Goal: Share content: Share content

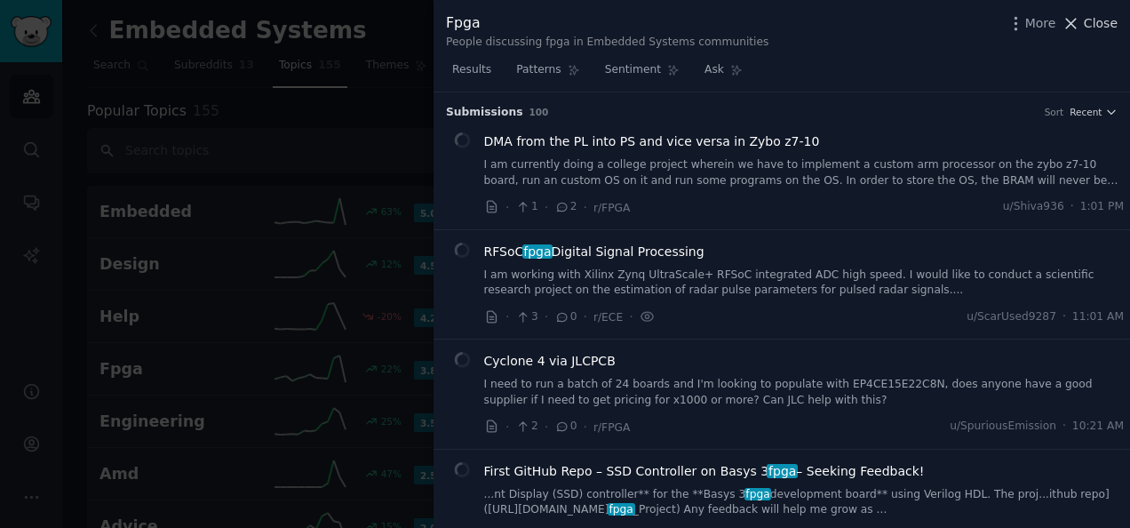
click at [1088, 23] on span "Close" at bounding box center [1101, 23] width 34 height 19
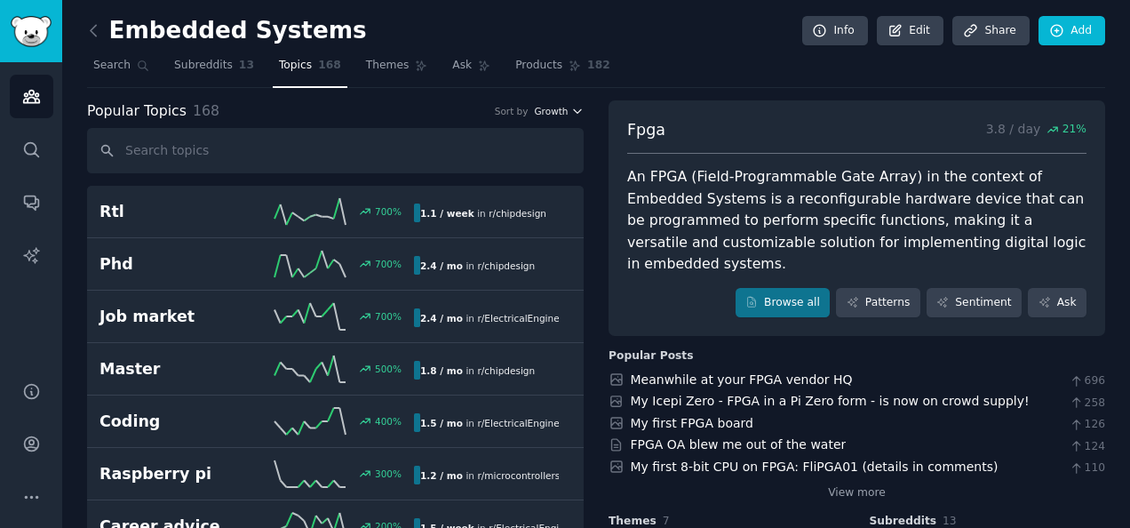
click at [571, 109] on icon "button" at bounding box center [577, 111] width 12 height 12
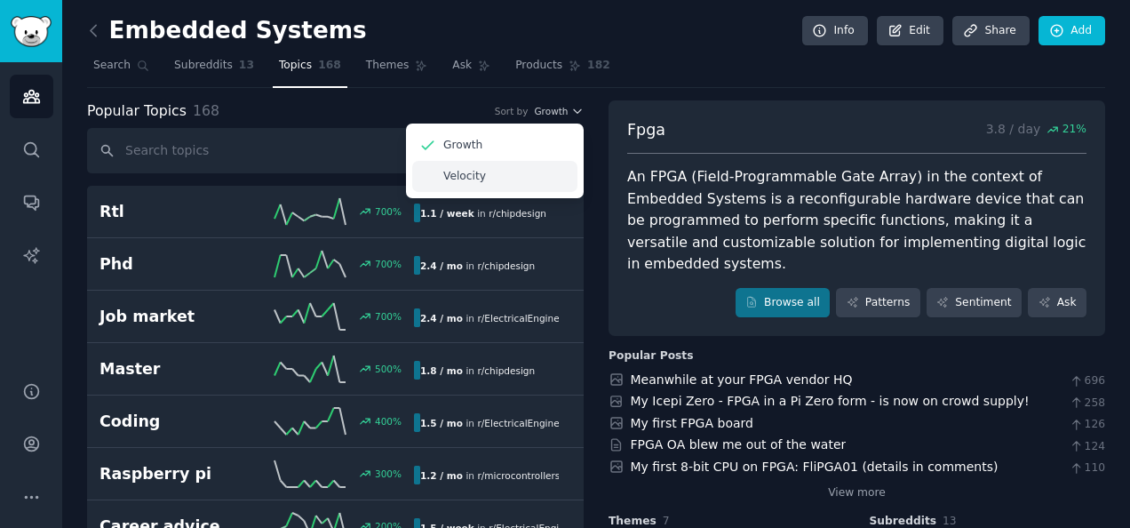
click at [542, 169] on div "Velocity" at bounding box center [494, 176] width 165 height 31
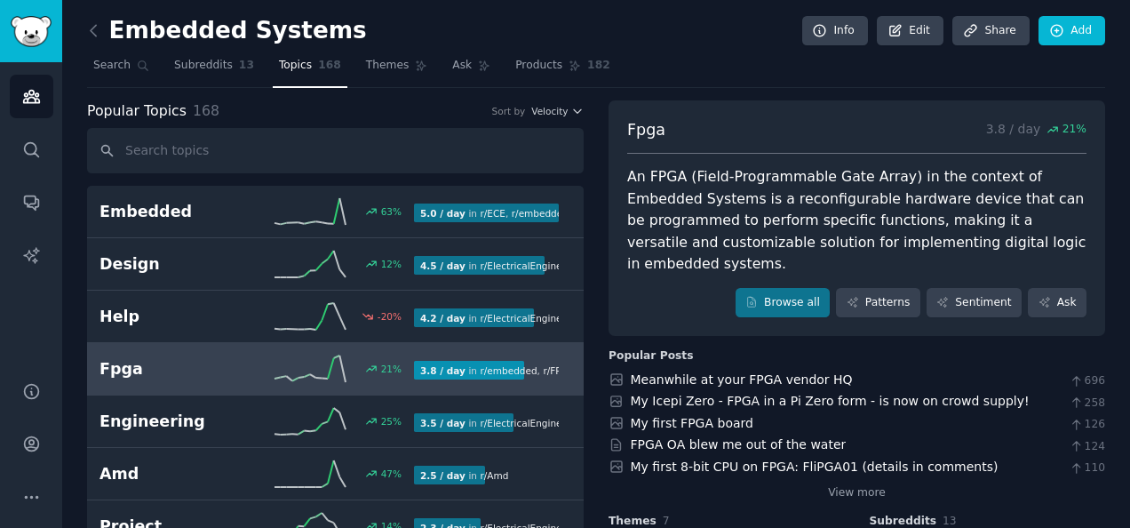
click at [249, 358] on h2 "Fpga" at bounding box center [177, 369] width 157 height 22
click at [776, 288] on link "Browse all" at bounding box center [782, 303] width 95 height 30
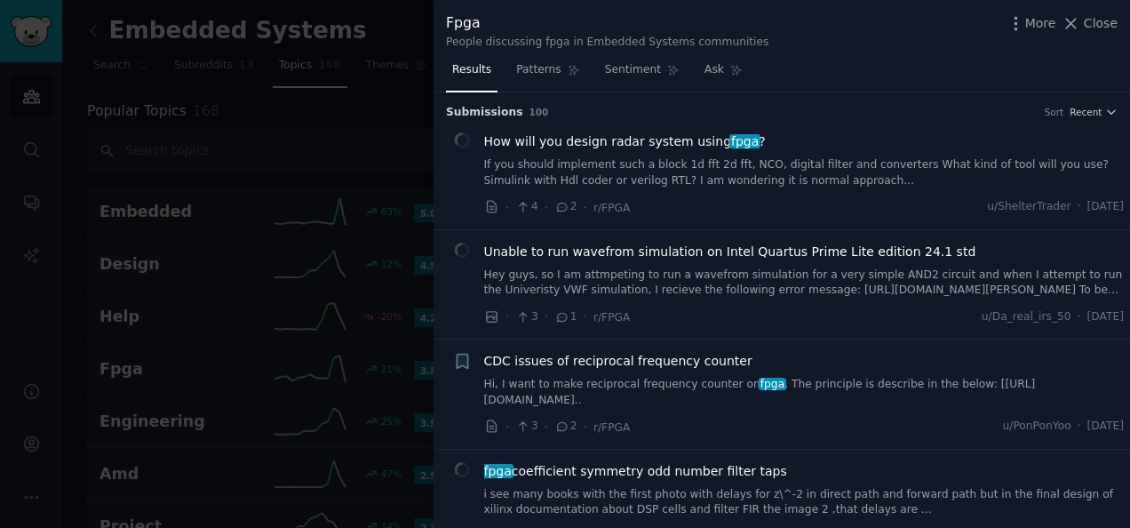
click at [641, 163] on link "If you should implement such a block 1d fft 2d fft, NCO, digital filter and con…" at bounding box center [804, 172] width 640 height 31
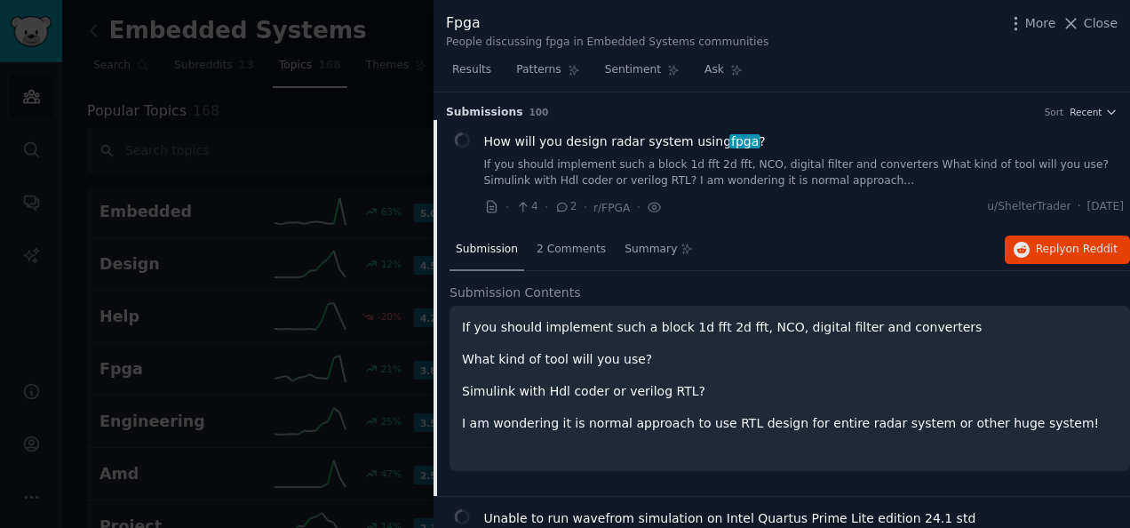
click at [464, 141] on icon at bounding box center [461, 140] width 22 height 20
click at [463, 142] on icon at bounding box center [462, 140] width 20 height 18
click at [463, 142] on icon at bounding box center [462, 140] width 19 height 16
click at [1091, 111] on span "Recent" at bounding box center [1085, 112] width 32 height 12
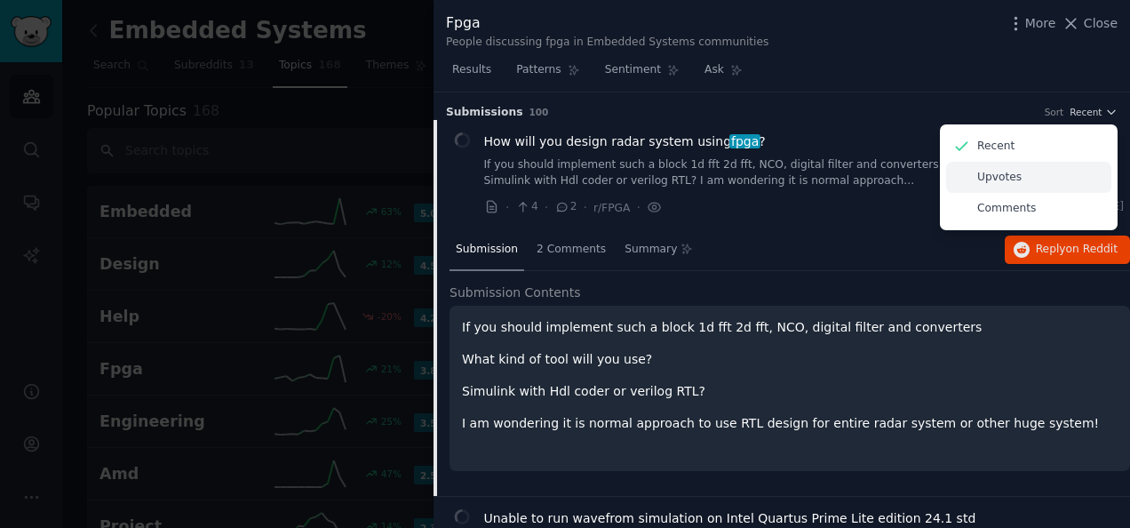
click at [1011, 181] on p "Upvotes" at bounding box center [999, 178] width 44 height 16
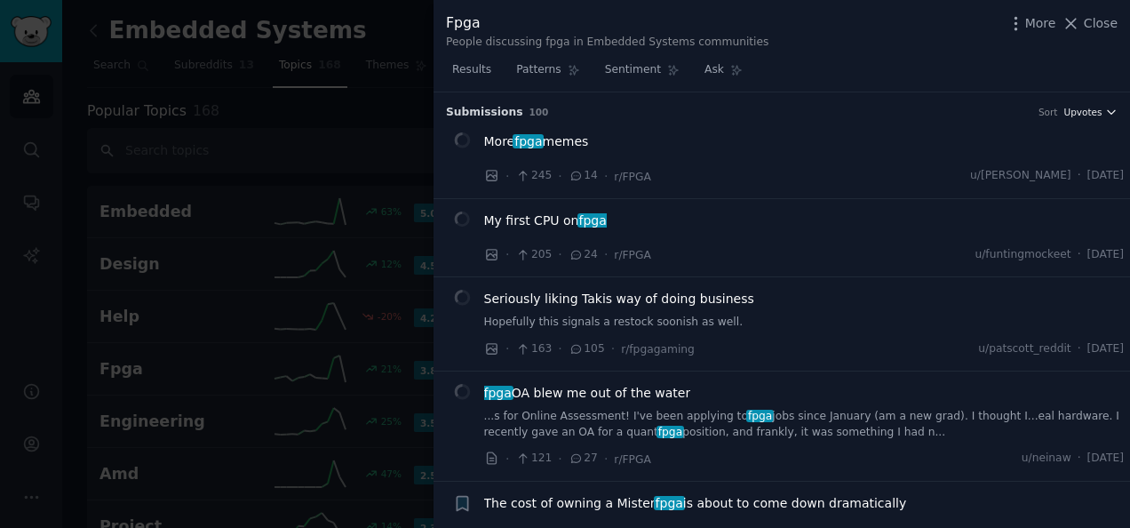
click at [1078, 108] on span "Upvotes" at bounding box center [1082, 112] width 38 height 12
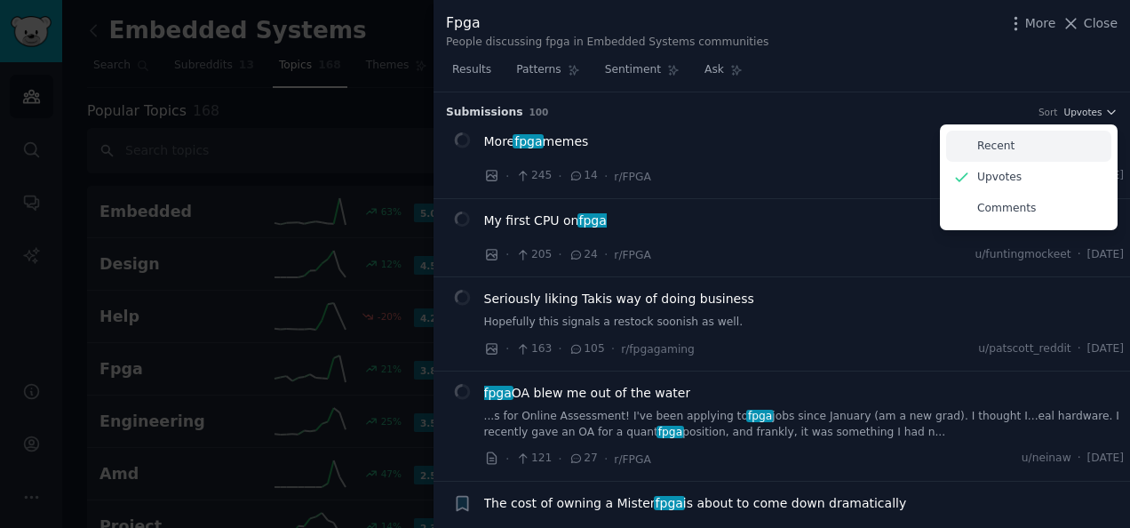
click at [1035, 146] on div "Recent" at bounding box center [1028, 146] width 165 height 31
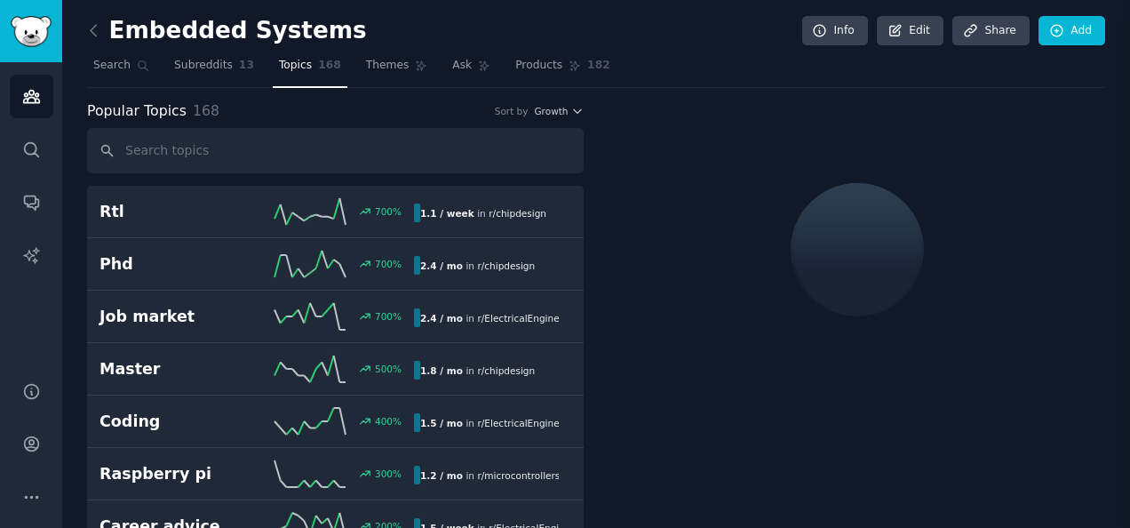
click at [556, 110] on div "Fpga People discussing fpga in Embedded Systems communities More Close Results …" at bounding box center [781, 264] width 696 height 528
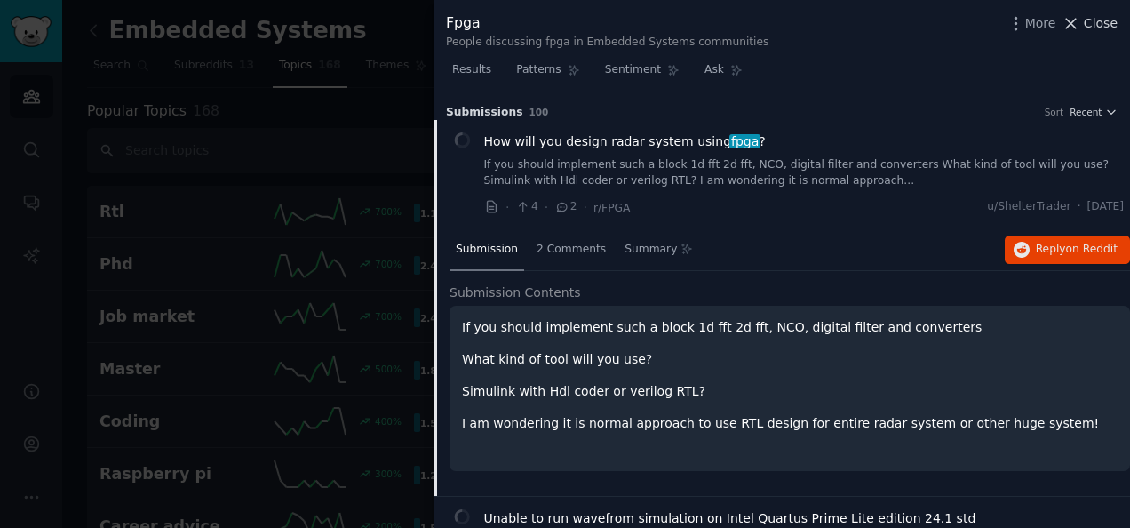
click at [1087, 19] on span "Close" at bounding box center [1101, 23] width 34 height 19
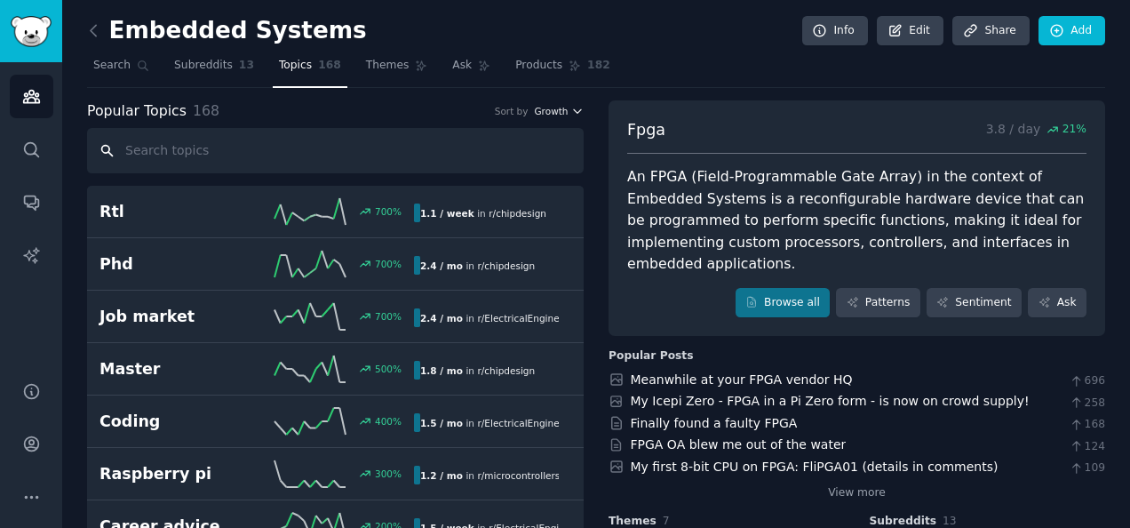
click at [551, 115] on span "Growth" at bounding box center [551, 111] width 34 height 12
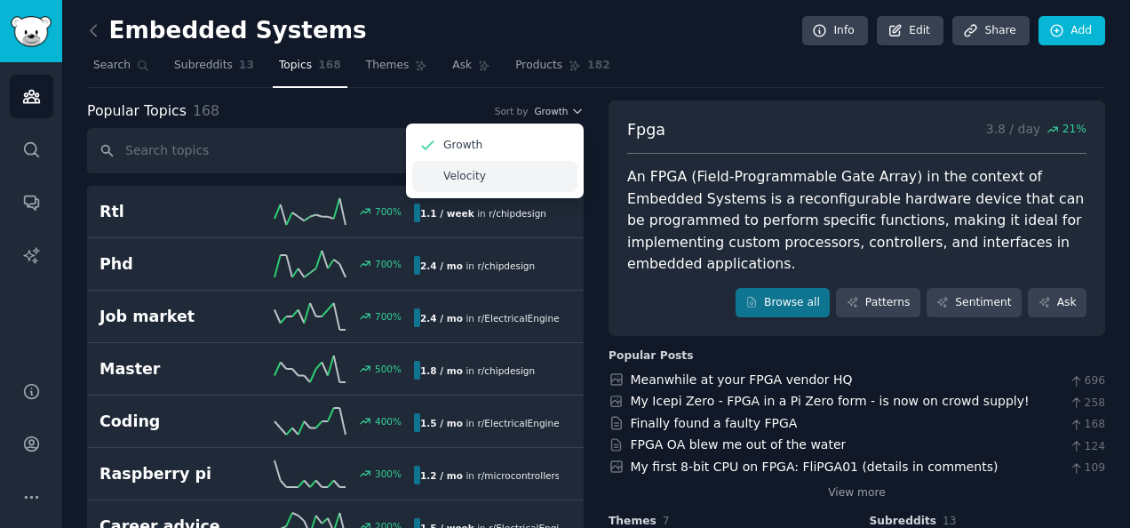
click at [515, 181] on div "Velocity" at bounding box center [494, 176] width 165 height 31
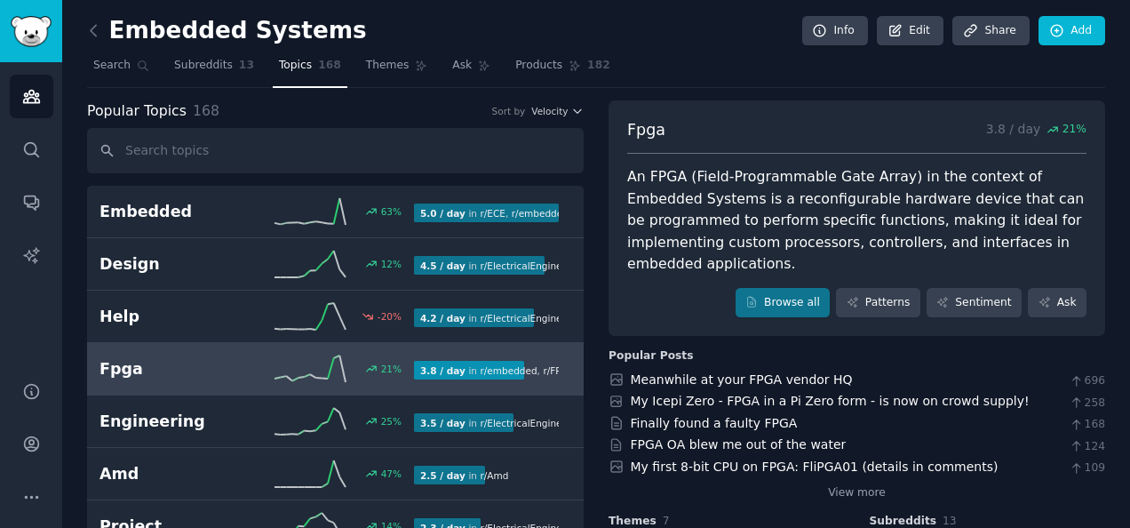
click at [213, 358] on h2 "Fpga" at bounding box center [177, 369] width 157 height 22
click at [793, 288] on link "Browse all" at bounding box center [782, 303] width 95 height 30
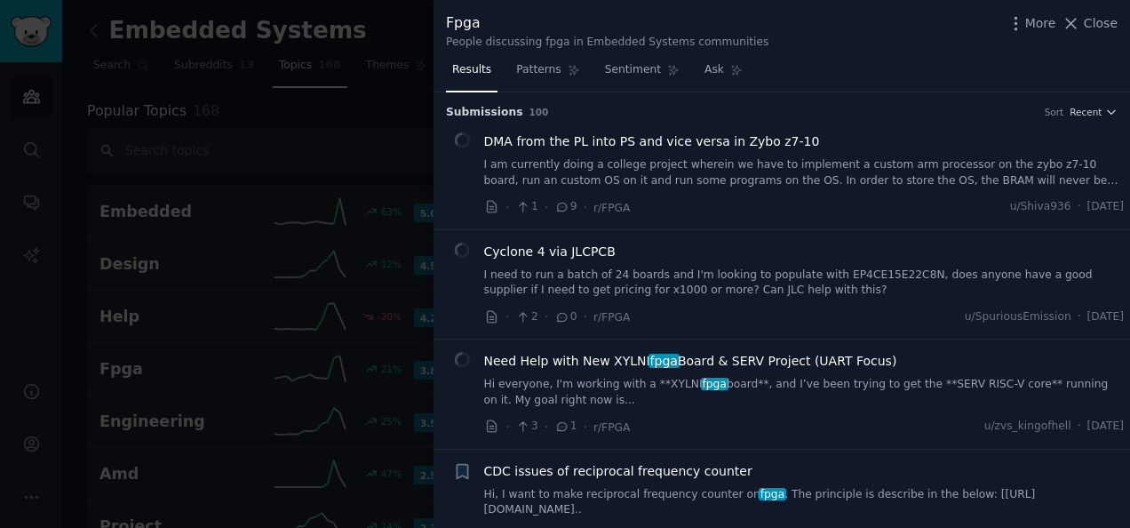
click at [1076, 28] on icon at bounding box center [1072, 24] width 10 height 10
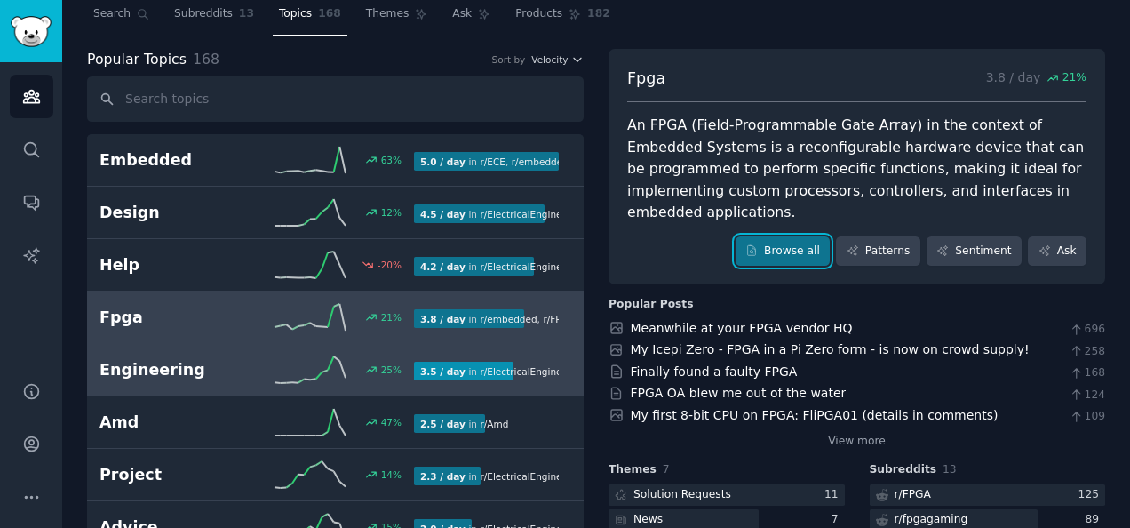
scroll to position [89, 0]
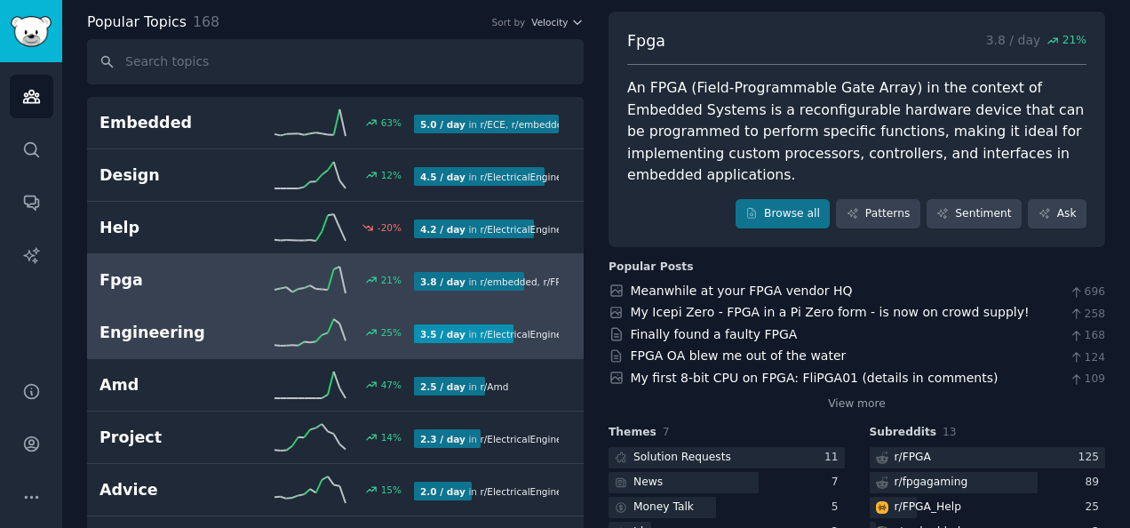
click at [171, 327] on h2 "Engineering" at bounding box center [177, 333] width 157 height 22
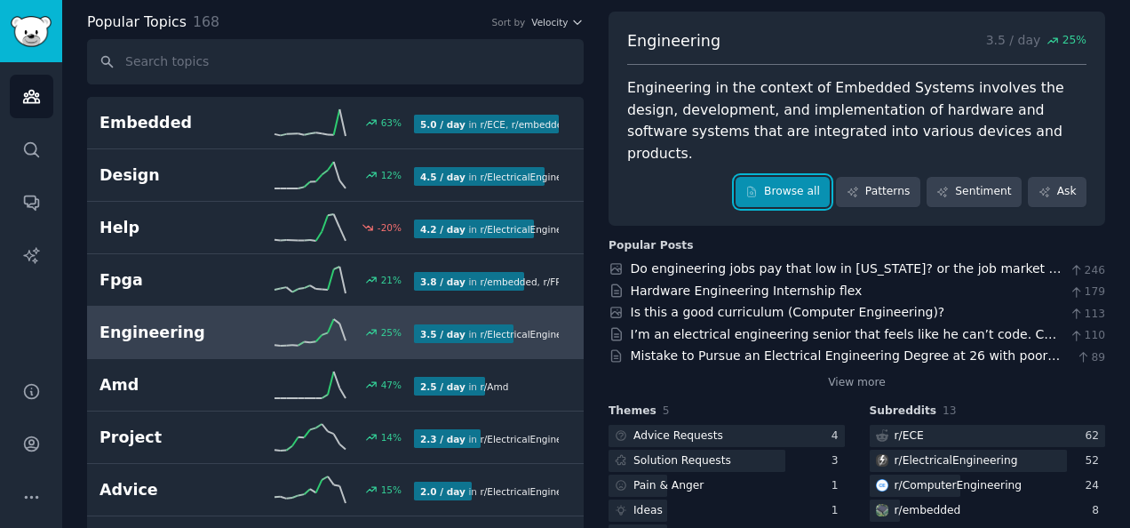
click at [773, 179] on link "Browse all" at bounding box center [782, 192] width 95 height 30
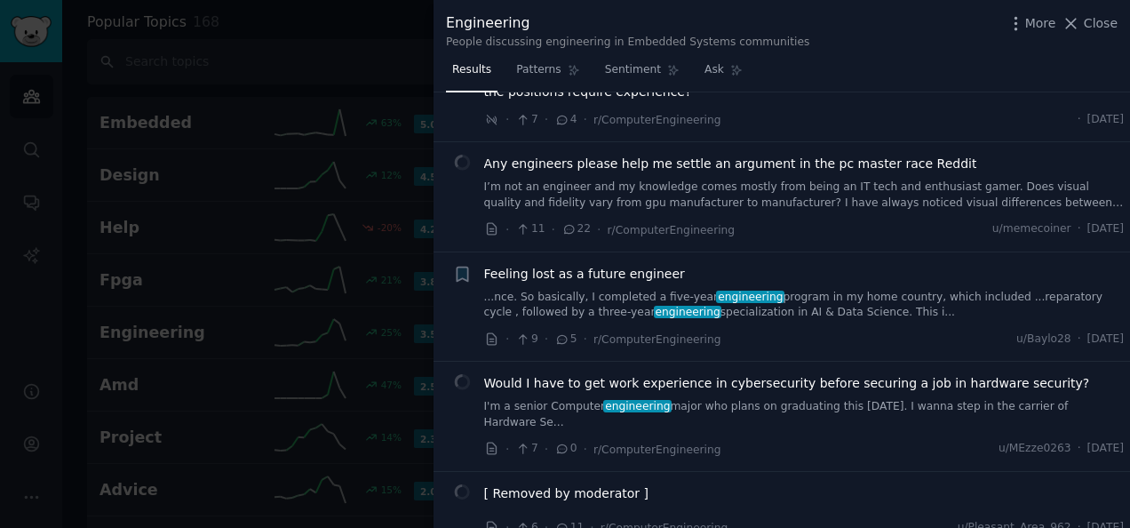
scroll to position [9476, 0]
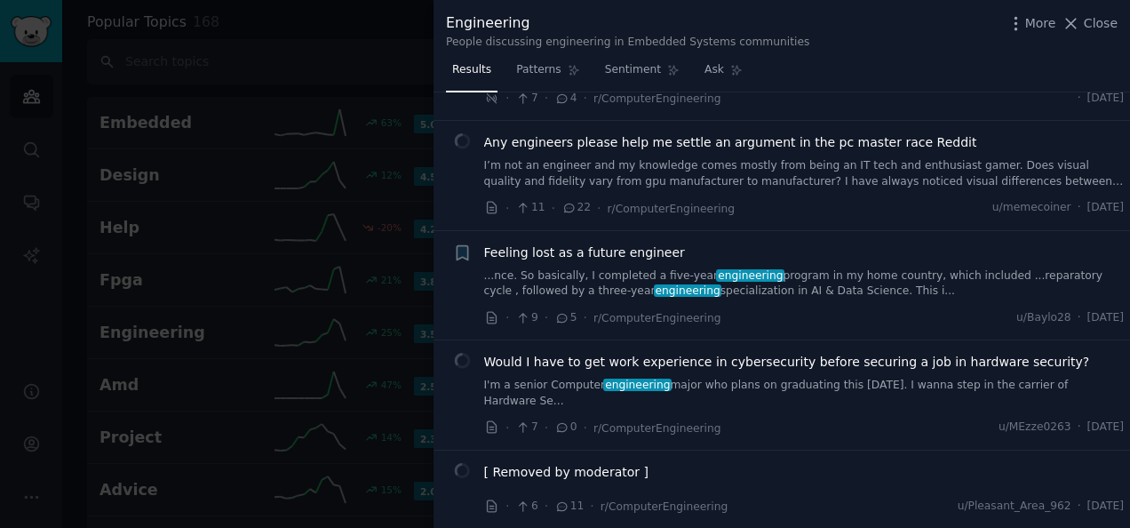
drag, startPoint x: 1092, startPoint y: 19, endPoint x: 1115, endPoint y: 91, distance: 75.6
click at [1092, 19] on span "Close" at bounding box center [1101, 23] width 34 height 19
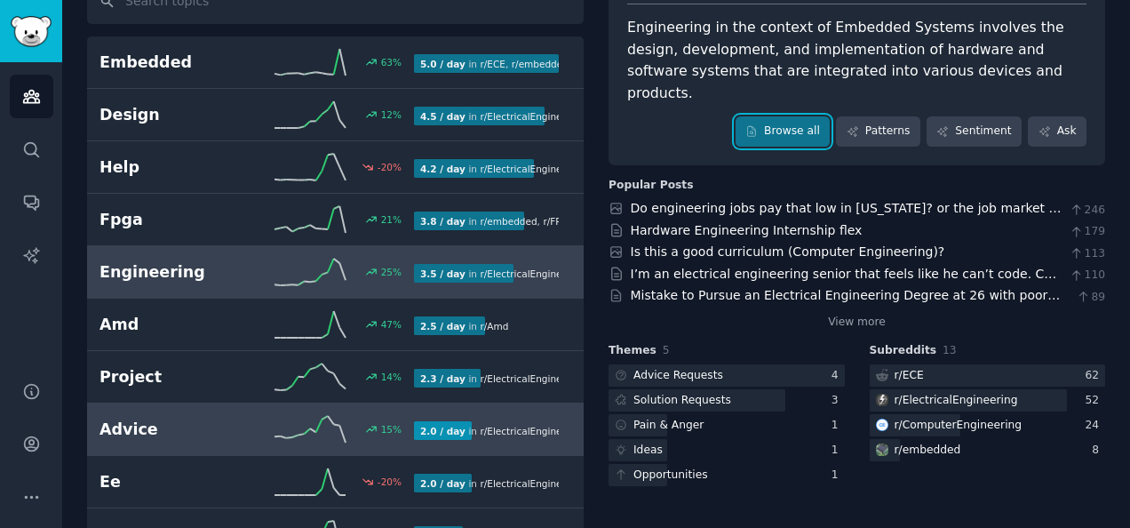
scroll to position [178, 0]
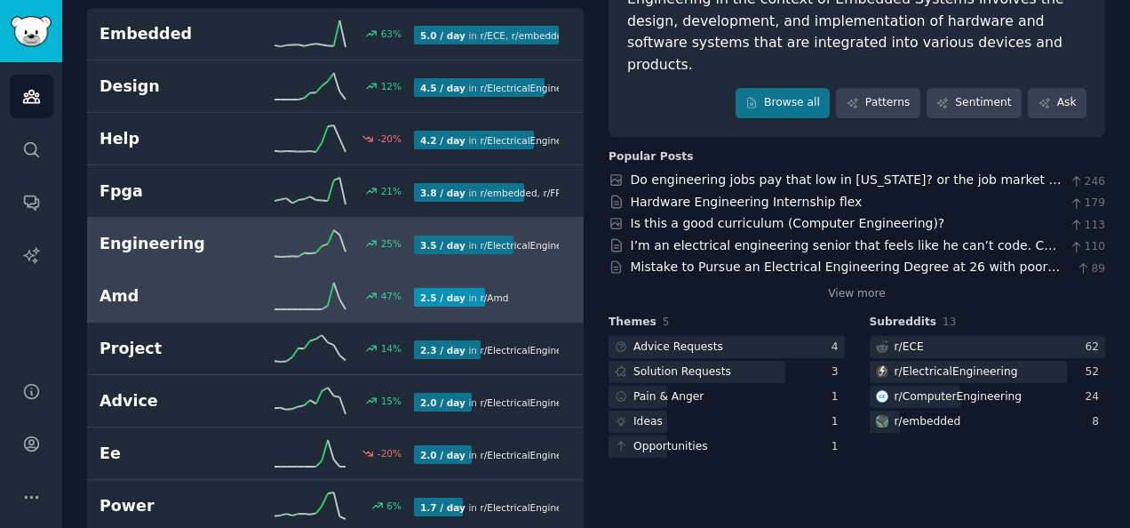
click at [220, 298] on h2 "Amd" at bounding box center [177, 296] width 157 height 22
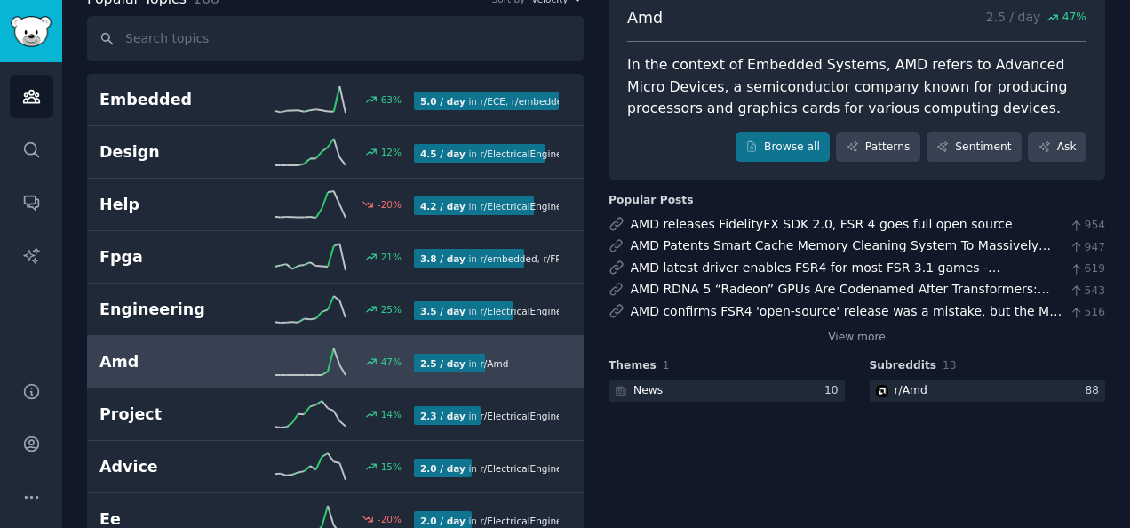
scroll to position [89, 0]
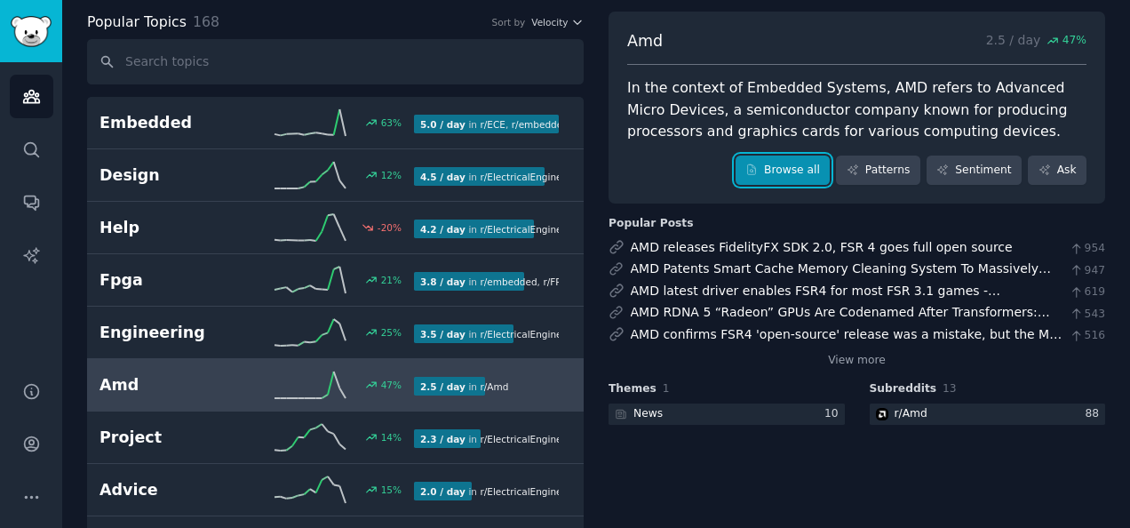
click at [758, 172] on icon at bounding box center [751, 169] width 12 height 12
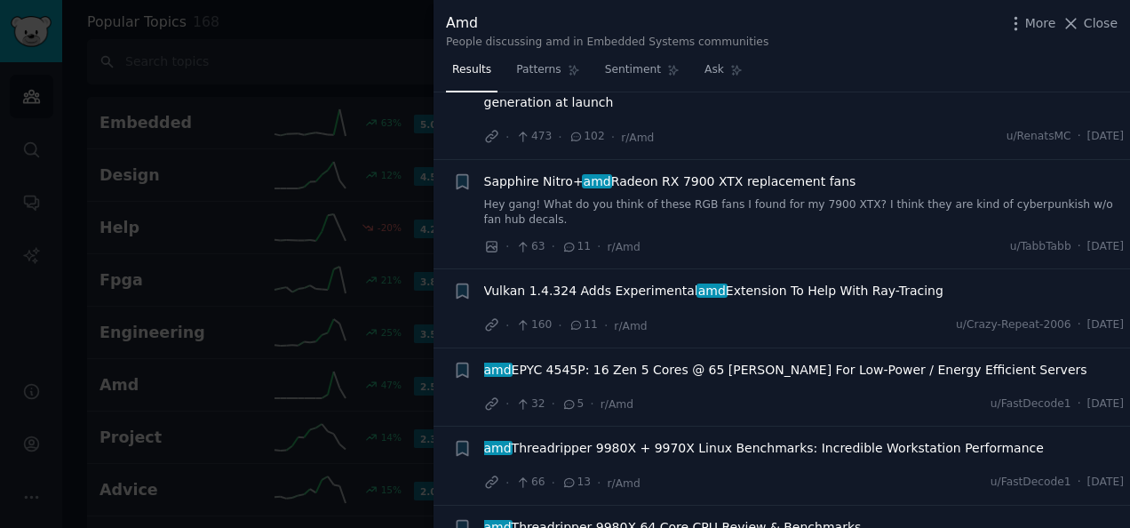
scroll to position [7904, 0]
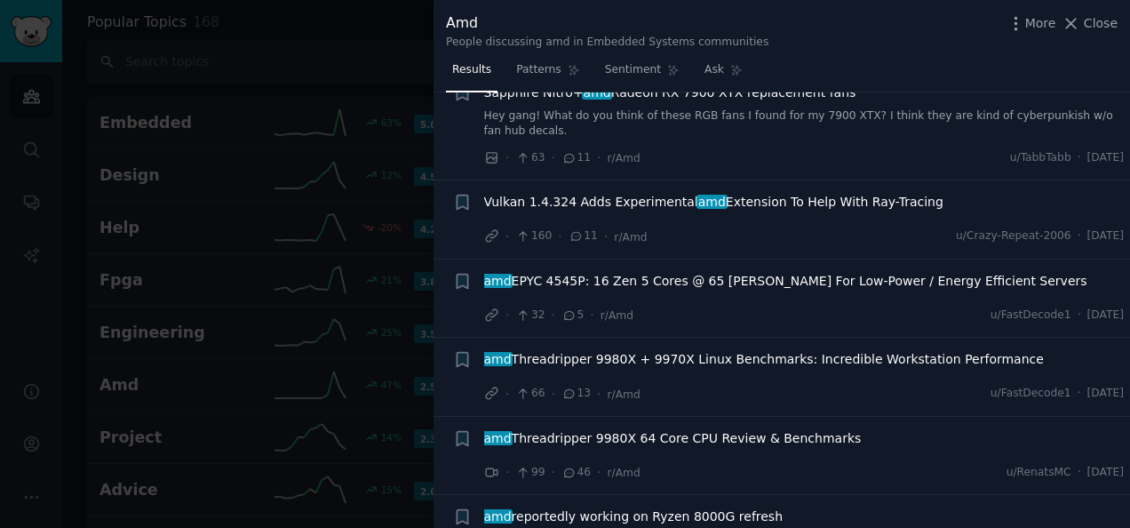
drag, startPoint x: 1108, startPoint y: 20, endPoint x: 1119, endPoint y: 28, distance: 13.9
click at [1108, 20] on span "Close" at bounding box center [1101, 23] width 34 height 19
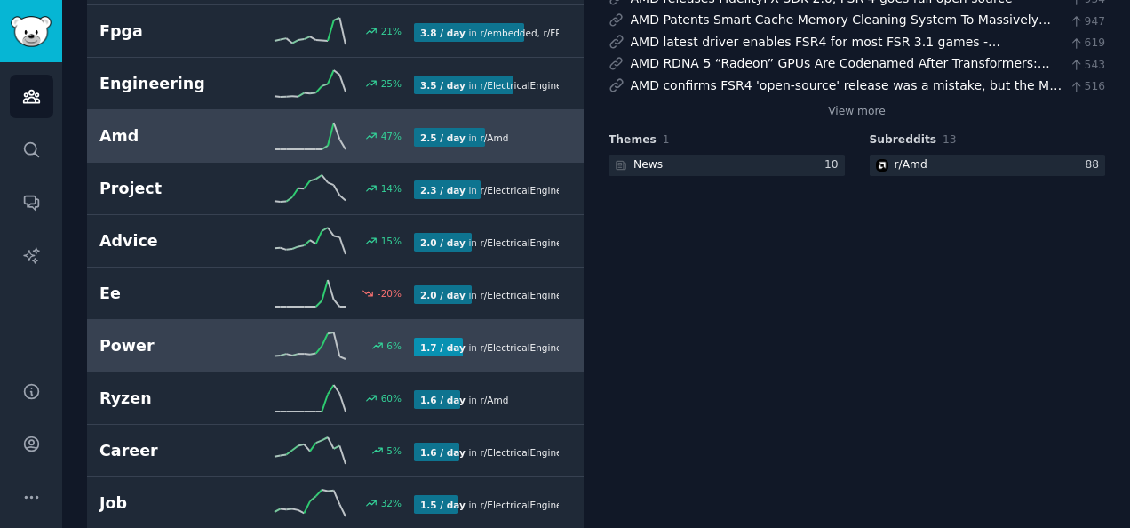
scroll to position [355, 0]
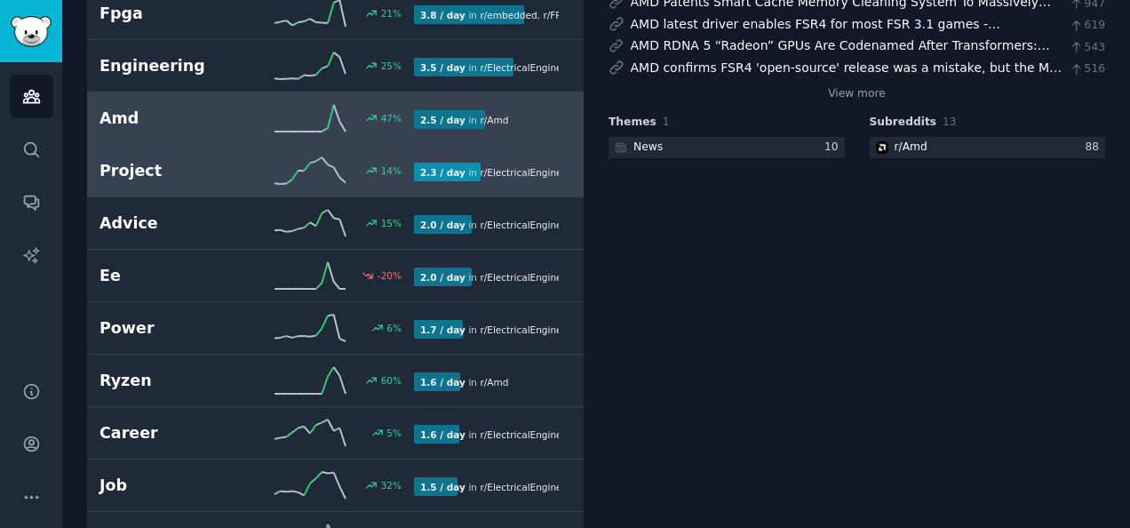
click at [187, 165] on h2 "Project" at bounding box center [177, 171] width 157 height 22
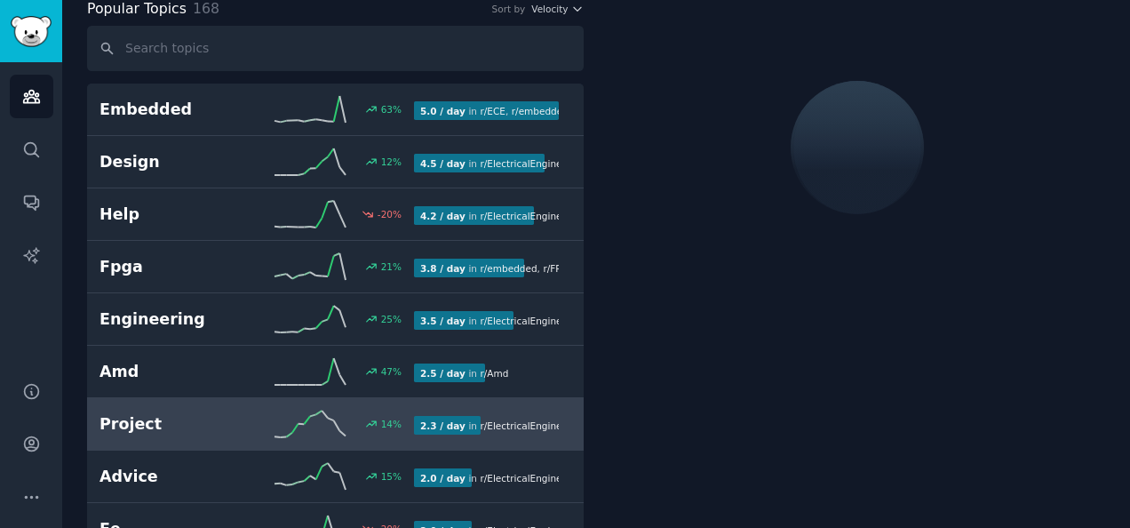
scroll to position [99, 0]
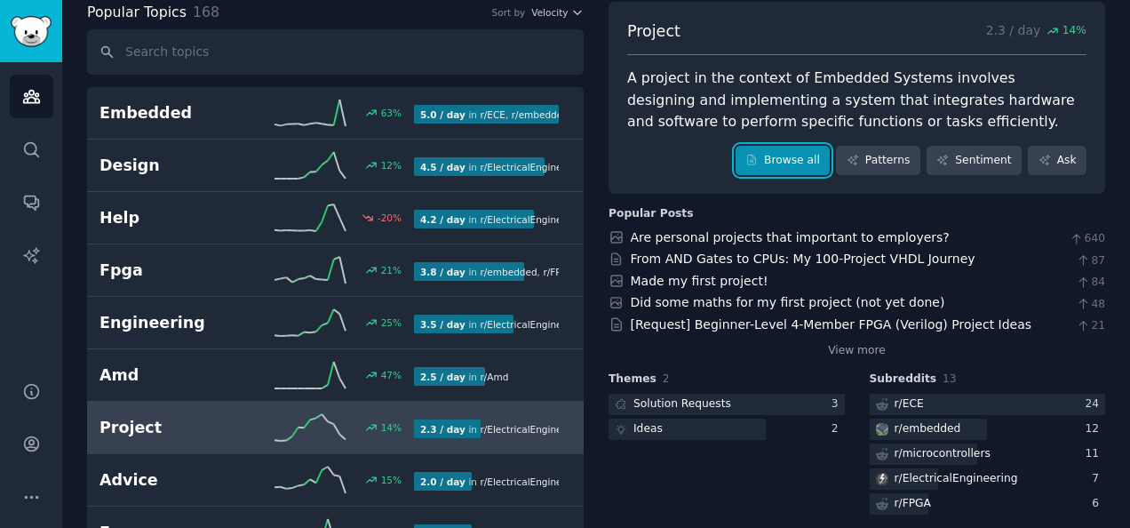
click at [773, 163] on link "Browse all" at bounding box center [782, 161] width 95 height 30
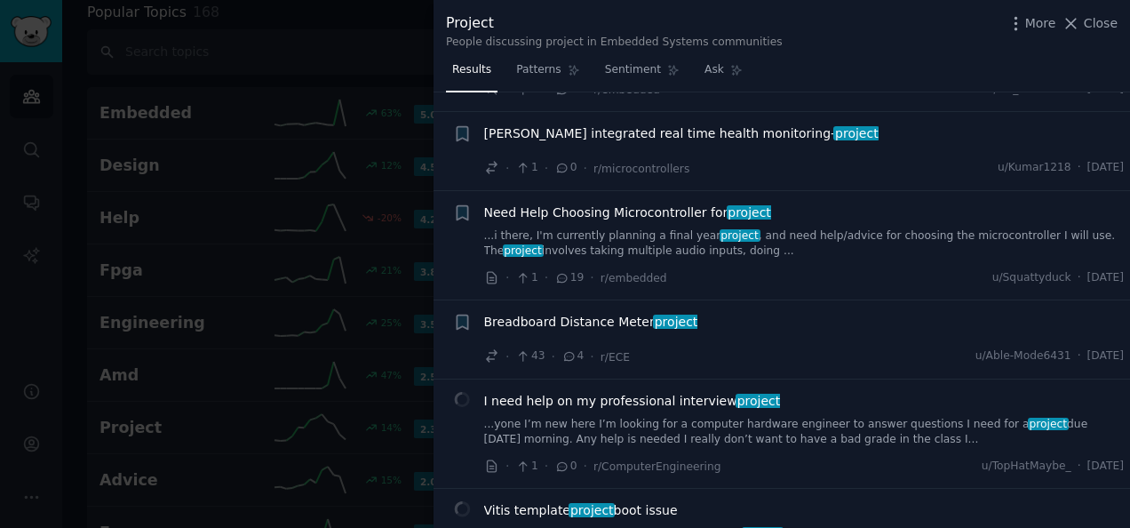
scroll to position [1865, 0]
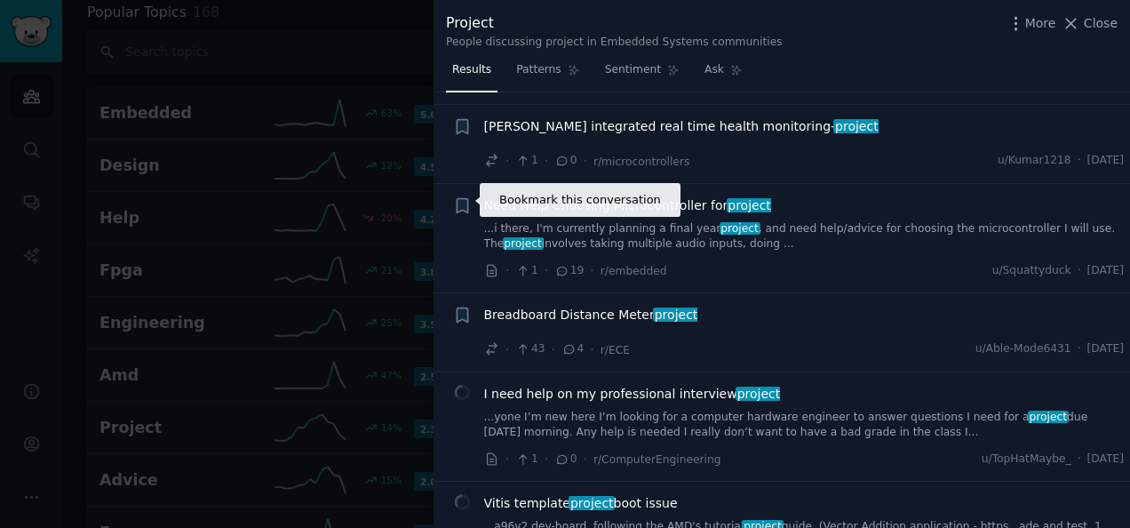
click at [461, 198] on icon "button" at bounding box center [462, 205] width 11 height 14
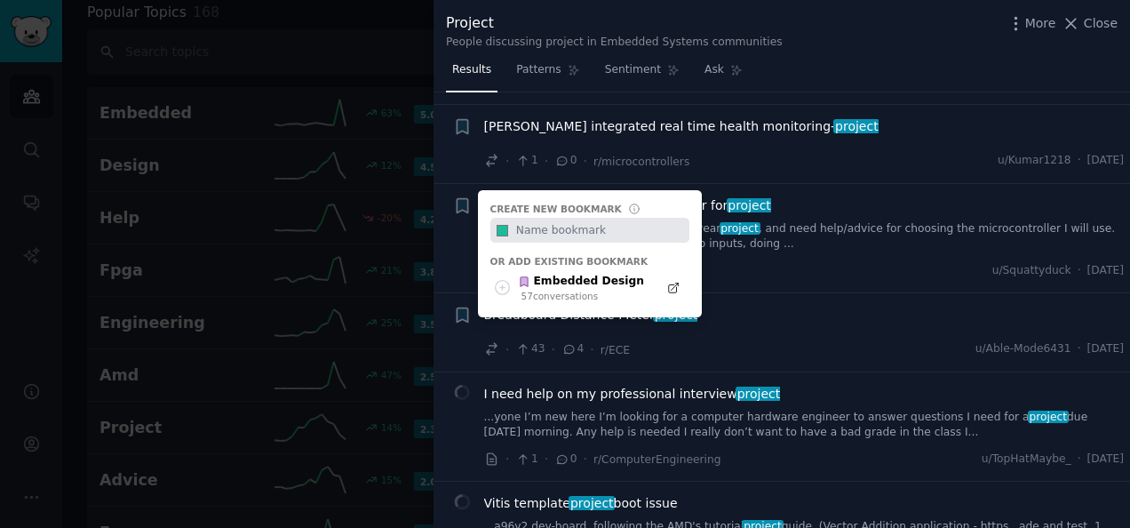
click at [412, 206] on div at bounding box center [565, 264] width 1130 height 528
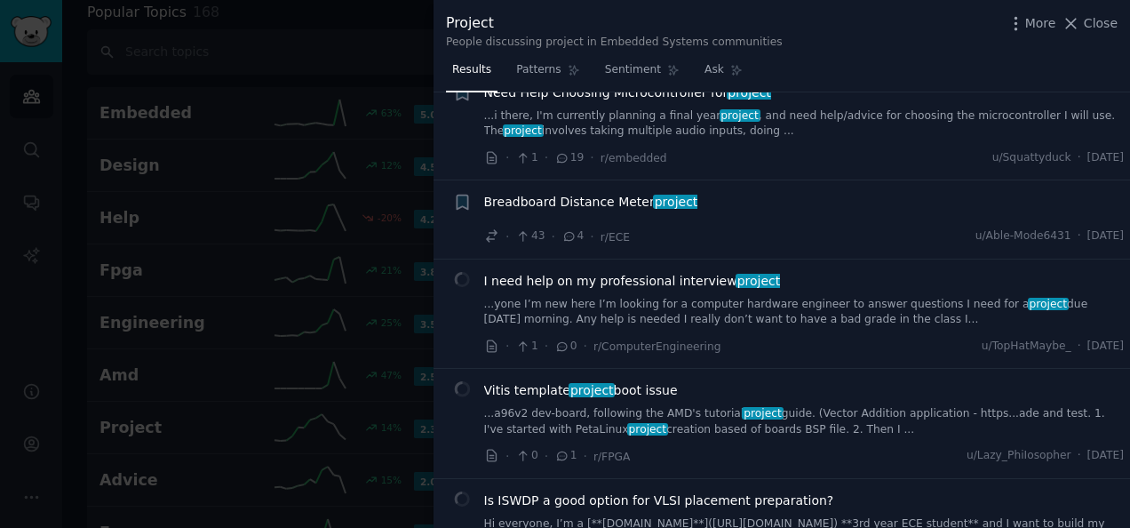
scroll to position [1954, 0]
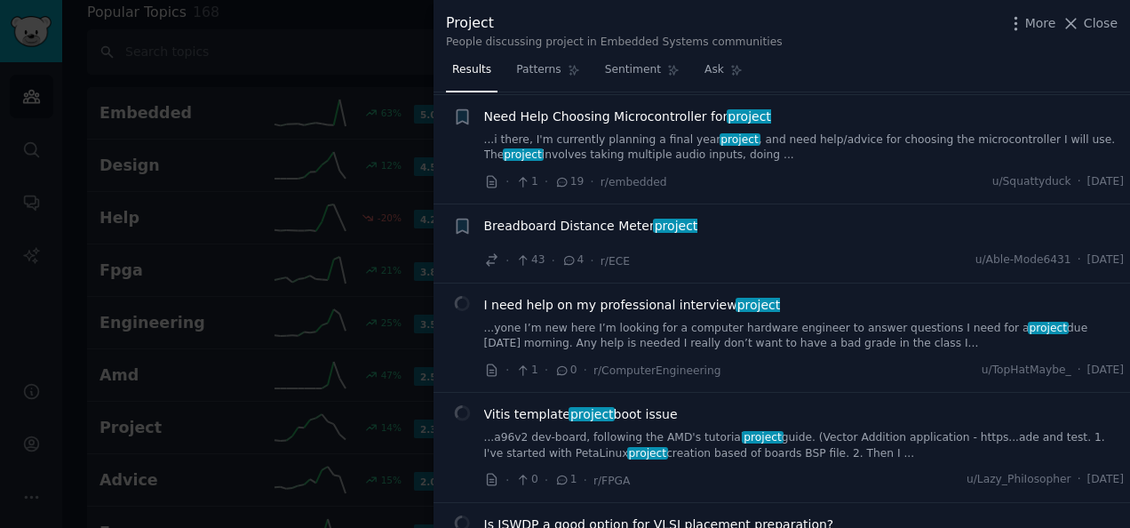
click at [464, 115] on icon "button" at bounding box center [462, 116] width 11 height 14
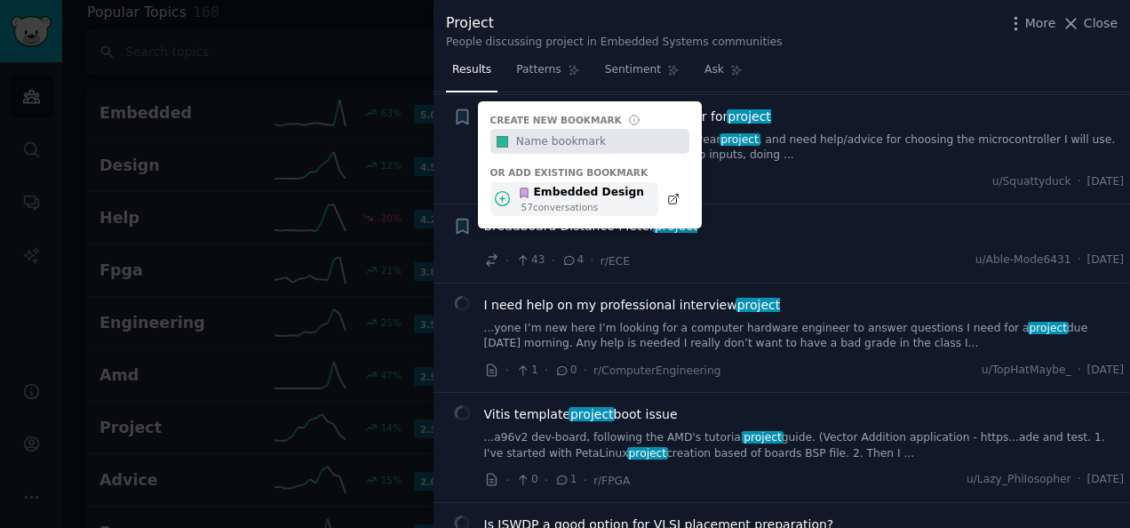
click at [536, 190] on div "Embedded Design" at bounding box center [581, 193] width 126 height 16
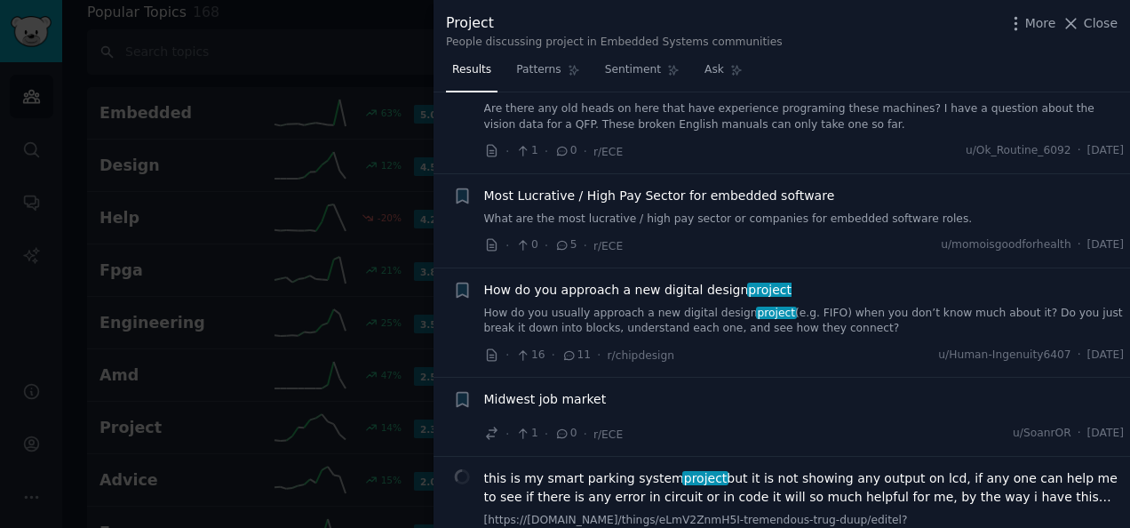
scroll to position [3375, 0]
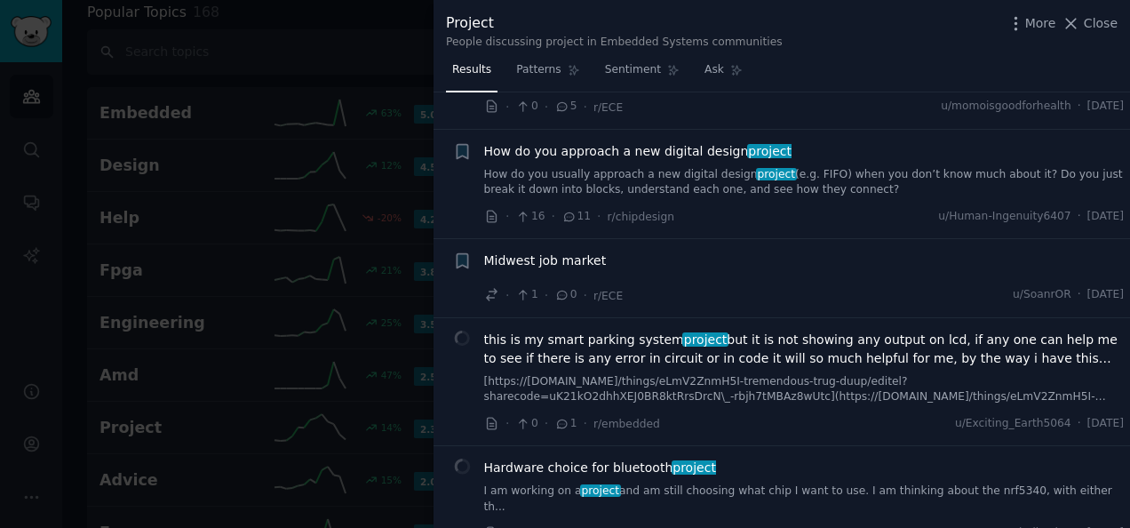
click at [663, 181] on link "How do you usually approach a new digital design project (e.g. FIFO) when you d…" at bounding box center [804, 182] width 640 height 31
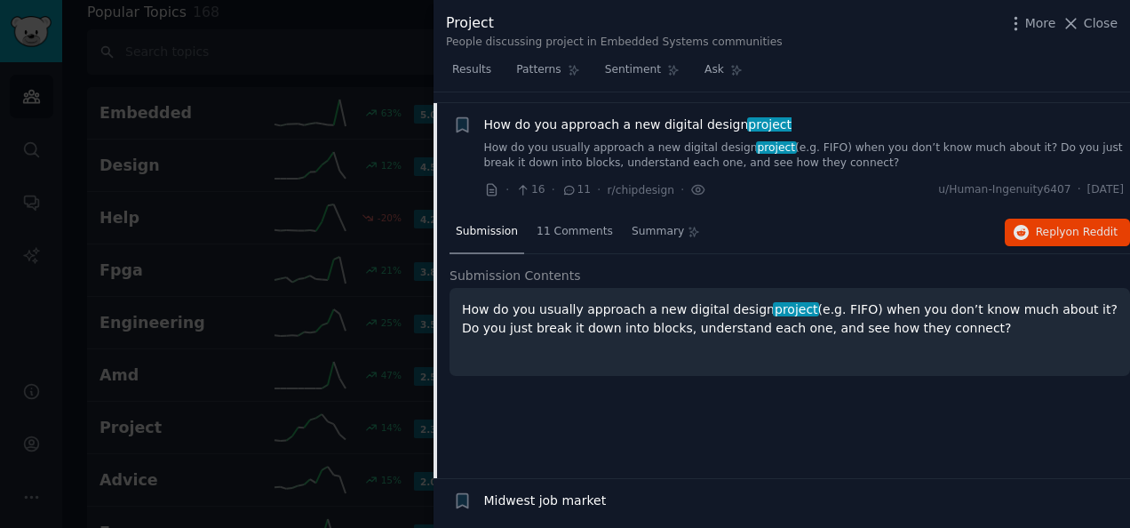
scroll to position [3402, 0]
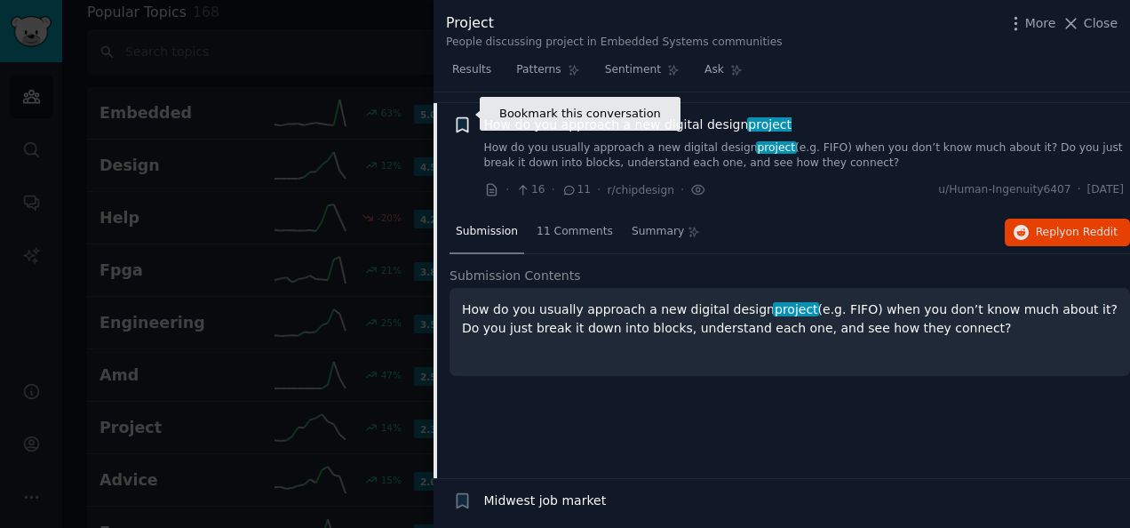
click at [464, 117] on icon "button" at bounding box center [462, 124] width 11 height 14
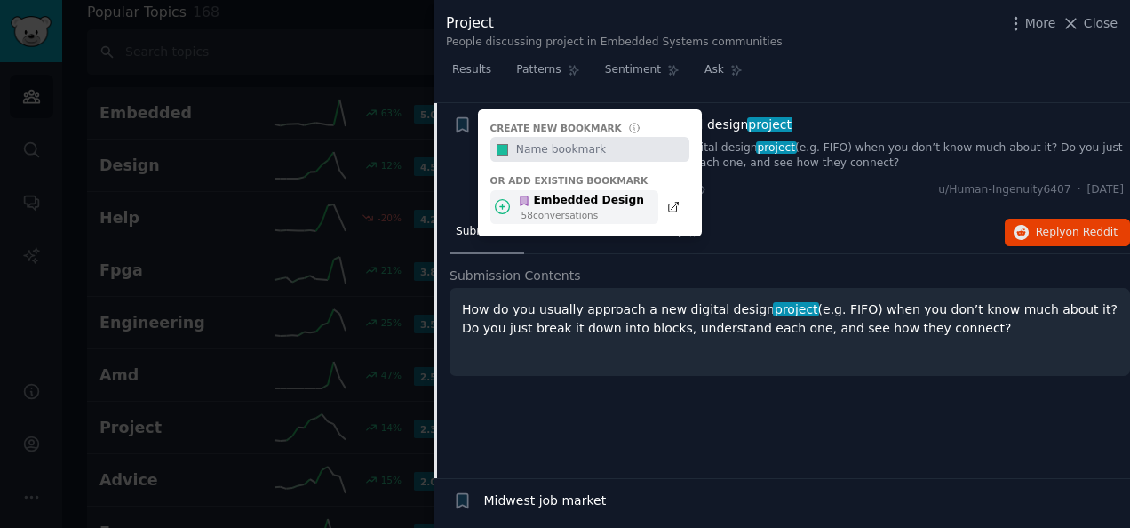
click at [552, 209] on div "58 conversation s" at bounding box center [582, 215] width 123 height 12
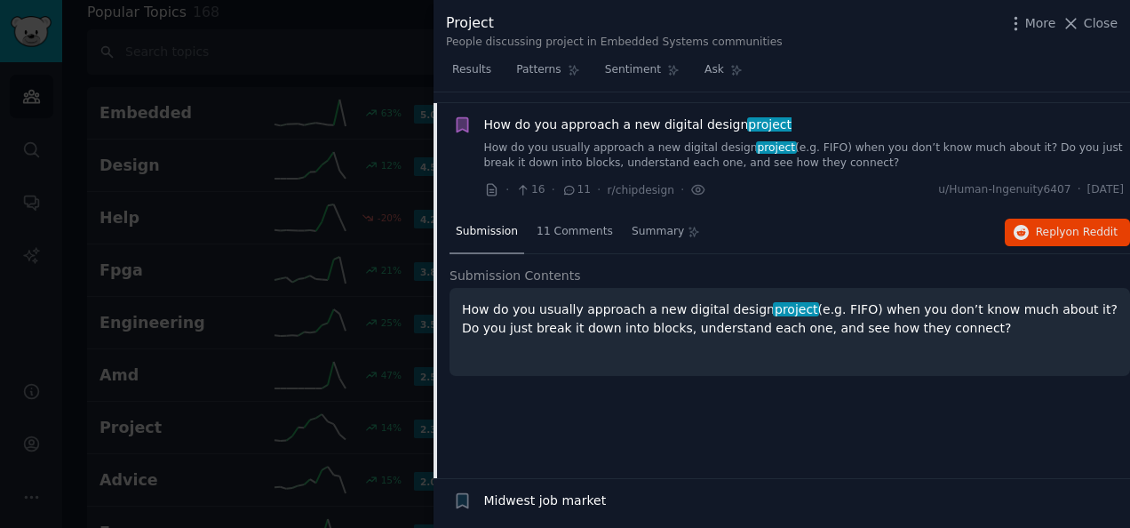
click at [467, 171] on div "Bookmark this conversation" at bounding box center [462, 157] width 19 height 84
click at [849, 180] on div "· 16 · 11 · r/chipdesign · u/Human-Ingenuity6407 · Tue 9/2/2025" at bounding box center [804, 189] width 640 height 19
click at [870, 158] on link "How do you usually approach a new digital design project (e.g. FIFO) when you d…" at bounding box center [804, 155] width 640 height 31
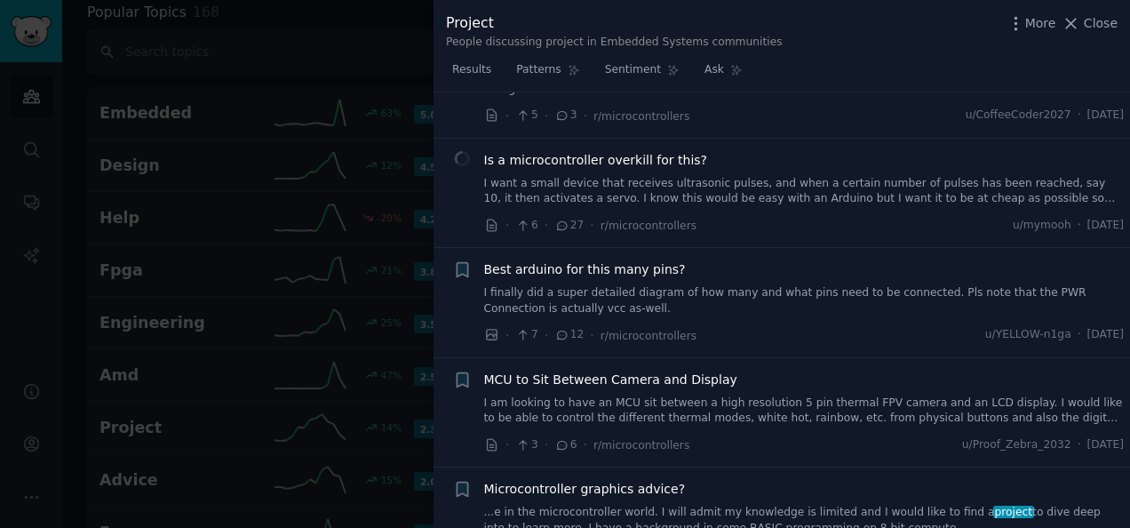
scroll to position [10008, 0]
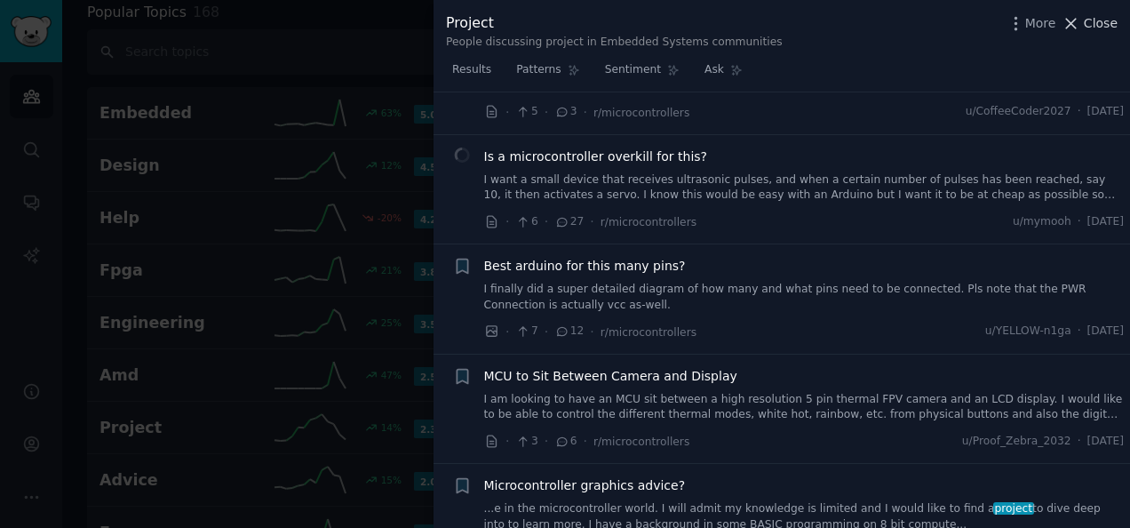
click at [1101, 25] on span "Close" at bounding box center [1101, 23] width 34 height 19
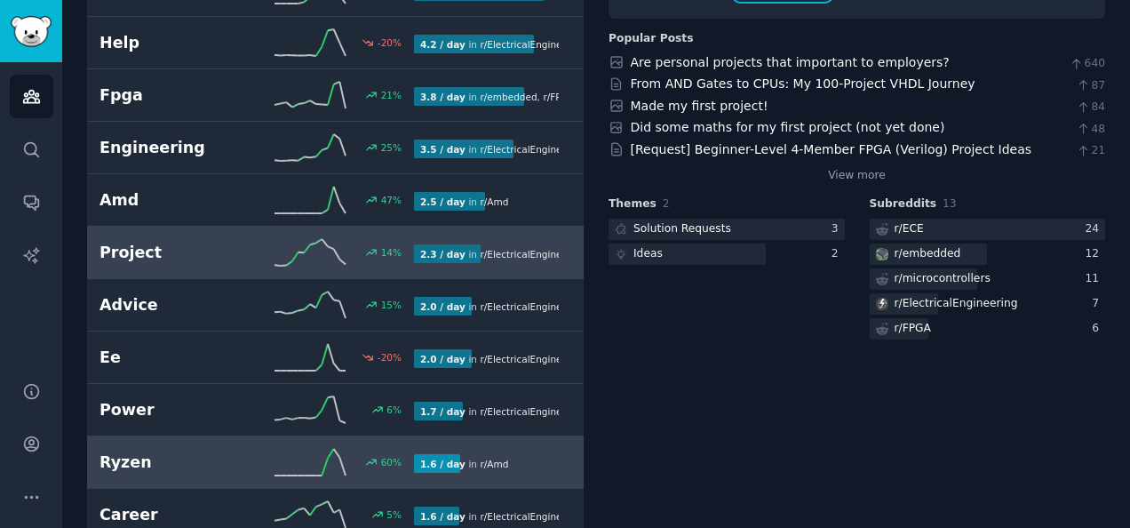
scroll to position [276, 0]
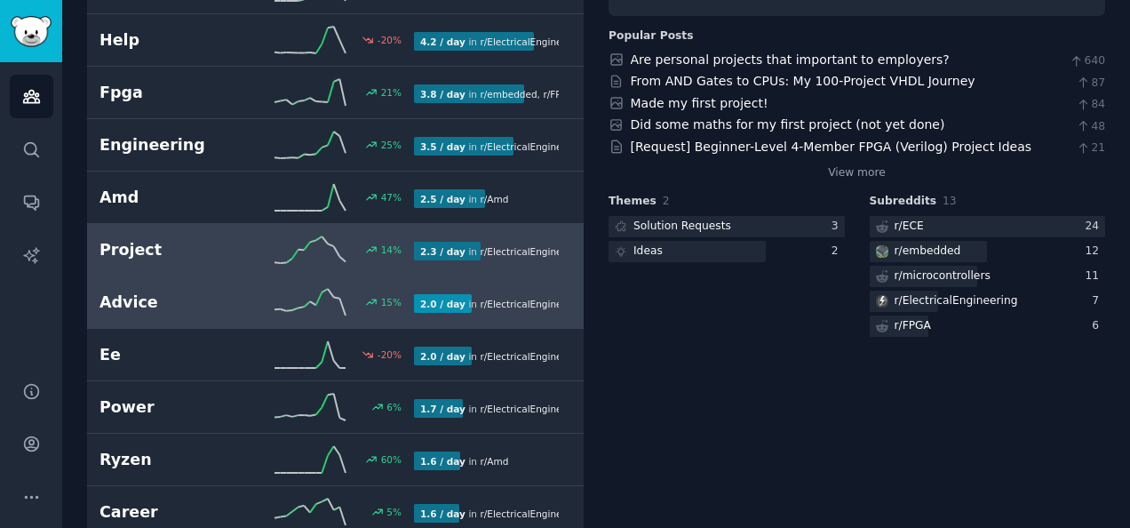
click at [216, 303] on h2 "Advice" at bounding box center [177, 302] width 157 height 22
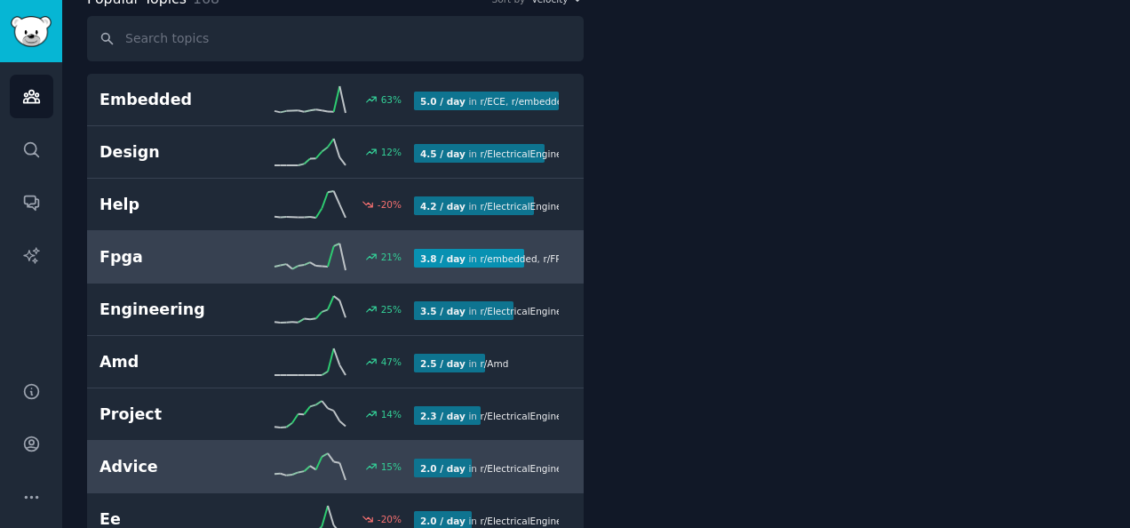
scroll to position [99, 0]
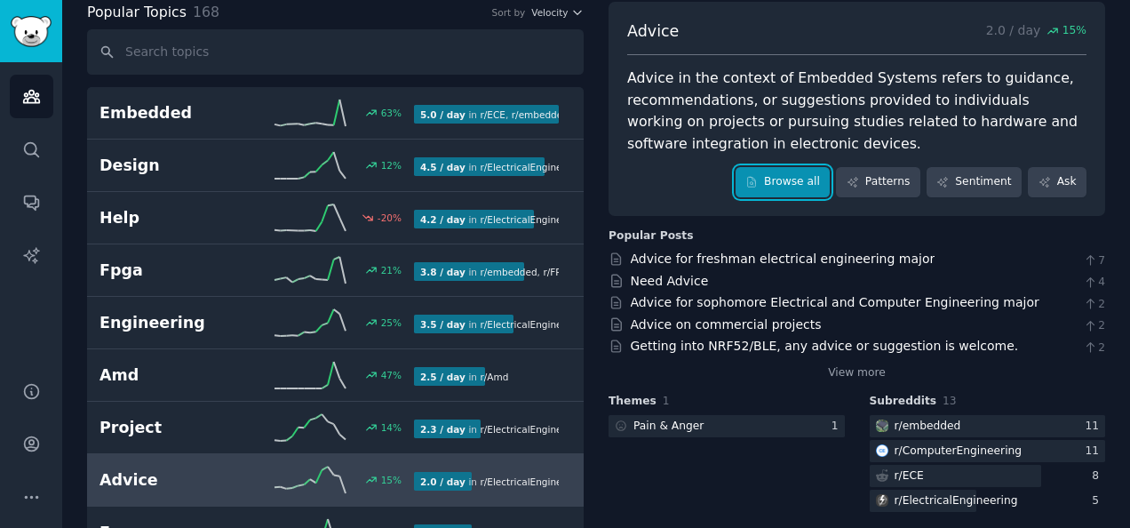
click at [814, 174] on link "Browse all" at bounding box center [782, 182] width 95 height 30
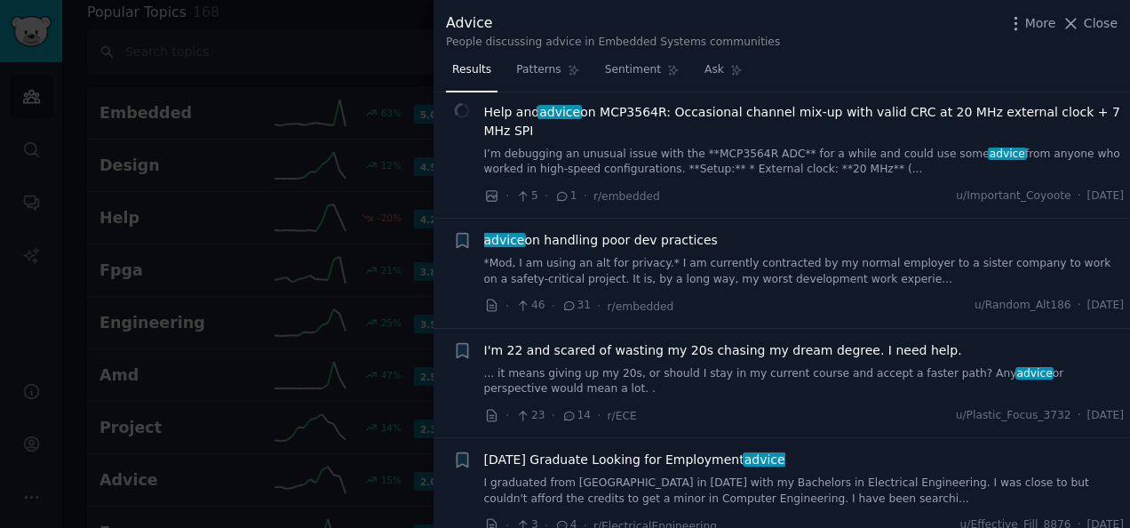
scroll to position [5418, 0]
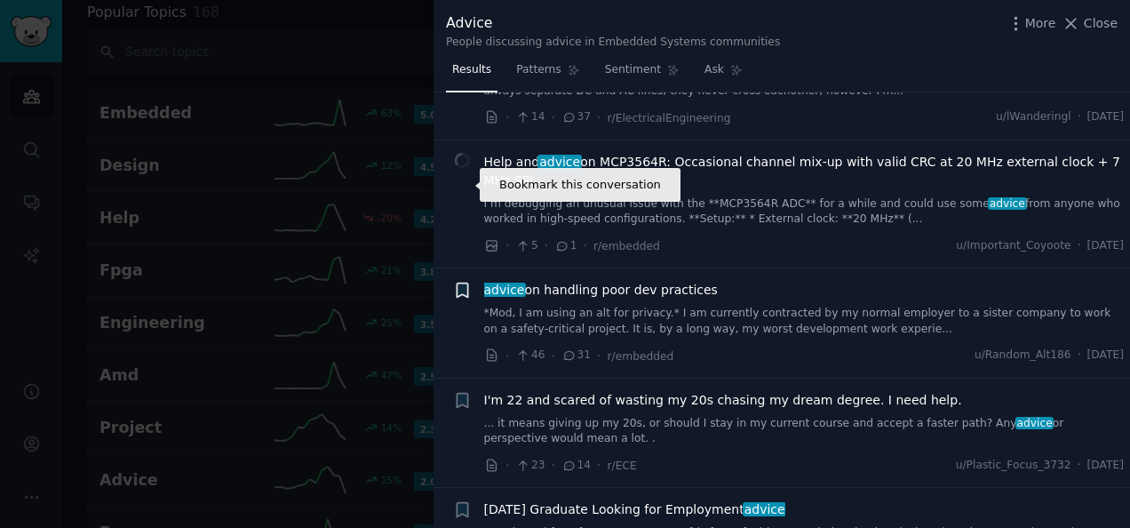
click at [460, 283] on icon "button" at bounding box center [462, 290] width 11 height 14
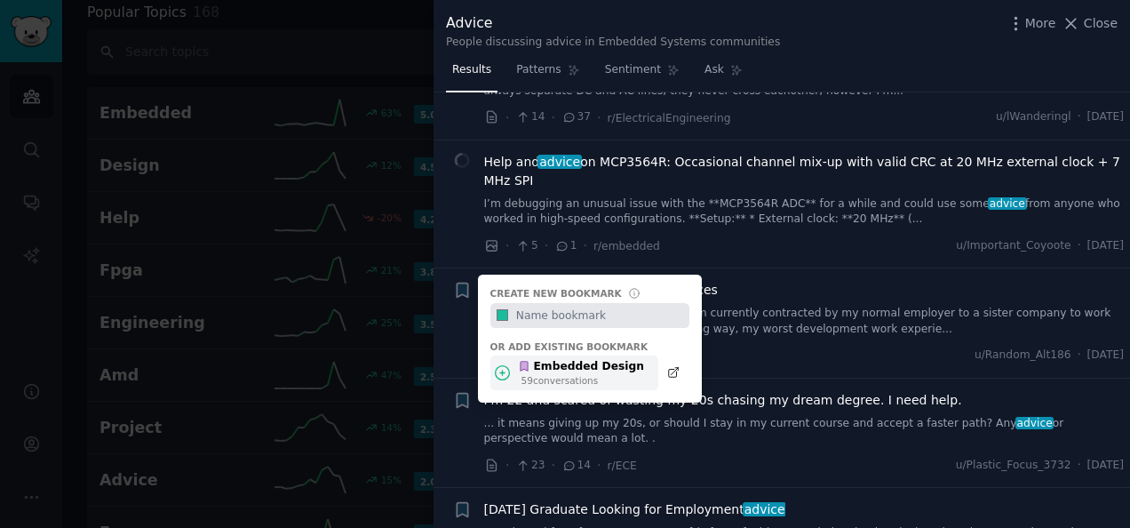
click at [553, 359] on div "Embedded Design" at bounding box center [581, 367] width 126 height 16
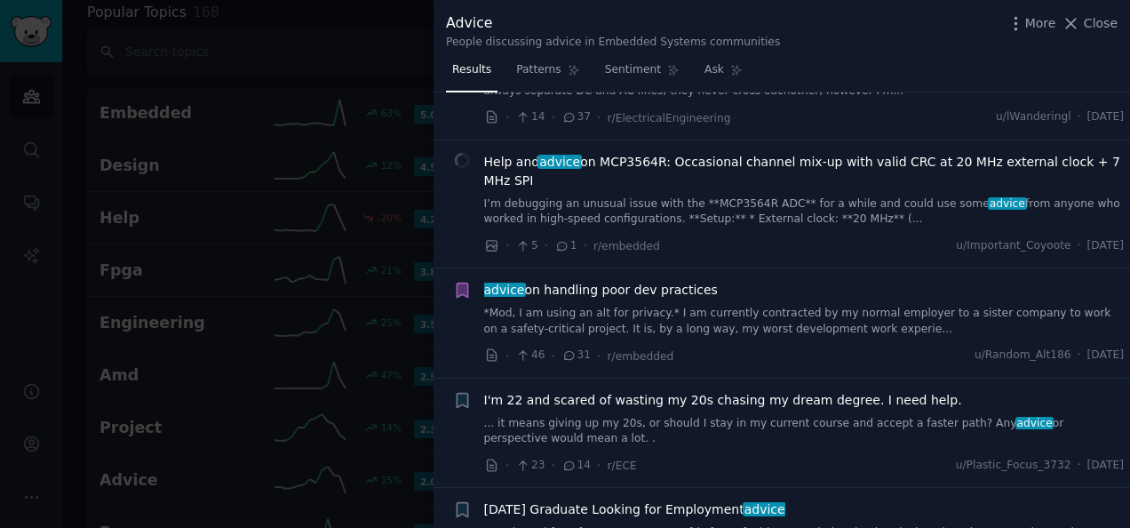
click at [783, 281] on div "advice on handling poor dev practices" at bounding box center [804, 290] width 640 height 19
click at [761, 306] on link "*Mod, I am using an alt for privacy.* I am currently contracted by my normal em…" at bounding box center [804, 321] width 640 height 31
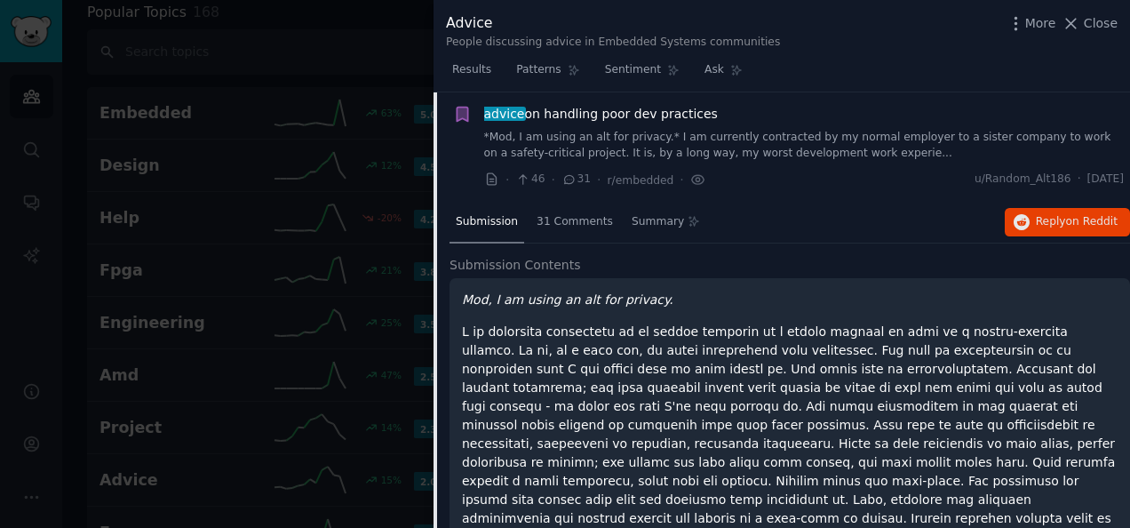
scroll to position [5489, 0]
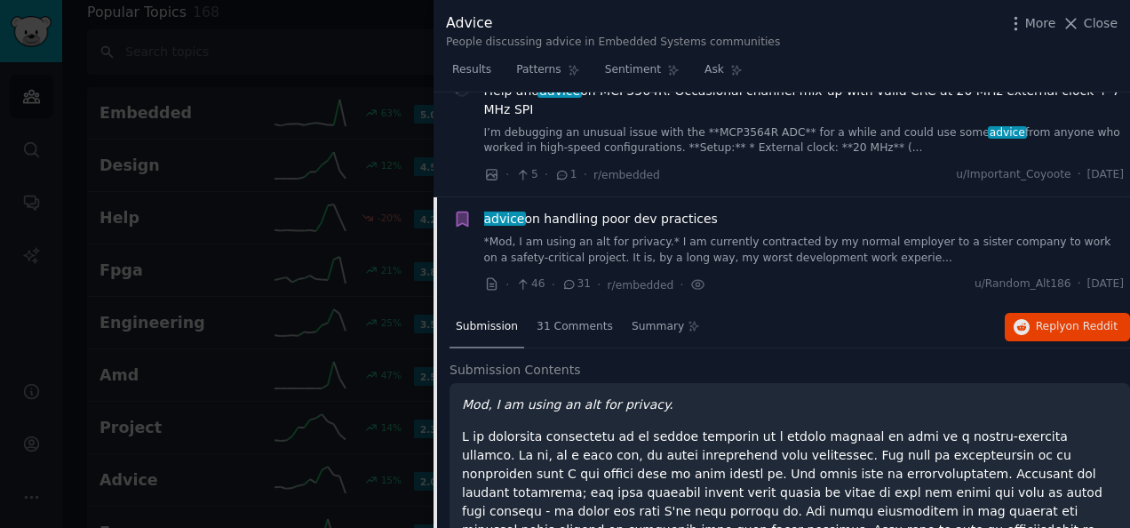
click at [411, 58] on div at bounding box center [565, 264] width 1130 height 528
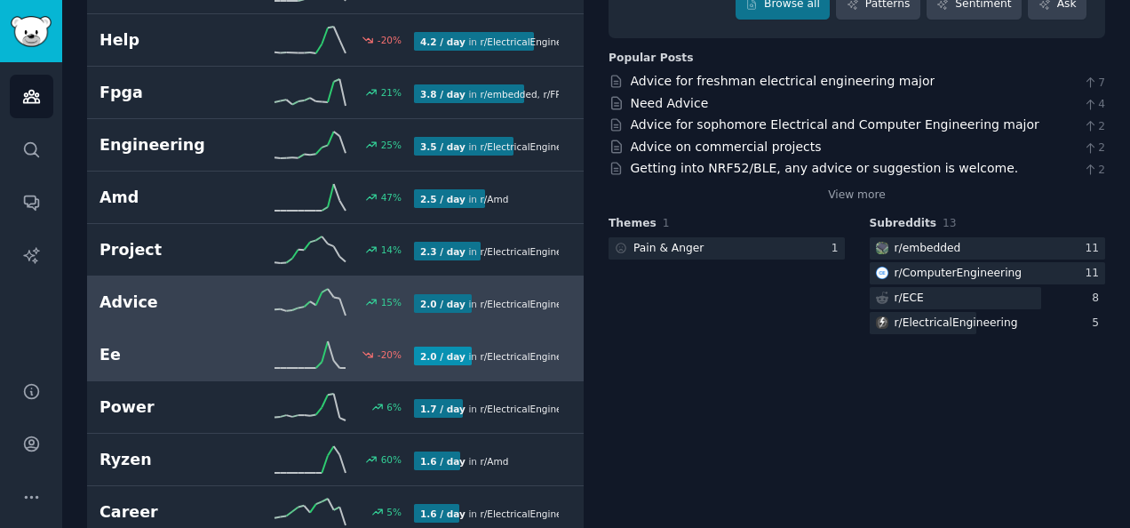
click at [206, 353] on h2 "Ee" at bounding box center [177, 355] width 157 height 22
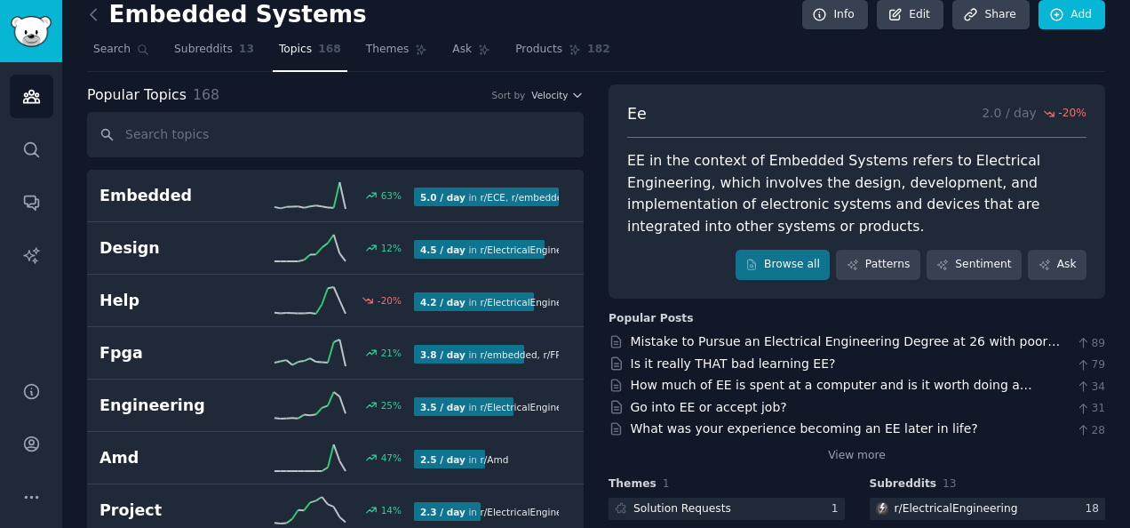
scroll to position [10, 0]
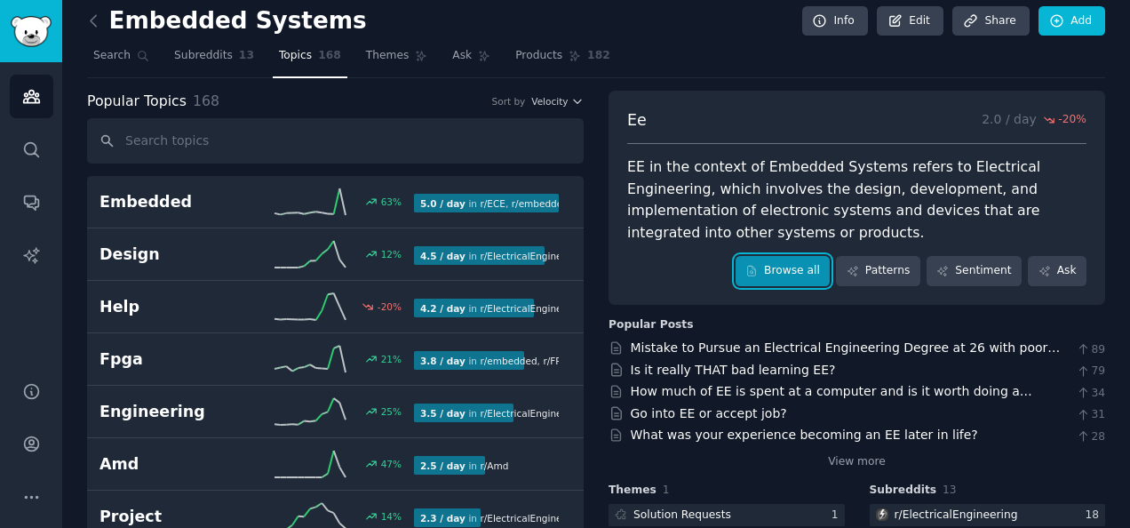
click at [790, 261] on link "Browse all" at bounding box center [782, 271] width 95 height 30
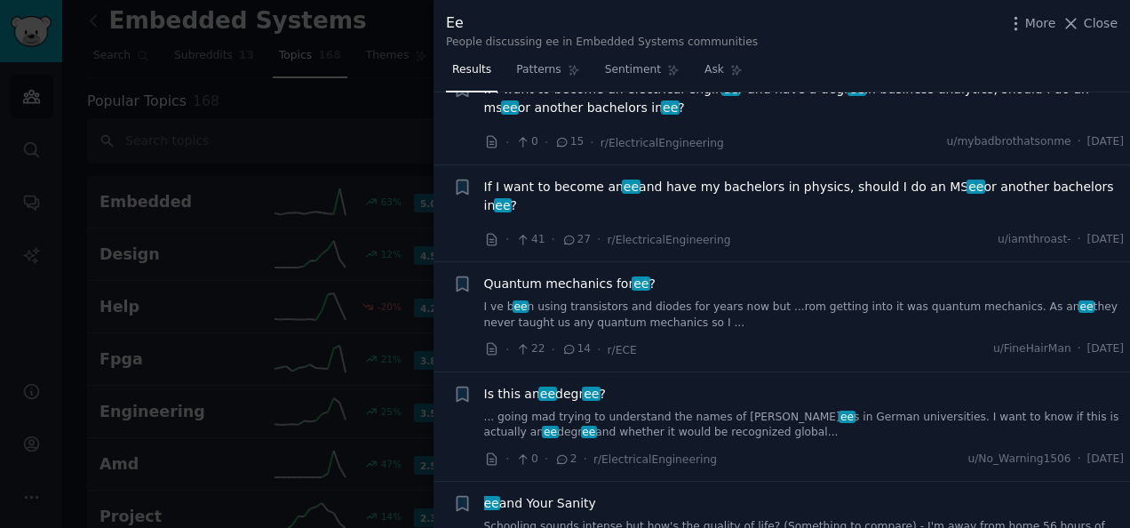
scroll to position [799, 0]
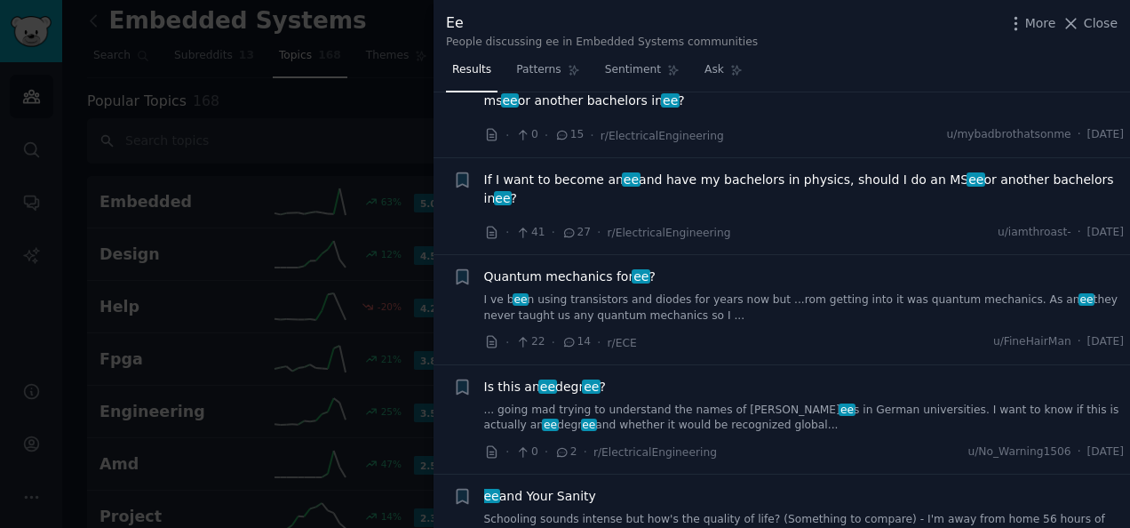
click at [617, 267] on div "Quantum mechanics for ee ? I ve b ee n using transistors and diodes for years n…" at bounding box center [804, 295] width 640 height 56
click at [631, 292] on link "I ve b ee n using transistors and diodes for years now but ...rom getting into …" at bounding box center [804, 307] width 640 height 31
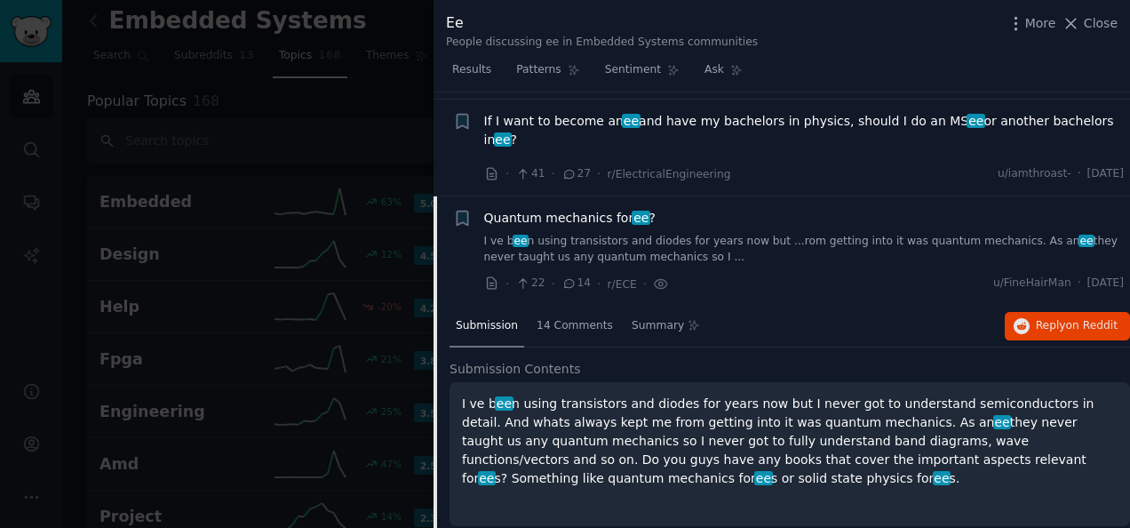
scroll to position [922, 0]
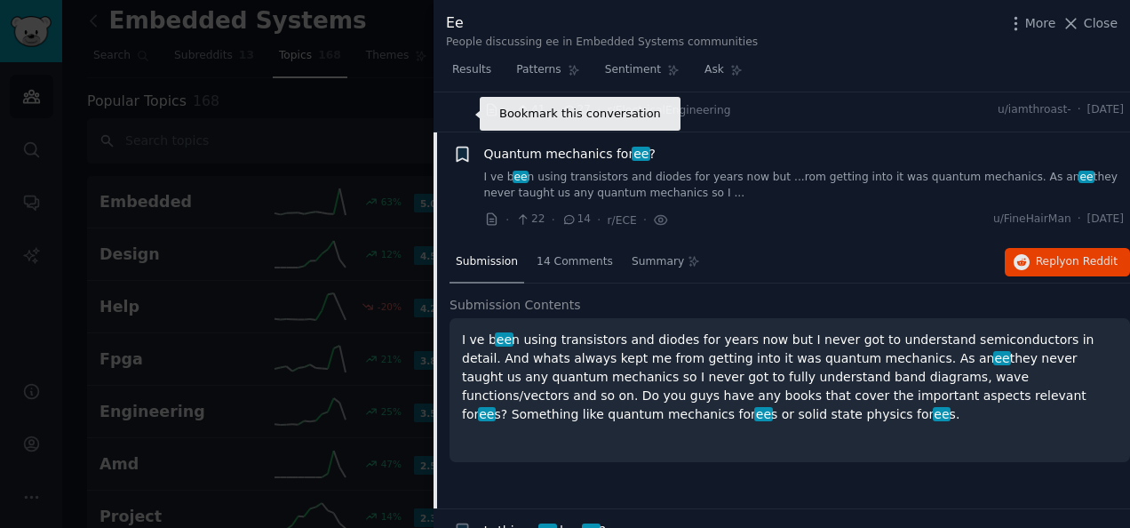
click at [460, 145] on icon "button" at bounding box center [462, 154] width 19 height 19
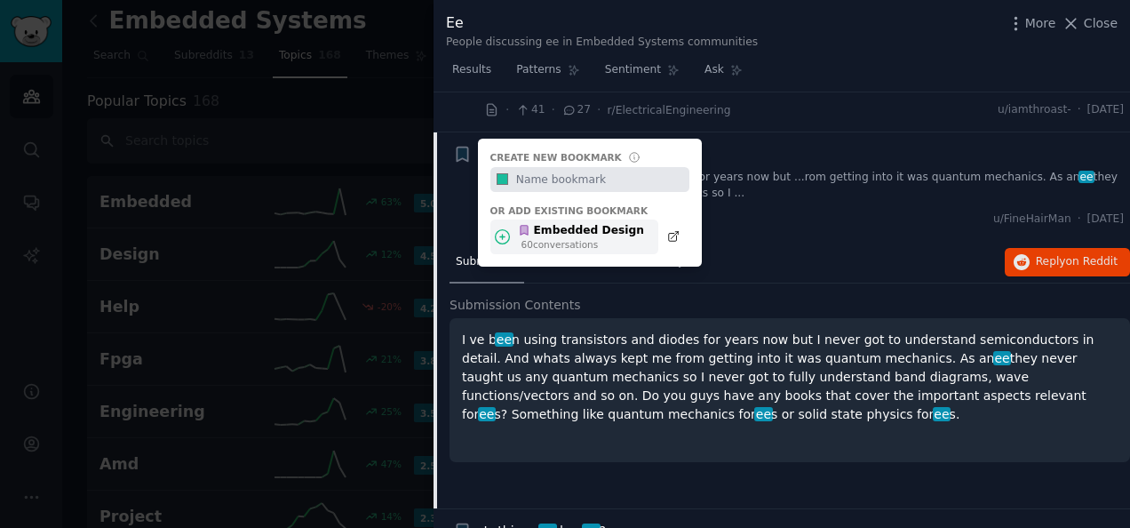
click at [568, 223] on div "Embedded Design" at bounding box center [581, 231] width 126 height 16
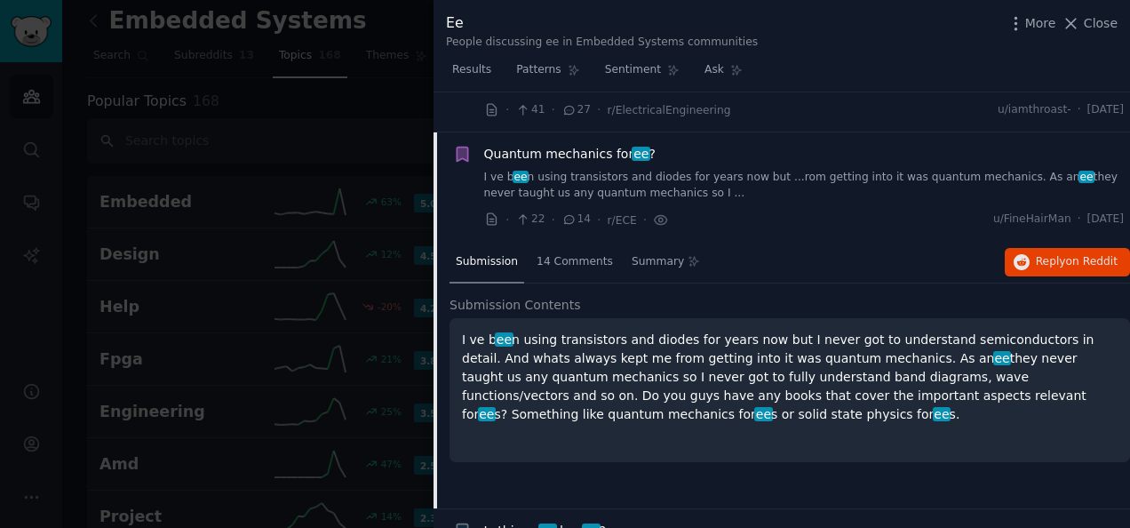
click at [777, 170] on link "I ve b ee n using transistors and diodes for years now but ...rom getting into …" at bounding box center [804, 185] width 640 height 31
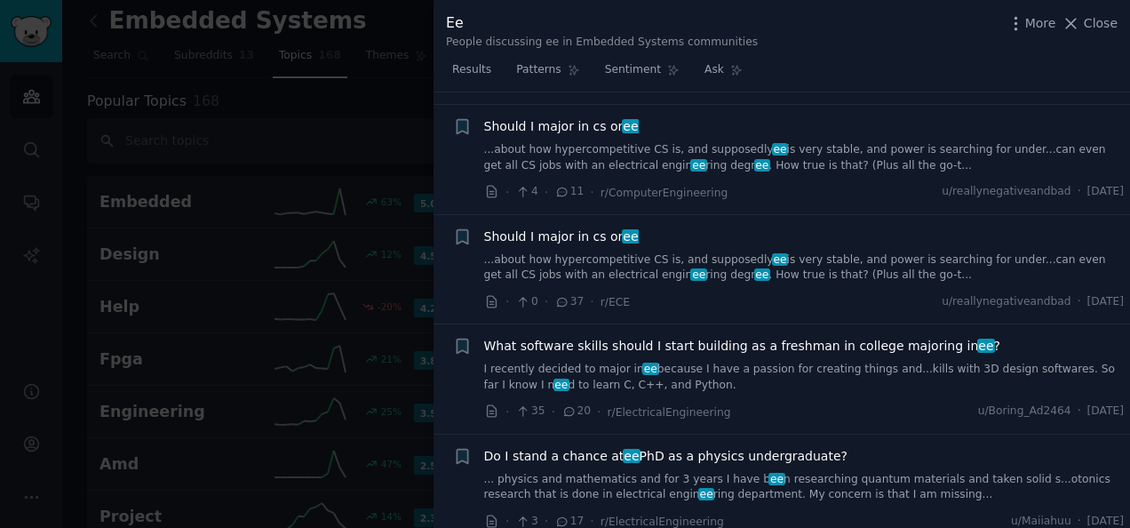
scroll to position [9986, 0]
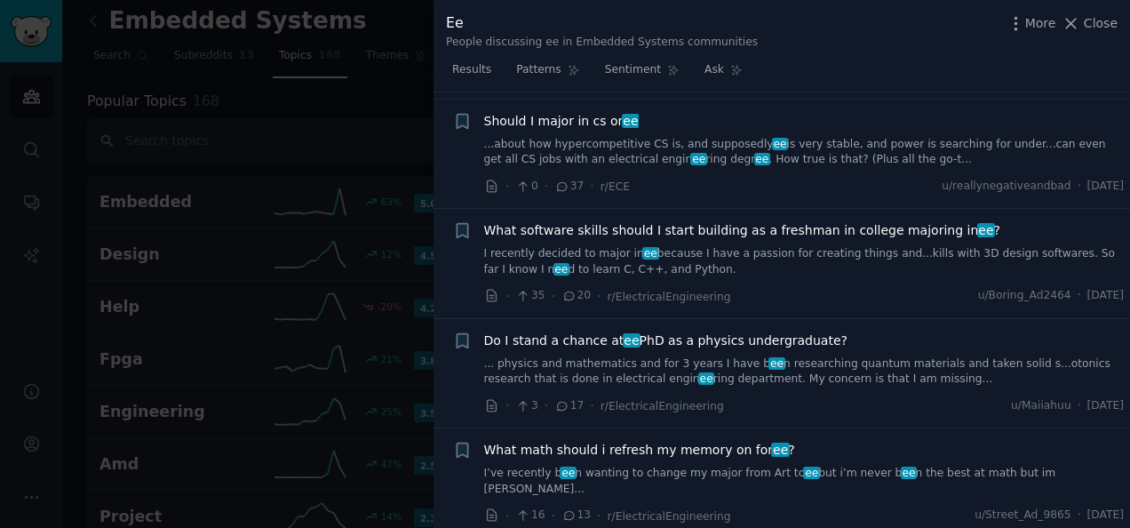
click at [1101, 15] on span "Close" at bounding box center [1101, 23] width 34 height 19
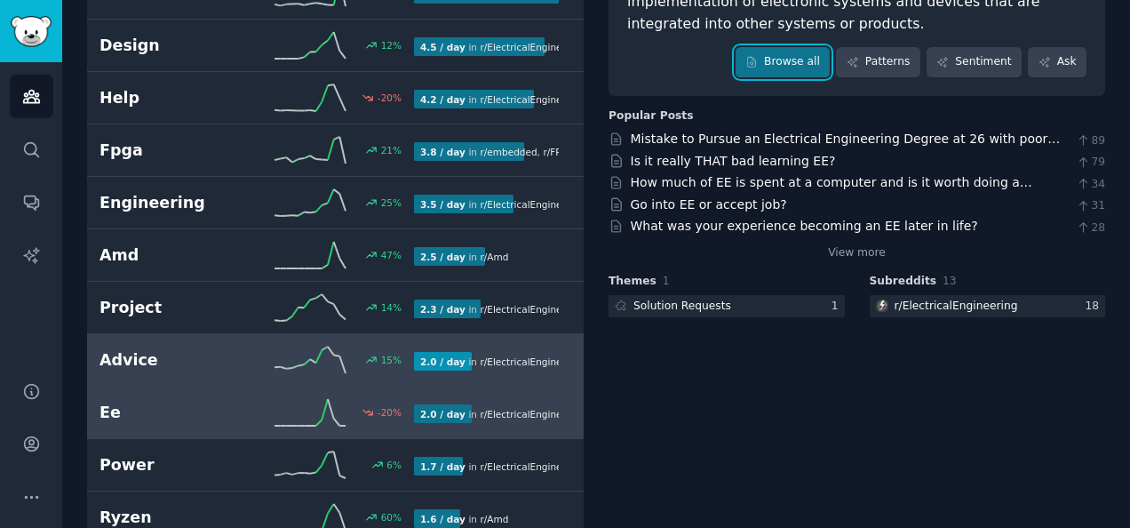
scroll to position [365, 0]
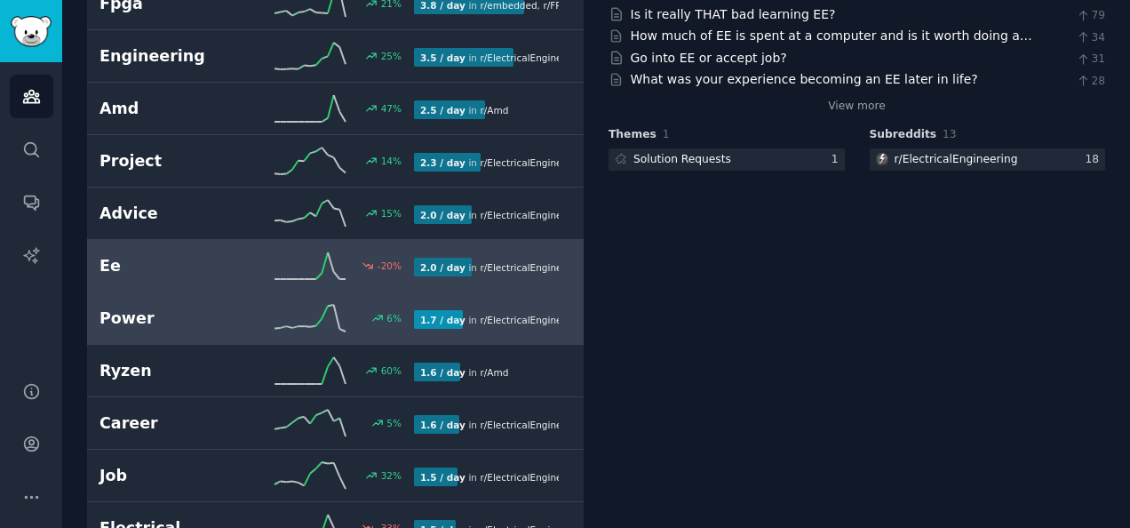
click at [280, 320] on icon at bounding box center [309, 318] width 71 height 27
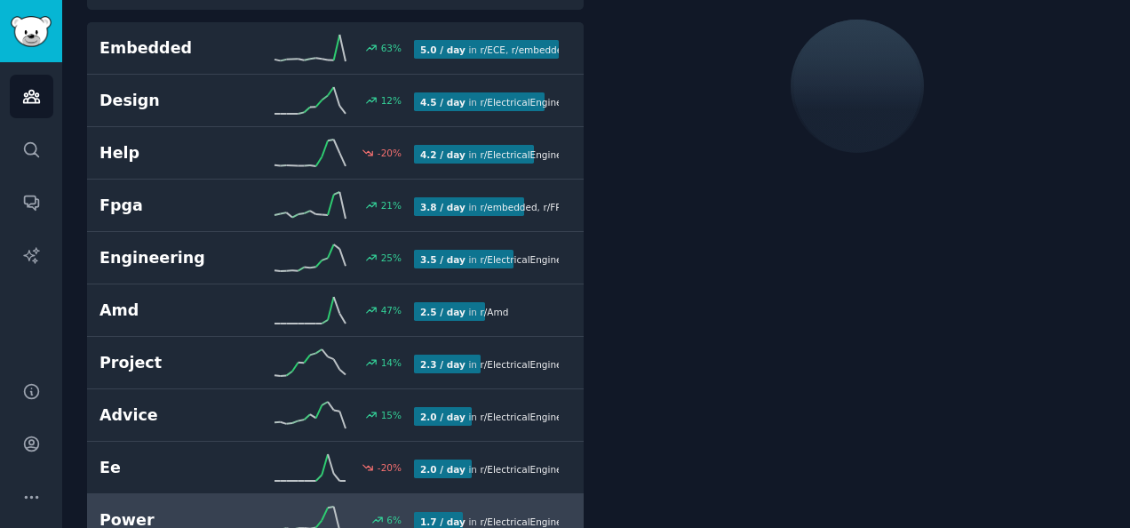
scroll to position [99, 0]
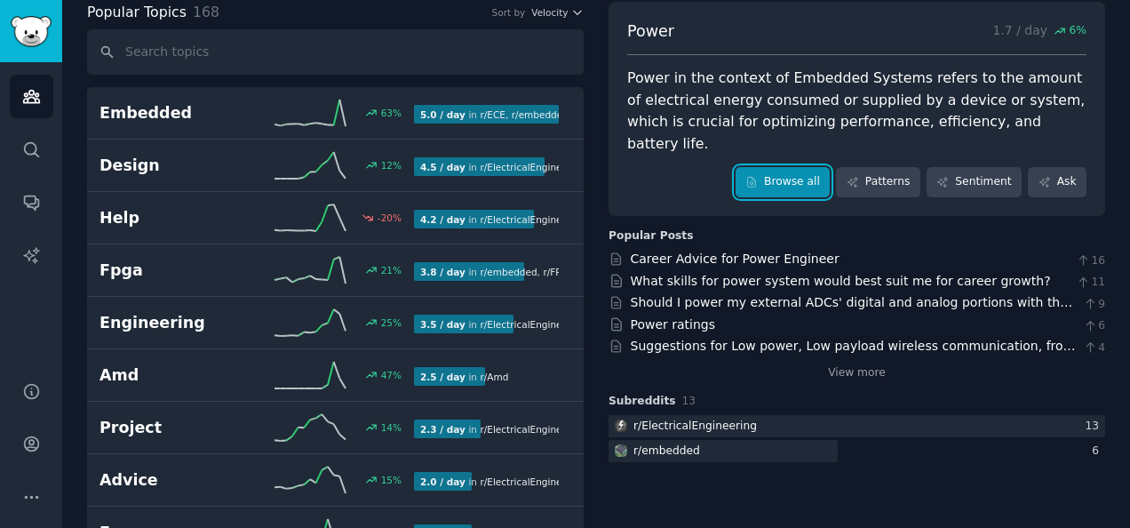
click at [792, 167] on link "Browse all" at bounding box center [782, 182] width 95 height 30
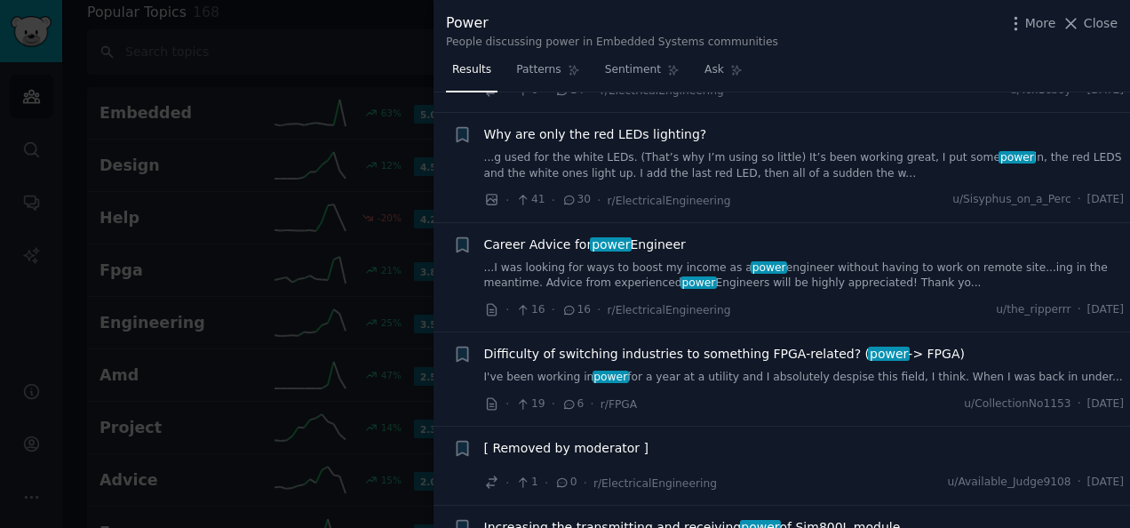
scroll to position [711, 0]
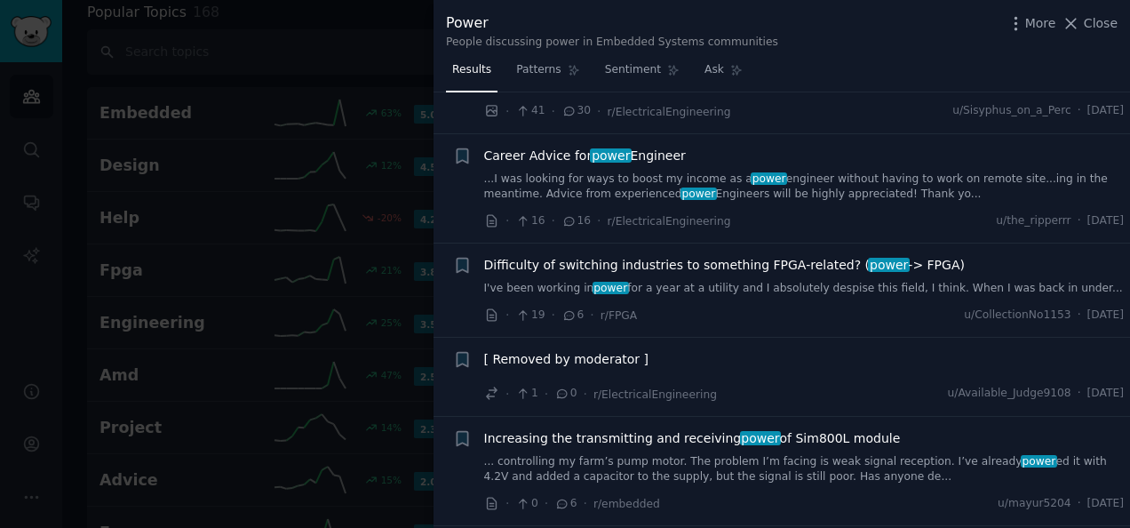
click at [725, 284] on link "I've been working in power for a year at a utility and I absolutely despise thi…" at bounding box center [804, 289] width 640 height 16
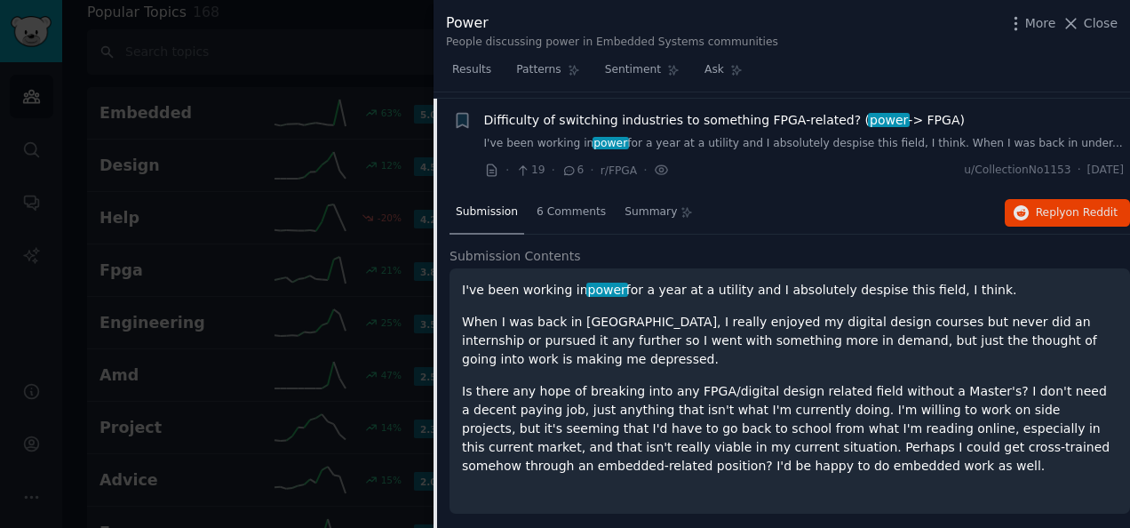
scroll to position [860, 0]
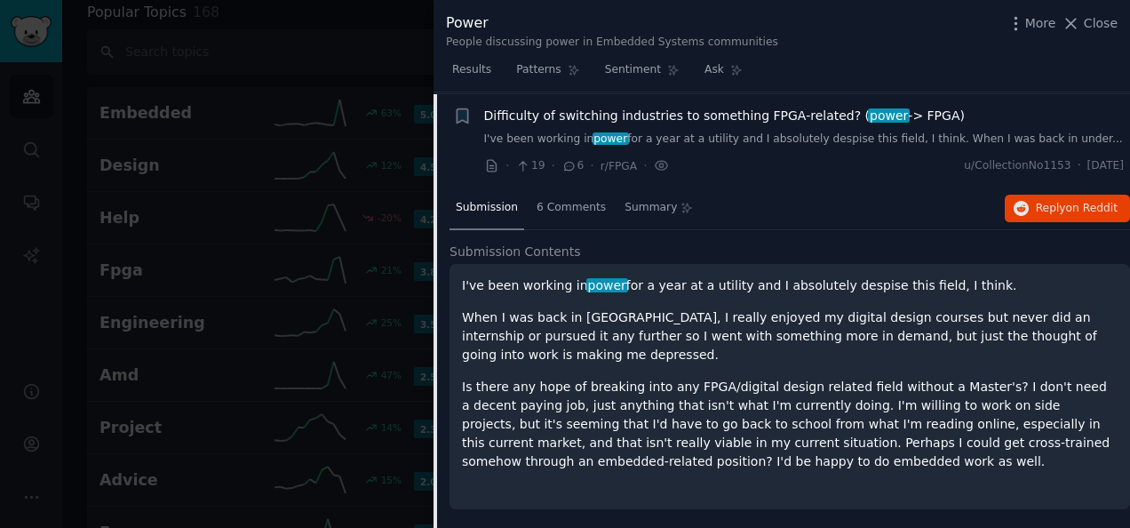
click at [1080, 16] on icon at bounding box center [1070, 23] width 19 height 19
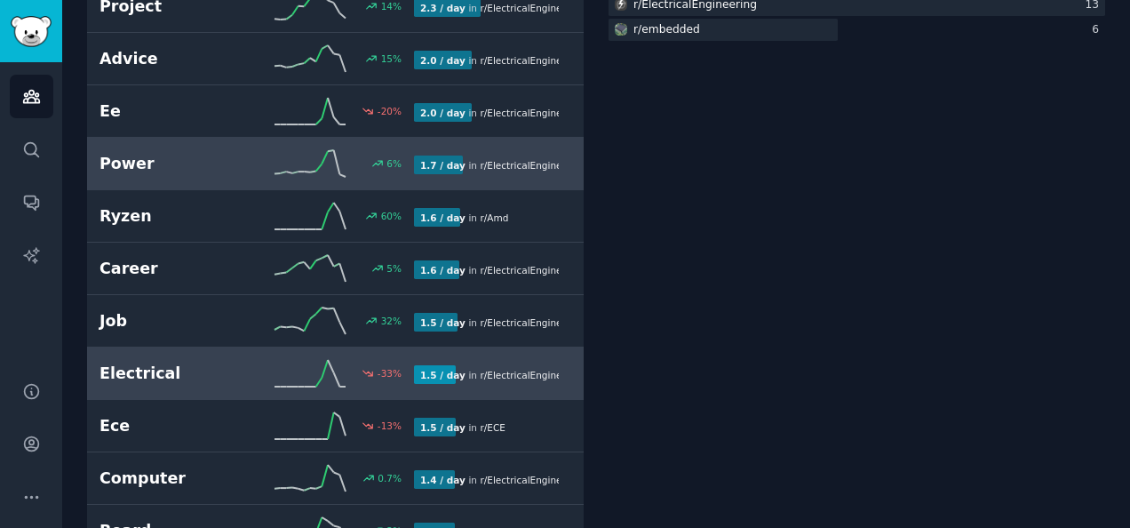
scroll to position [543, 0]
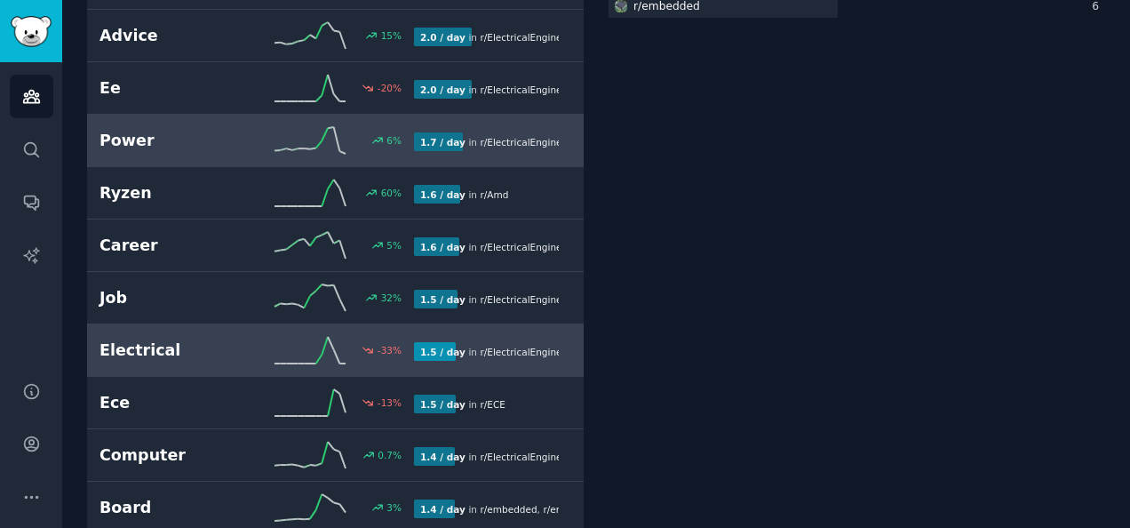
click at [202, 344] on h2 "Electrical" at bounding box center [177, 350] width 157 height 22
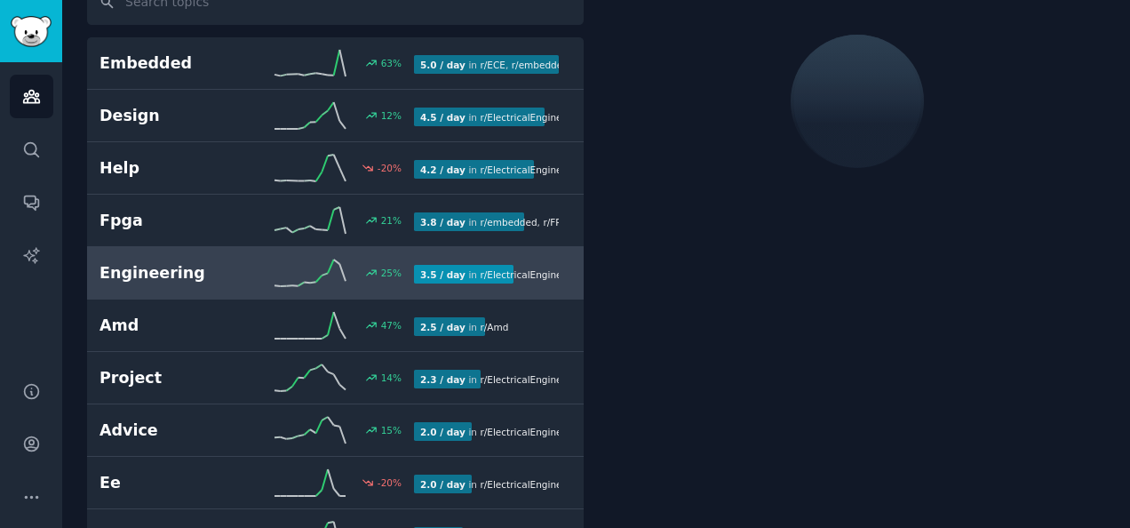
scroll to position [99, 0]
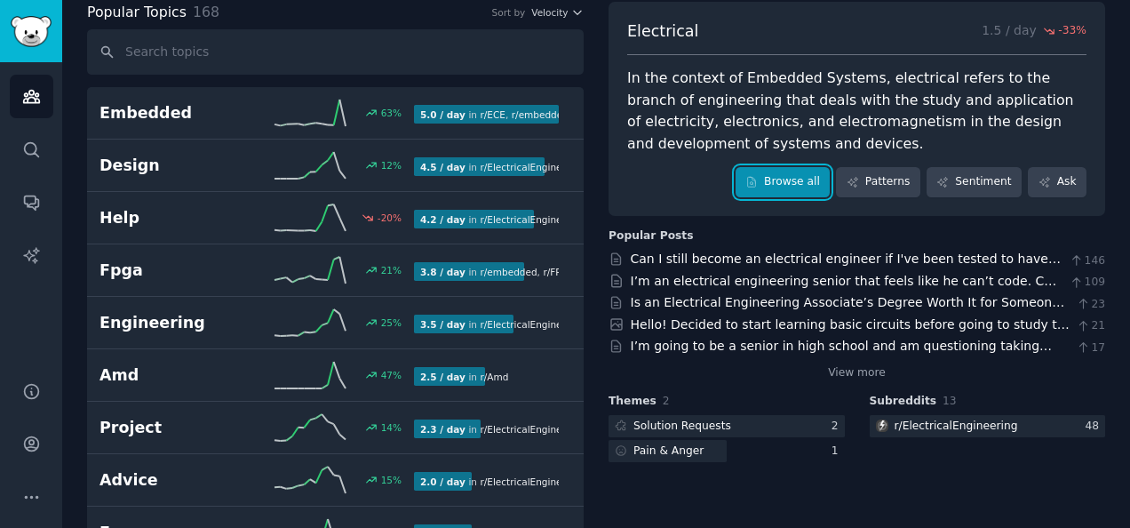
click at [810, 180] on link "Browse all" at bounding box center [782, 182] width 95 height 30
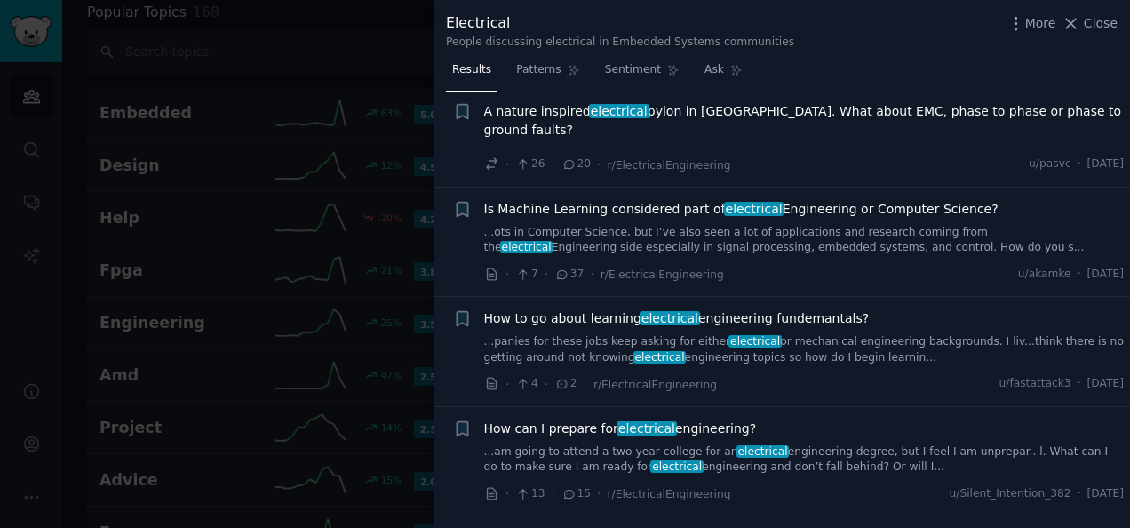
scroll to position [9237, 0]
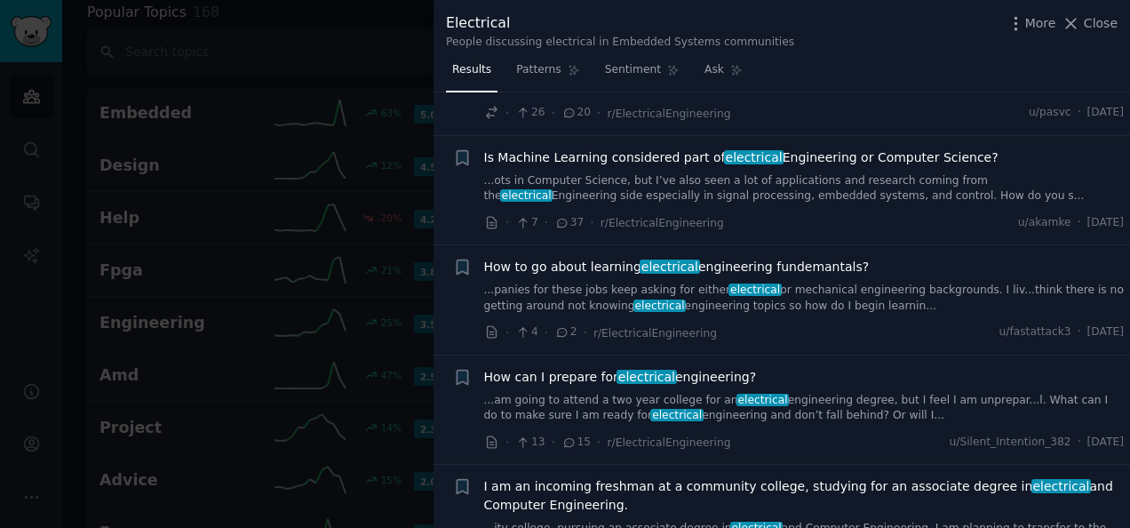
click at [1100, 28] on span "Close" at bounding box center [1101, 23] width 34 height 19
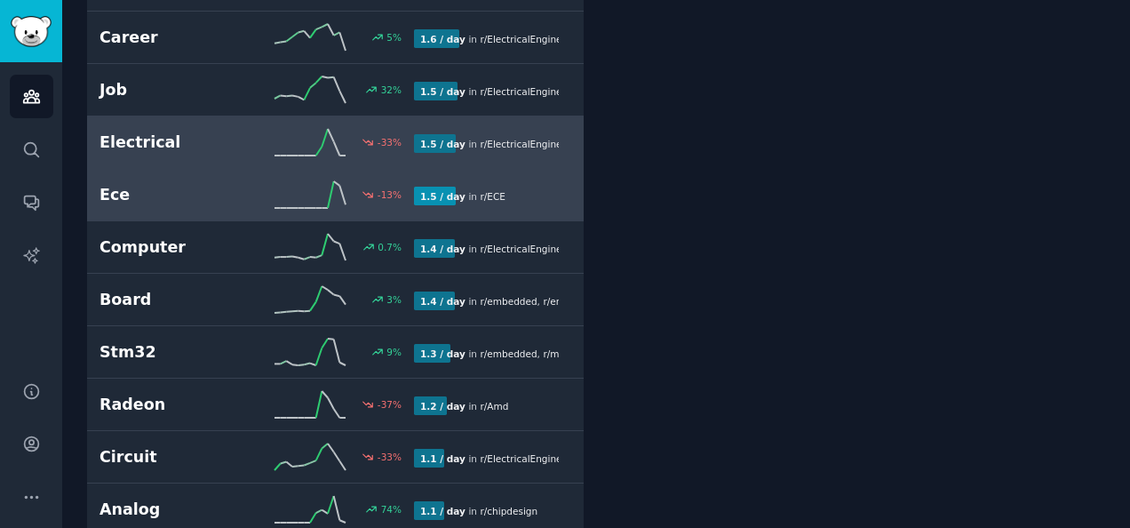
scroll to position [720, 0]
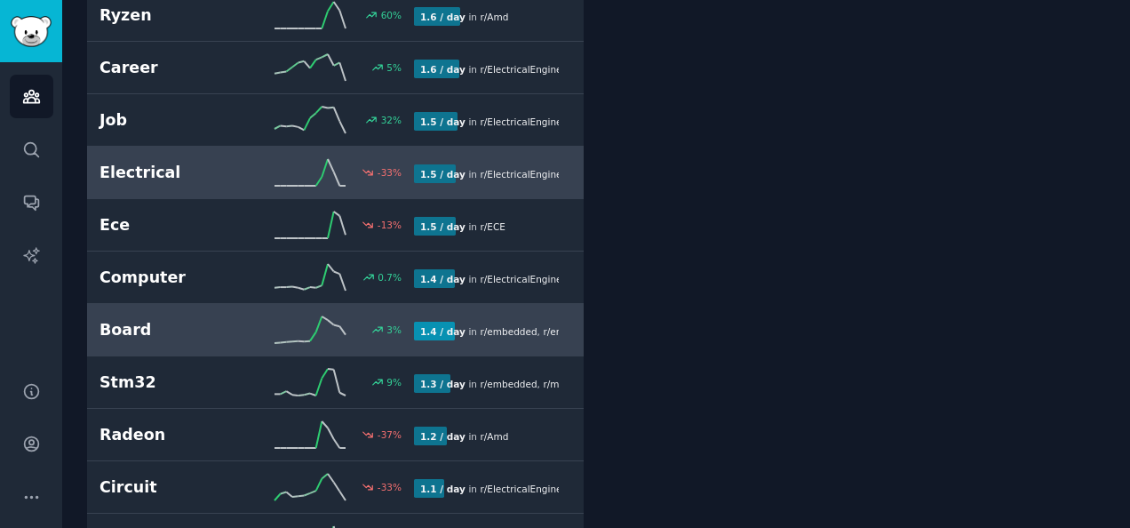
click at [206, 319] on h2 "Board" at bounding box center [177, 330] width 157 height 22
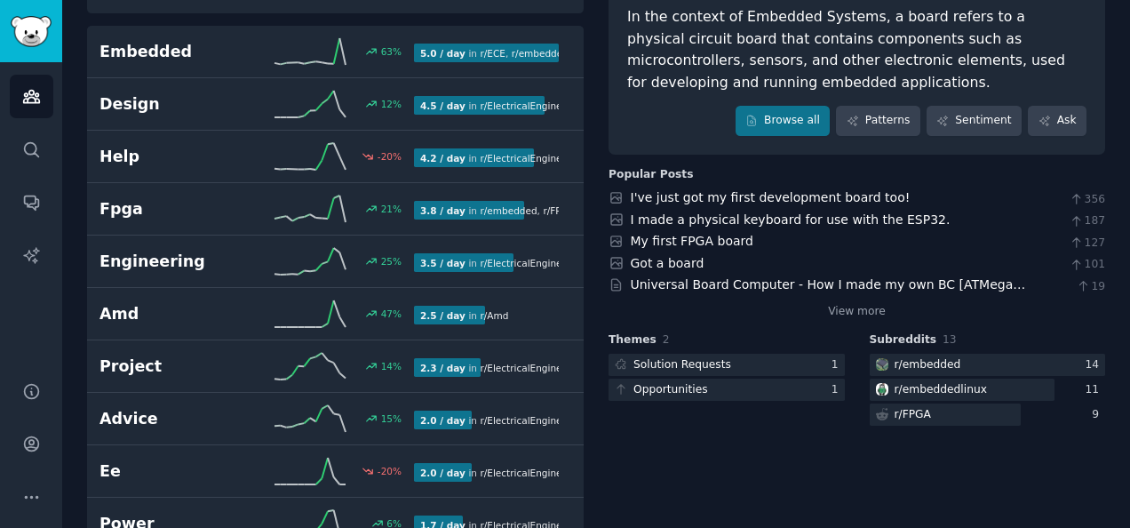
scroll to position [187, 0]
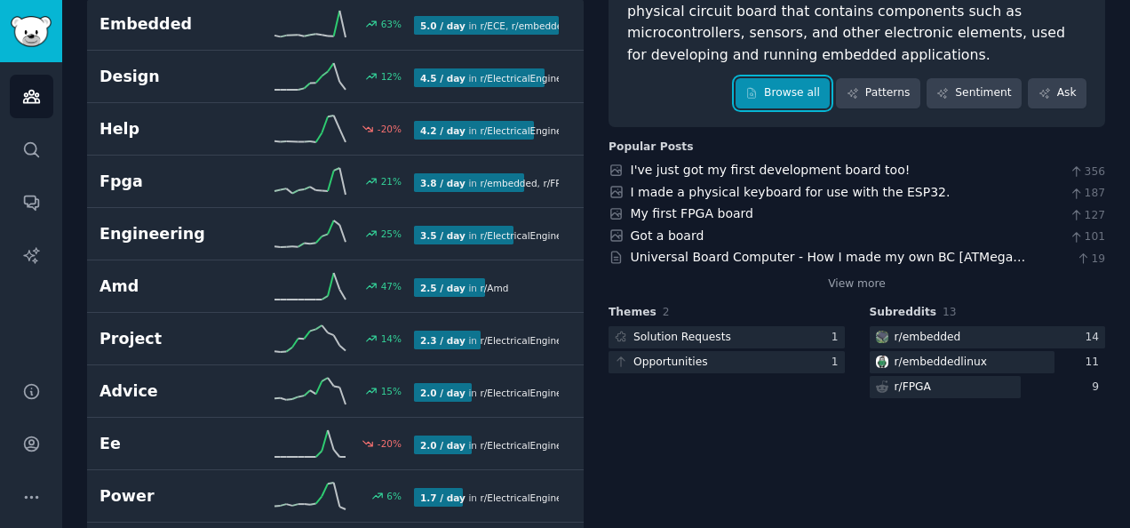
click at [787, 95] on link "Browse all" at bounding box center [782, 93] width 95 height 30
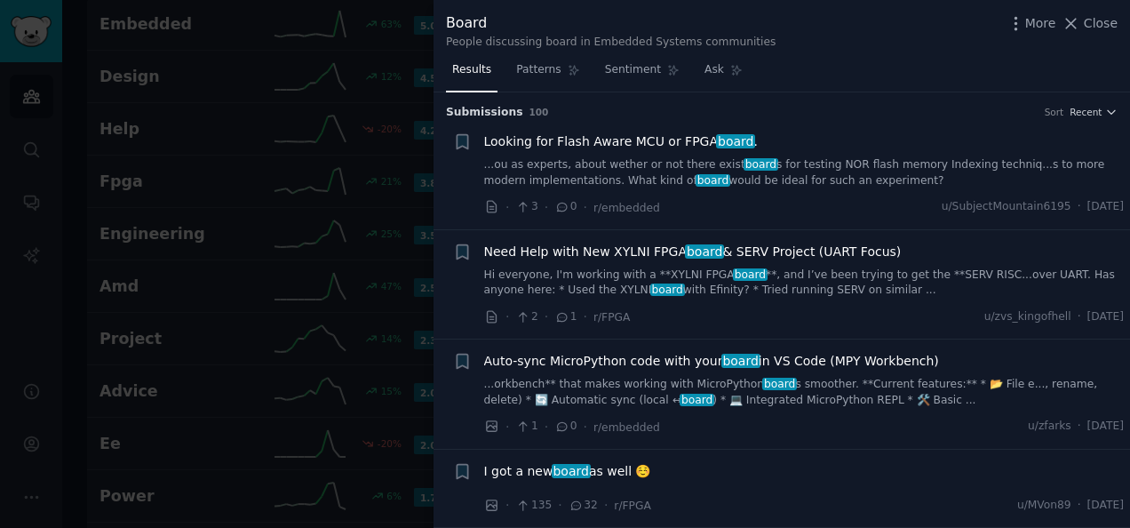
click at [586, 135] on span "Looking for Flash Aware MCU or FPGA board ." at bounding box center [621, 141] width 274 height 19
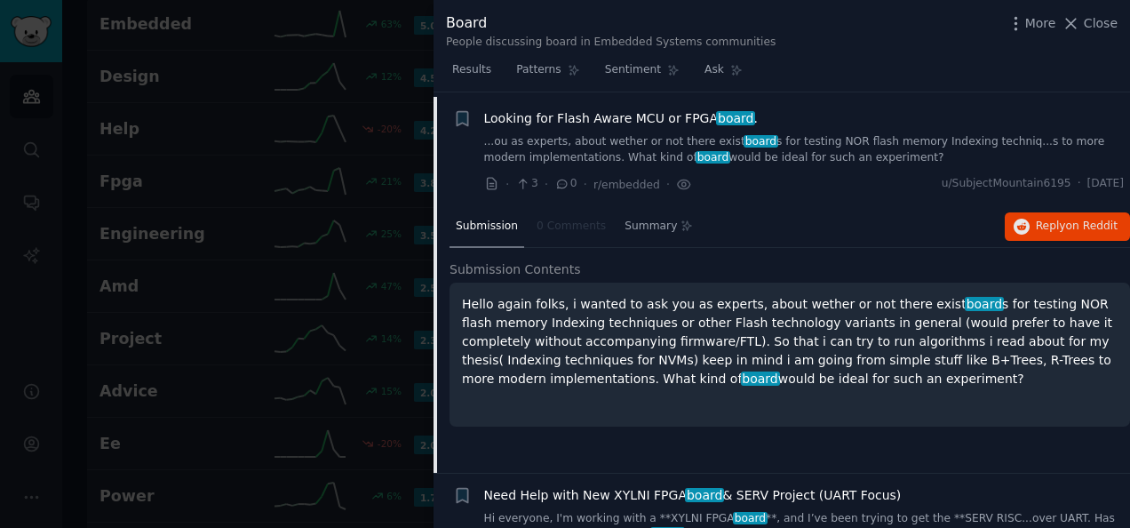
scroll to position [28, 0]
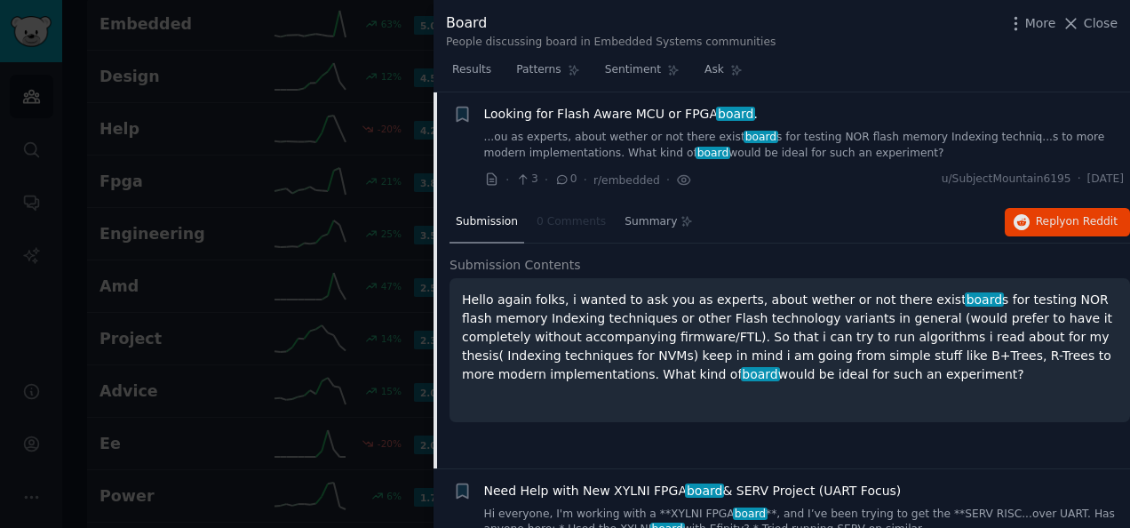
click at [852, 53] on div "Board People discussing board in Embedded Systems communities More Close" at bounding box center [781, 28] width 696 height 56
click at [524, 140] on link "...ou as experts, about wether or not there exist board s for testing NOR flash…" at bounding box center [804, 145] width 640 height 31
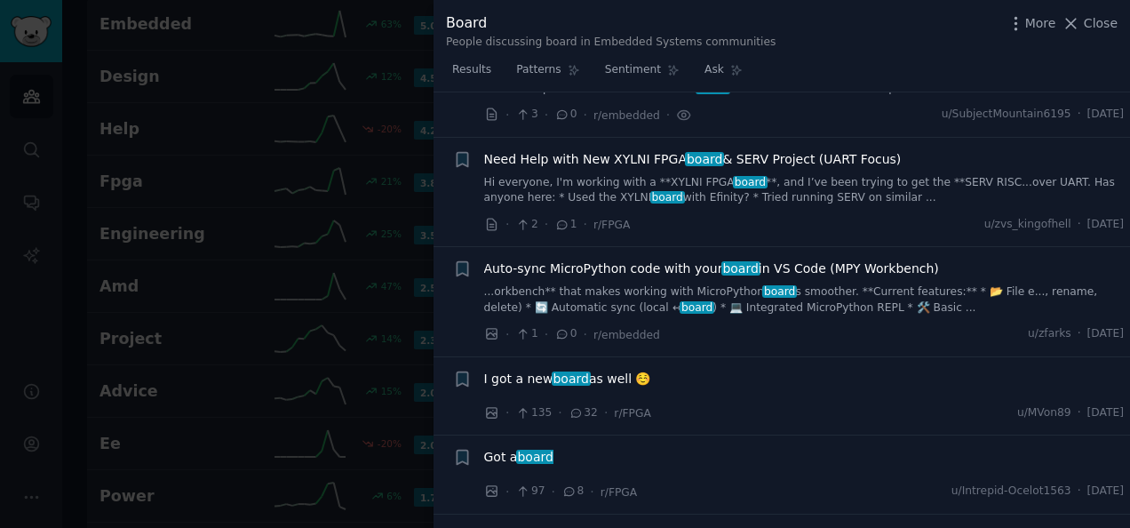
scroll to position [116, 0]
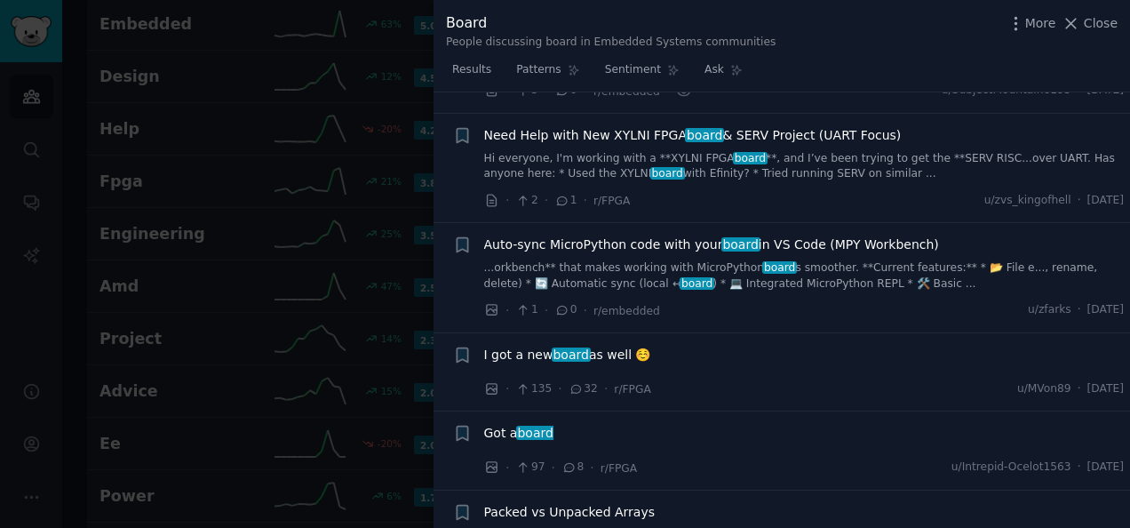
click at [638, 165] on link "Hi everyone, I'm working with a **XYLNI FPGA board **, and I’ve been trying to …" at bounding box center [804, 166] width 640 height 31
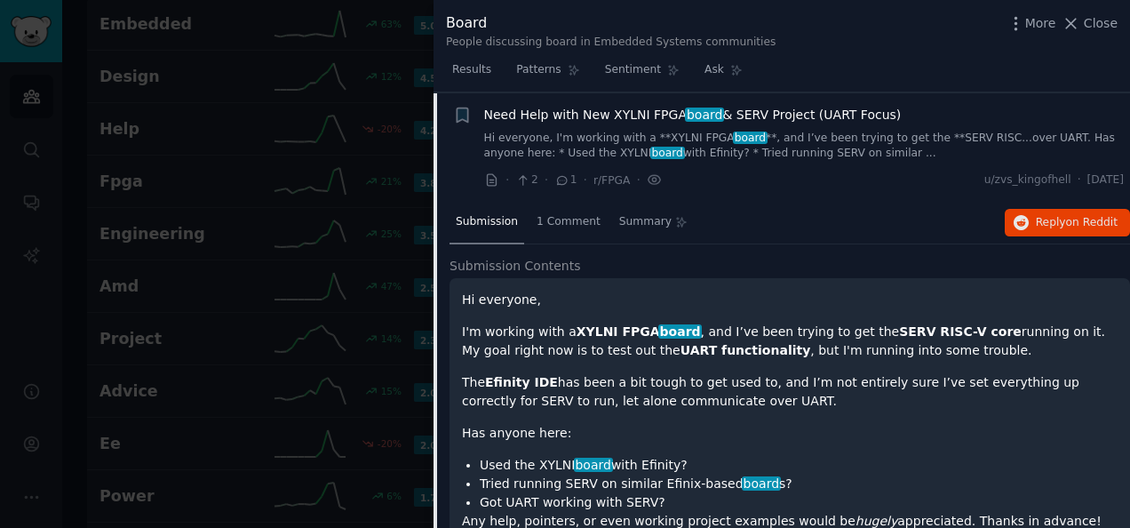
click at [609, 140] on link "Hi everyone, I'm working with a **XYLNI FPGA board **, and I’ve been trying to …" at bounding box center [804, 146] width 640 height 31
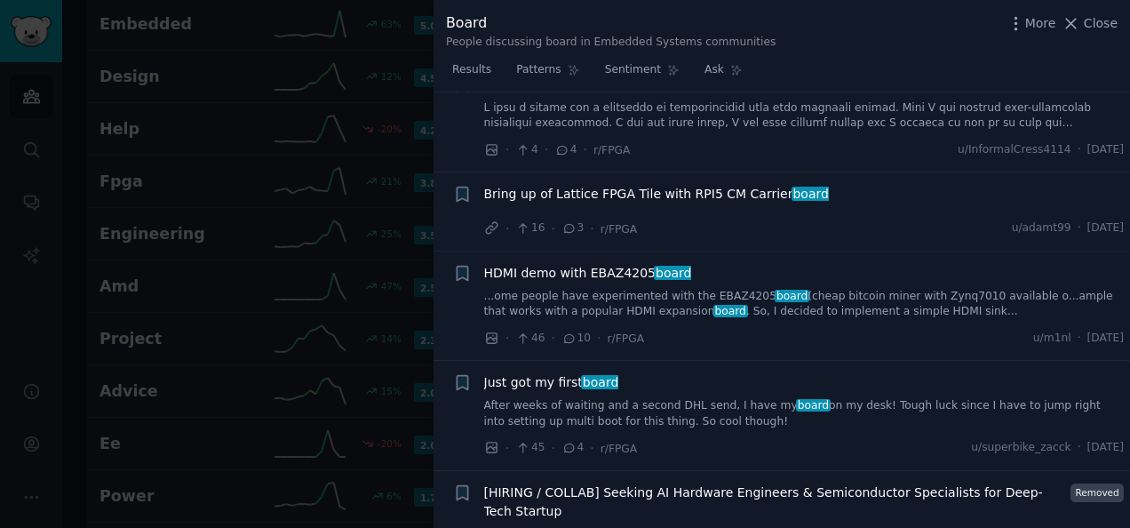
scroll to position [581, 0]
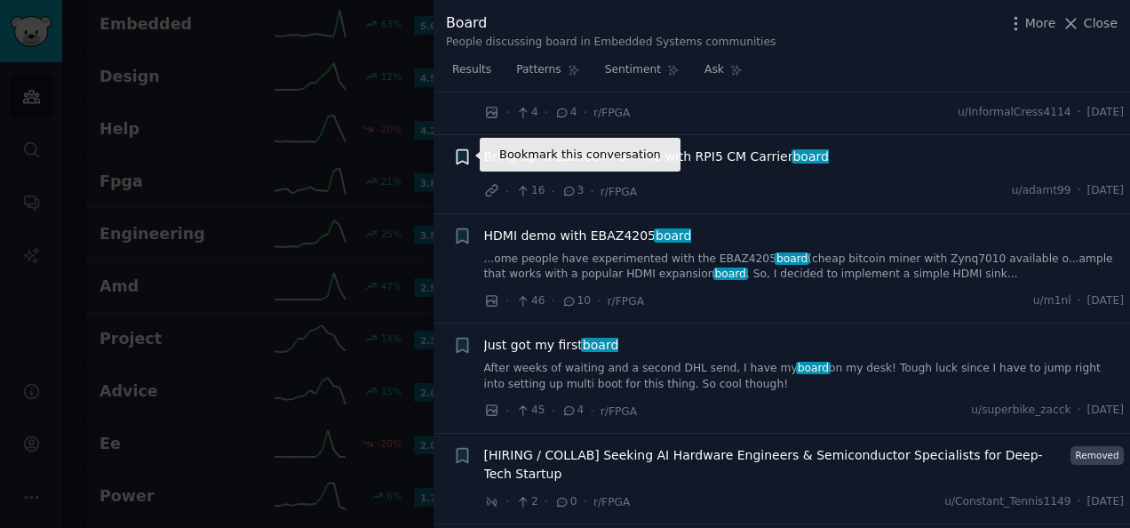
click at [460, 155] on icon "button" at bounding box center [462, 157] width 11 height 14
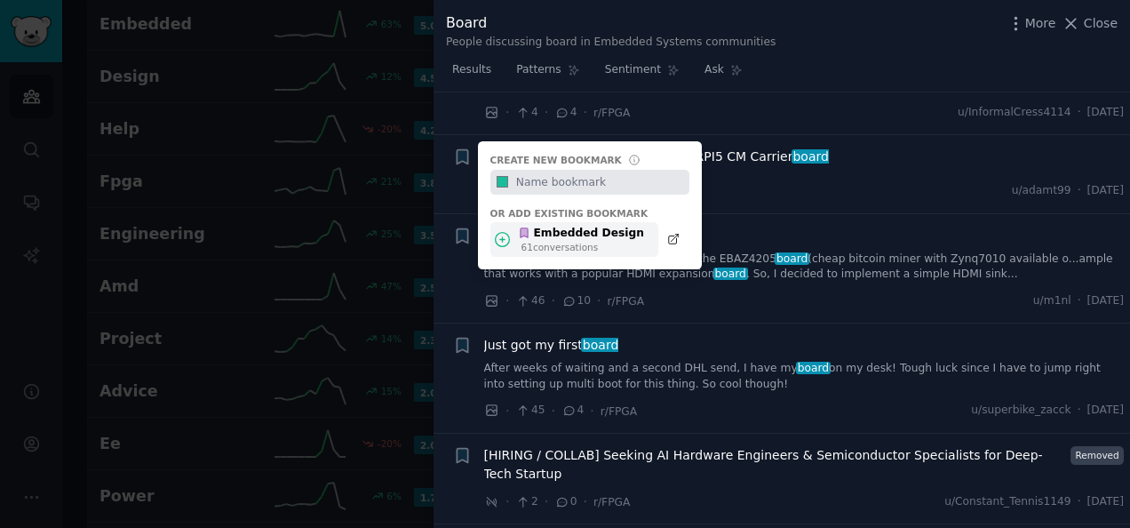
click at [550, 249] on div "61 conversation s" at bounding box center [582, 247] width 123 height 12
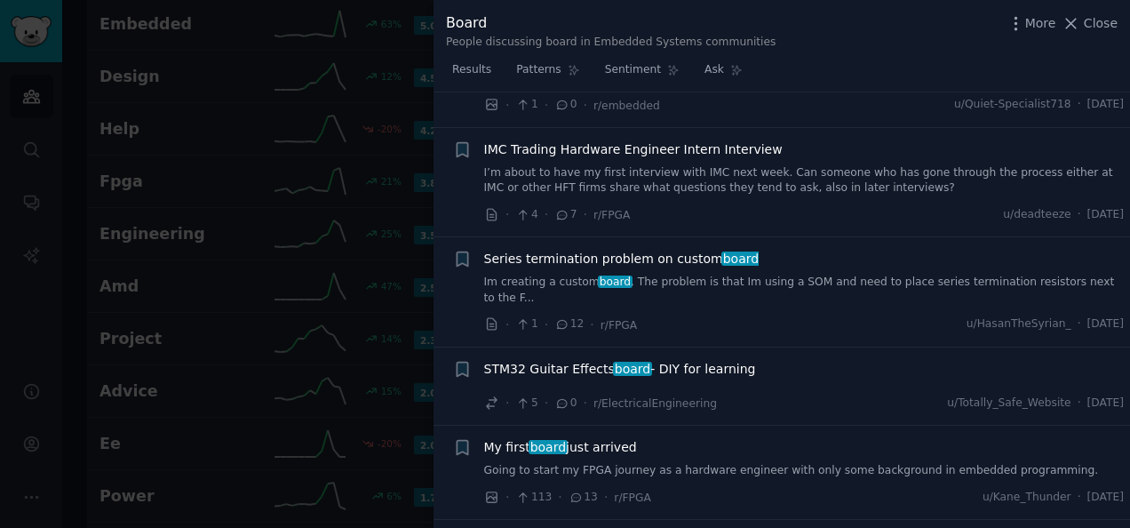
scroll to position [1114, 0]
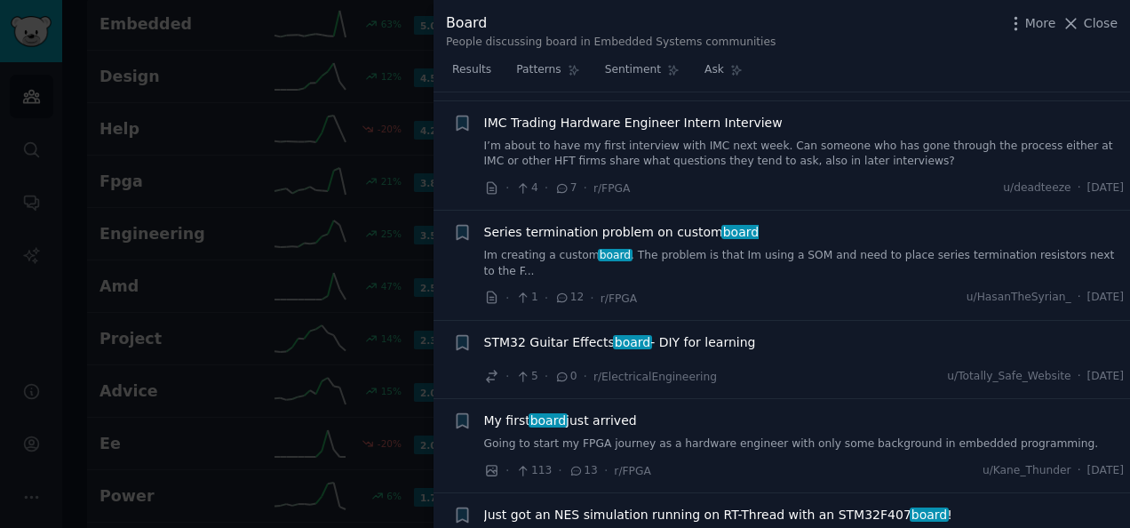
click at [610, 223] on span "Series termination problem on custom board" at bounding box center [621, 232] width 275 height 19
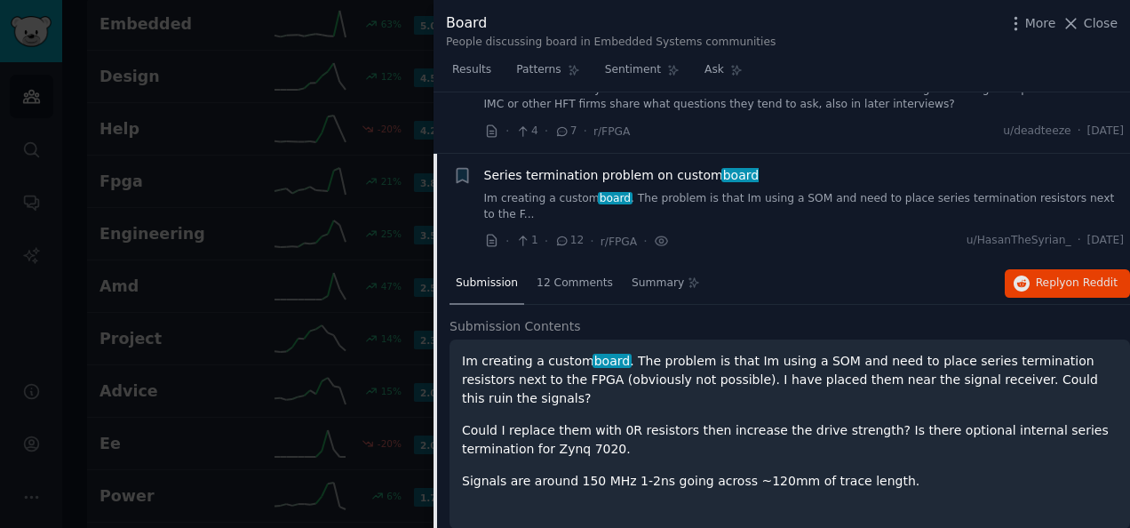
scroll to position [1210, 0]
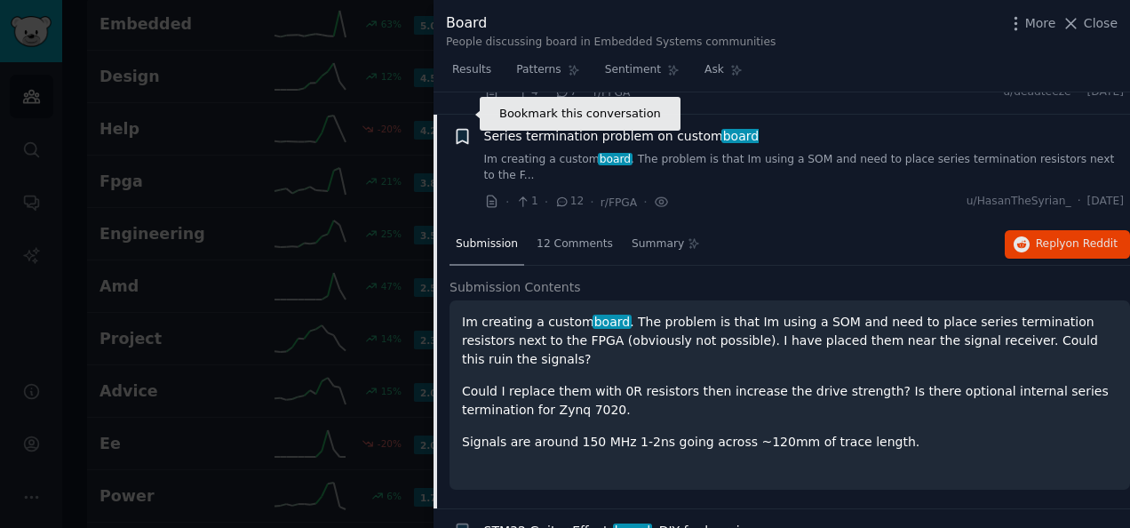
click at [465, 130] on icon "button" at bounding box center [462, 137] width 11 height 14
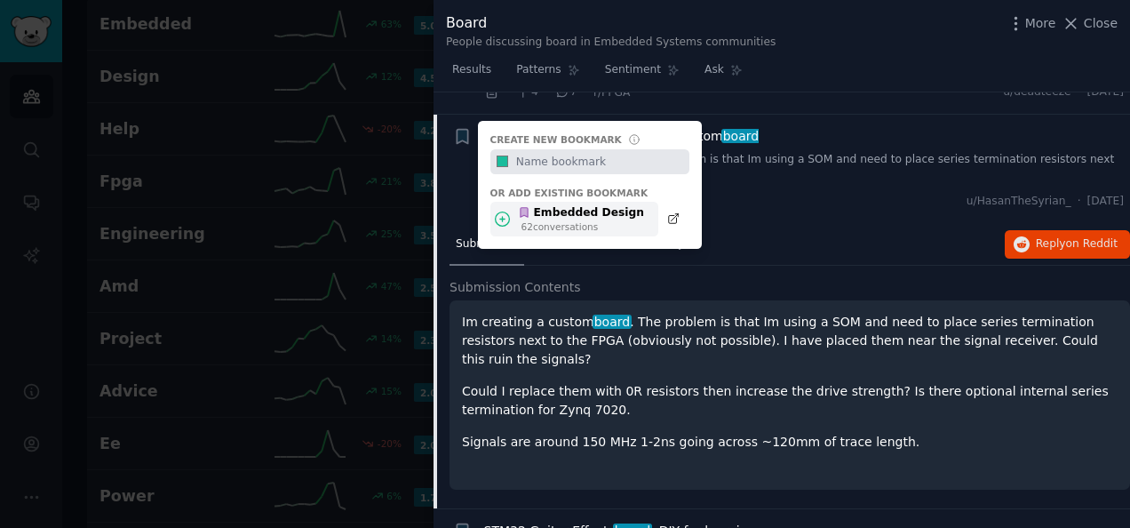
click at [543, 205] on div "Embedded Design" at bounding box center [581, 213] width 126 height 16
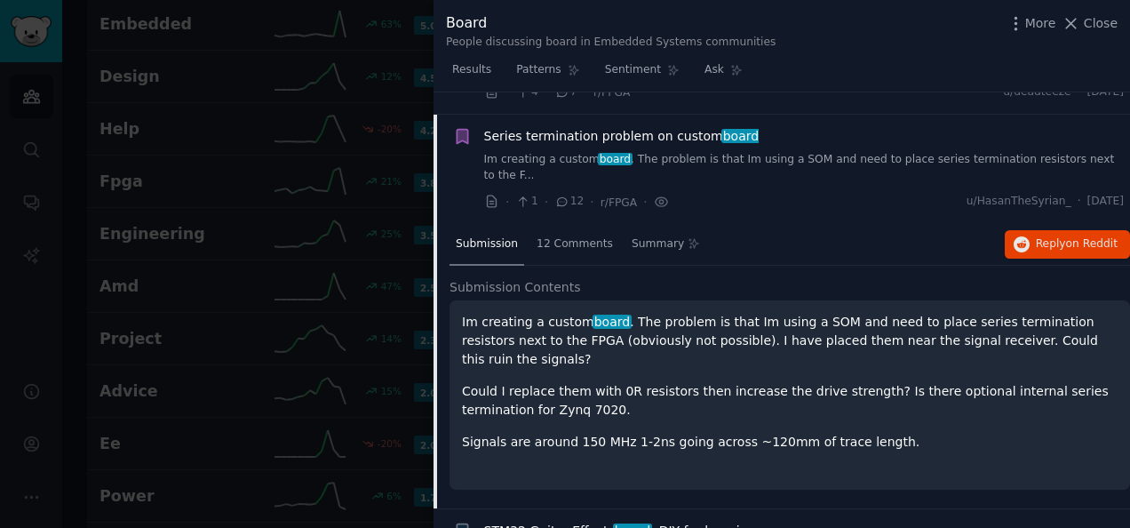
click at [785, 224] on div "Submission 12 Comments Summary Reply on Reddit" at bounding box center [789, 245] width 680 height 43
click at [737, 152] on link "Im creating a custom board . The problem is that Im using a SOM and need to pla…" at bounding box center [804, 167] width 640 height 31
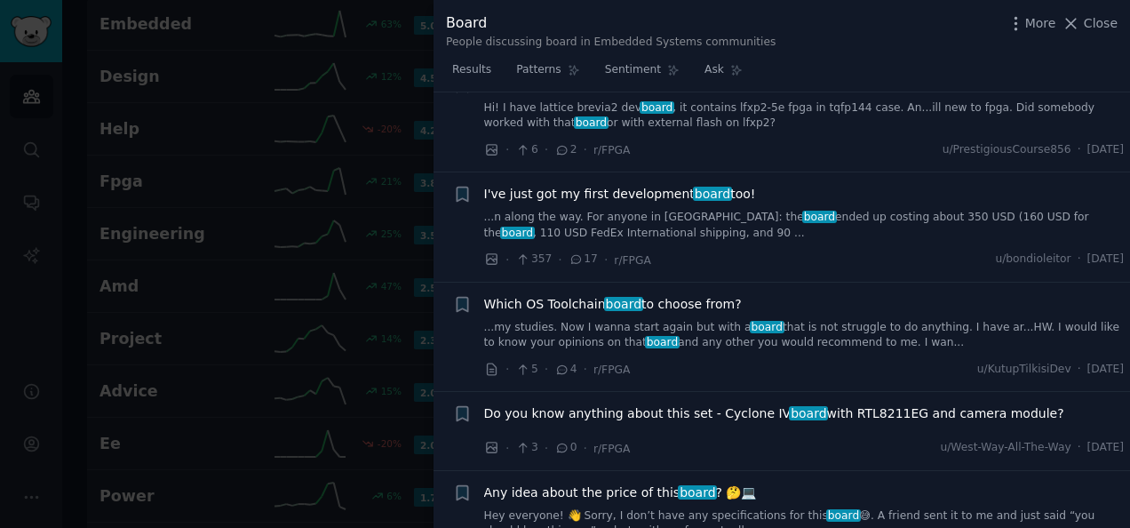
scroll to position [1743, 0]
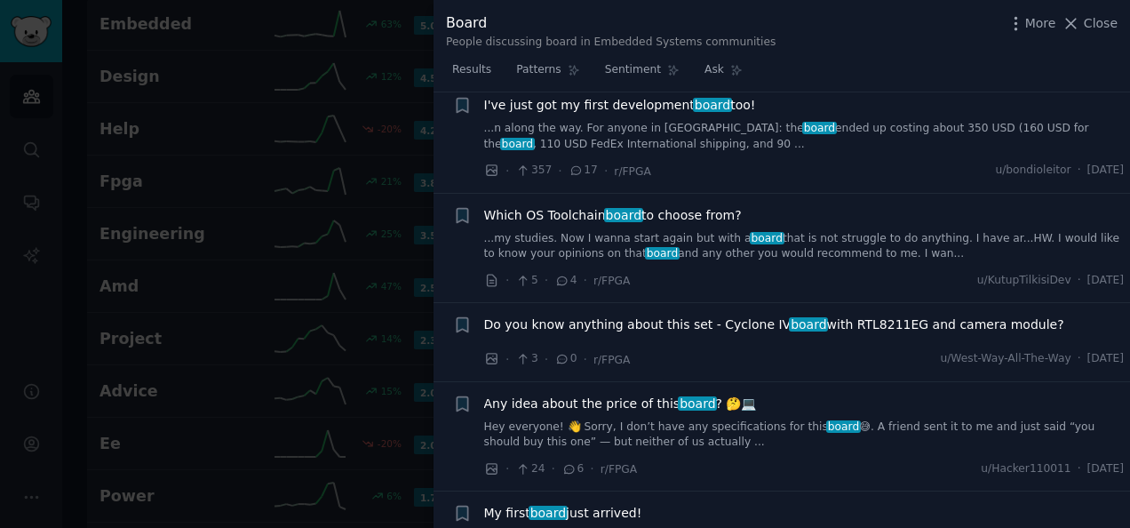
click at [657, 231] on link "...my studies. Now I wanna start again but with a board that is not struggle to…" at bounding box center [804, 246] width 640 height 31
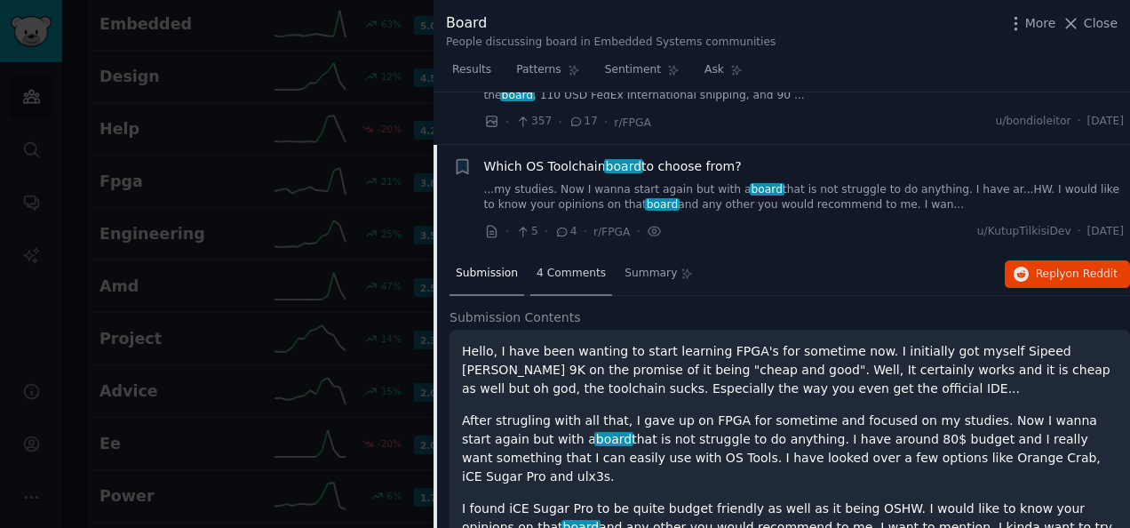
scroll to position [1804, 0]
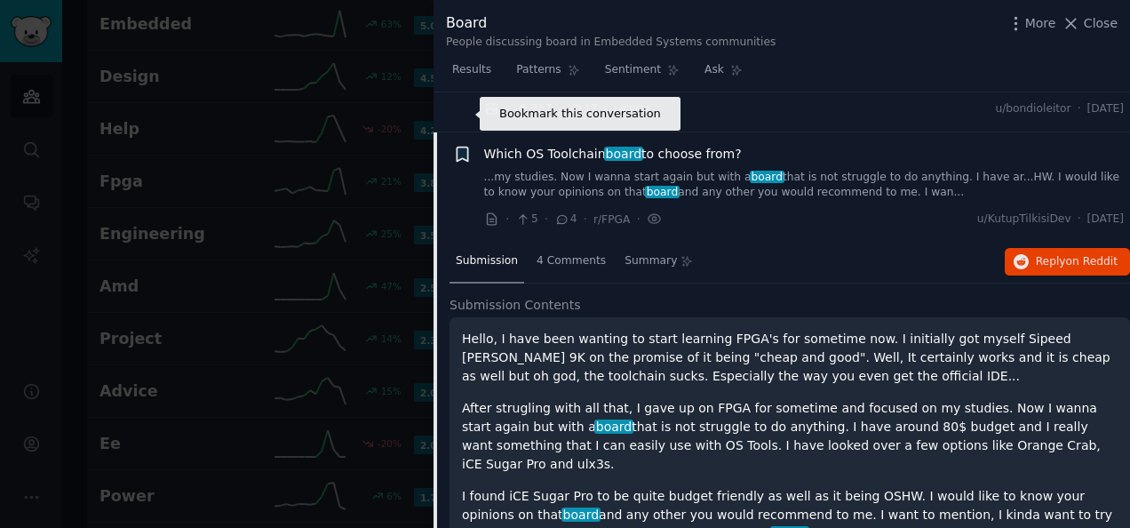
click at [468, 145] on icon "button" at bounding box center [462, 154] width 19 height 19
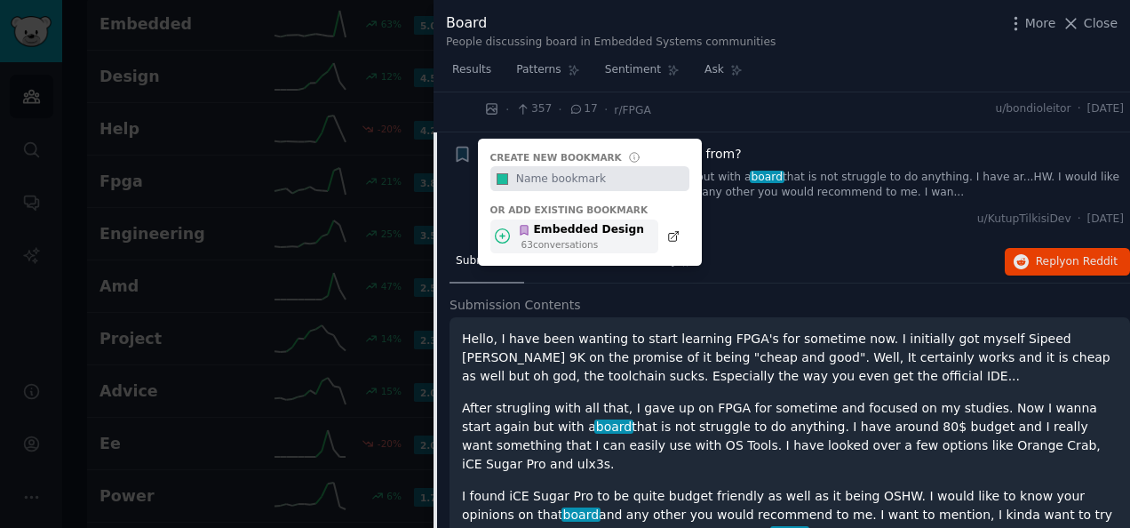
click at [601, 222] on div "Embedded Design" at bounding box center [581, 230] width 126 height 16
click at [828, 210] on div "· 5 · 4 · r/FPGA · u/KutupTilkisiDev · Tue 9/2/2025" at bounding box center [804, 219] width 640 height 19
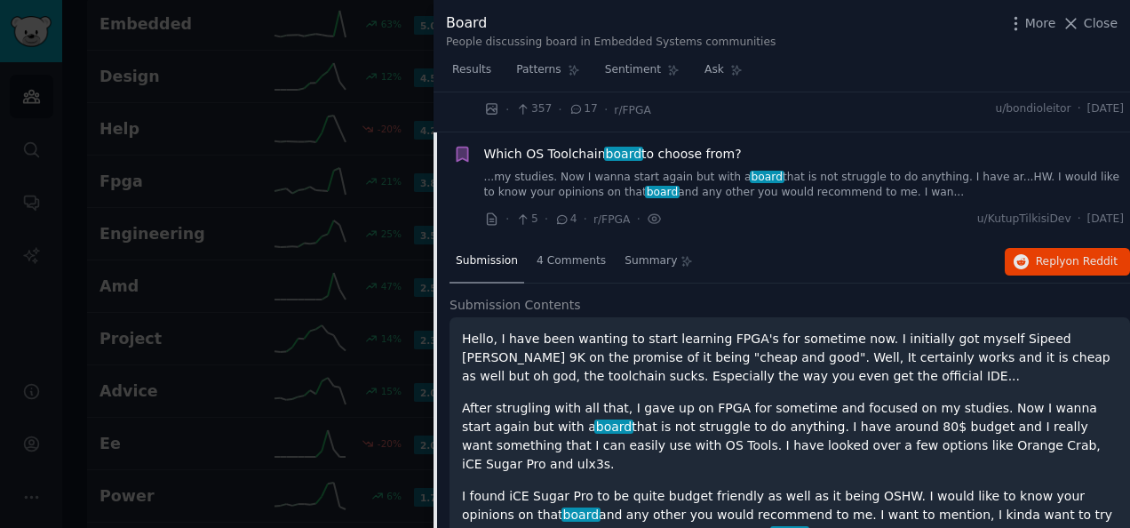
click at [709, 332] on p "Hello, I have been wanting to start learning FPGA's for sometime now. I initial…" at bounding box center [789, 357] width 655 height 56
click at [806, 210] on div "· 5 · 4 · r/FPGA · u/KutupTilkisiDev · Tue 9/2/2025" at bounding box center [804, 219] width 640 height 19
click at [829, 170] on link "...my studies. Now I wanna start again but with a board that is not struggle to…" at bounding box center [804, 185] width 640 height 31
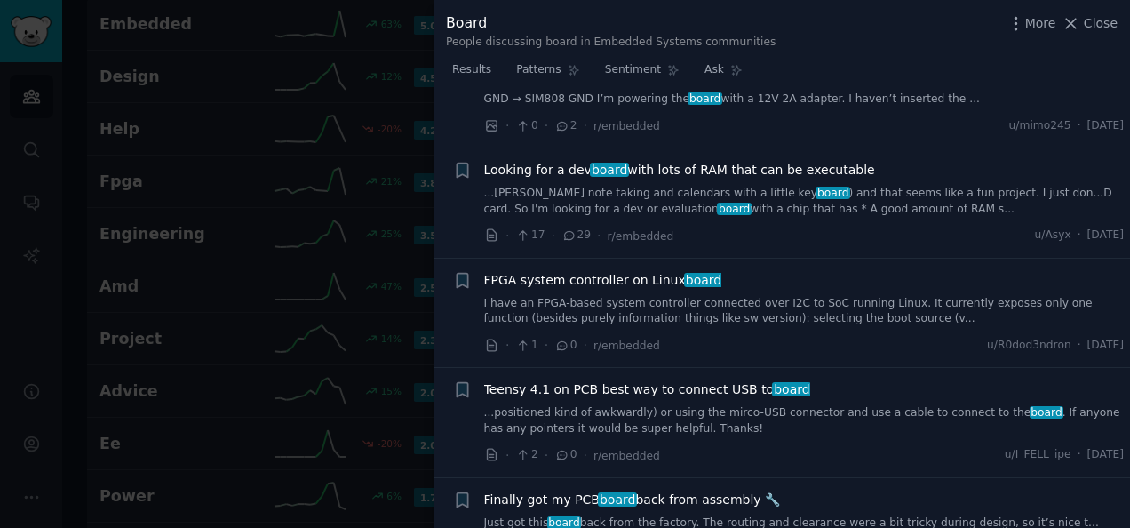
scroll to position [2425, 0]
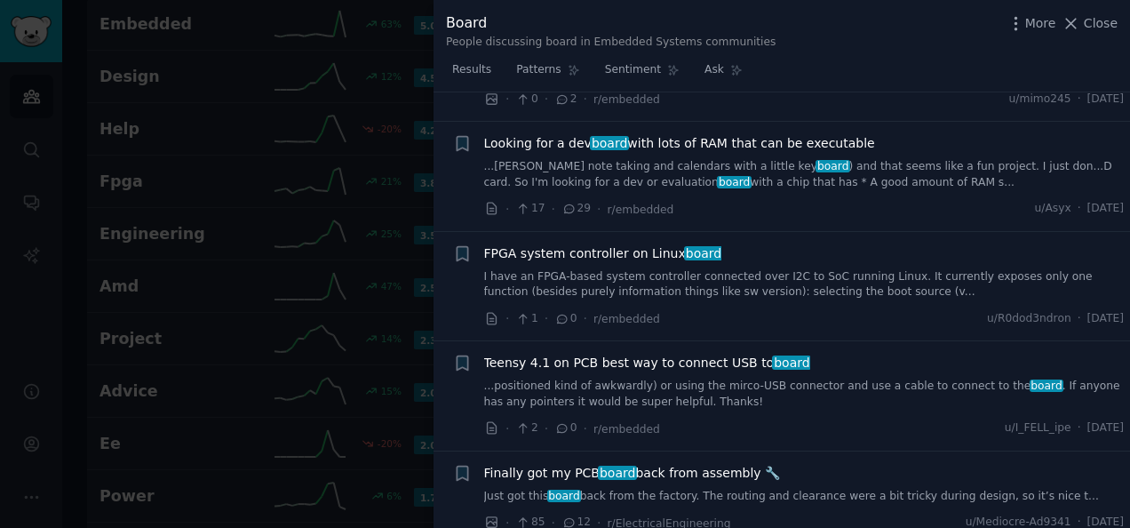
click at [670, 269] on link "I have an FPGA-based system controller connected over I2C to SoC running Linux.…" at bounding box center [804, 284] width 640 height 31
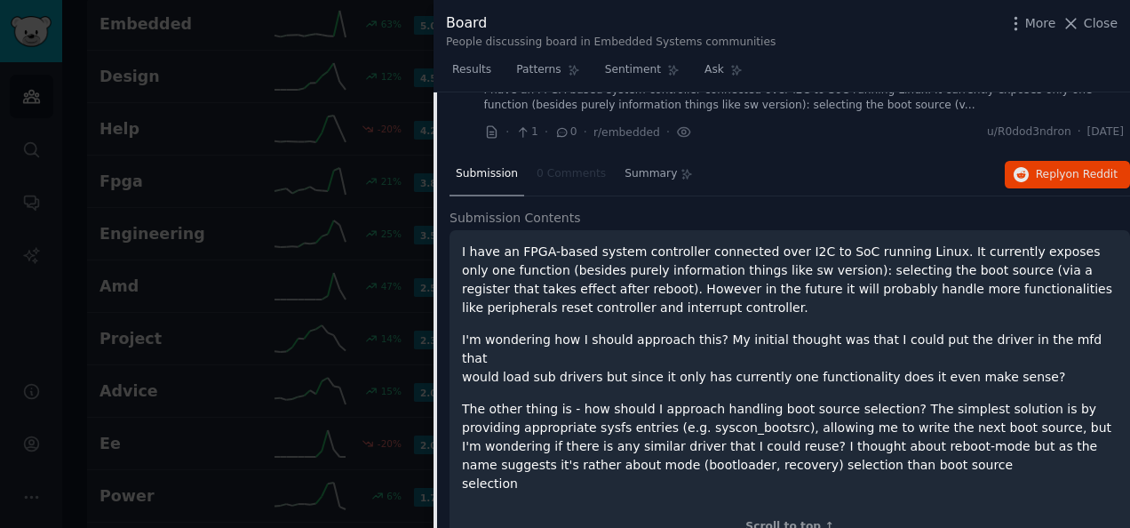
scroll to position [2434, 0]
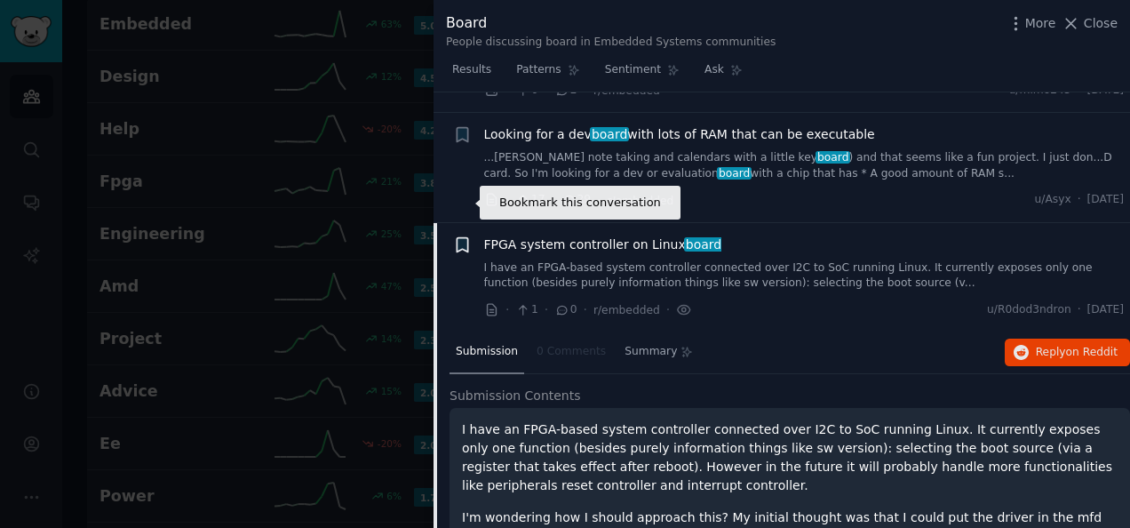
click at [460, 235] on icon "button" at bounding box center [462, 244] width 19 height 19
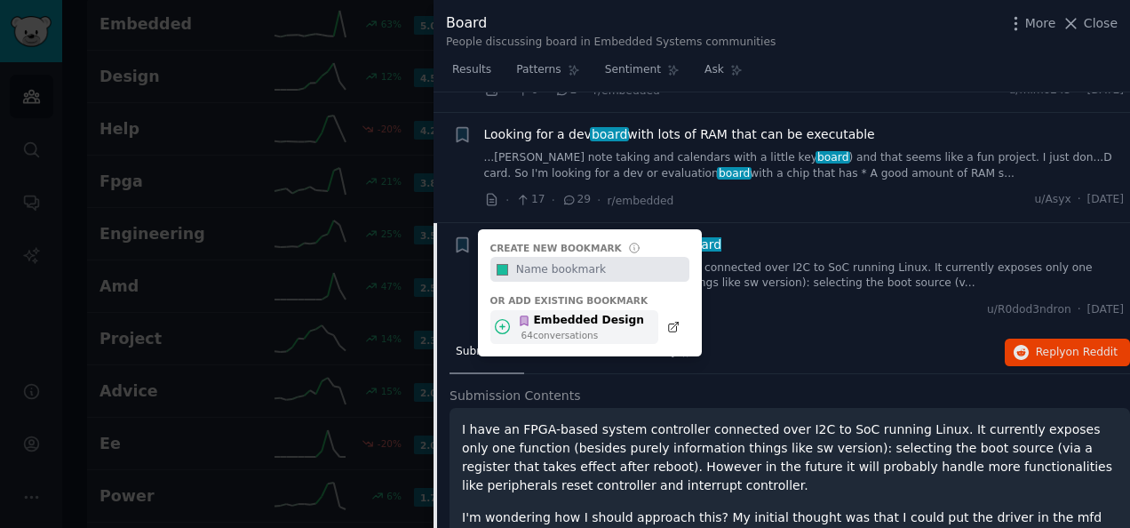
click at [574, 313] on div "Embedded Design" at bounding box center [581, 321] width 126 height 16
click at [824, 260] on link "I have an FPGA-based system controller connected over I2C to SoC running Linux.…" at bounding box center [804, 275] width 640 height 31
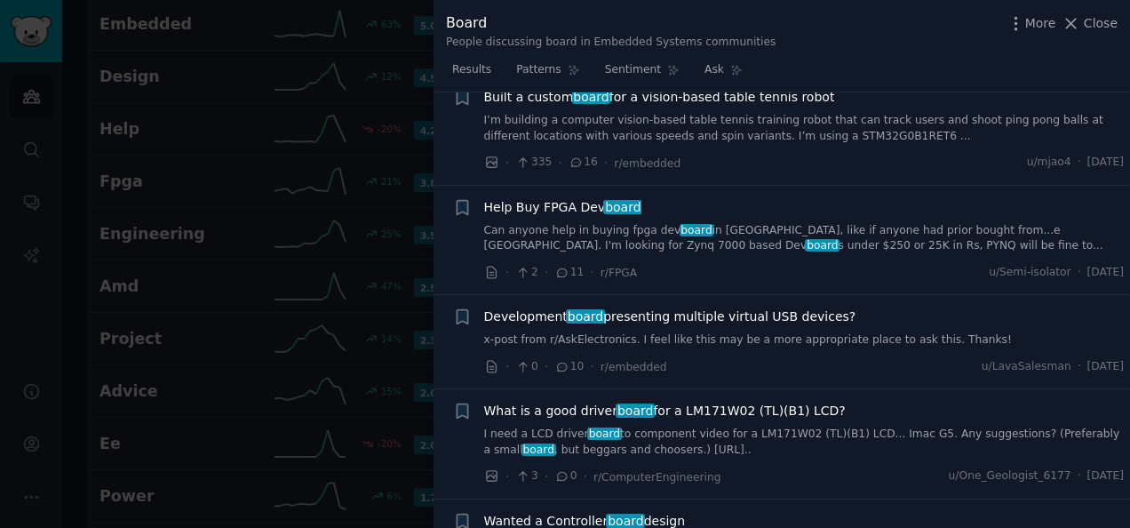
scroll to position [3234, 0]
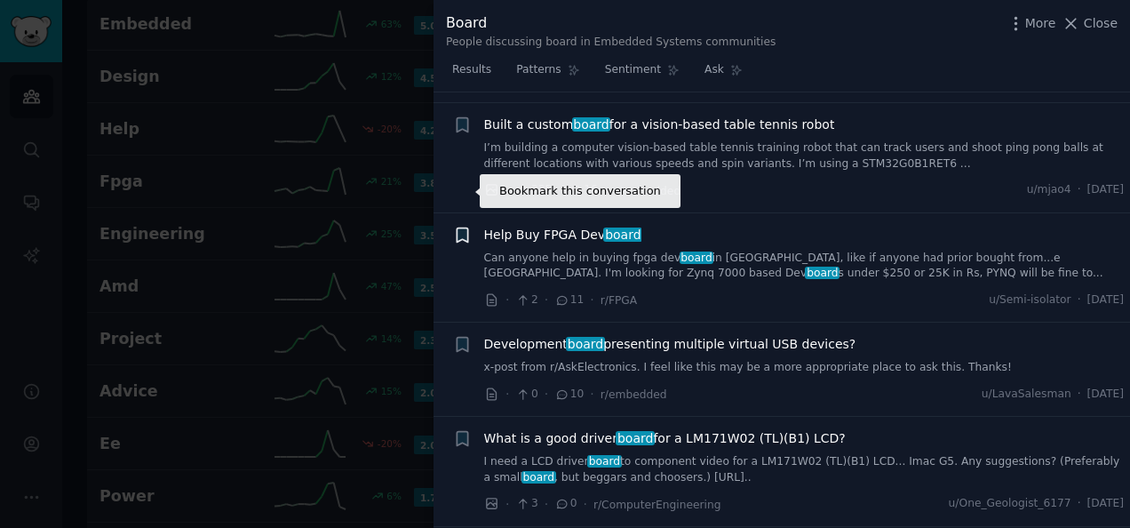
click at [462, 227] on icon "button" at bounding box center [462, 234] width 11 height 14
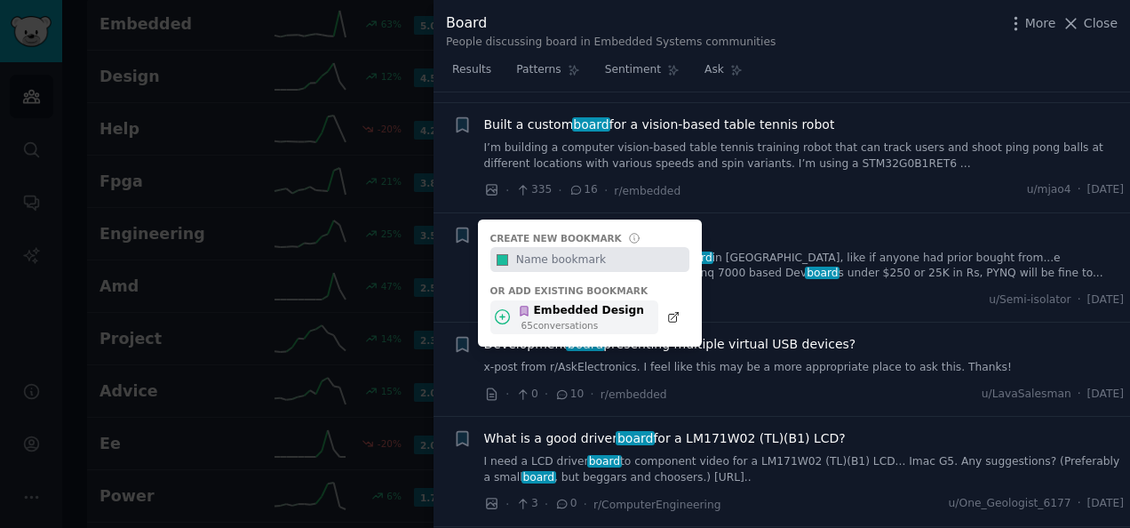
click at [521, 303] on div "Embedded Design" at bounding box center [581, 311] width 126 height 16
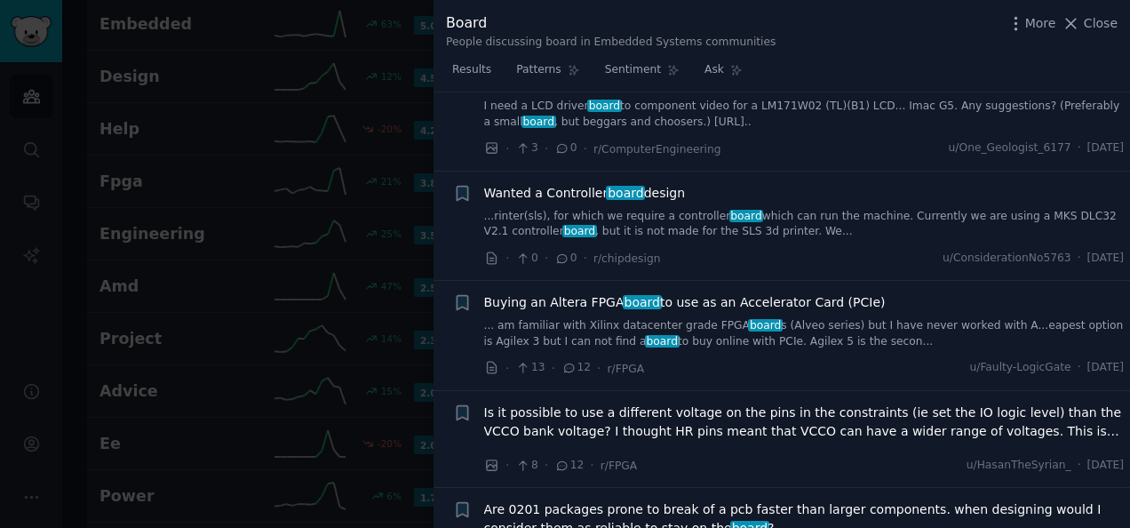
scroll to position [3678, 0]
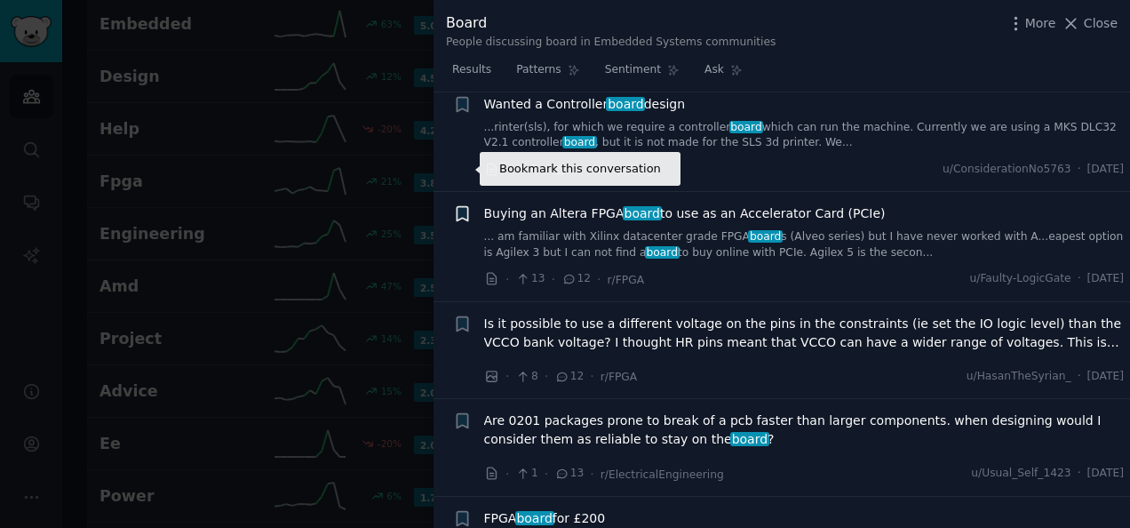
click at [467, 207] on icon "button" at bounding box center [462, 214] width 11 height 14
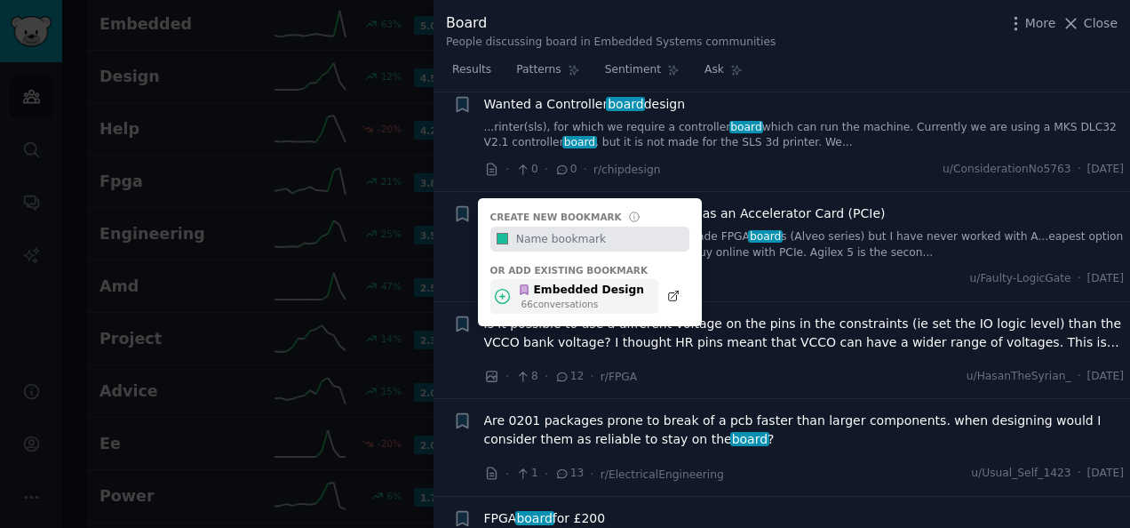
click at [536, 298] on div "66 conversation s" at bounding box center [582, 304] width 123 height 12
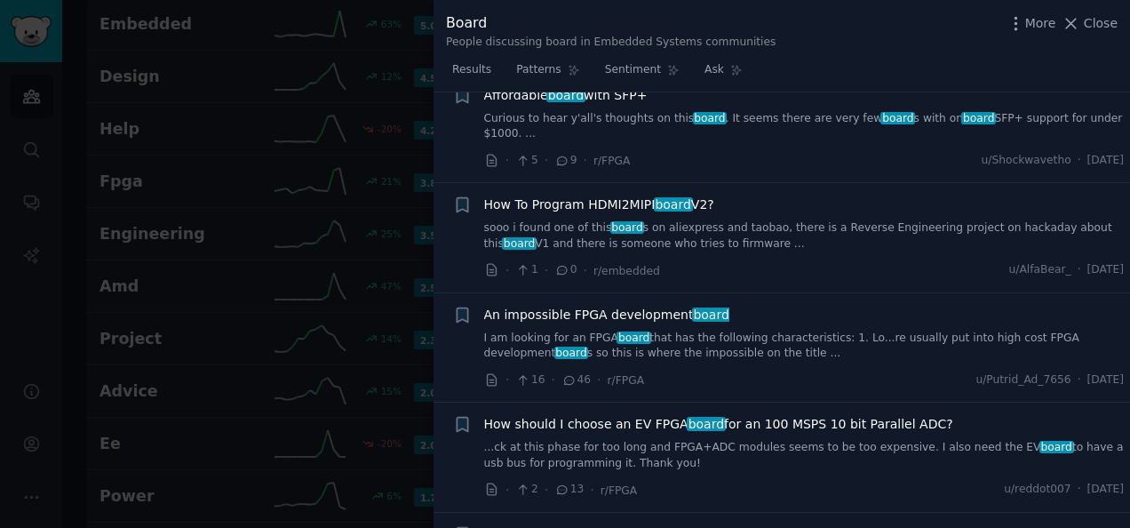
scroll to position [4566, 0]
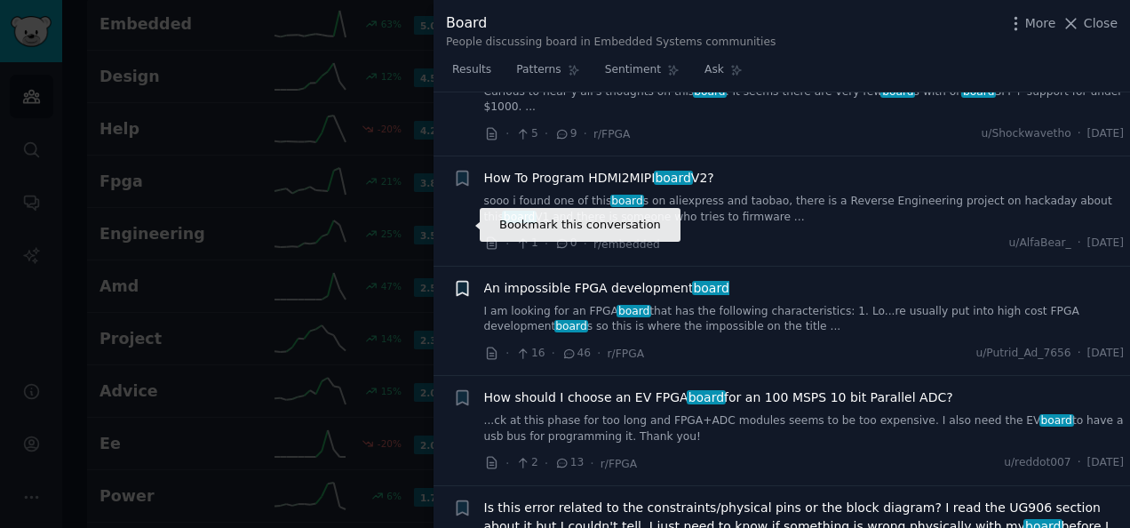
click at [453, 279] on icon "button" at bounding box center [462, 288] width 19 height 19
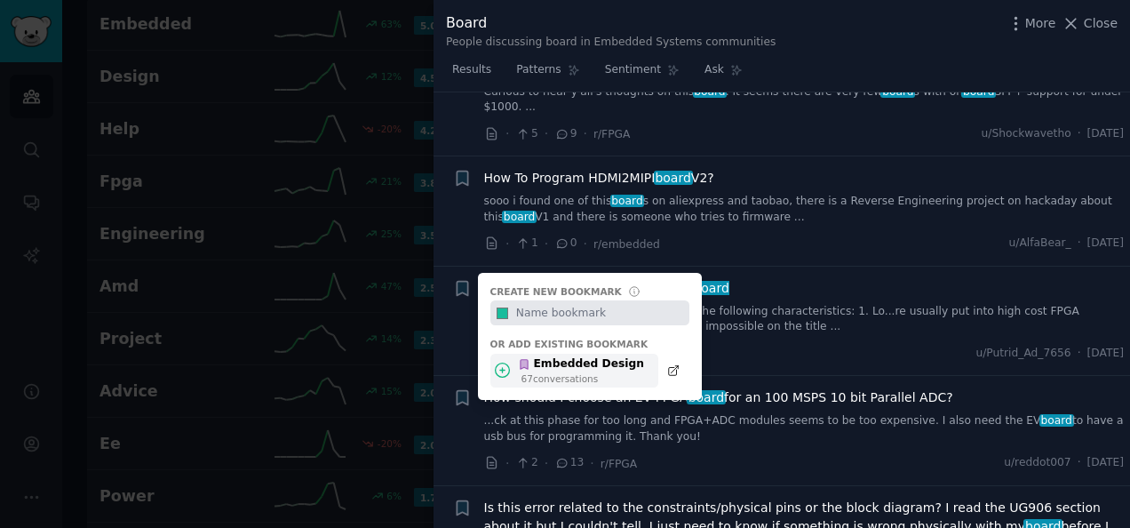
click at [560, 356] on div "Embedded Design" at bounding box center [581, 364] width 126 height 16
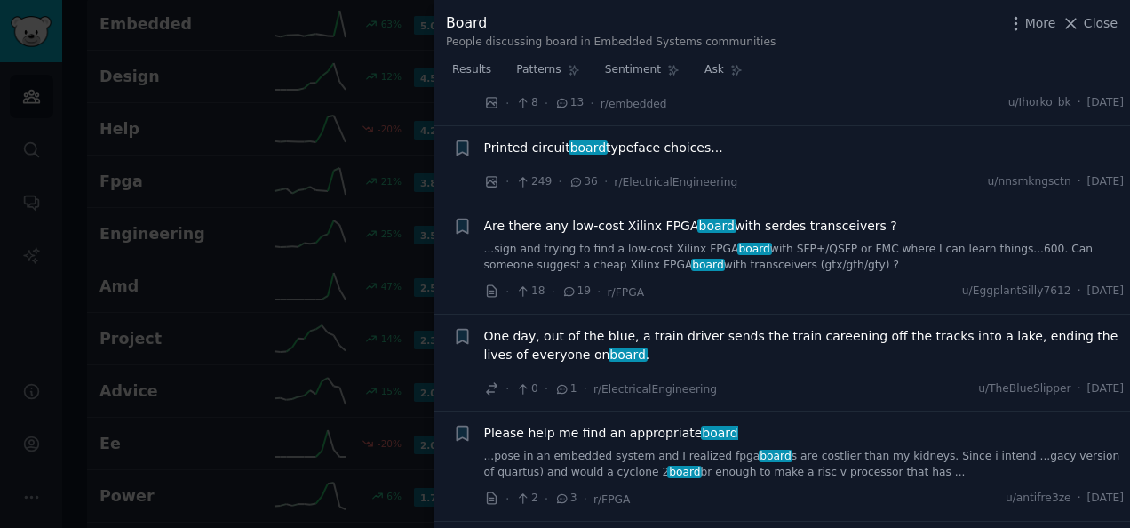
scroll to position [5720, 0]
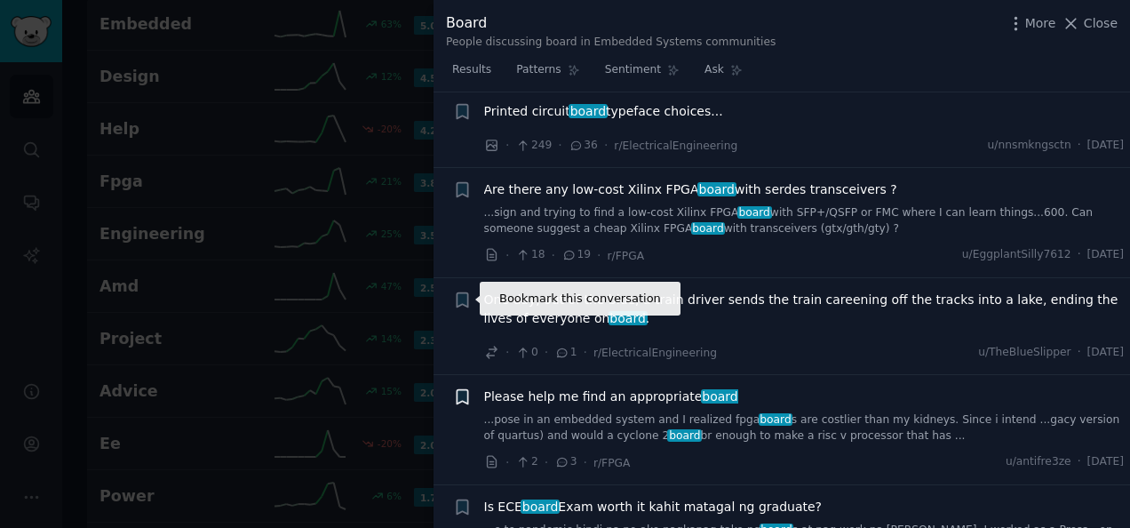
click at [463, 390] on icon "button" at bounding box center [462, 397] width 11 height 14
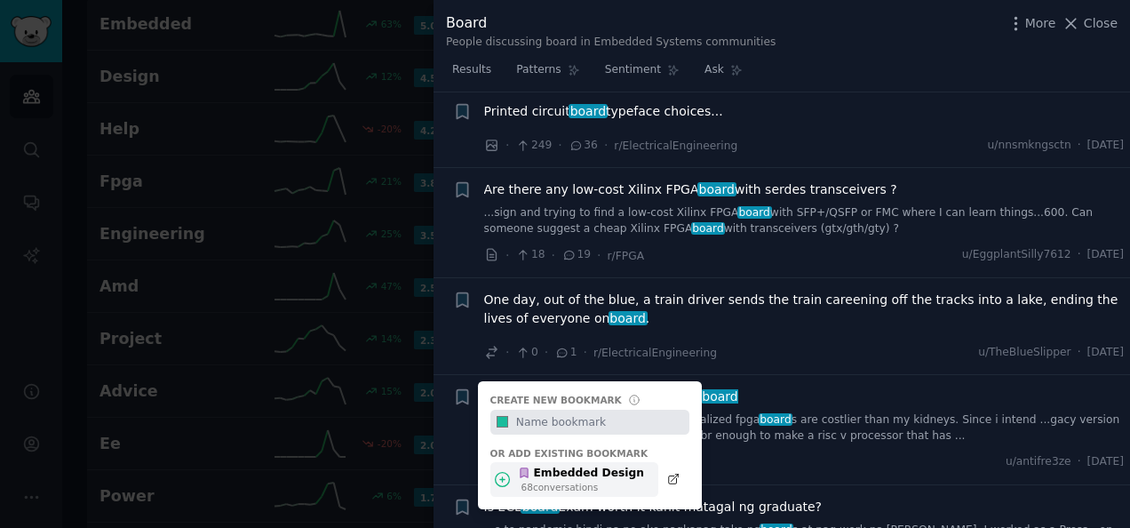
click at [526, 480] on div "68 conversation s" at bounding box center [582, 486] width 123 height 12
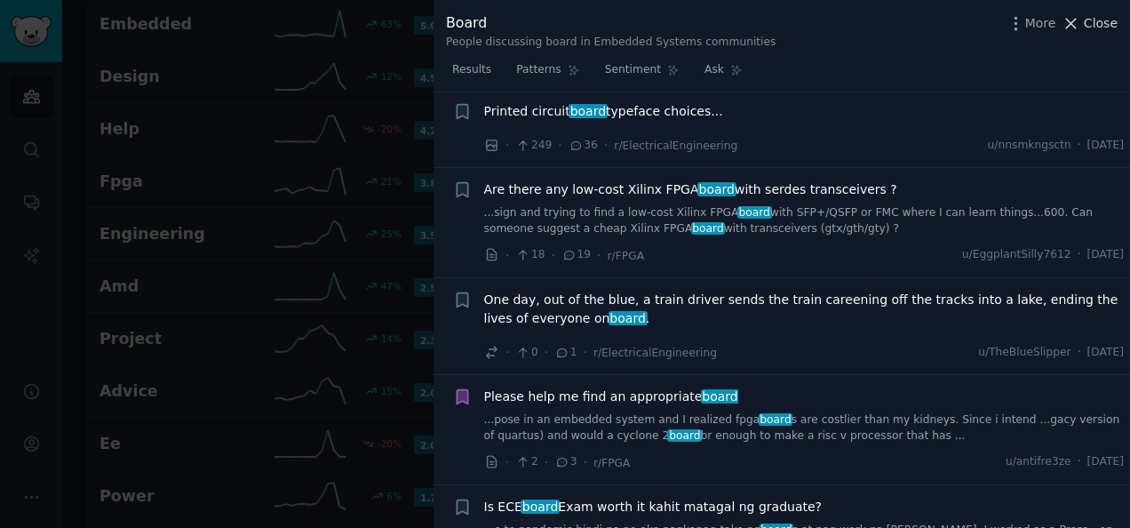
click at [1092, 30] on span "Close" at bounding box center [1101, 23] width 34 height 19
click at [1084, 17] on div "Board 1.4 / day 3 % In the context of Embedded Systems, a board refers to a phy…" at bounding box center [856, 20] width 496 height 214
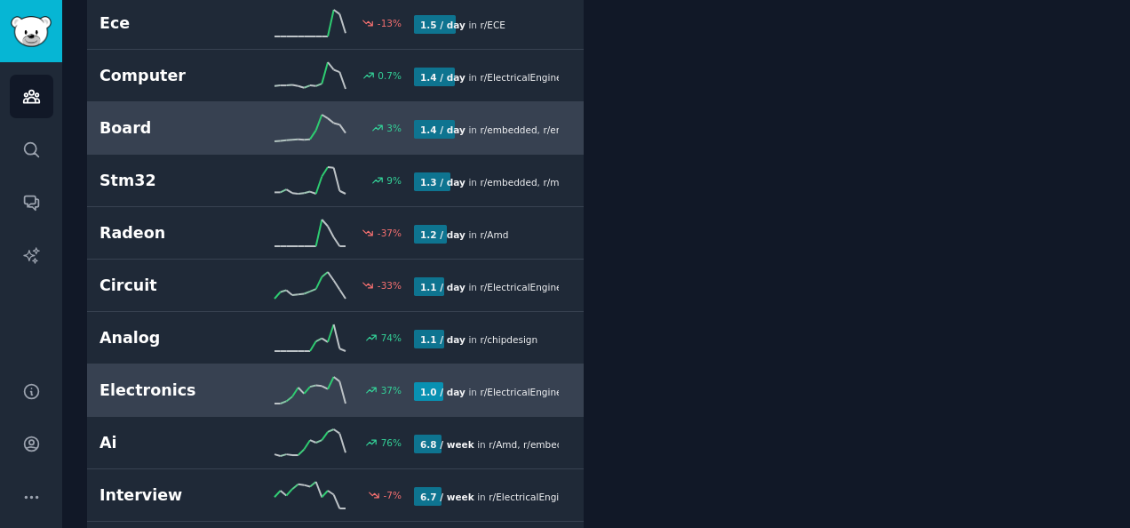
scroll to position [987, 0]
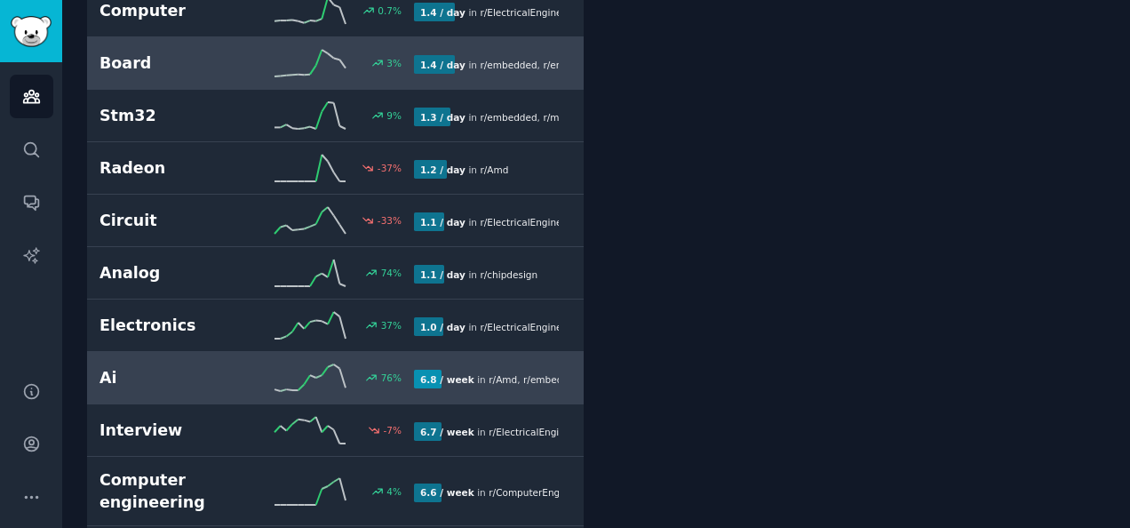
click at [179, 377] on h2 "Ai" at bounding box center [177, 378] width 157 height 22
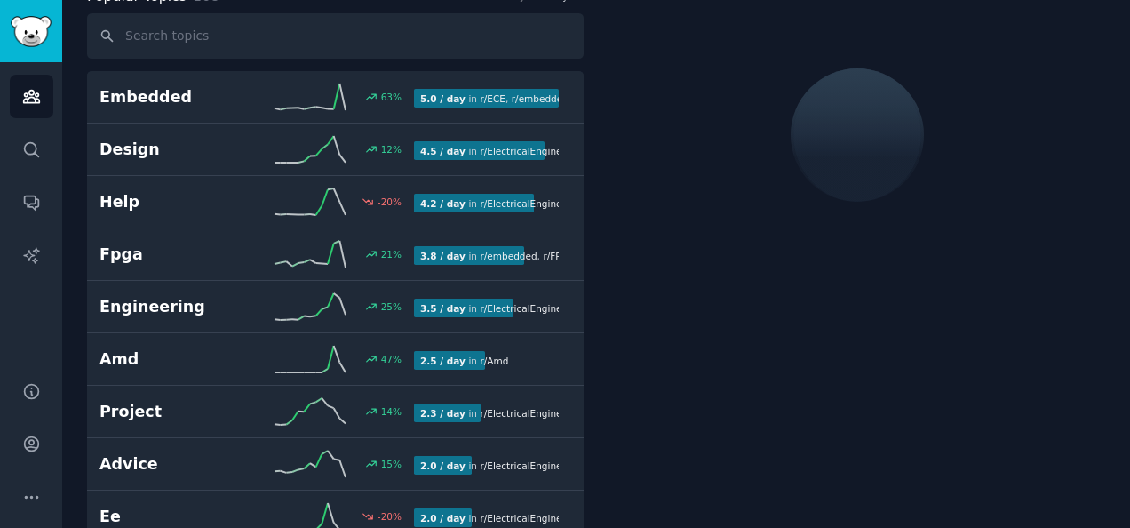
scroll to position [99, 0]
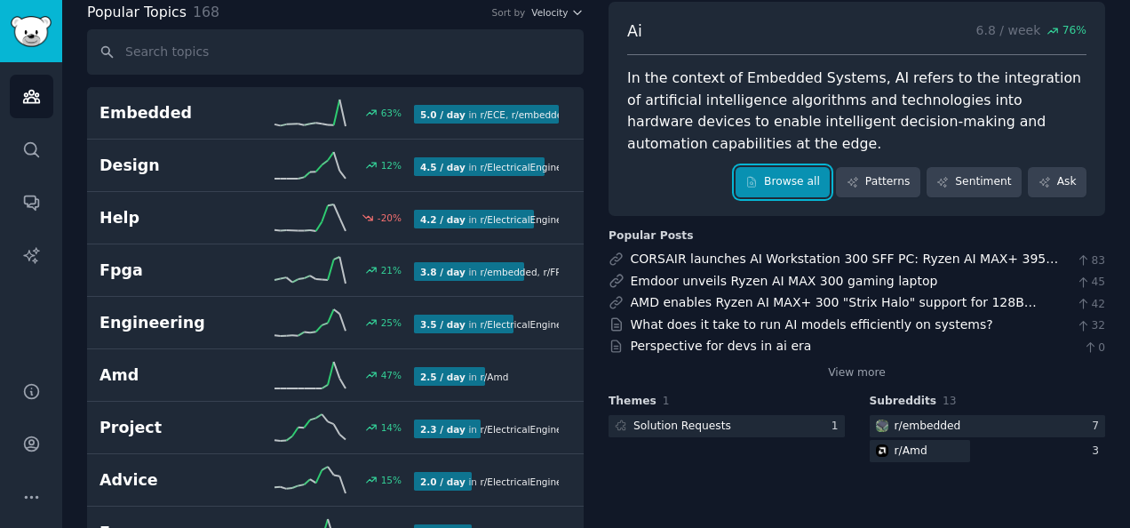
click at [808, 183] on link "Browse all" at bounding box center [782, 182] width 95 height 30
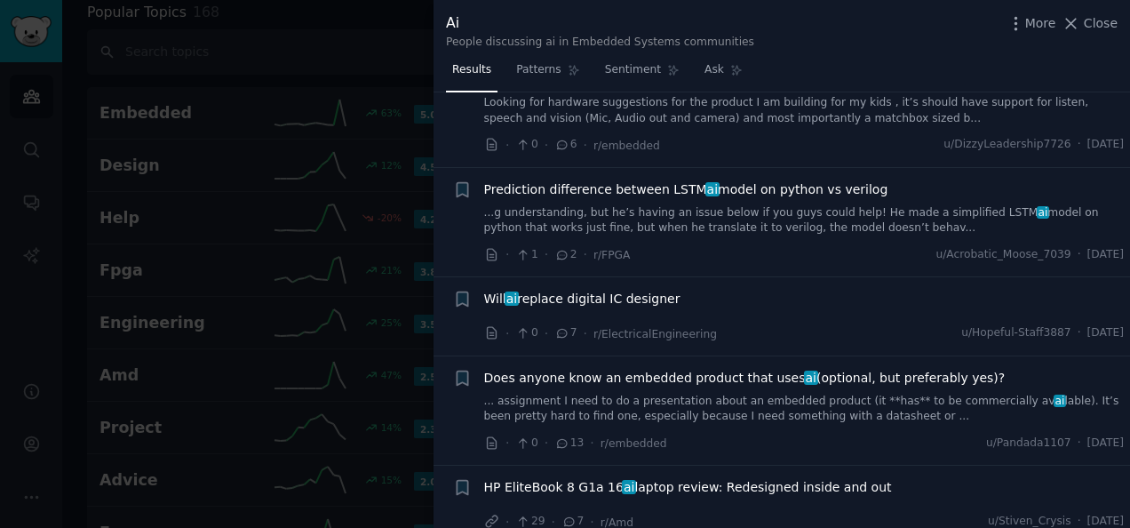
scroll to position [89, 0]
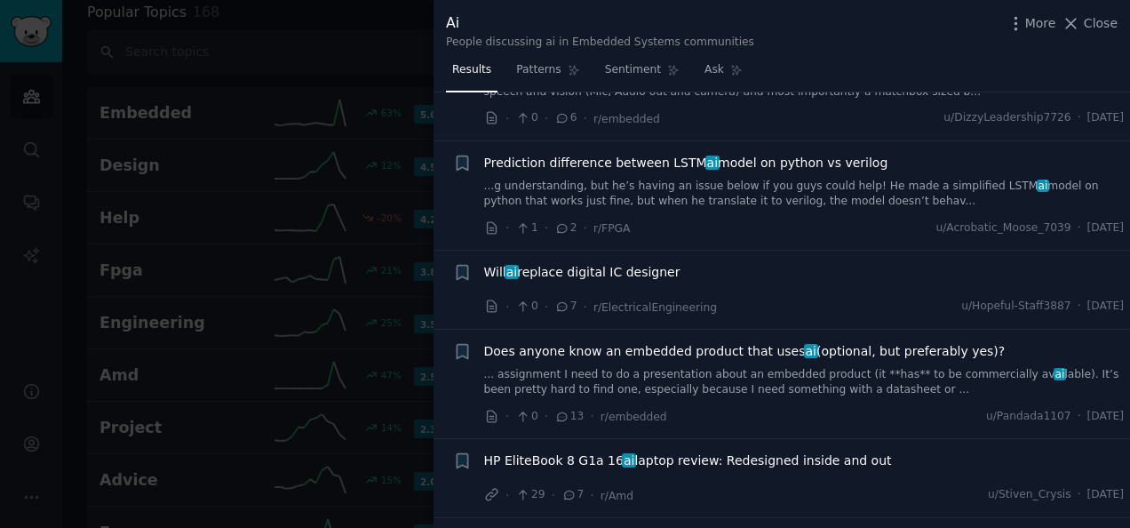
click at [619, 154] on span "Prediction difference between LSTM ai model on python vs verilog" at bounding box center [686, 163] width 404 height 19
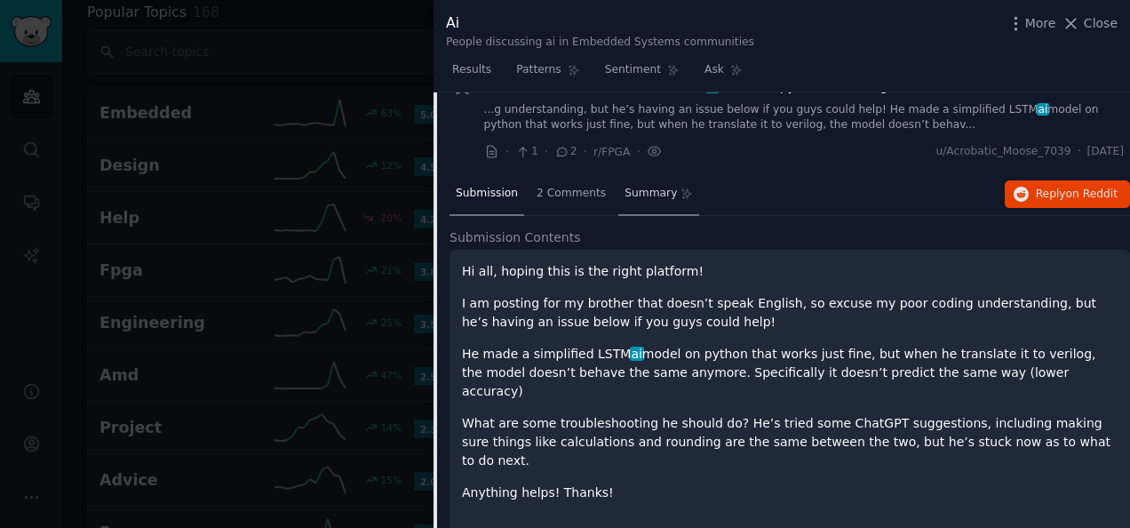
scroll to position [137, 0]
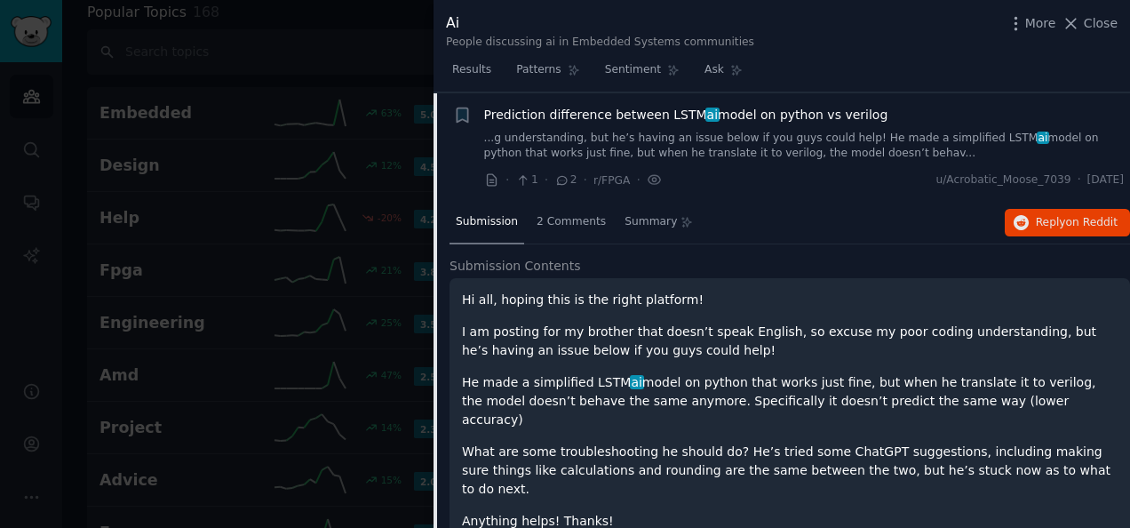
click at [659, 153] on link "...g understanding, but he’s having an issue below if you guys could help! He m…" at bounding box center [804, 146] width 640 height 31
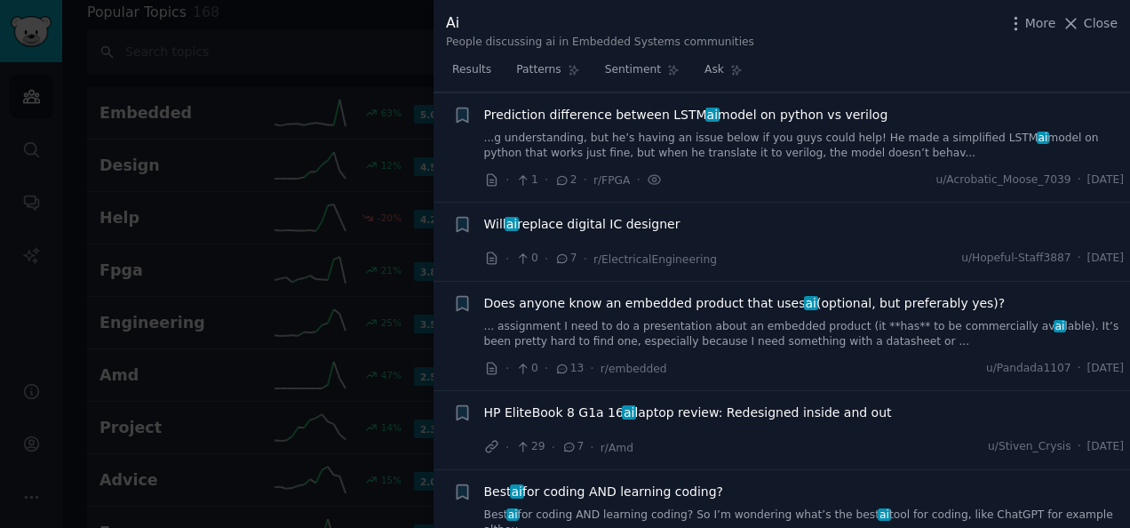
scroll to position [226, 0]
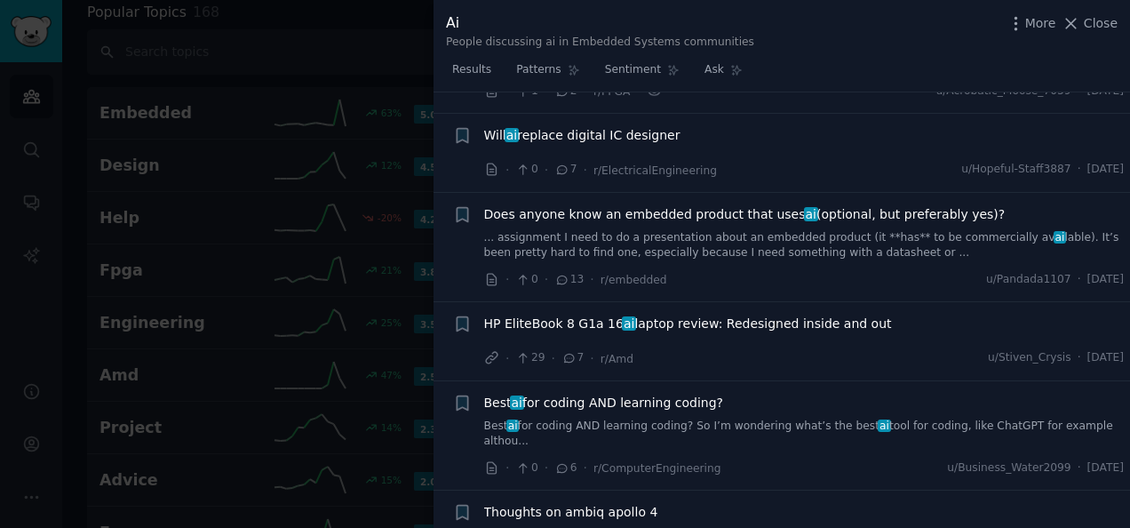
click at [613, 217] on span "Does anyone know an embedded product that uses ai (optional, but preferably yes…" at bounding box center [744, 214] width 521 height 19
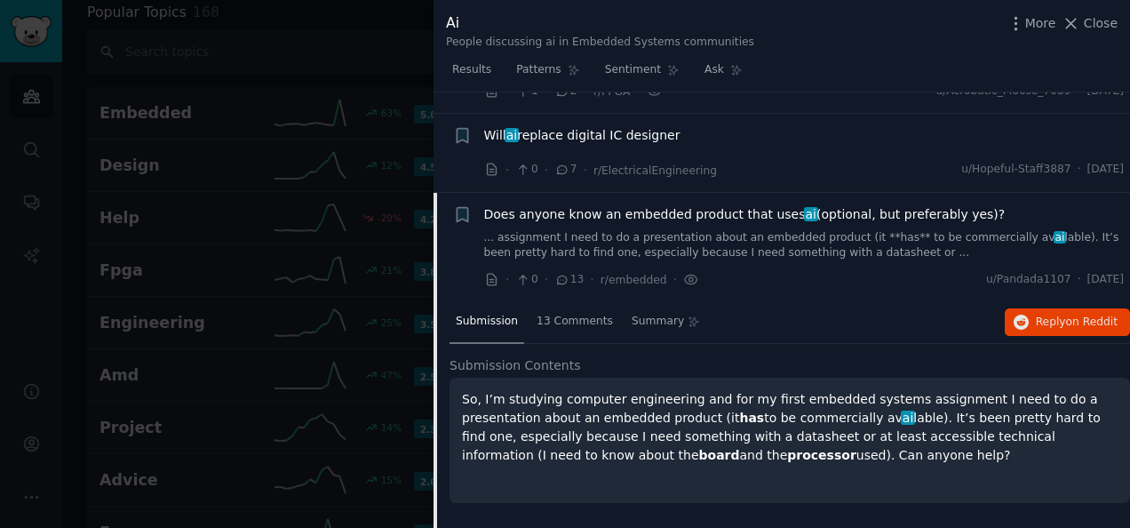
scroll to position [325, 0]
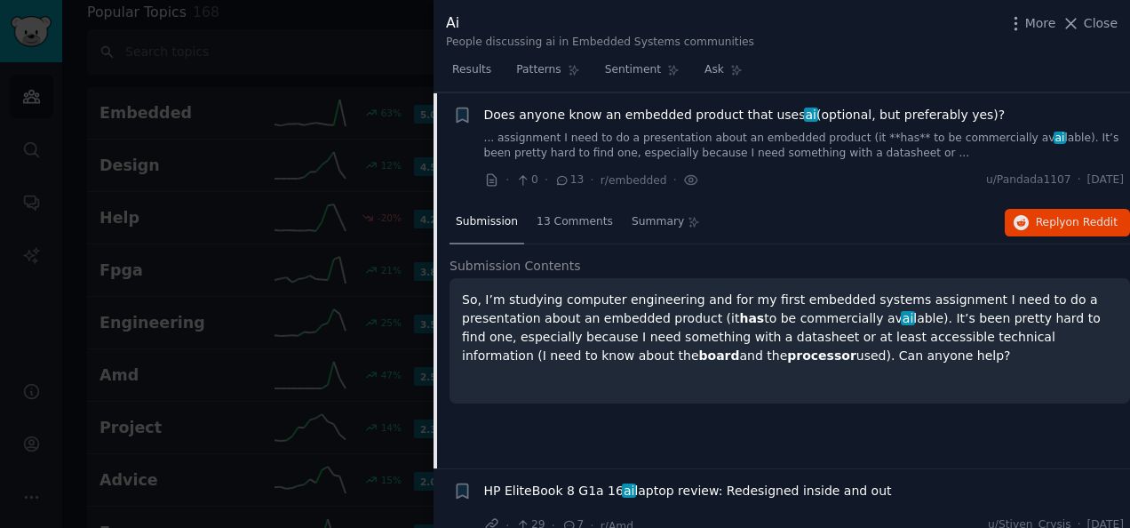
click at [657, 139] on link "... assignment I need to do a presentation about an embedded product (it **has*…" at bounding box center [804, 146] width 640 height 31
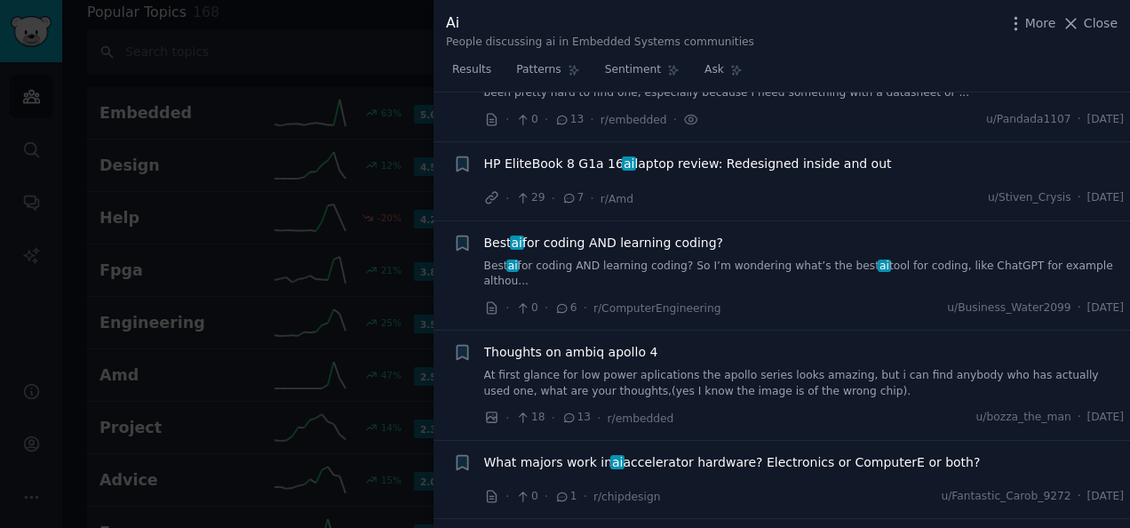
scroll to position [414, 0]
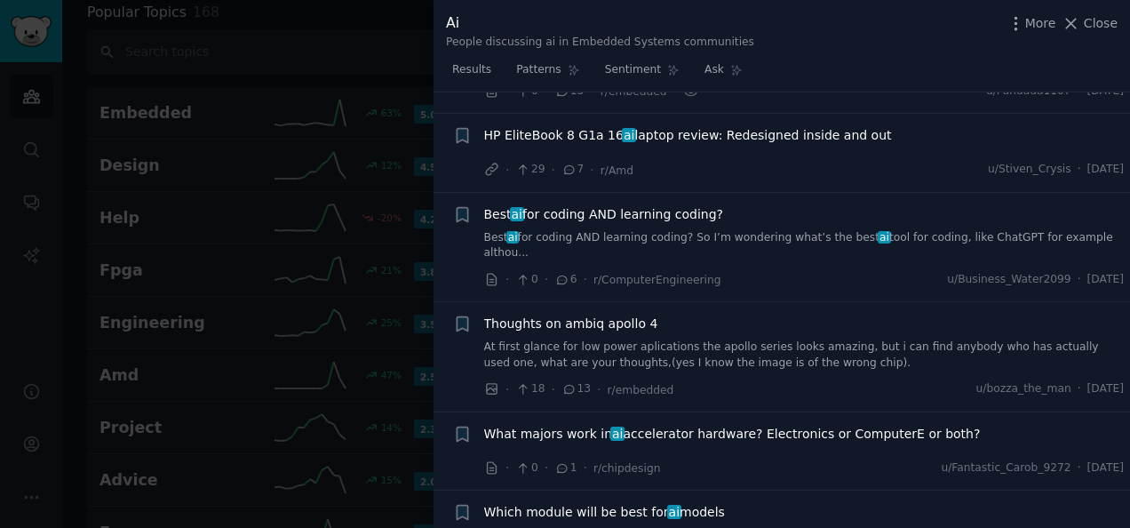
click at [737, 231] on link "Best ai for coding AND learning coding? So I’m wondering what’s the best ai too…" at bounding box center [804, 245] width 640 height 31
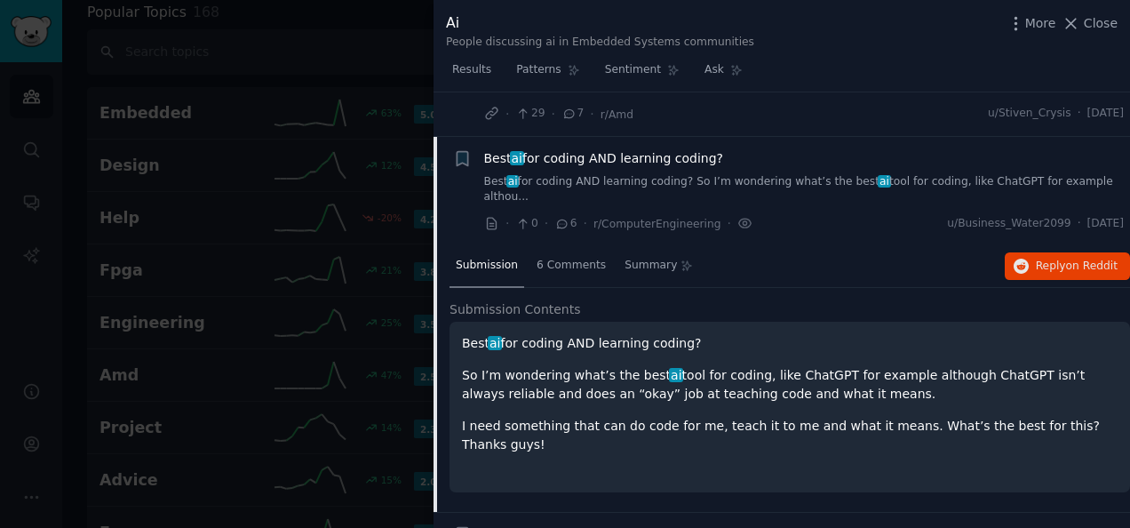
scroll to position [512, 0]
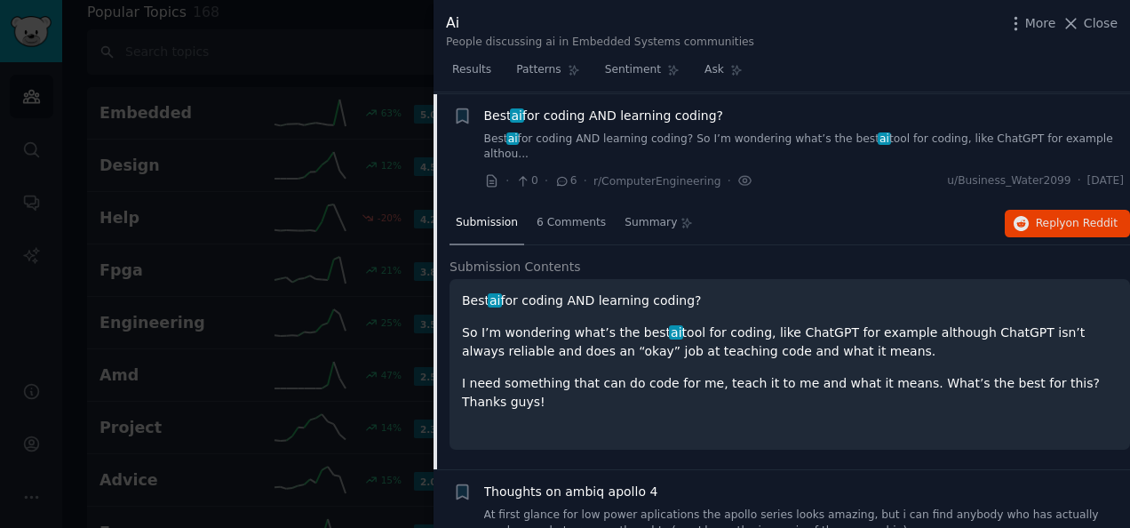
click at [754, 149] on div "Best ai for coding AND learning coding? Best ai for coding AND learning coding?…" at bounding box center [804, 149] width 640 height 84
click at [746, 140] on link "Best ai for coding AND learning coding? So I’m wondering what’s the best ai too…" at bounding box center [804, 146] width 640 height 31
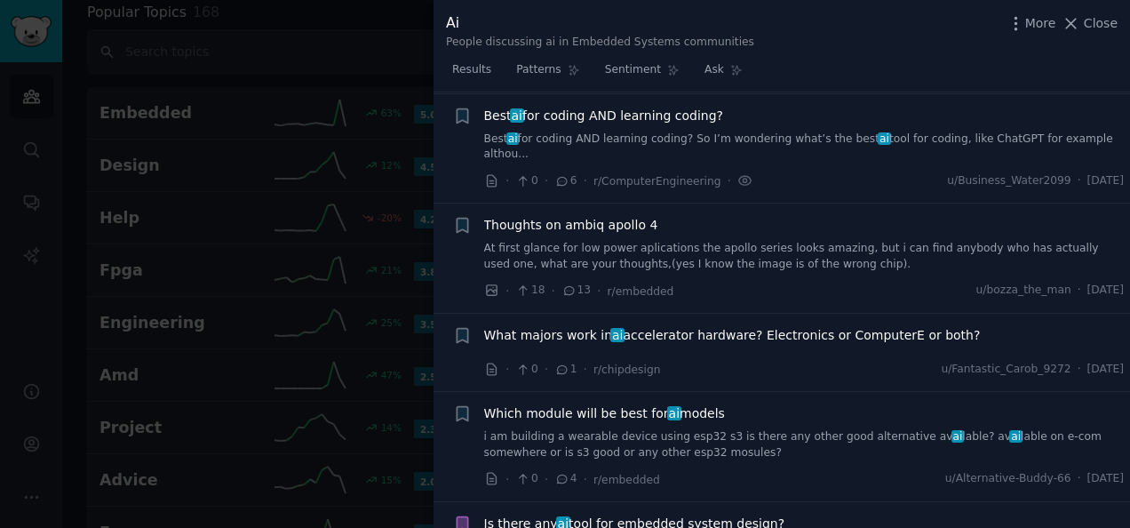
click at [719, 131] on link "Best ai for coding AND learning coding? So I’m wondering what’s the best ai too…" at bounding box center [804, 146] width 640 height 31
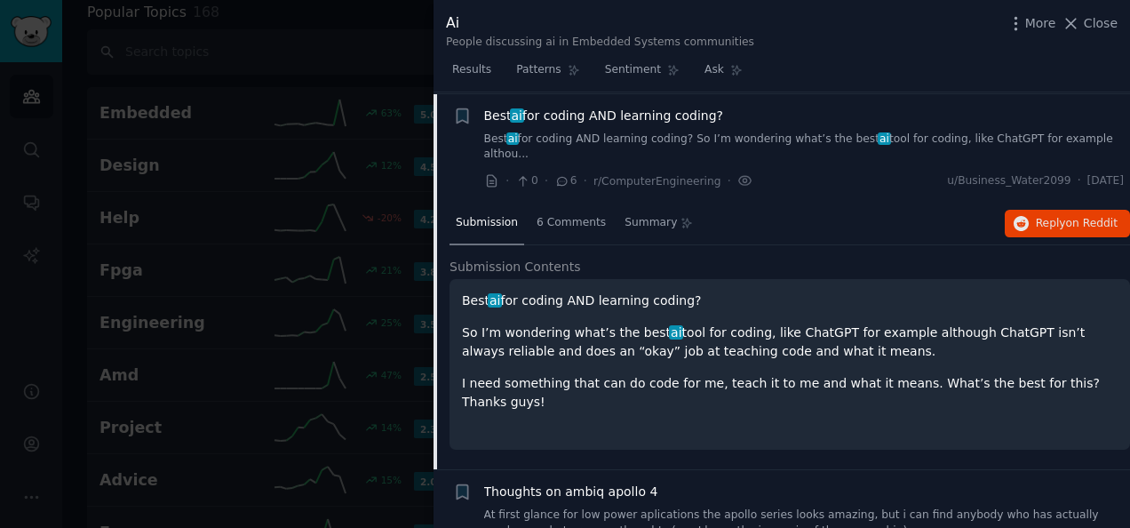
click at [719, 131] on link "Best ai for coding AND learning coding? So I’m wondering what’s the best ai too…" at bounding box center [804, 146] width 640 height 31
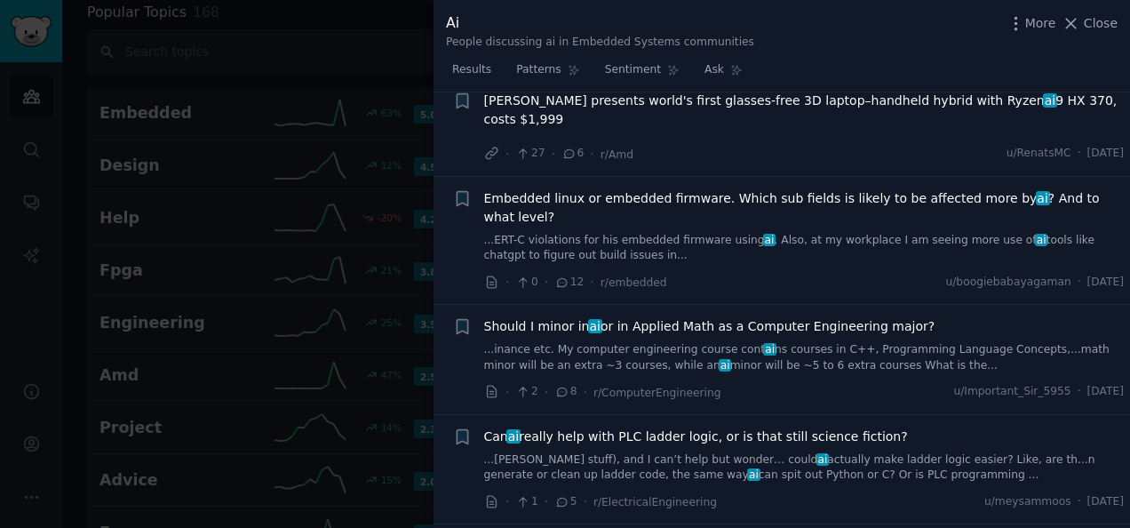
scroll to position [1045, 0]
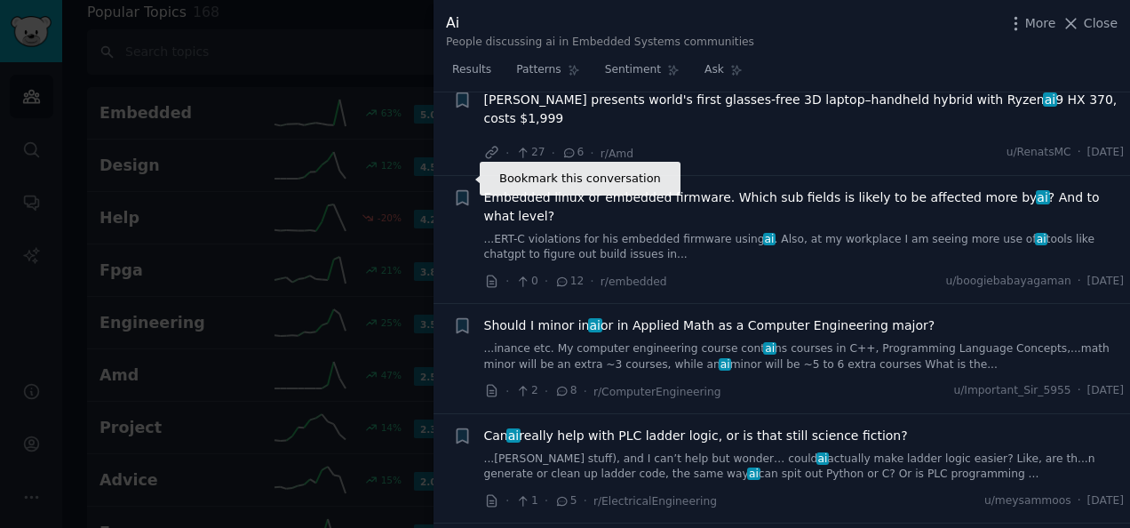
click at [458, 190] on icon "button" at bounding box center [462, 197] width 11 height 14
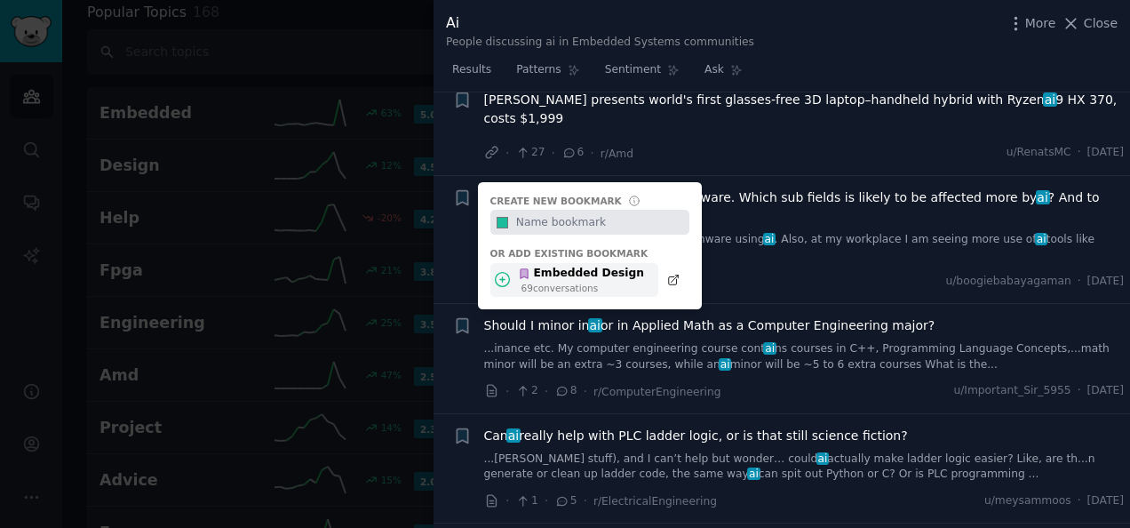
click at [544, 266] on div "Embedded Design" at bounding box center [581, 274] width 126 height 16
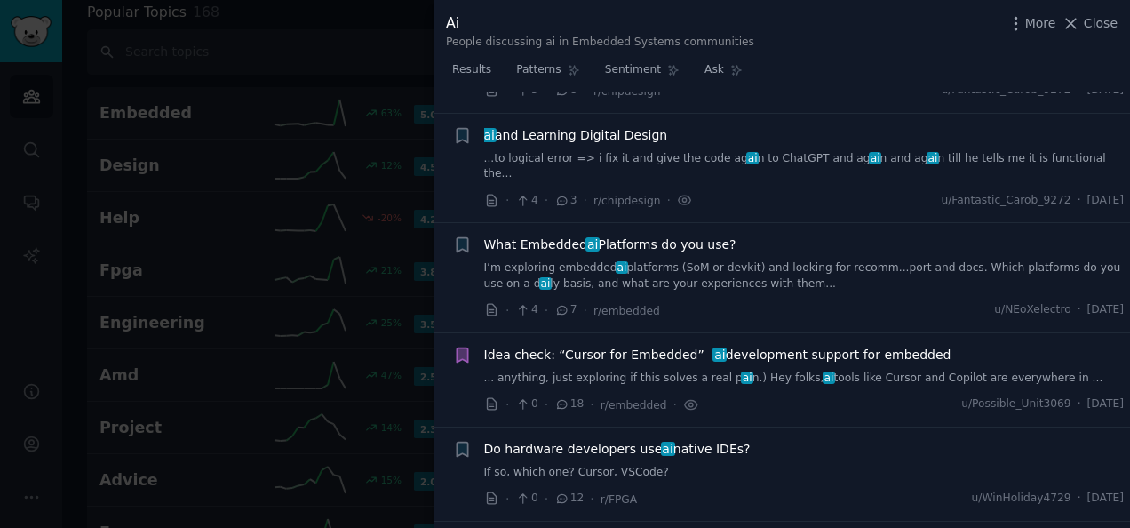
scroll to position [2910, 0]
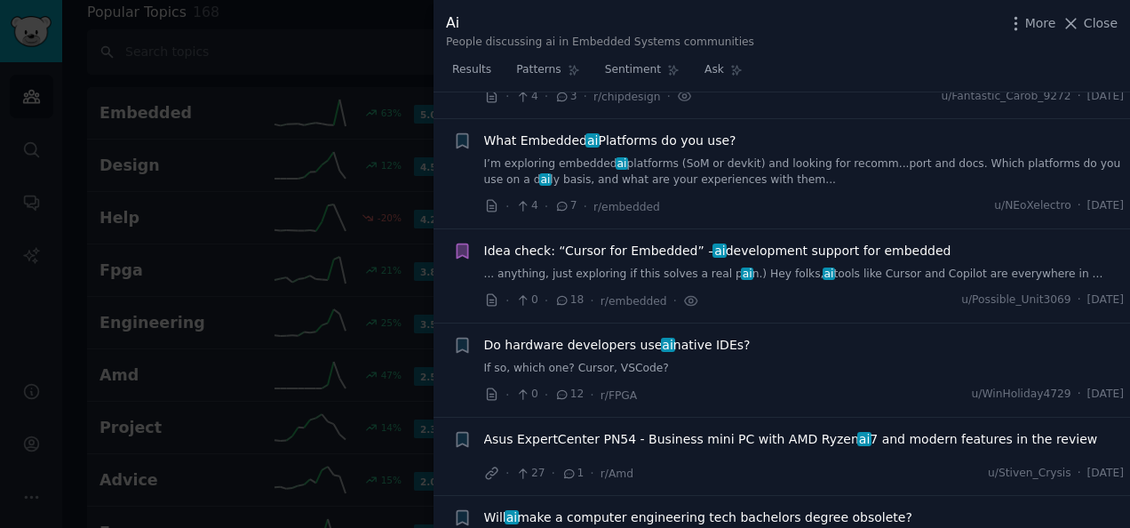
click at [559, 336] on div "Do hardware developers use ai native IDEs? If so, which one? Cursor, VSCode?" at bounding box center [804, 356] width 640 height 41
click at [566, 336] on span "Do hardware developers use ai native IDEs?" at bounding box center [617, 345] width 266 height 19
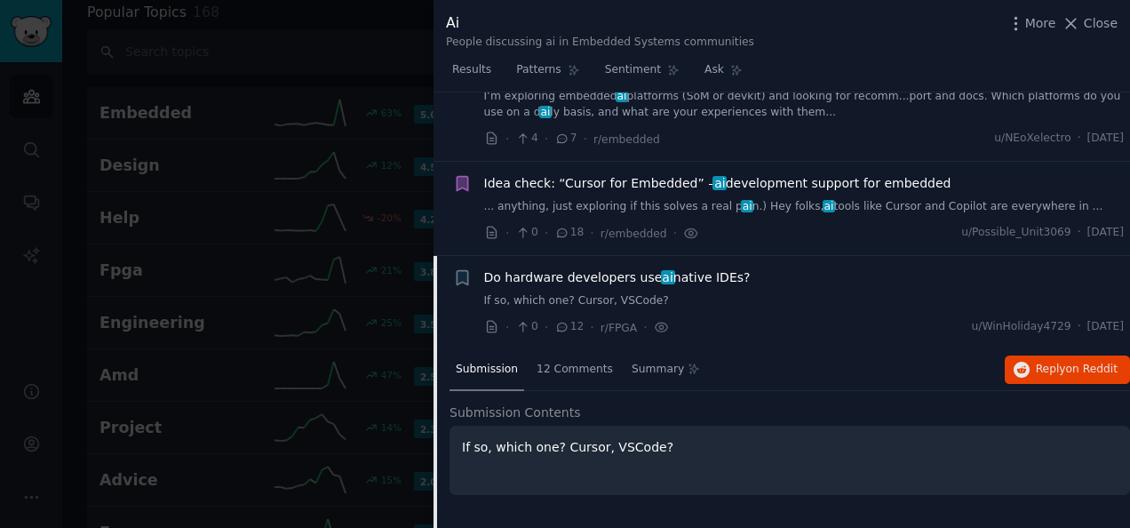
click at [568, 268] on span "Do hardware developers use ai native IDEs?" at bounding box center [617, 277] width 266 height 19
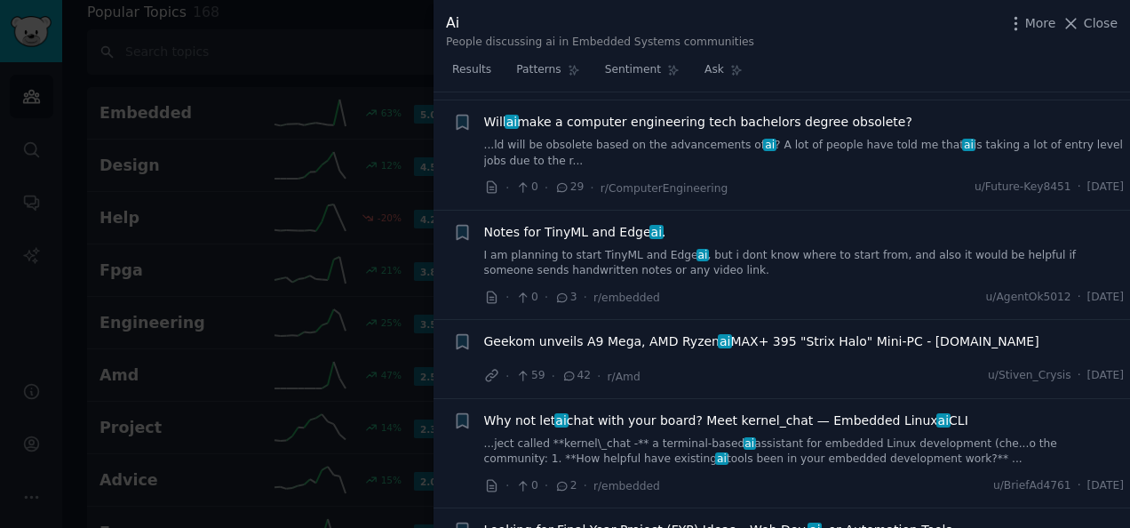
scroll to position [3333, 0]
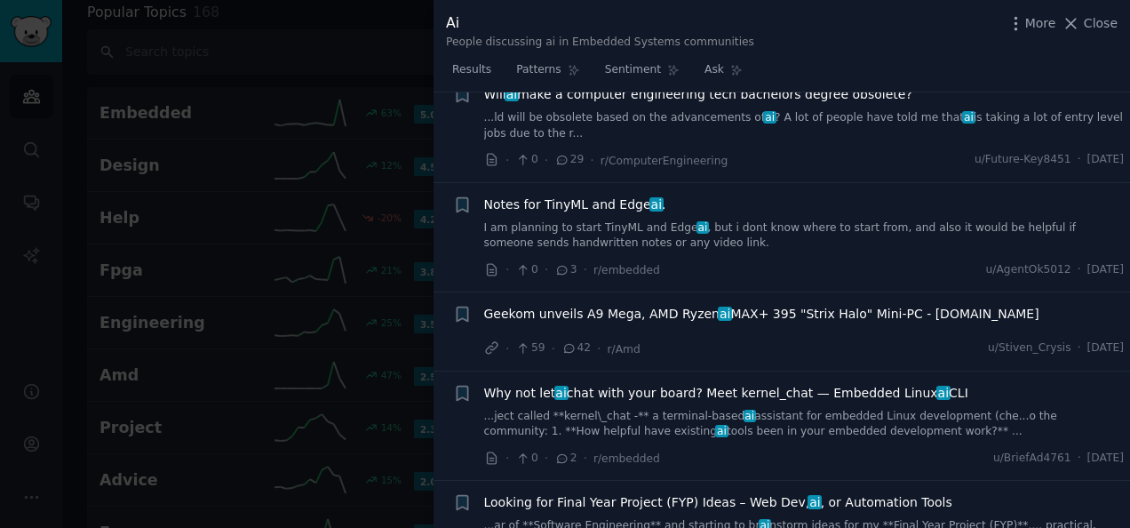
click at [607, 220] on link "I am planning to start TinyML and Edge ai , but i dont know where to start from…" at bounding box center [804, 235] width 640 height 31
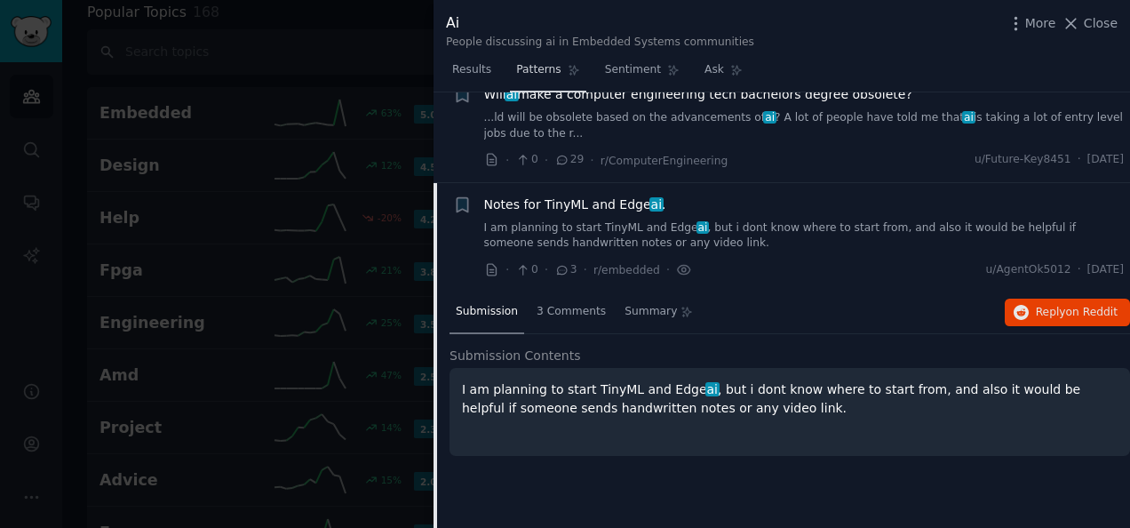
scroll to position [3348, 0]
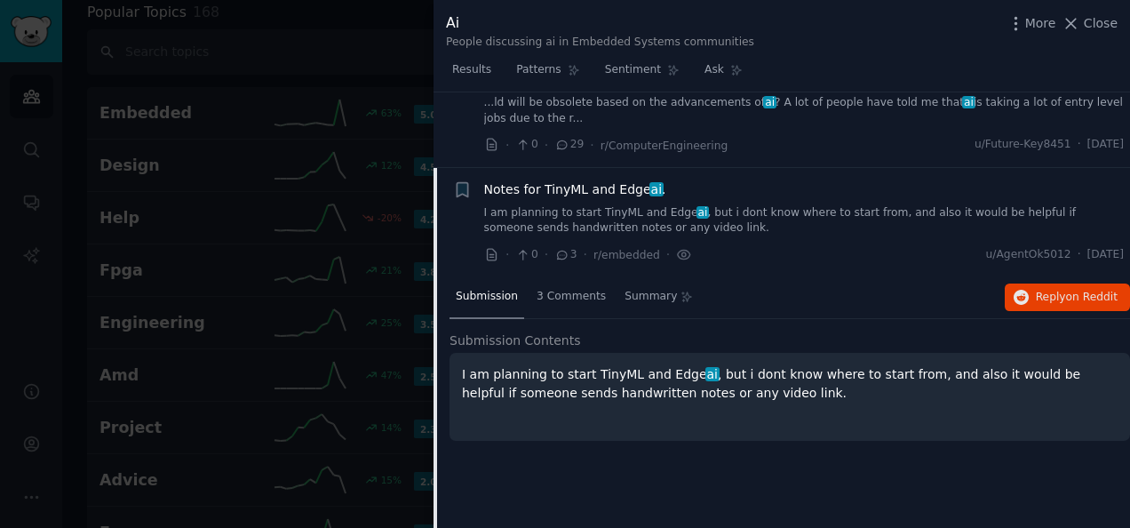
click at [534, 205] on link "I am planning to start TinyML and Edge ai , but i dont know where to start from…" at bounding box center [804, 220] width 640 height 31
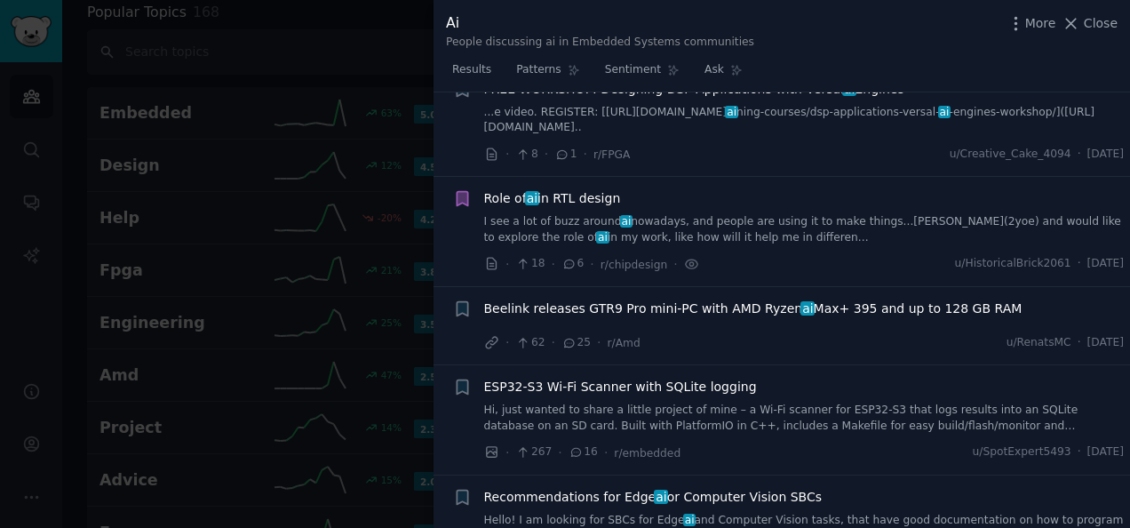
scroll to position [6013, 0]
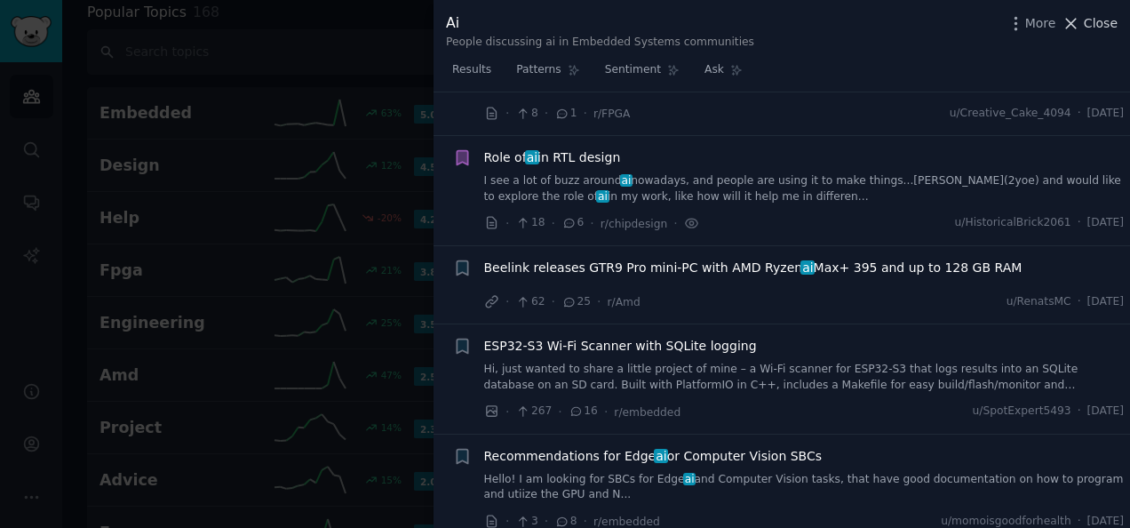
click at [1104, 18] on span "Close" at bounding box center [1101, 23] width 34 height 19
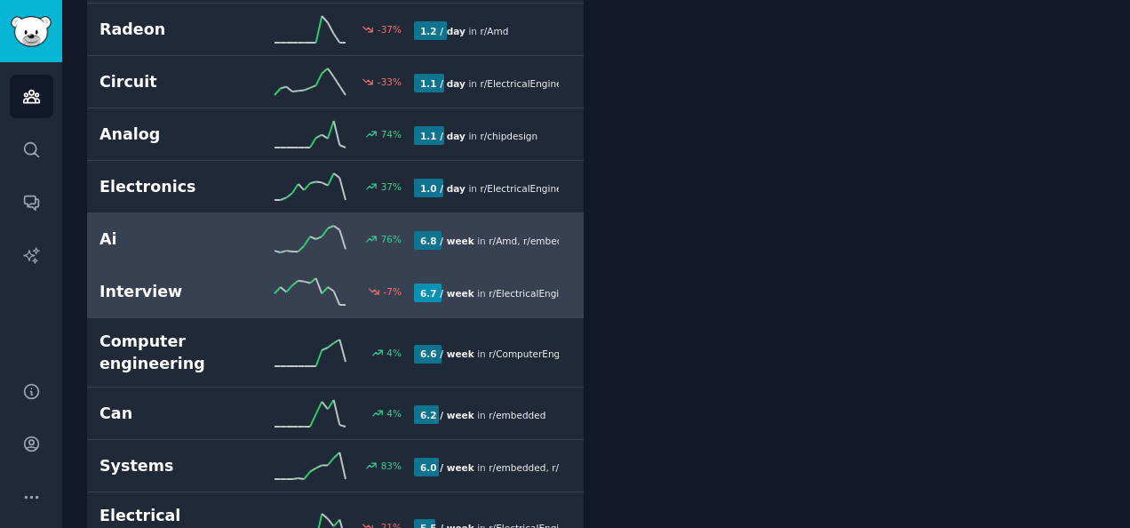
scroll to position [1164, 0]
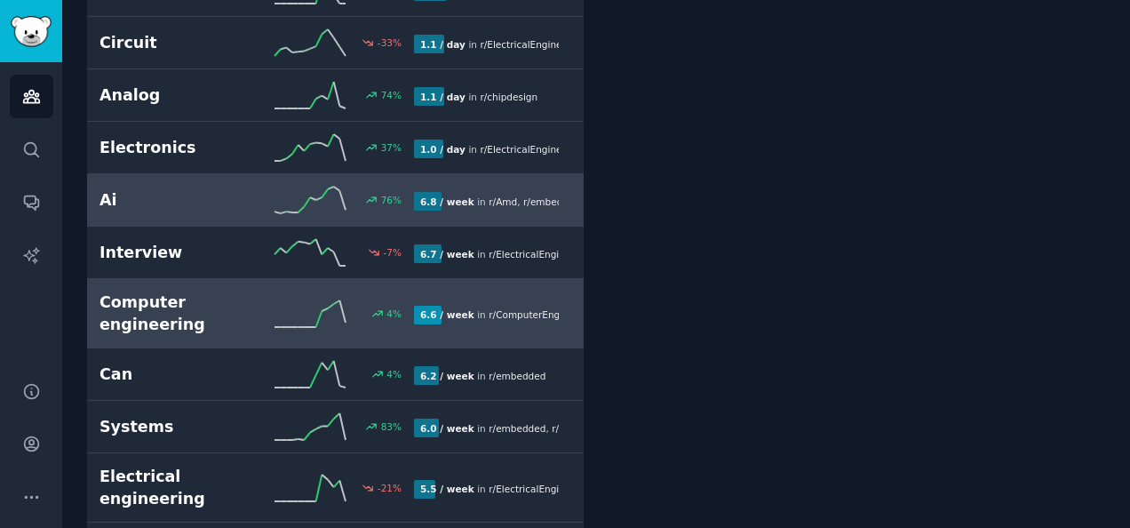
click at [181, 306] on h2 "Computer engineering" at bounding box center [177, 313] width 157 height 44
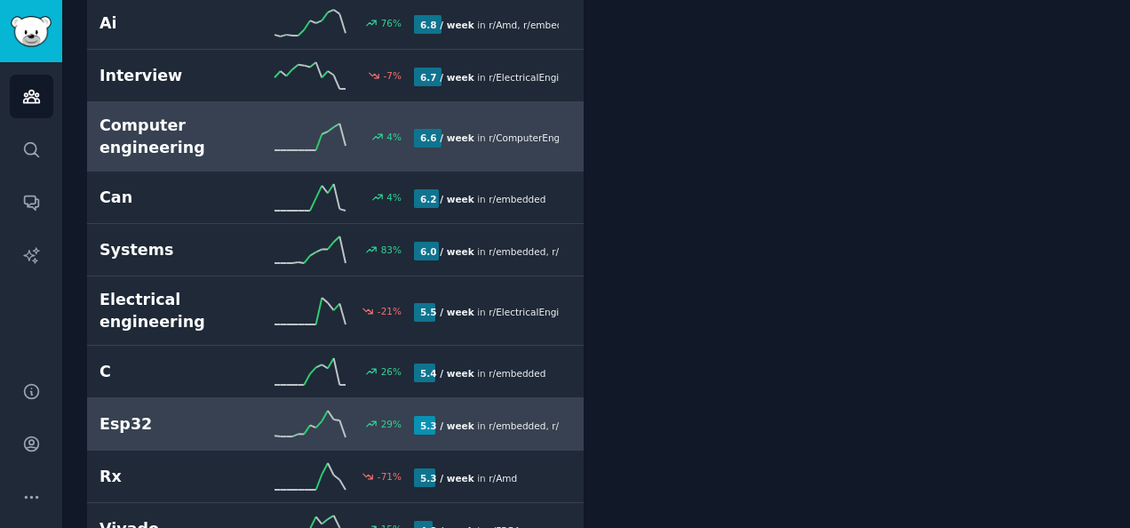
scroll to position [1342, 0]
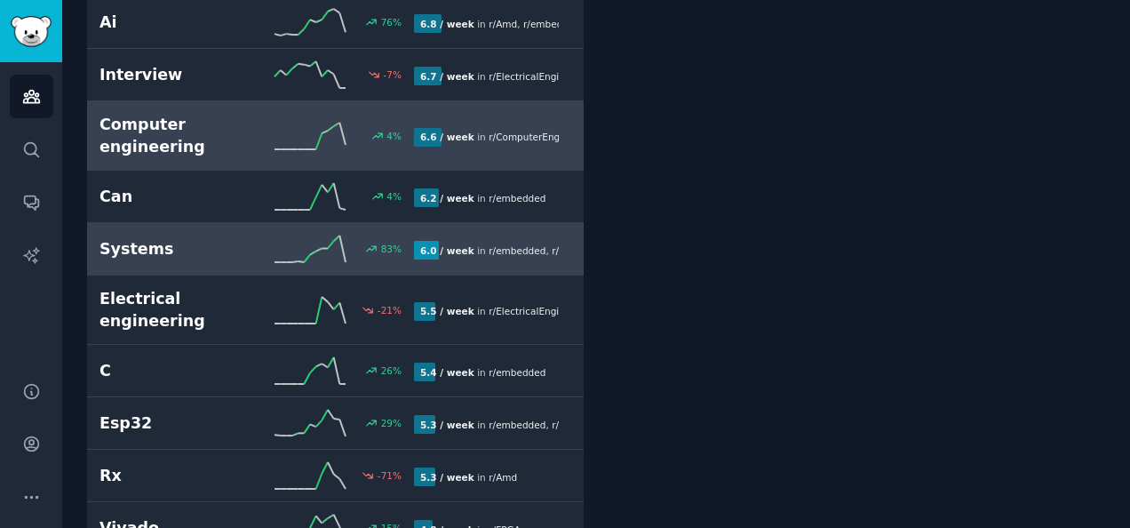
click at [227, 238] on h2 "Systems" at bounding box center [177, 249] width 157 height 22
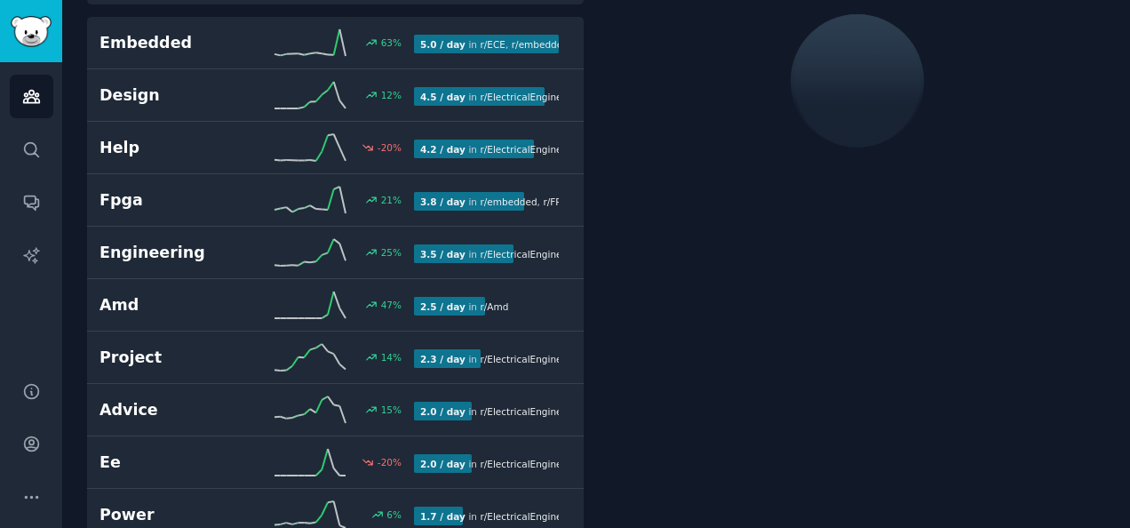
scroll to position [99, 0]
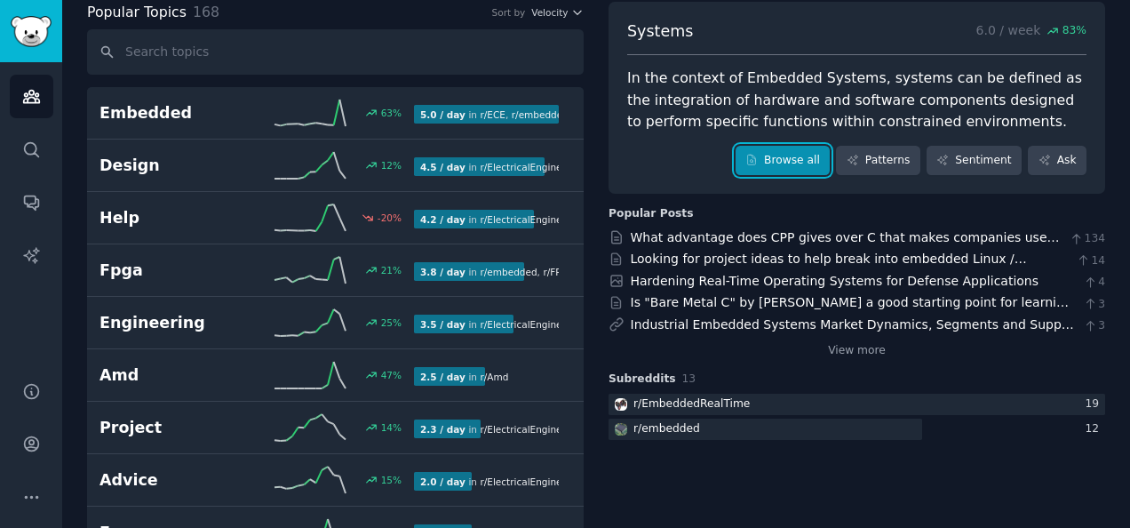
click at [814, 160] on link "Browse all" at bounding box center [782, 161] width 95 height 30
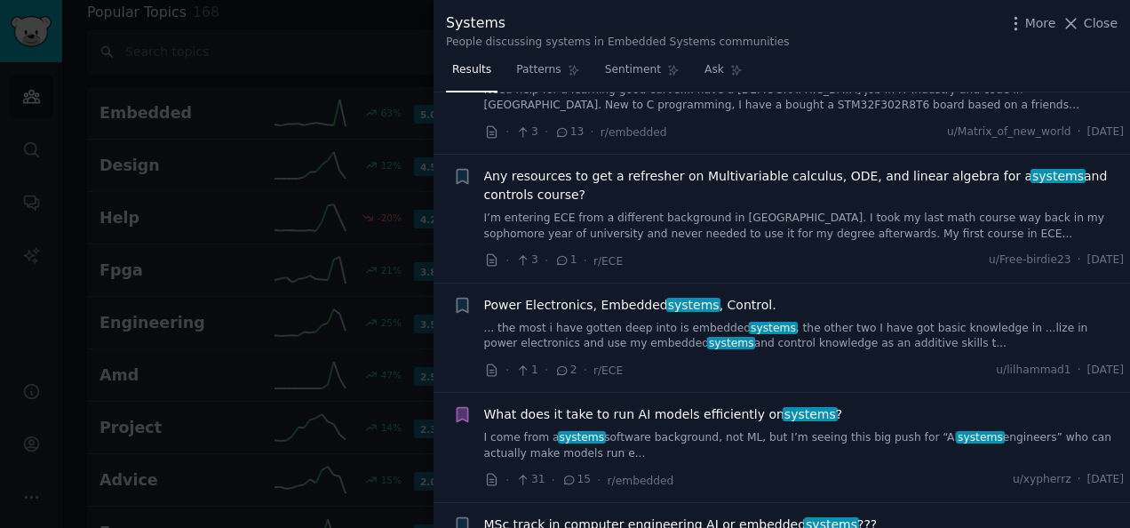
scroll to position [2132, 0]
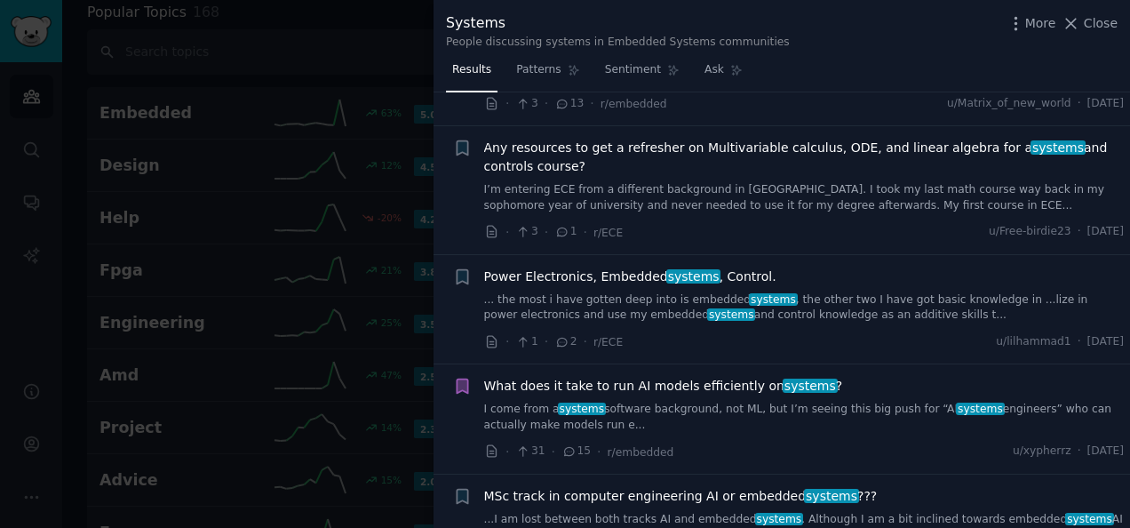
click at [631, 267] on span "Power Electronics, Embedded systems , Control." at bounding box center [630, 276] width 292 height 19
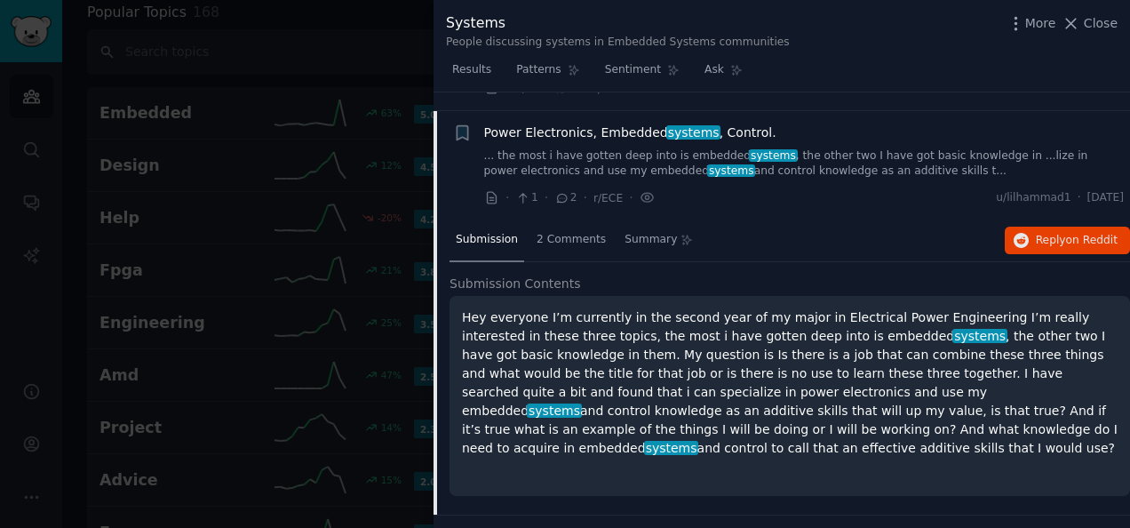
scroll to position [2288, 0]
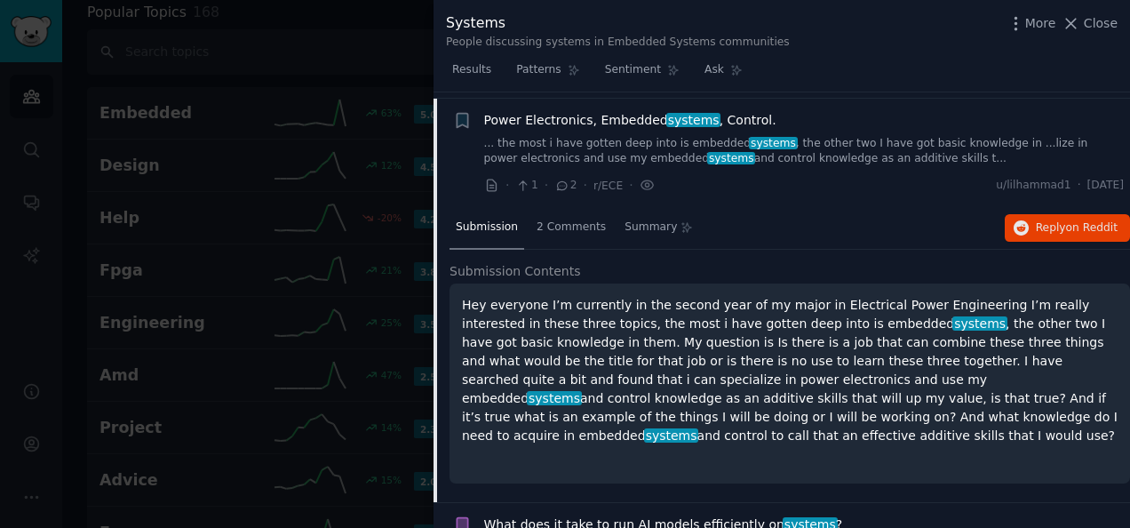
click at [680, 158] on link "... the most i have gotten deep into is embedded systems , the other two I have…" at bounding box center [804, 151] width 640 height 31
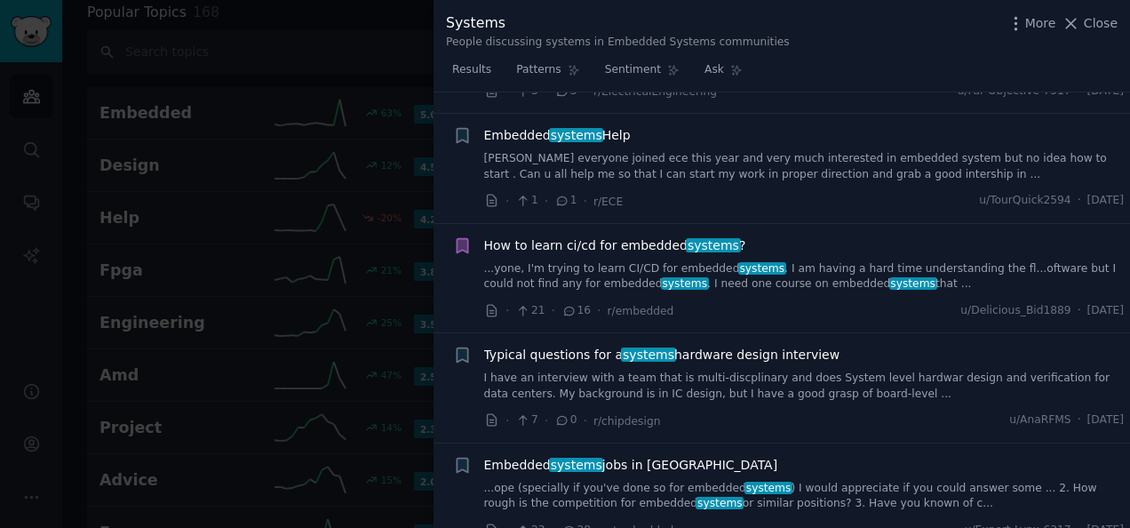
scroll to position [2910, 0]
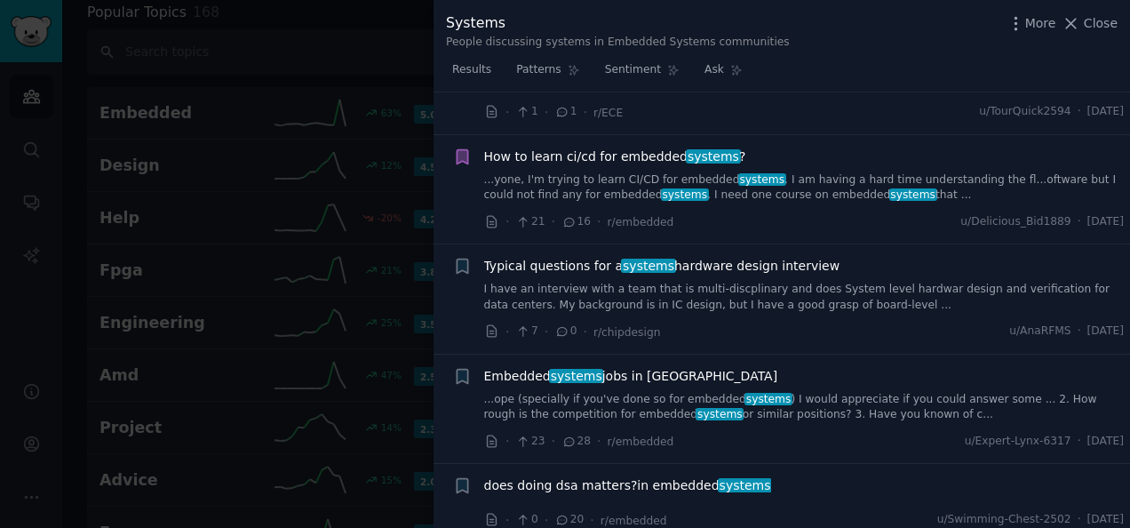
click at [538, 257] on div "Typical questions for a systems hardware design interview I have an interview w…" at bounding box center [804, 285] width 640 height 56
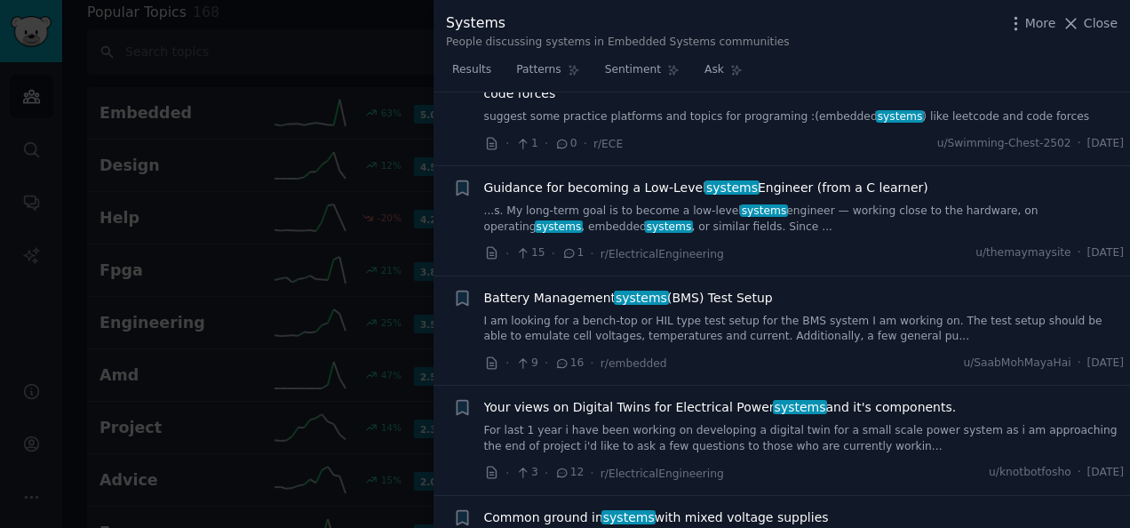
scroll to position [3531, 0]
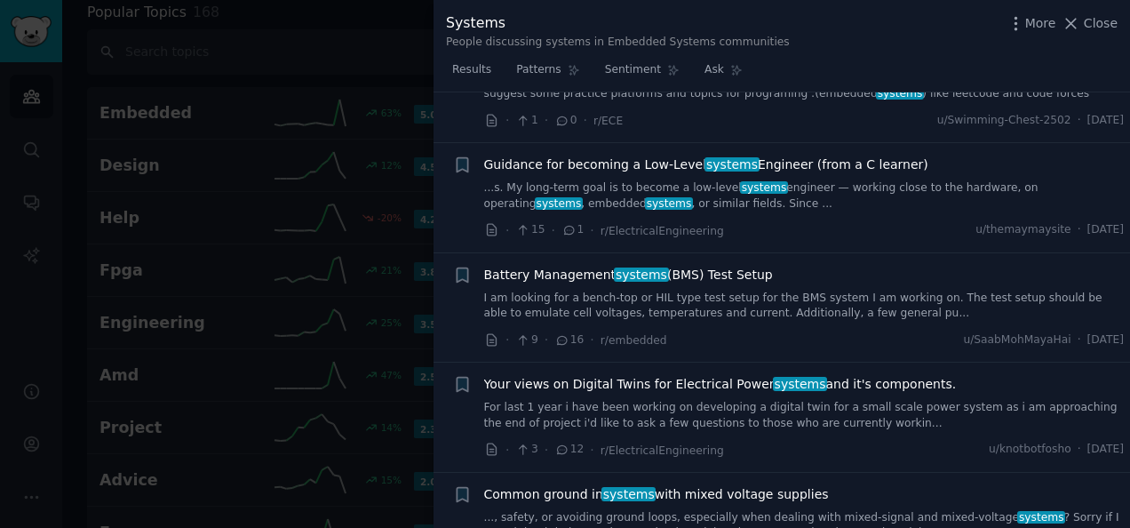
click at [701, 290] on link "I am looking for a bench-top or HIL type test setup for the BMS system I am wor…" at bounding box center [804, 305] width 640 height 31
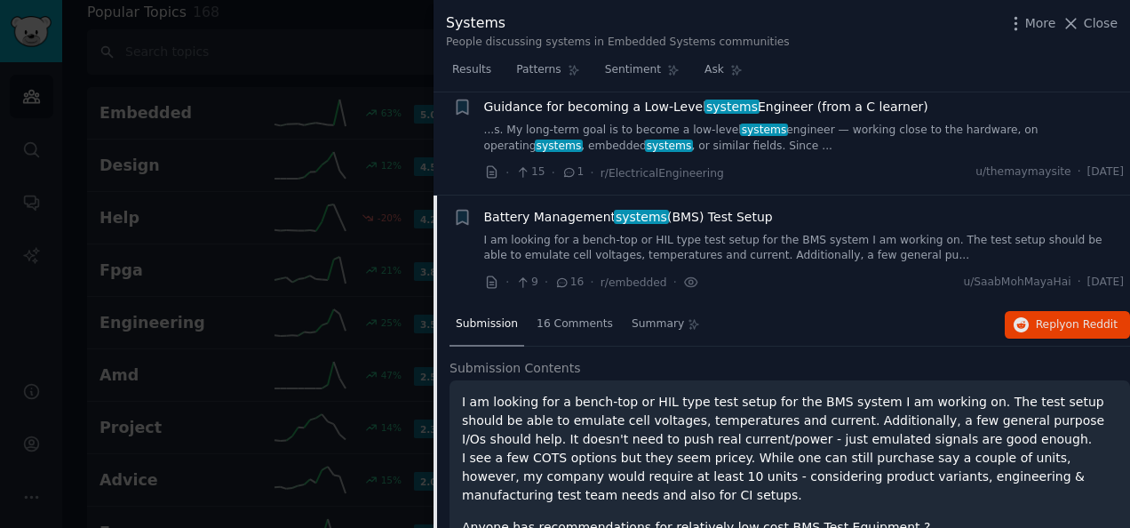
scroll to position [3648, 0]
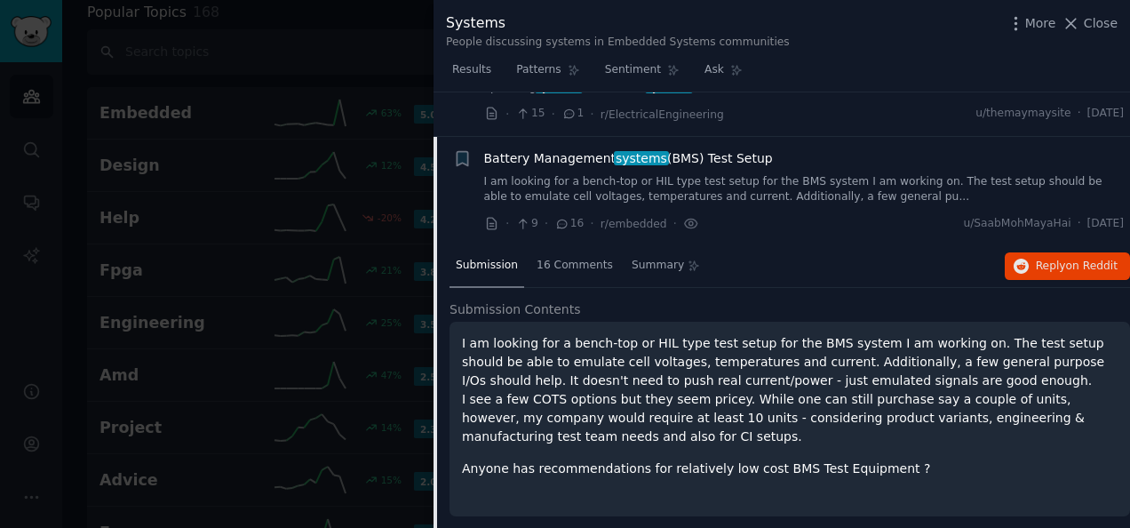
click at [764, 174] on link "I am looking for a bench-top or HIL type test setup for the BMS system I am wor…" at bounding box center [804, 189] width 640 height 31
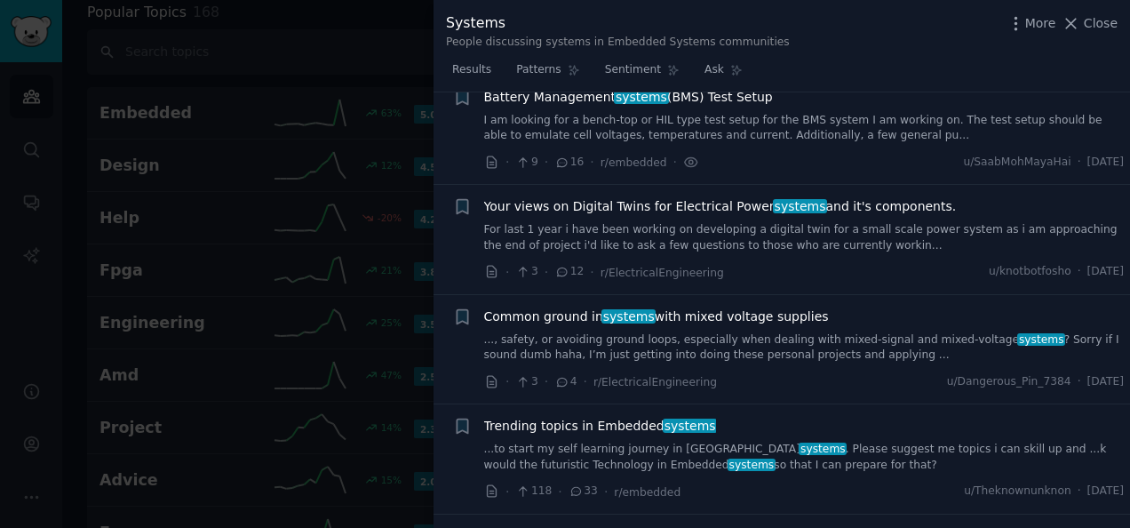
scroll to position [3736, 0]
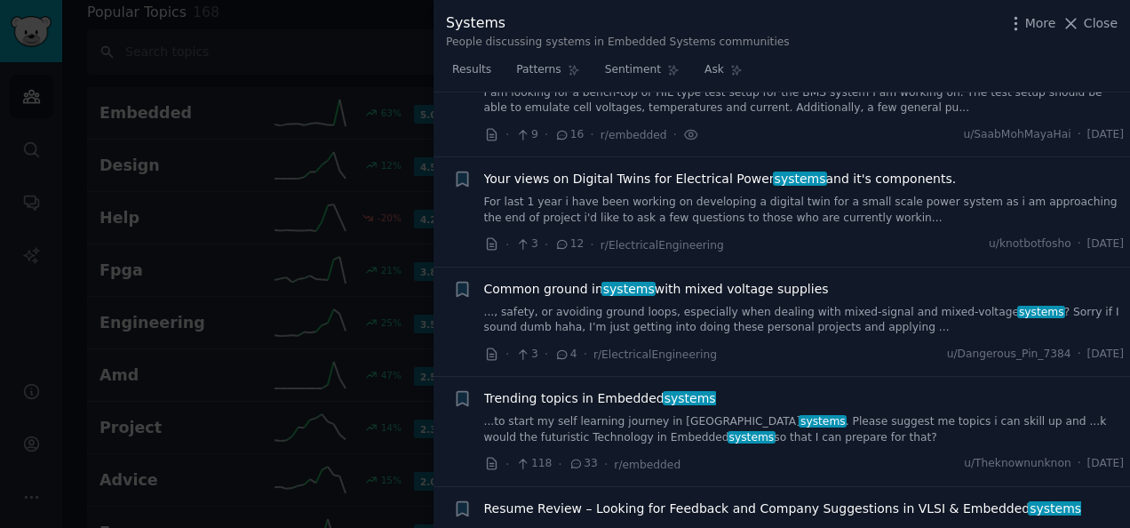
click at [627, 305] on link "..., safety, or avoiding ground loops, especially when dealing with mixed-signa…" at bounding box center [804, 320] width 640 height 31
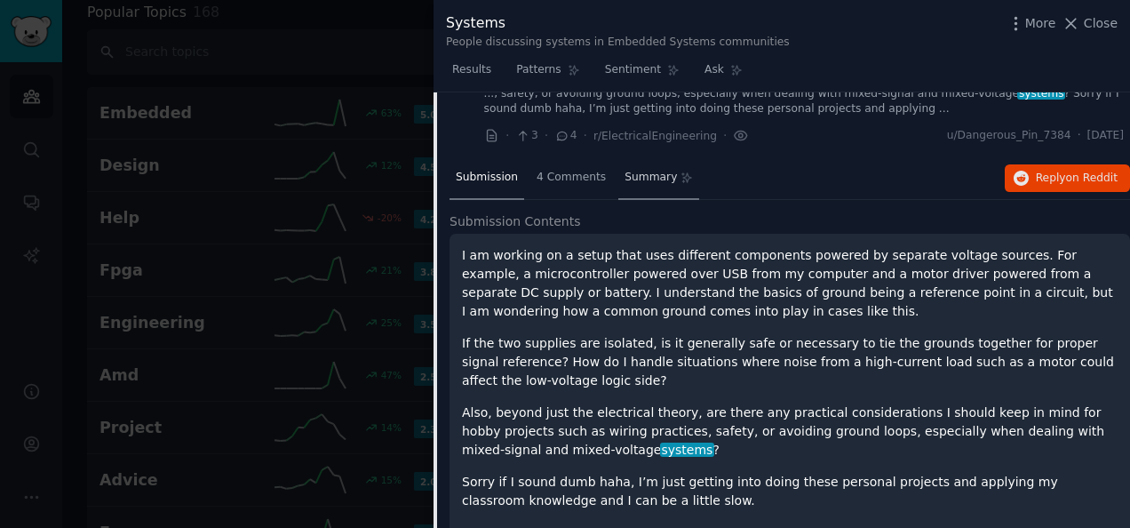
scroll to position [3777, 0]
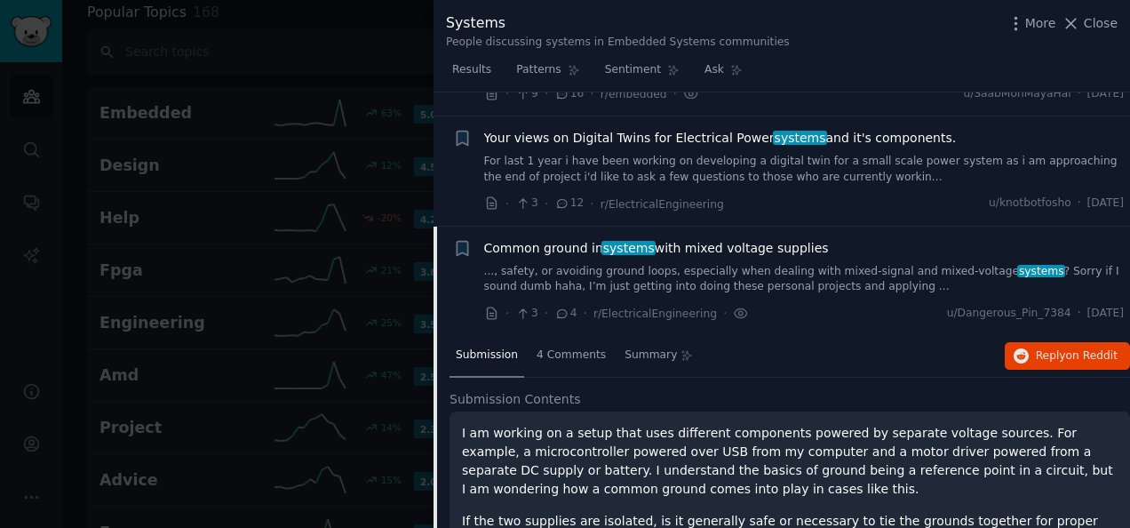
click at [636, 264] on link "..., safety, or avoiding ground loops, especially when dealing with mixed-signa…" at bounding box center [804, 279] width 640 height 31
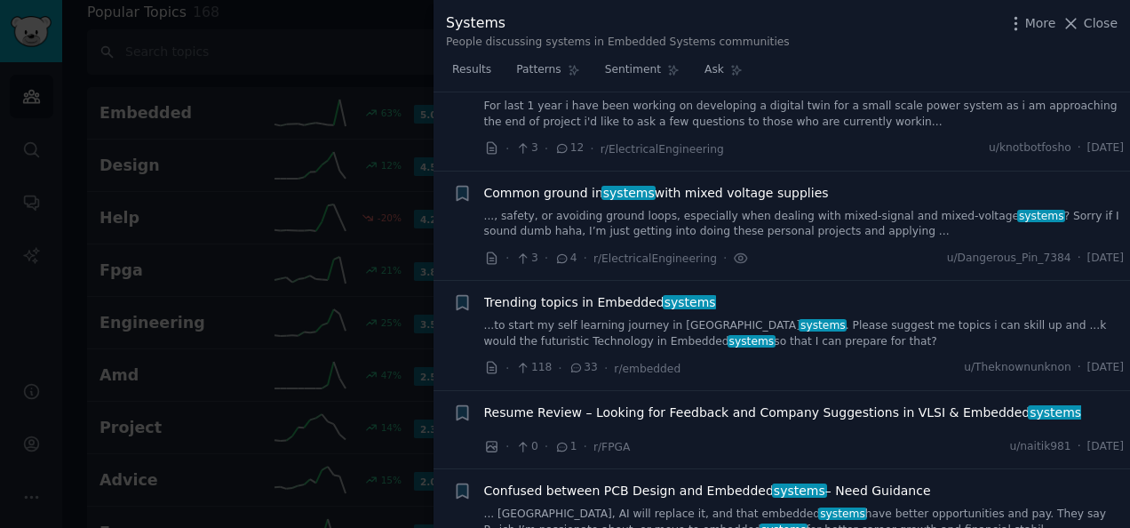
scroll to position [3866, 0]
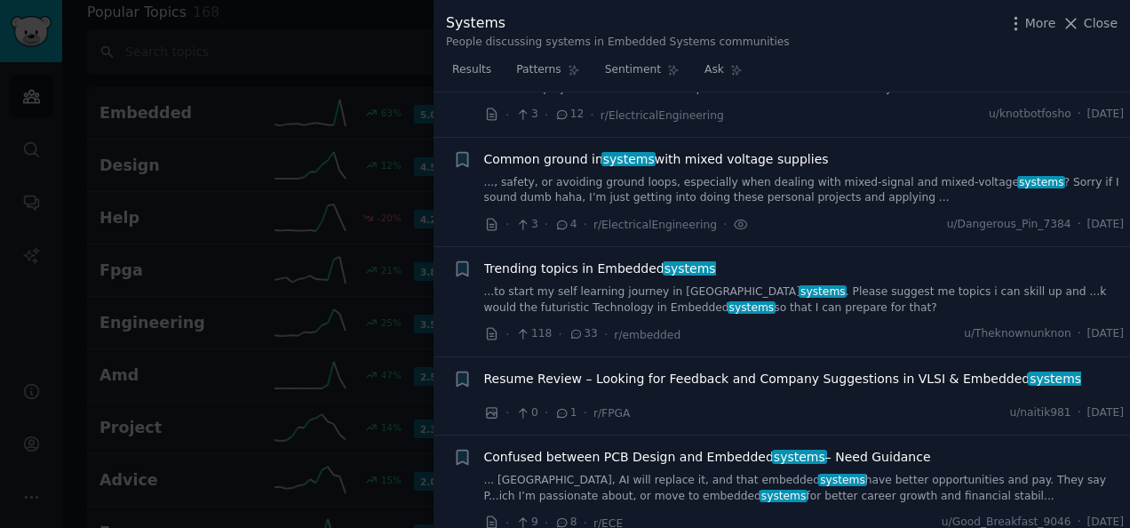
click at [568, 284] on link "...to start my self learning journey in Embedded systems . Please suggest me to…" at bounding box center [804, 299] width 640 height 31
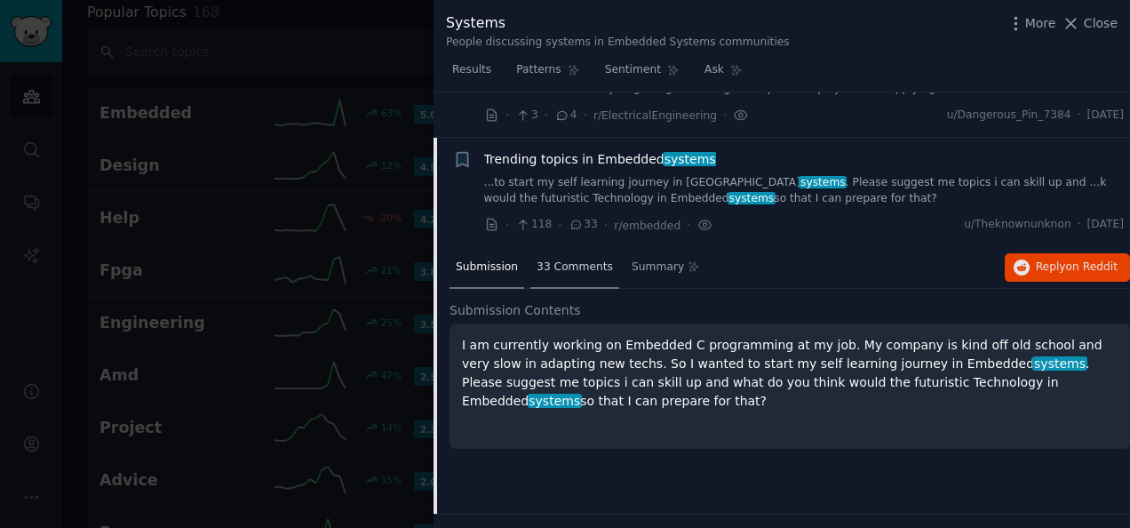
scroll to position [3975, 0]
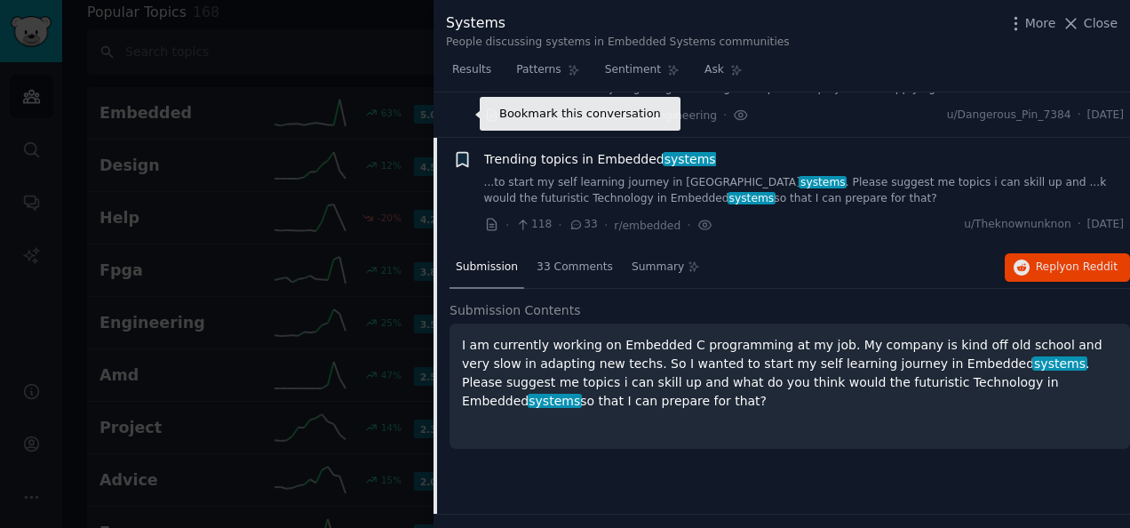
click at [465, 153] on icon "button" at bounding box center [462, 160] width 11 height 14
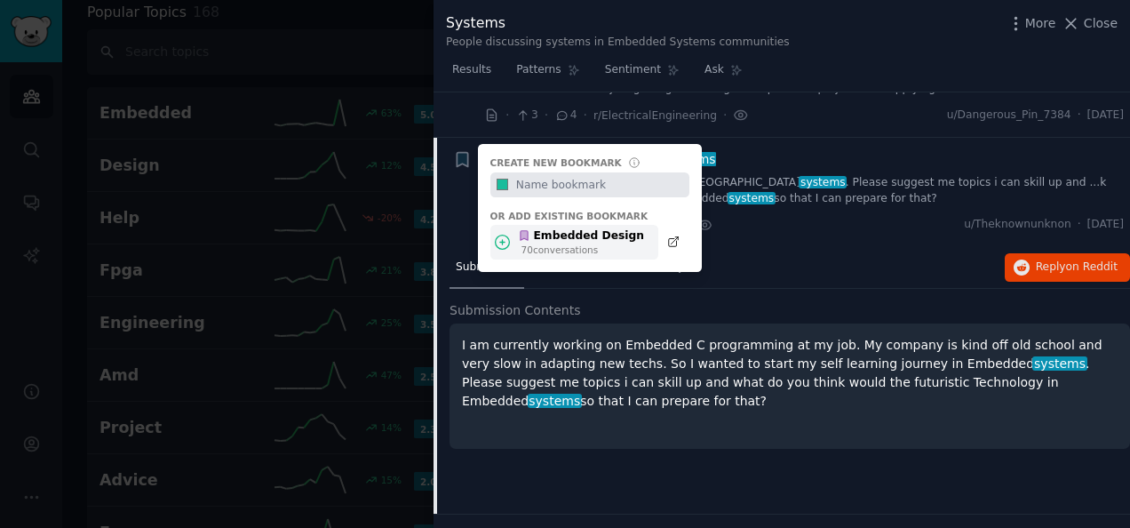
drag, startPoint x: 547, startPoint y: 202, endPoint x: 605, endPoint y: 184, distance: 60.7
click at [547, 243] on div "70 conversation s" at bounding box center [582, 249] width 123 height 12
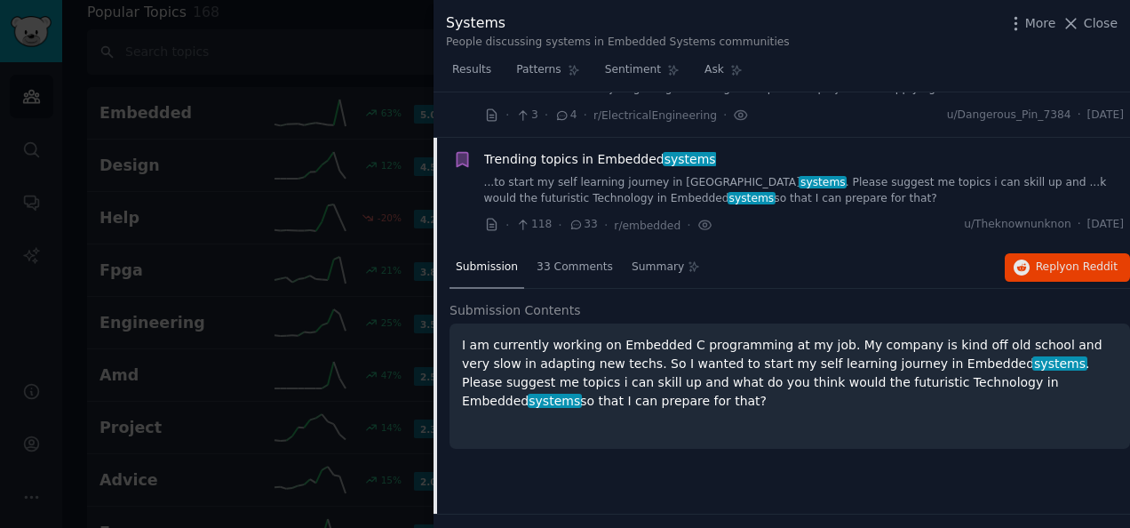
click at [782, 175] on link "...to start my self learning journey in Embedded systems . Please suggest me to…" at bounding box center [804, 190] width 640 height 31
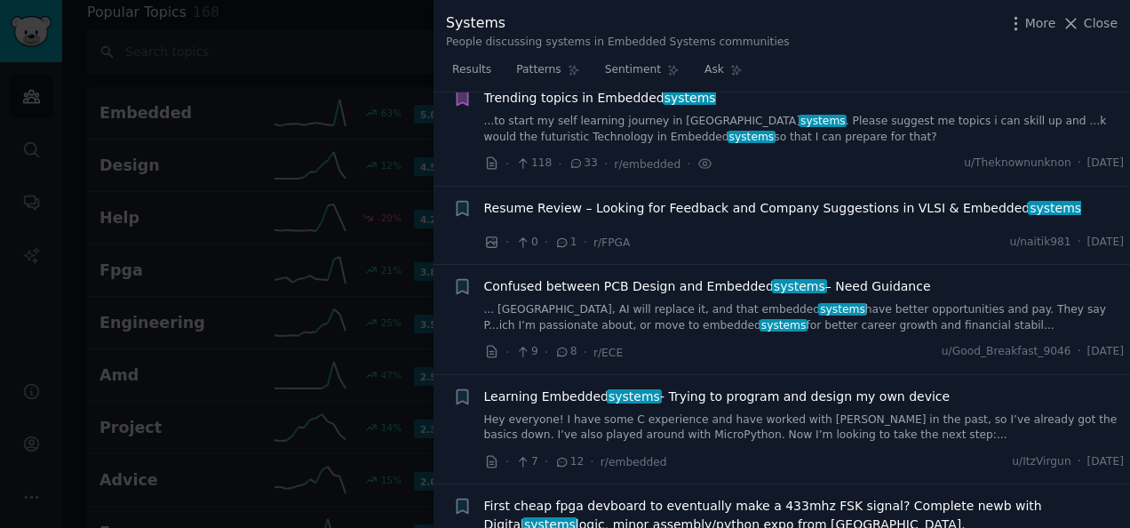
scroll to position [4064, 0]
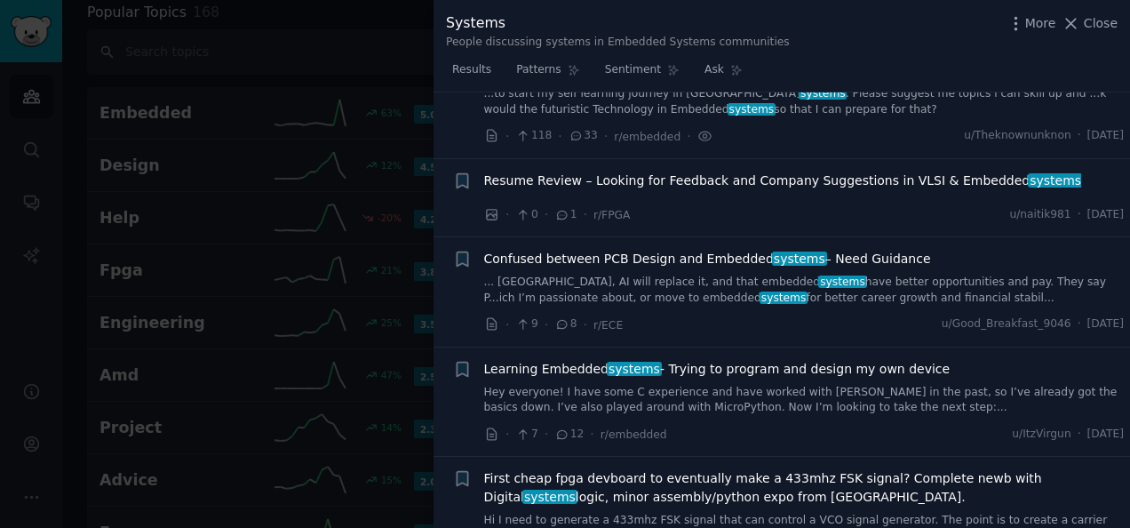
click at [659, 250] on span "Confused between PCB Design and Embedded systems – Need Guidance" at bounding box center [707, 259] width 447 height 19
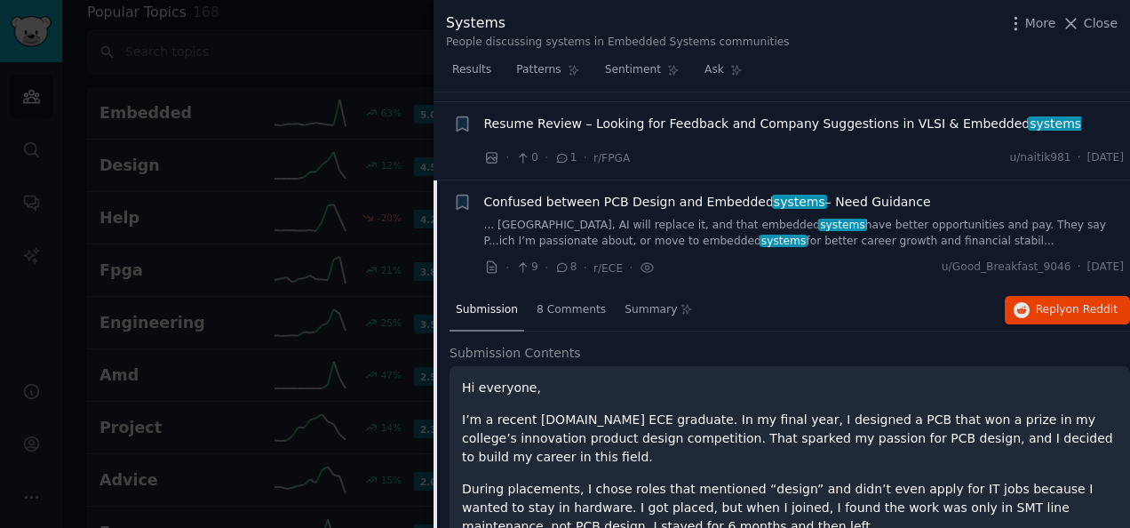
scroll to position [4164, 0]
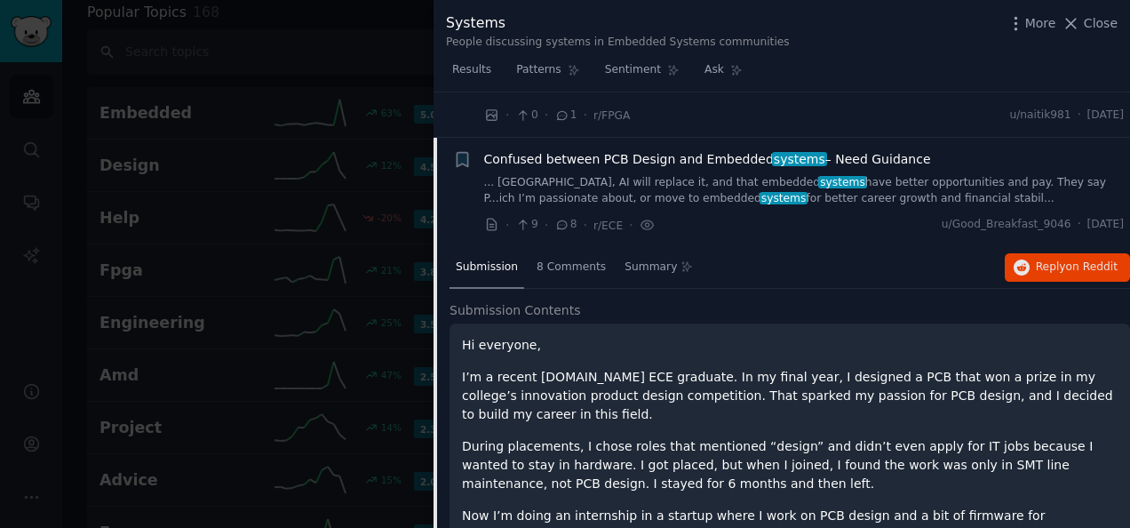
click at [672, 175] on link "... India, AI will replace it, and that embedded systems have better opportunit…" at bounding box center [804, 190] width 640 height 31
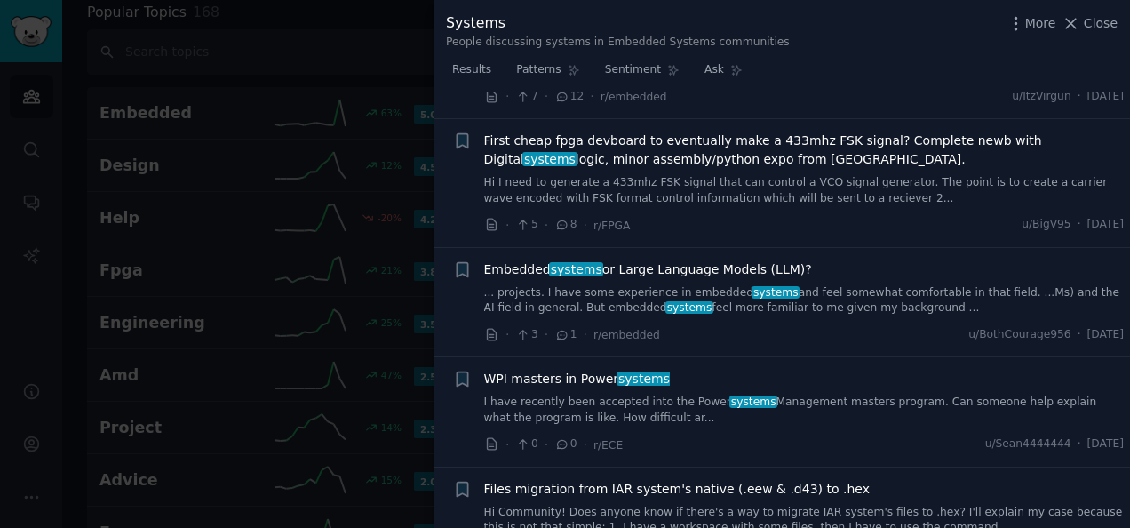
scroll to position [4430, 0]
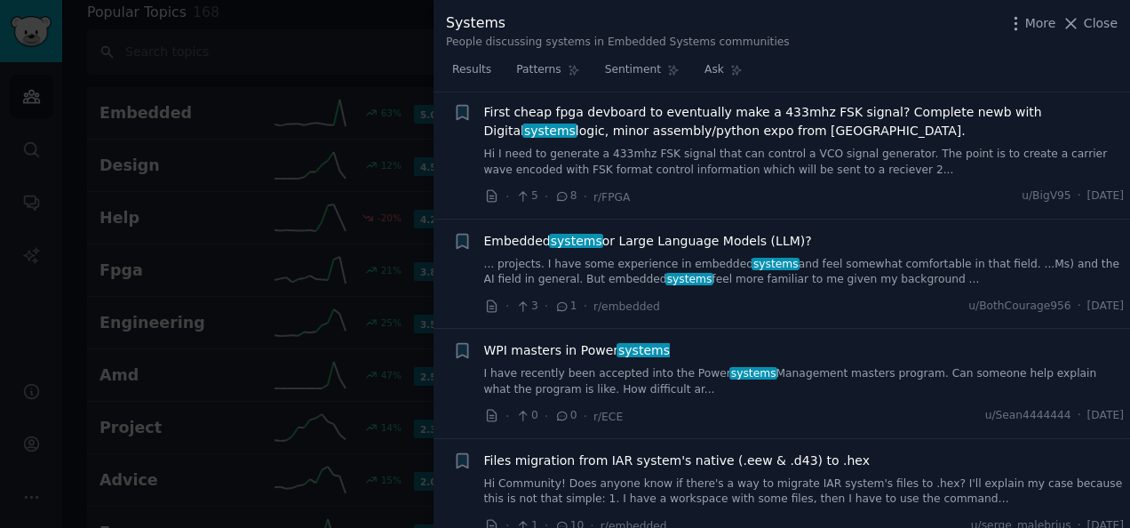
click at [675, 257] on link "... projects. I have some experience in embedded systems and feel somewhat comf…" at bounding box center [804, 272] width 640 height 31
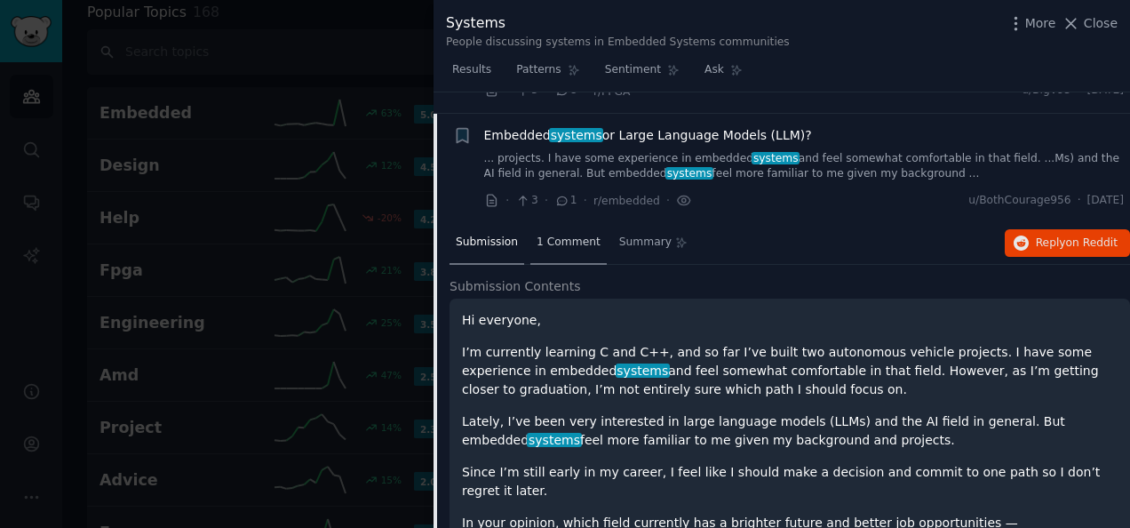
scroll to position [4510, 0]
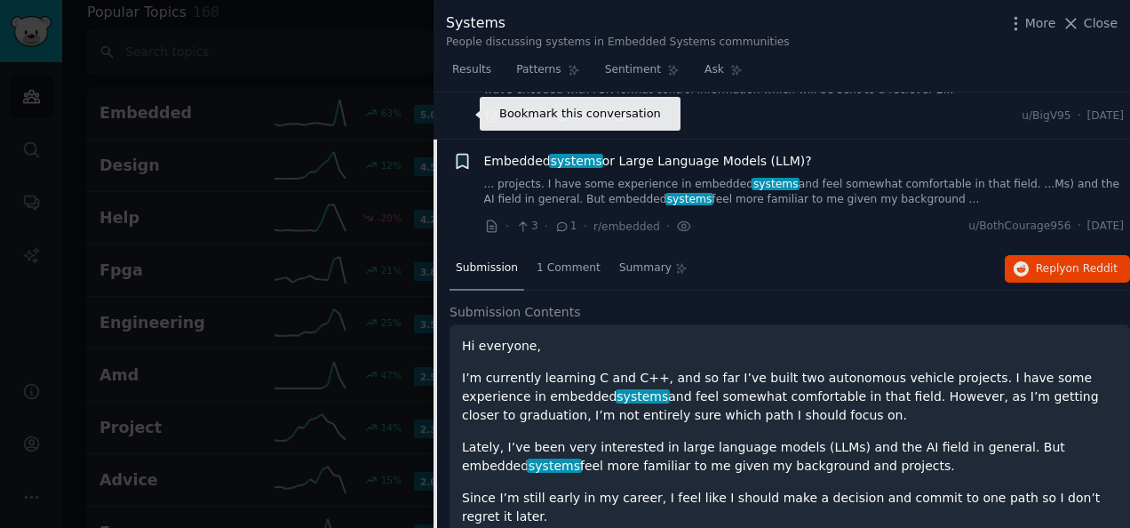
click at [463, 154] on icon "button" at bounding box center [462, 161] width 11 height 14
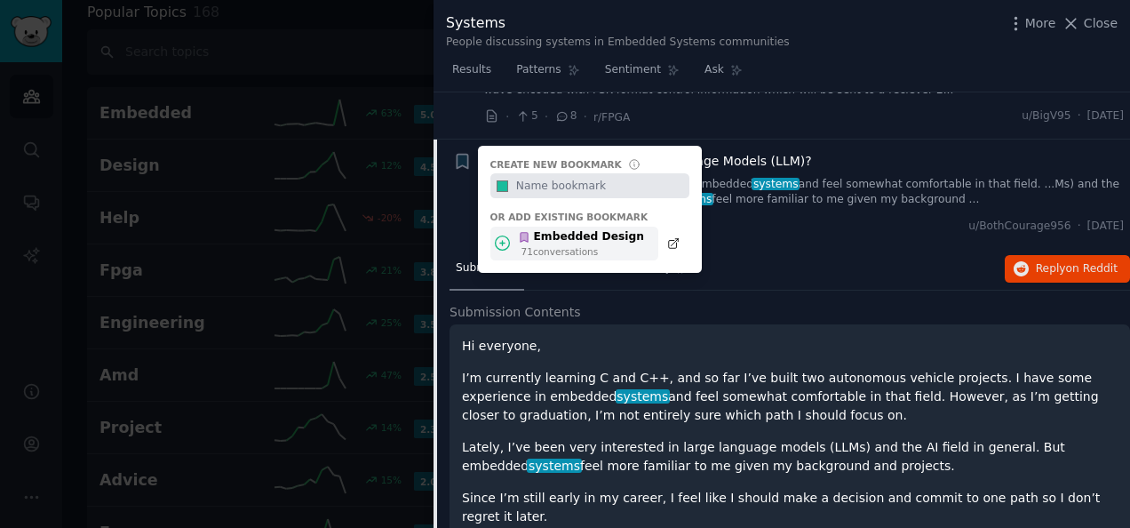
click at [579, 226] on div "Embedded Design 71 conversation s" at bounding box center [574, 243] width 168 height 35
click at [783, 177] on link "... projects. I have some experience in embedded systems and feel somewhat comf…" at bounding box center [804, 192] width 640 height 31
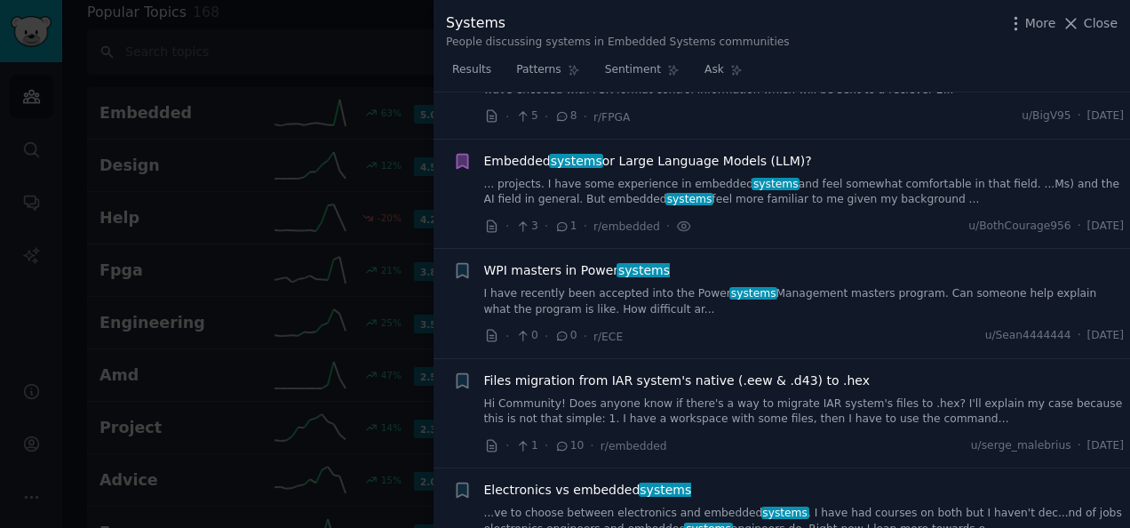
click at [785, 177] on link "... projects. I have some experience in embedded systems and feel somewhat comf…" at bounding box center [804, 192] width 640 height 31
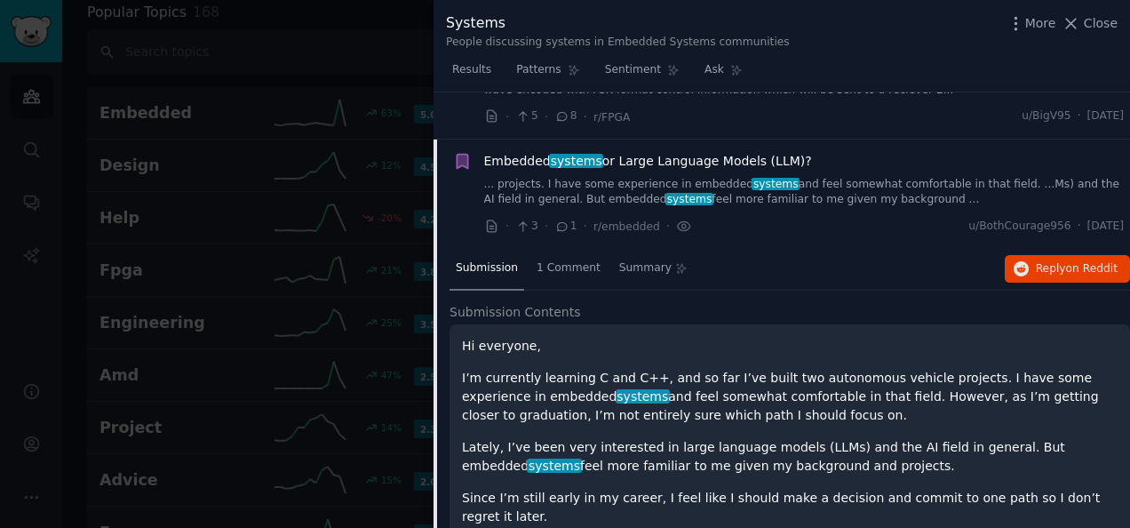
click at [788, 177] on link "... projects. I have some experience in embedded systems and feel somewhat comf…" at bounding box center [804, 192] width 640 height 31
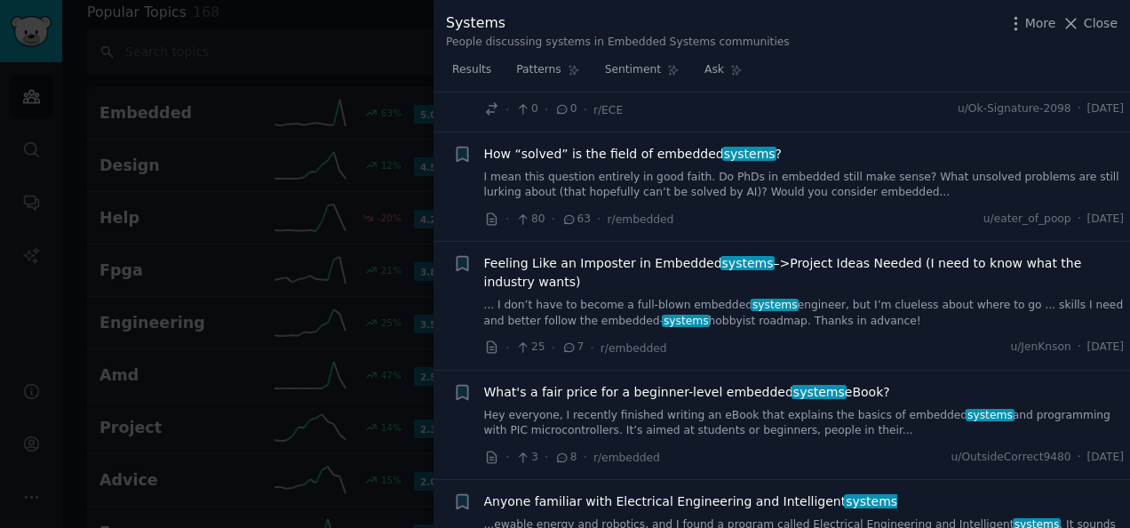
scroll to position [5931, 0]
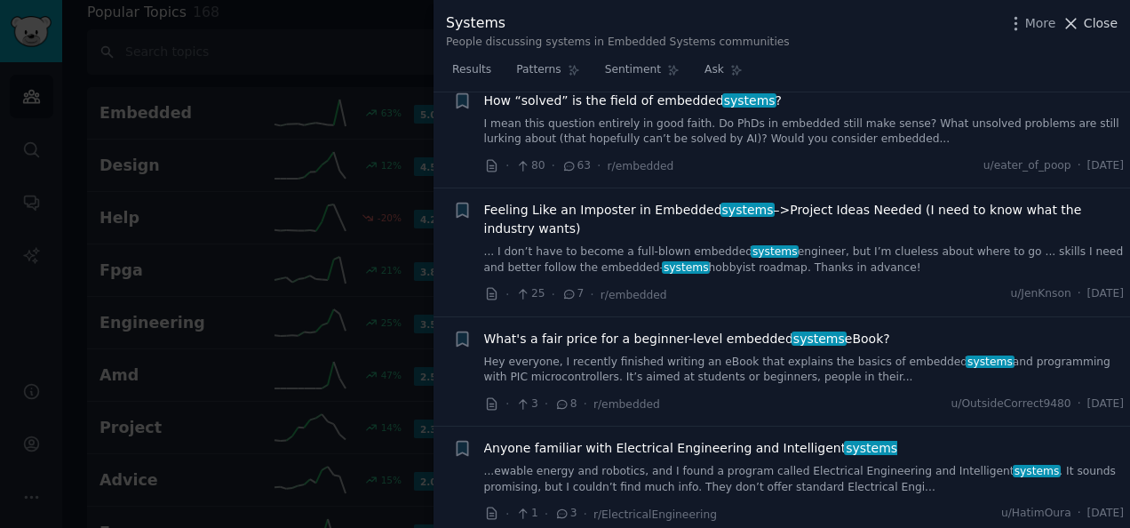
click at [1100, 20] on span "Close" at bounding box center [1101, 23] width 34 height 19
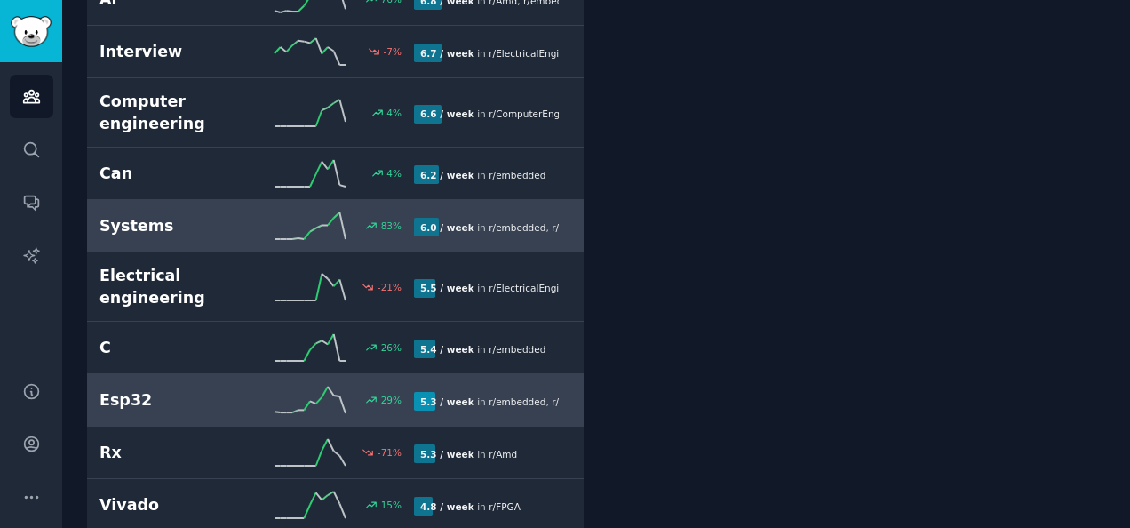
scroll to position [1431, 0]
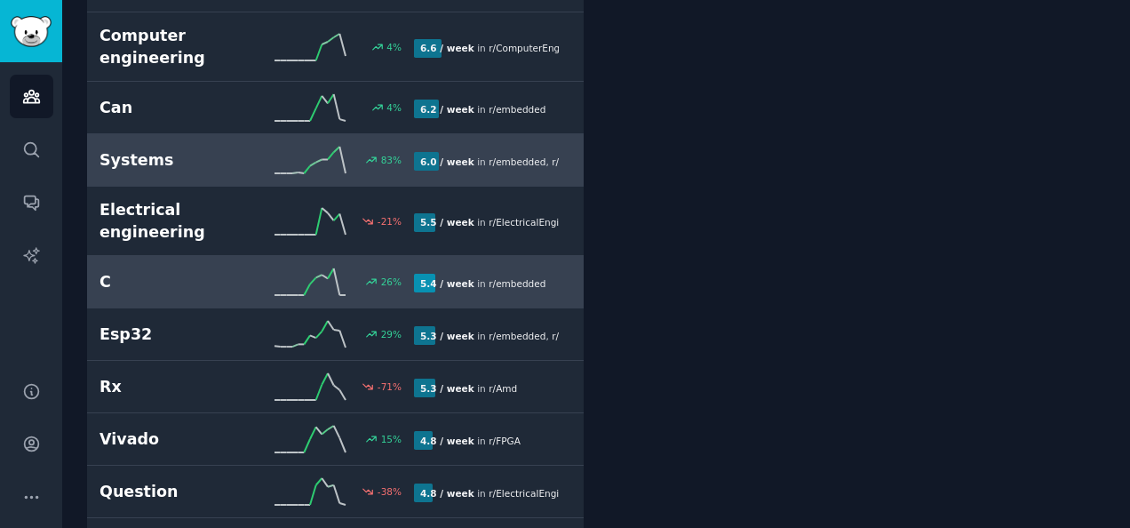
click at [261, 268] on div "26 %" at bounding box center [335, 281] width 157 height 27
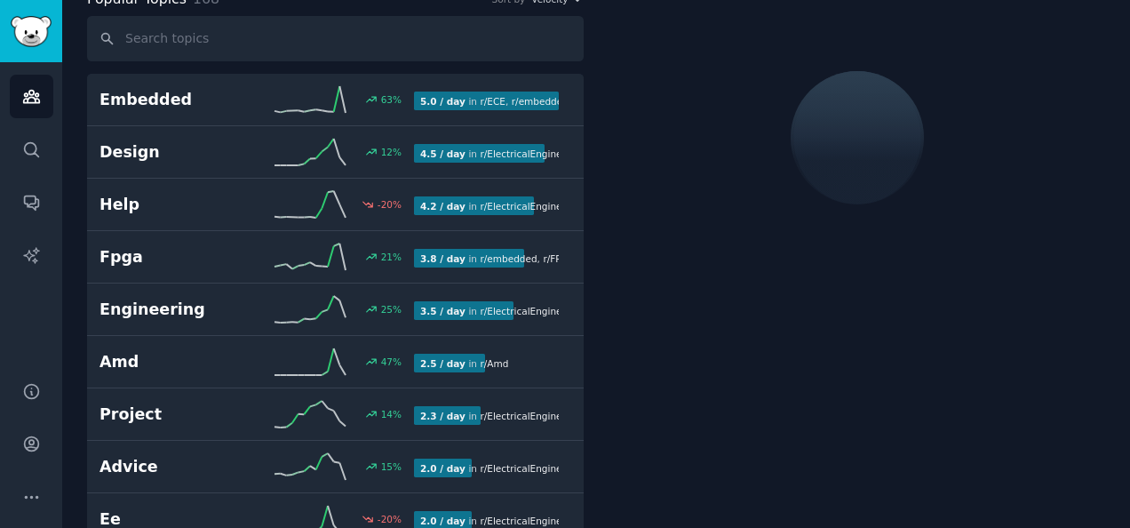
scroll to position [99, 0]
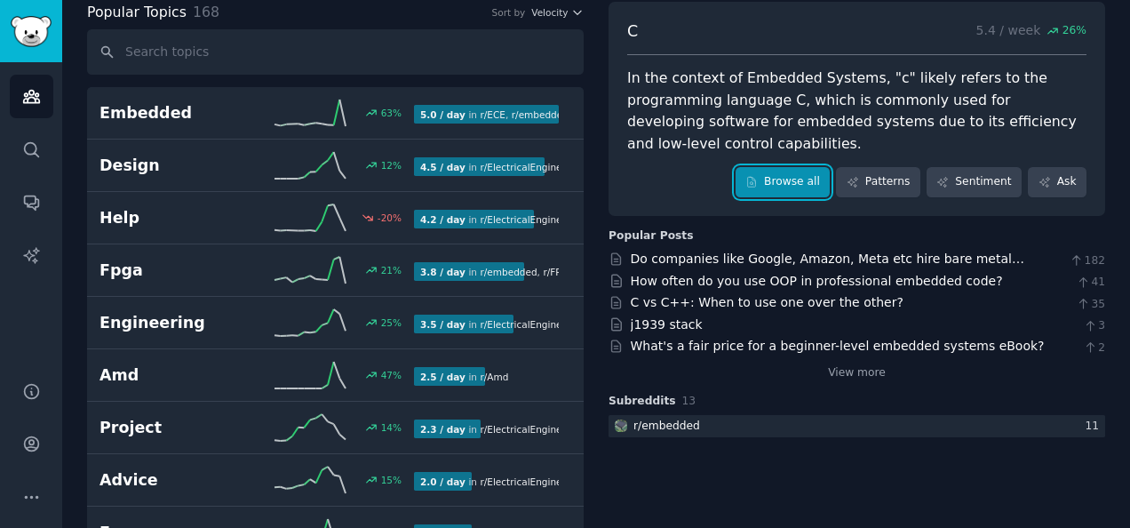
click at [790, 167] on link "Browse all" at bounding box center [782, 182] width 95 height 30
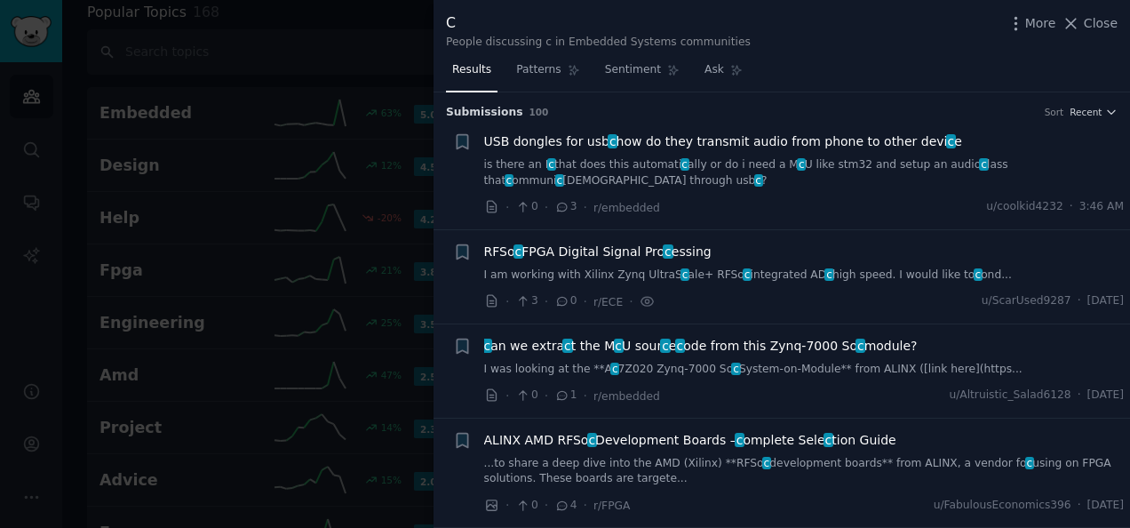
click at [675, 245] on span "RFSo c FPGA Digital Signal Pro c essing" at bounding box center [597, 251] width 227 height 19
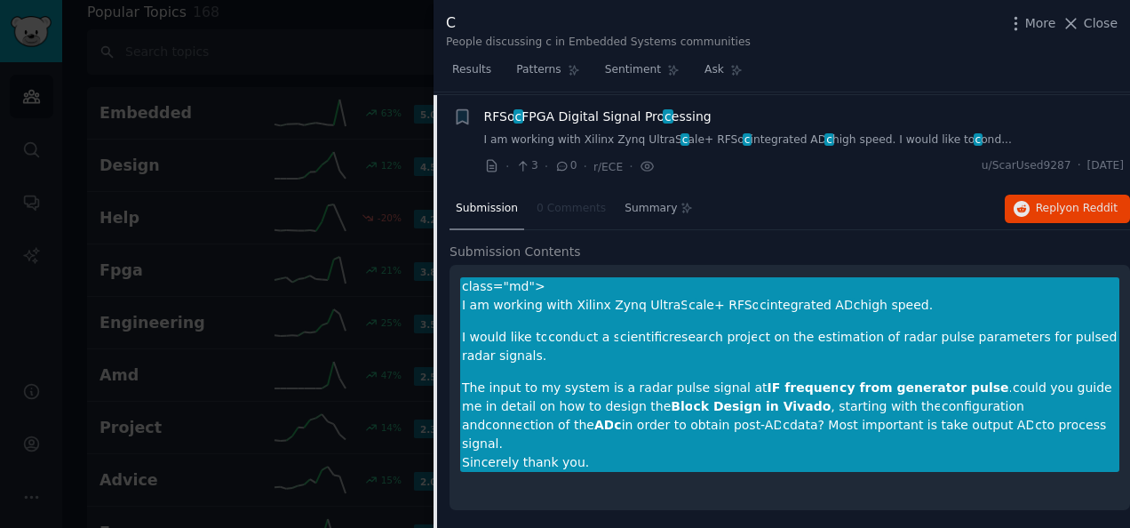
scroll to position [137, 0]
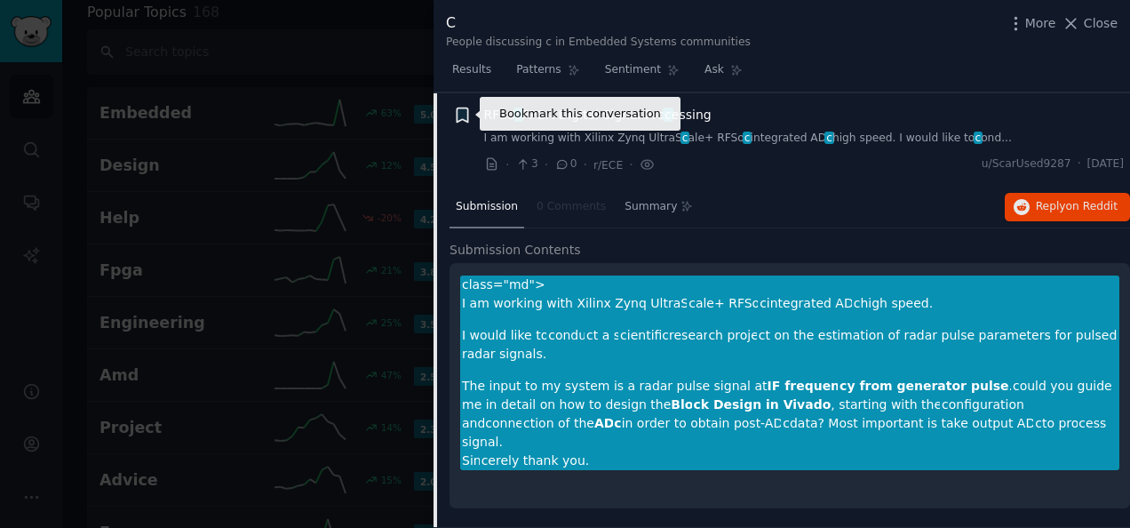
click at [468, 112] on icon "button" at bounding box center [462, 115] width 19 height 19
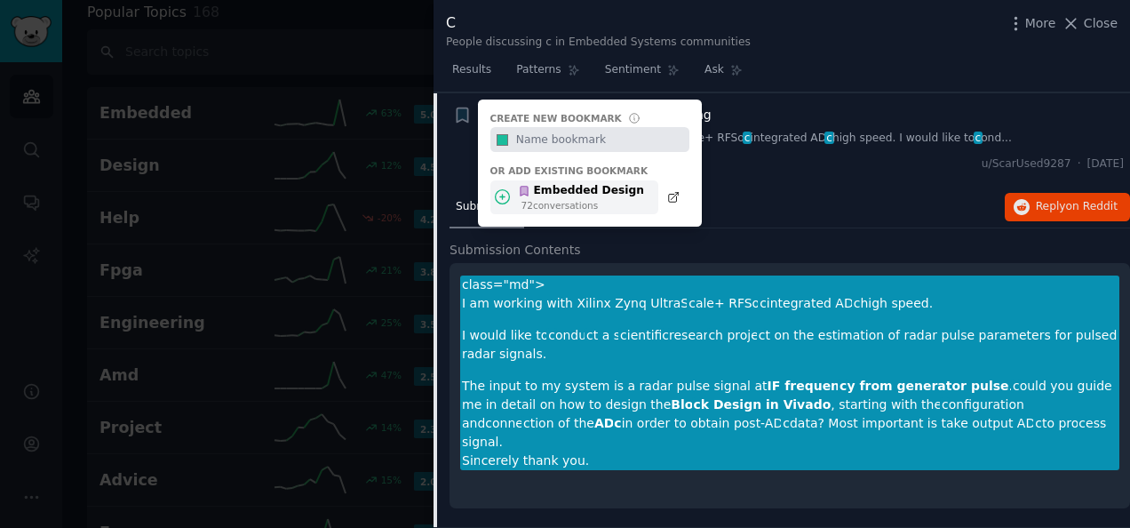
click at [555, 210] on div "Embedded Design 72 conversation s" at bounding box center [574, 197] width 168 height 35
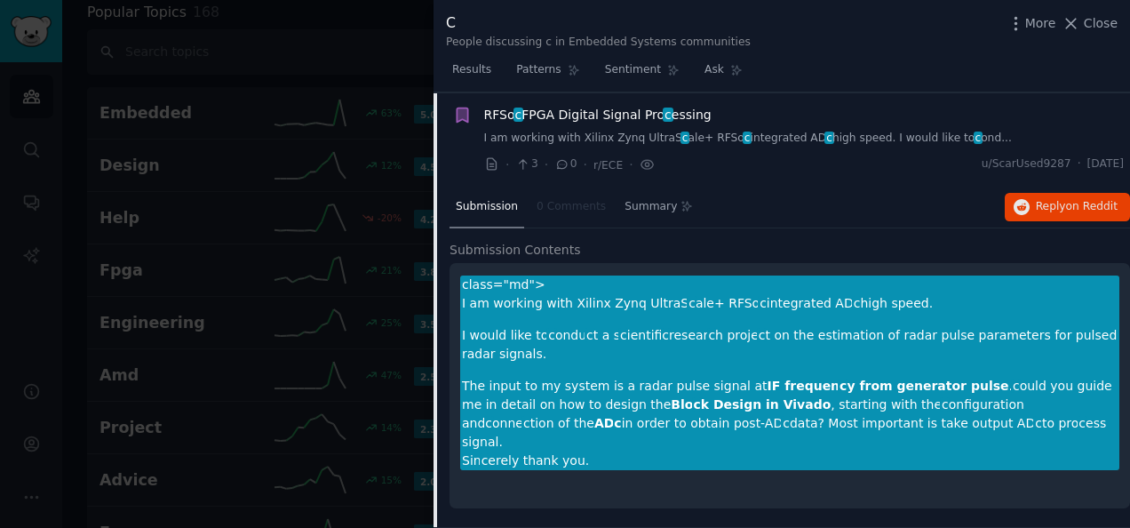
click at [742, 145] on div "RFSo c FPGA Digital Signal Pro c essing I am working with Xilinx Zynq UltraS c …" at bounding box center [804, 140] width 640 height 68
click at [735, 131] on link "I am working with Xilinx Zynq UltraS c ale+ RFSo c integrated AD c high speed. …" at bounding box center [804, 139] width 640 height 16
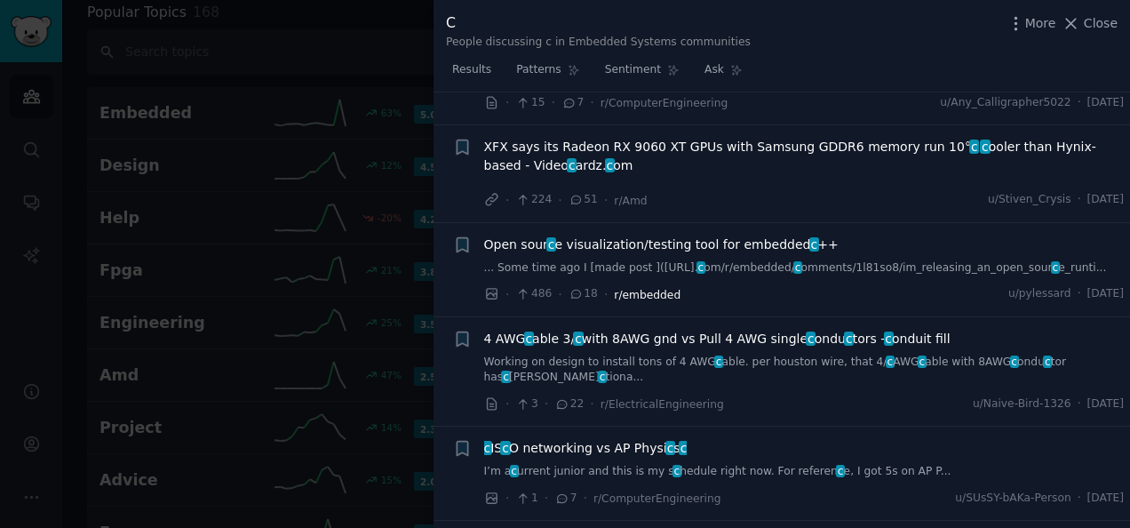
scroll to position [711, 0]
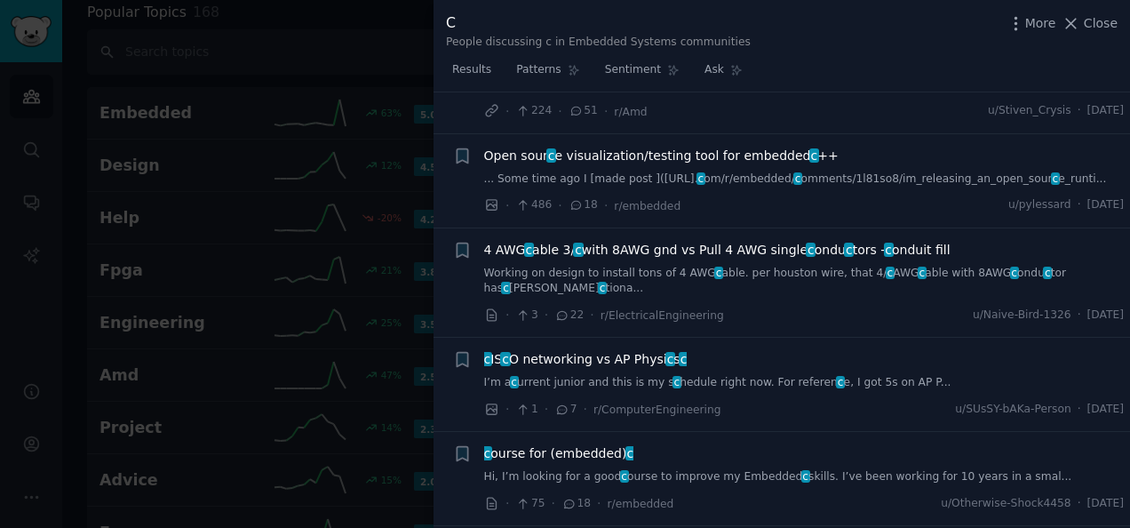
click at [647, 156] on span "Open sour c e visualization/testing tool for embedded c ++" at bounding box center [661, 156] width 354 height 19
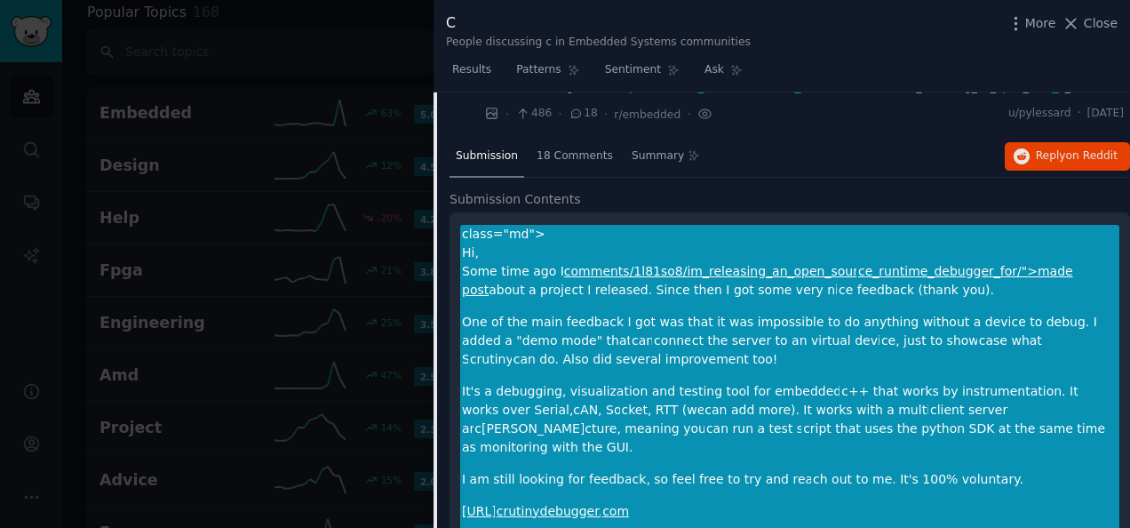
scroll to position [838, 0]
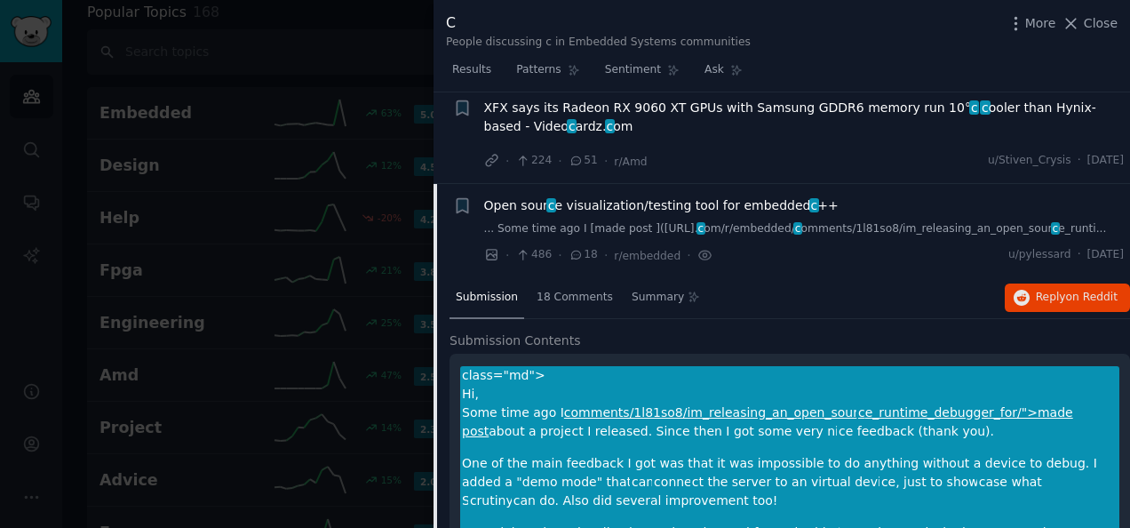
click at [639, 211] on span "Open sour c e visualization/testing tool for embedded c ++" at bounding box center [661, 205] width 354 height 19
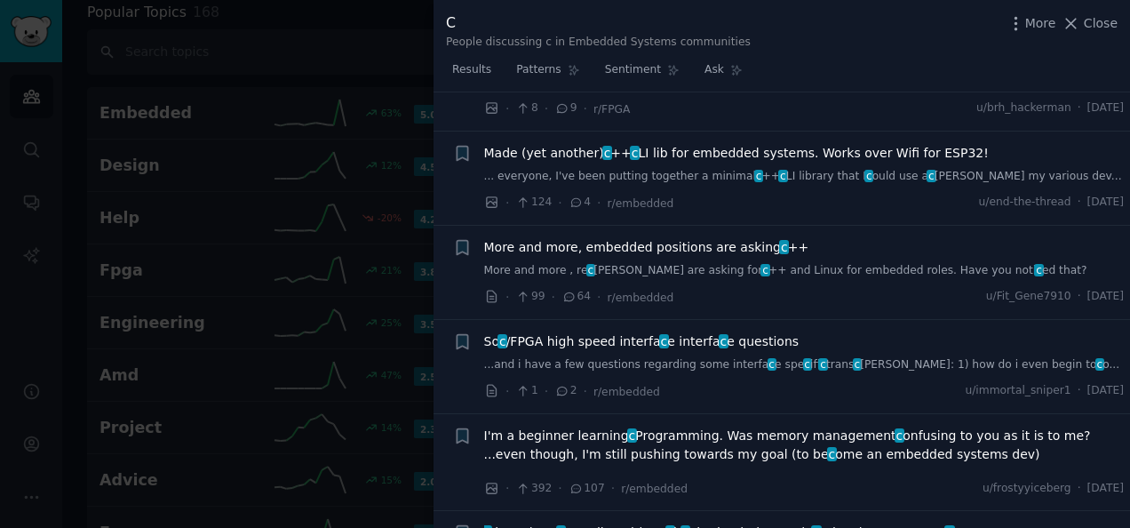
scroll to position [5190, 0]
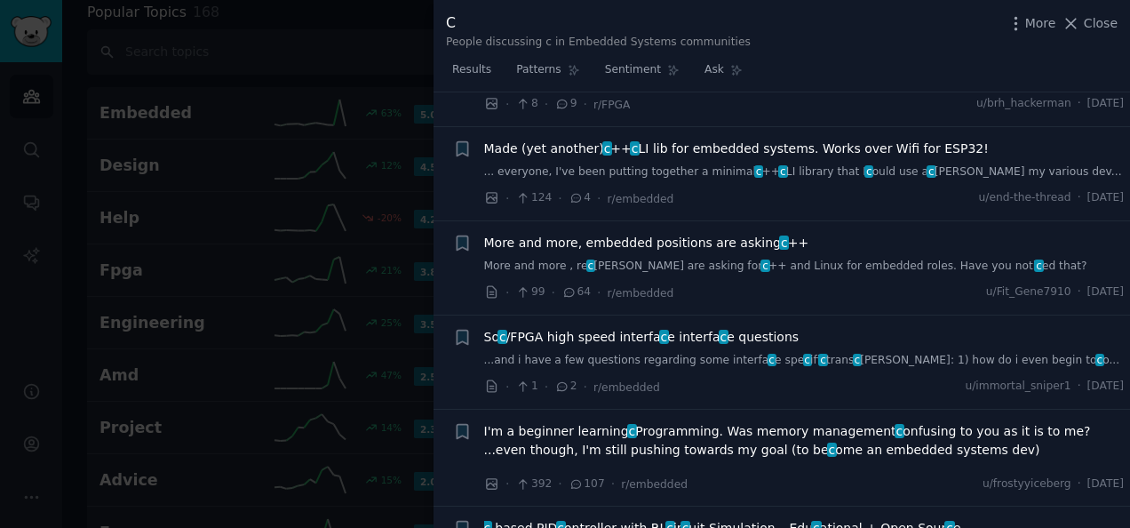
click at [625, 328] on span "So c /FPGA high speed interfa c e interfa c e questions" at bounding box center [641, 337] width 315 height 19
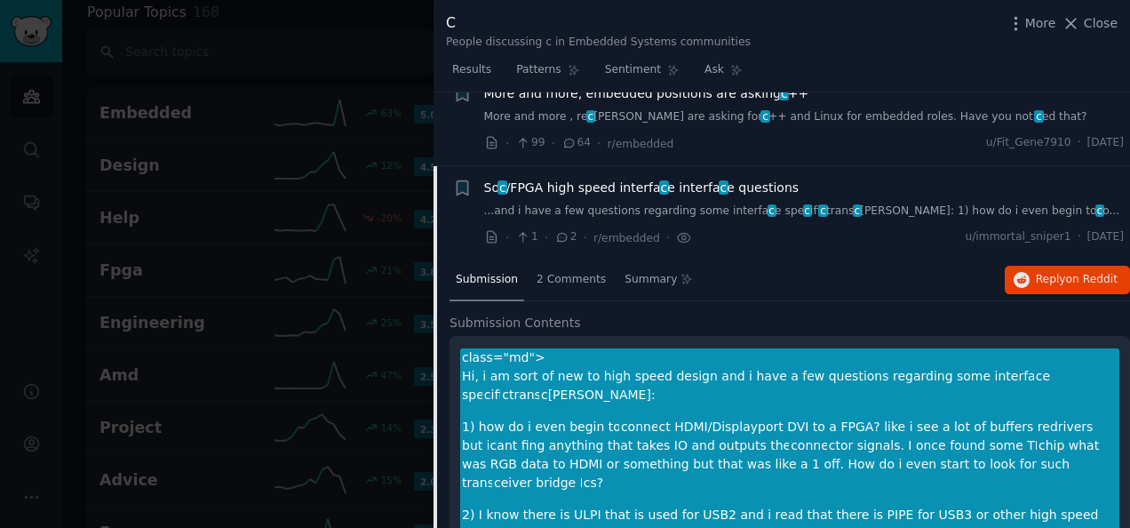
scroll to position [5288, 0]
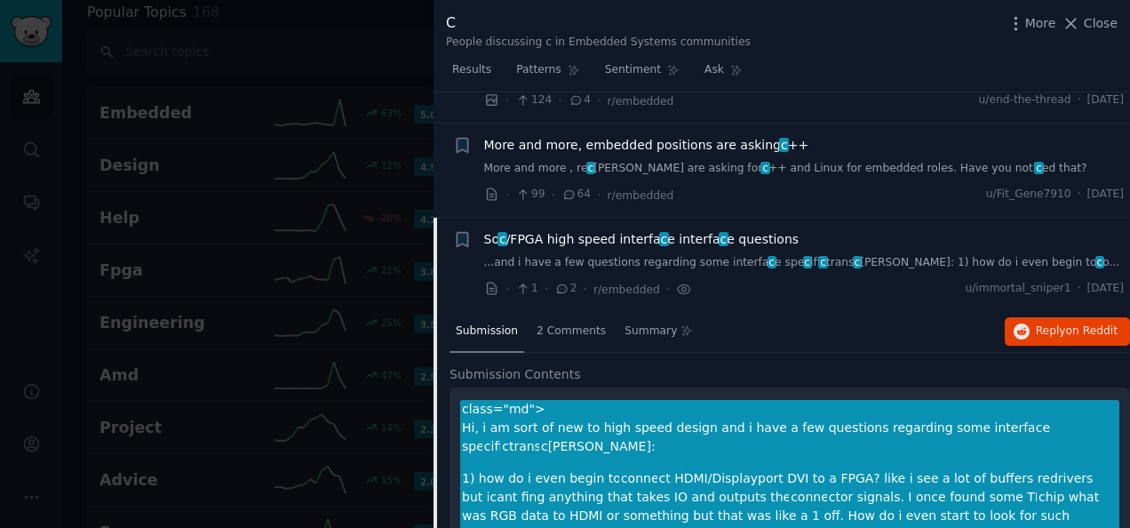
click at [458, 230] on div "+" at bounding box center [462, 264] width 19 height 68
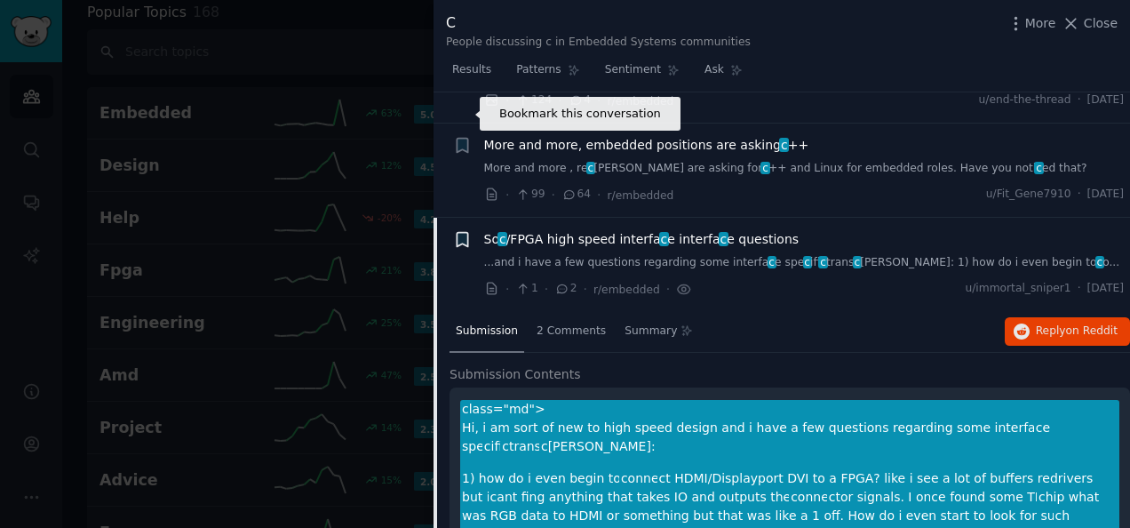
click at [464, 232] on icon "button" at bounding box center [462, 239] width 11 height 14
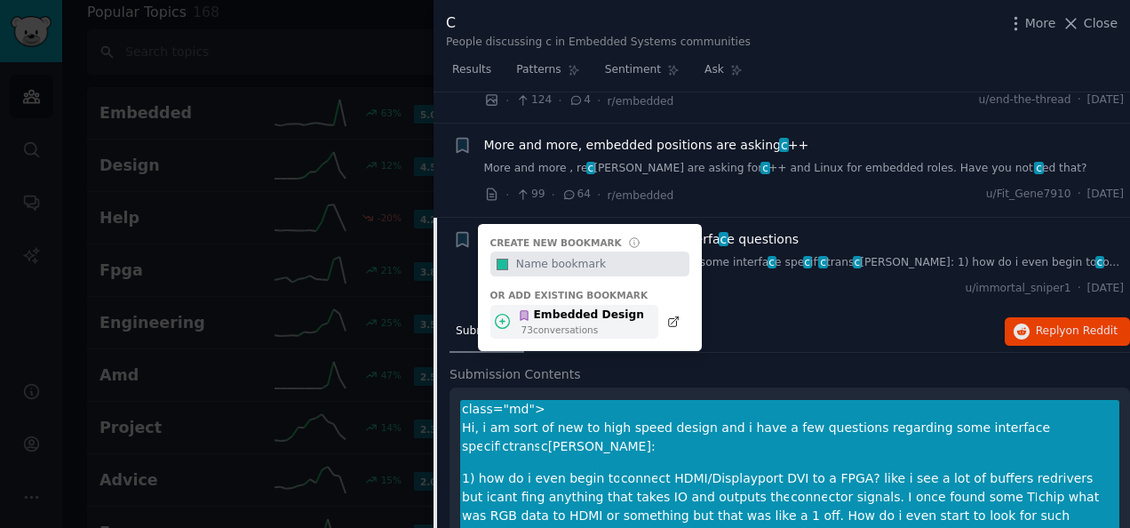
click at [580, 307] on div "Embedded Design" at bounding box center [581, 315] width 126 height 16
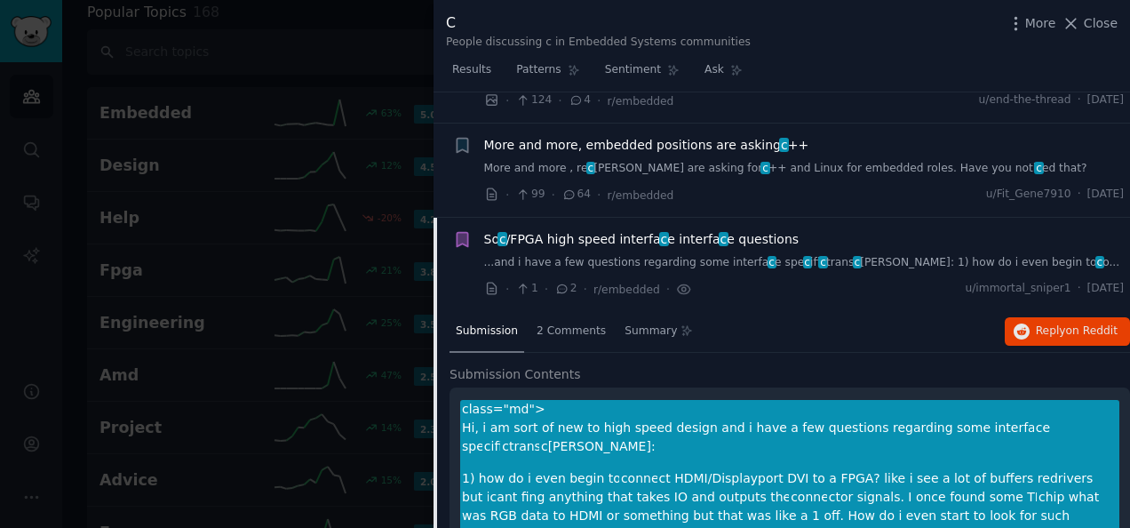
click at [763, 230] on span "So c /FPGA high speed interfa c e interfa c e questions" at bounding box center [641, 239] width 315 height 19
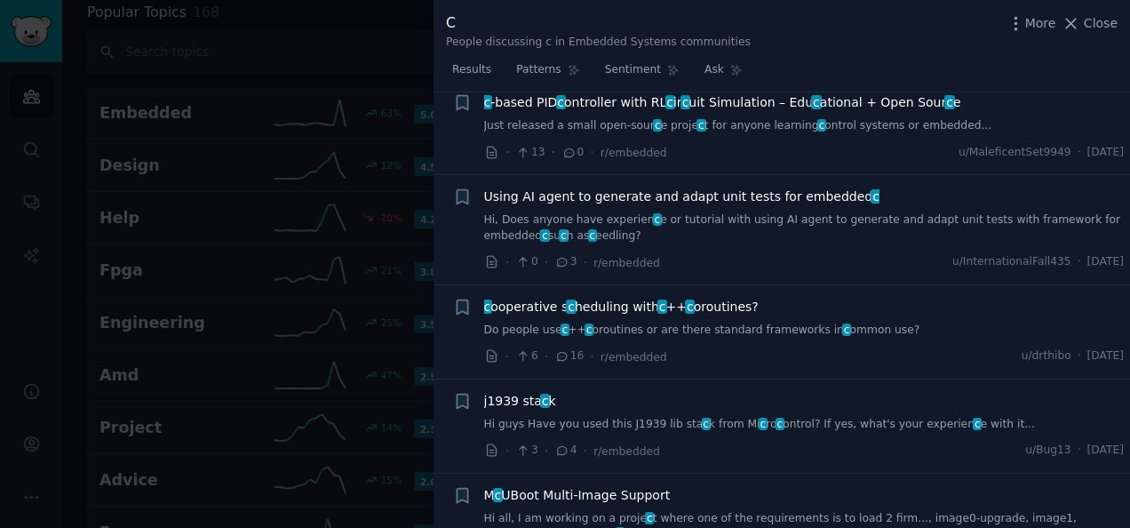
scroll to position [5643, 0]
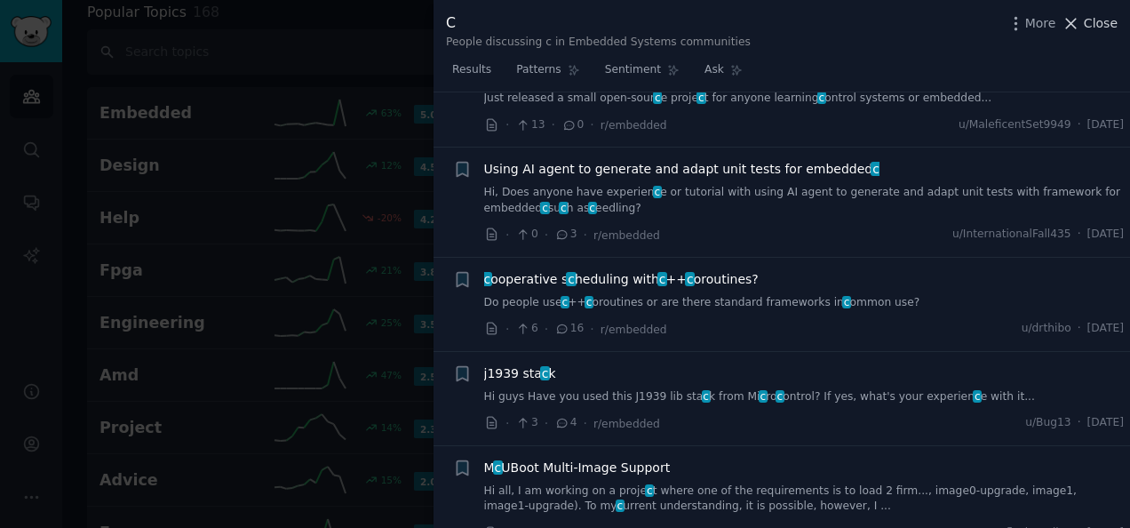
click at [1092, 20] on span "Close" at bounding box center [1101, 23] width 34 height 19
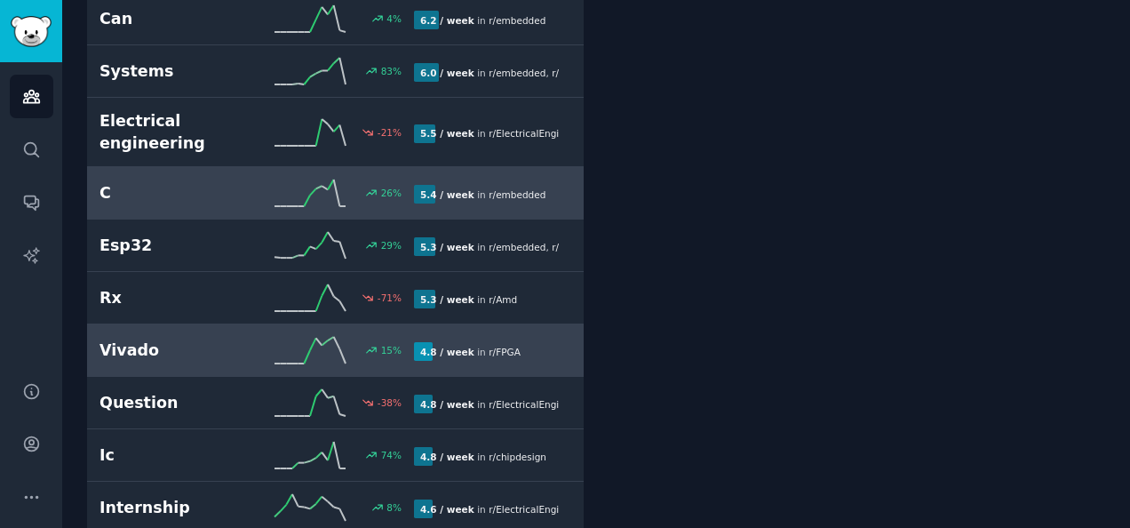
click at [165, 339] on h2 "Vivado" at bounding box center [177, 350] width 157 height 22
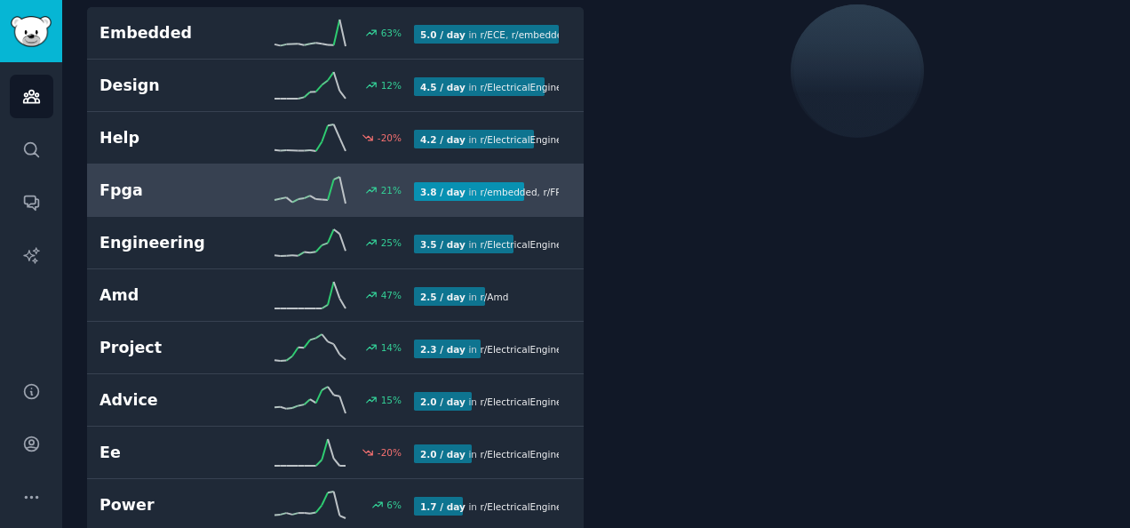
scroll to position [99, 0]
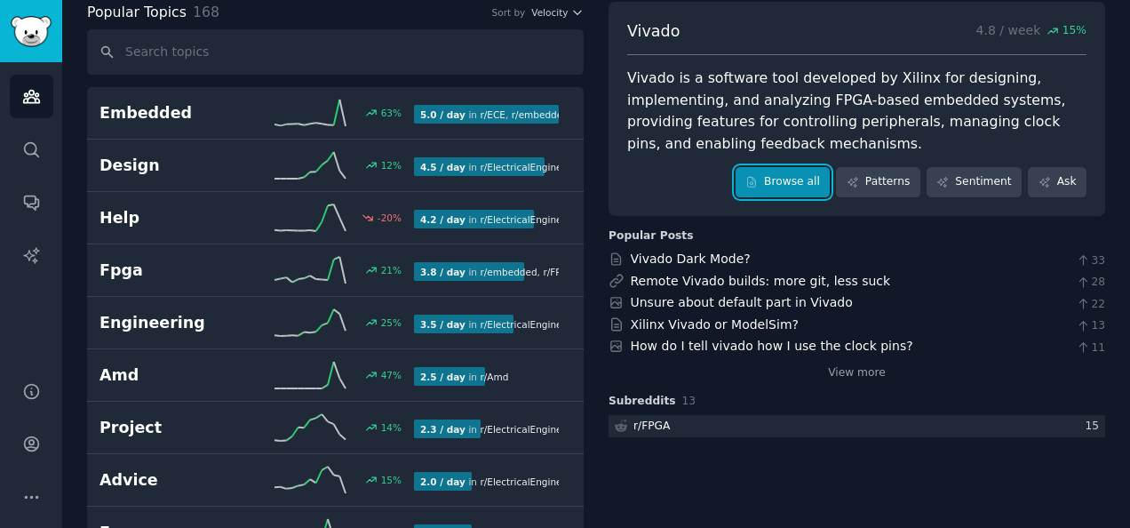
click at [788, 171] on link "Browse all" at bounding box center [782, 182] width 95 height 30
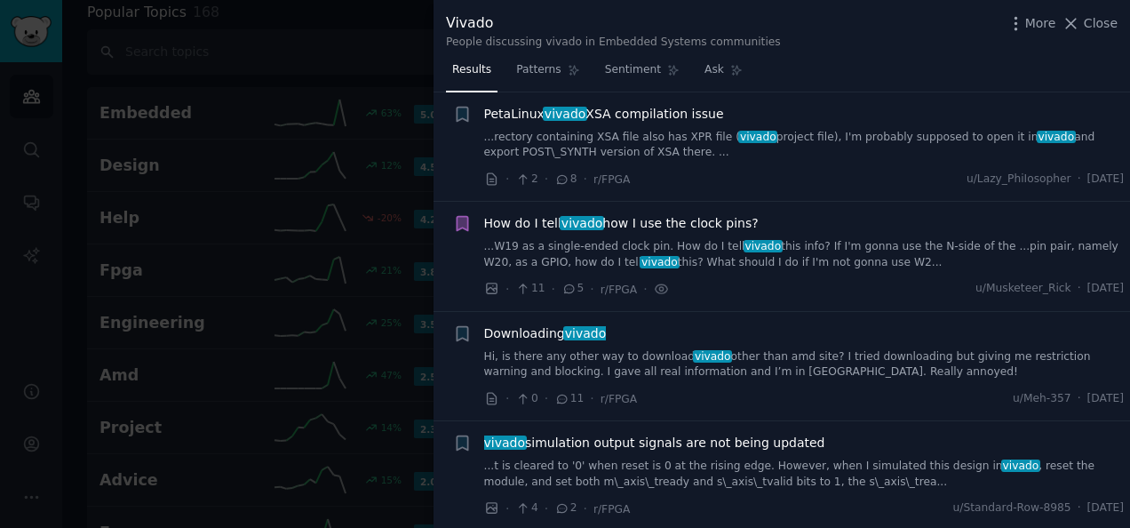
scroll to position [1510, 0]
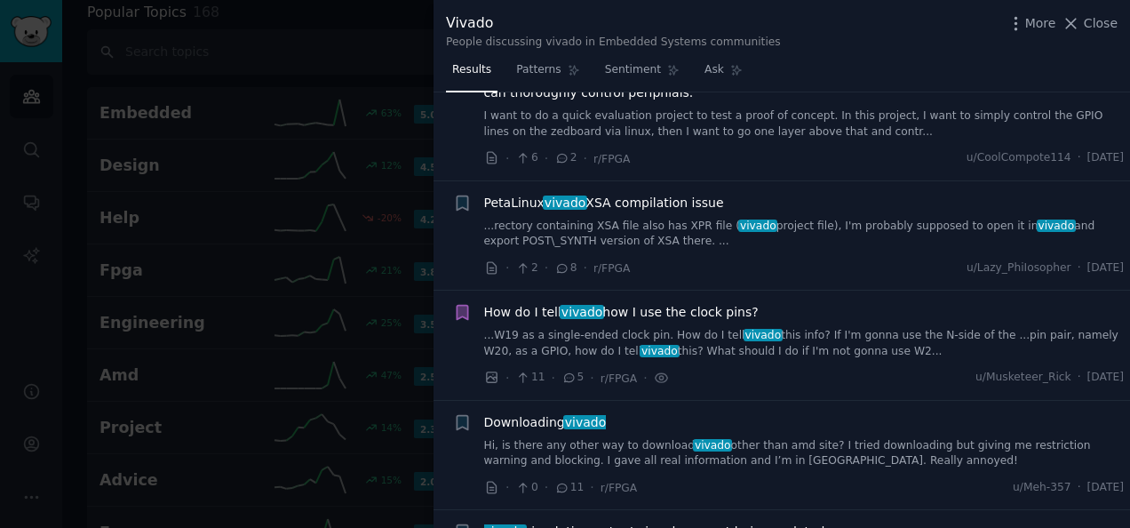
click at [582, 194] on span "PetaLinux vivado XSA compilation issue" at bounding box center [604, 203] width 240 height 19
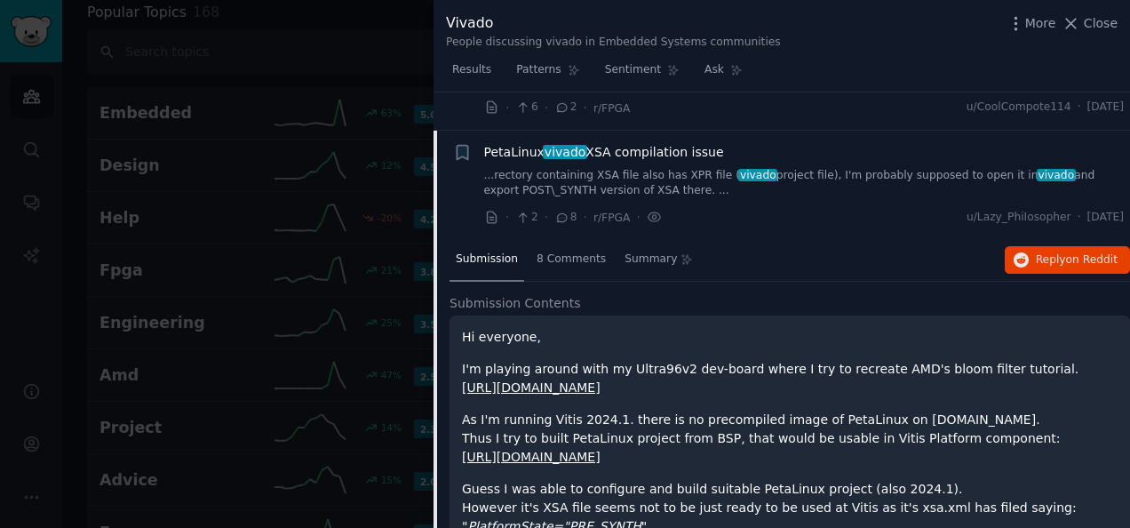
scroll to position [1578, 0]
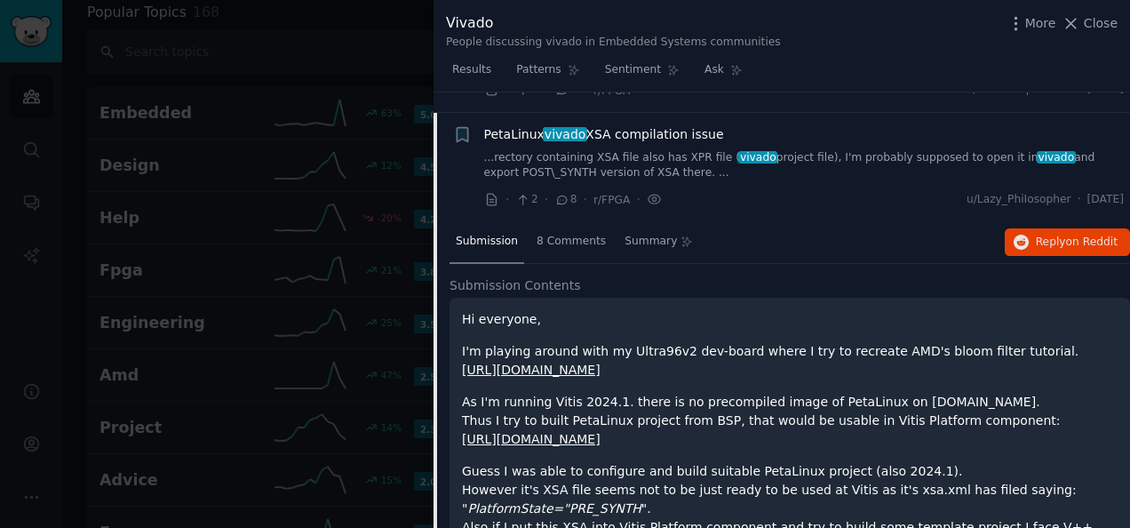
click at [629, 150] on link "...rectory containing XSA file also has XPR file ( vivado project file), I'm pr…" at bounding box center [804, 165] width 640 height 31
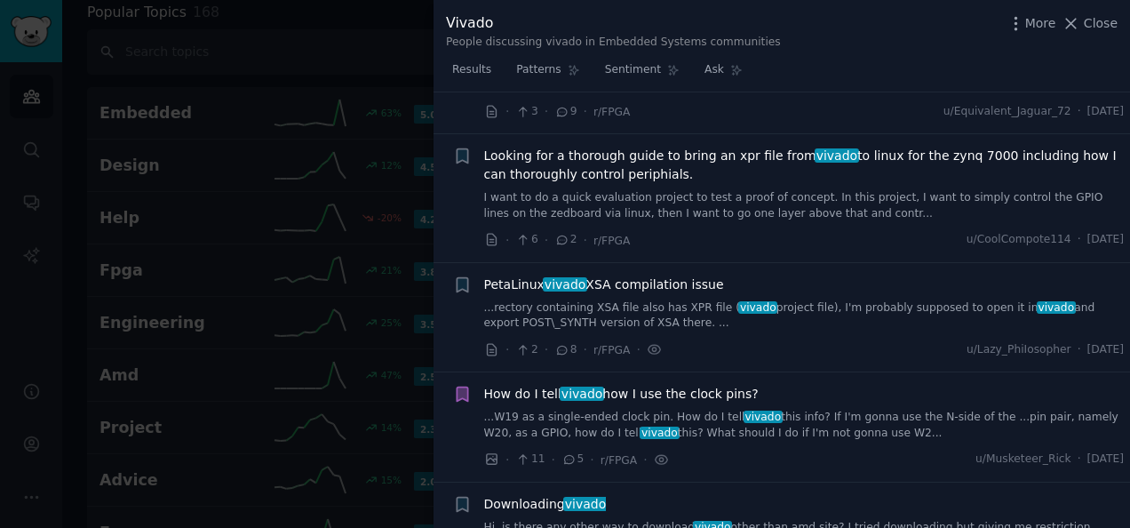
scroll to position [1401, 0]
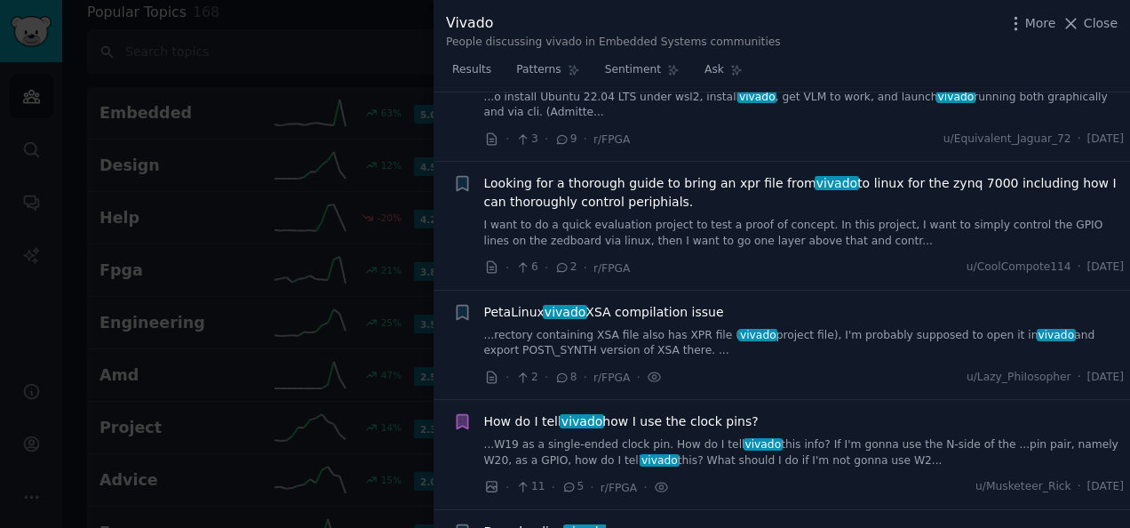
click at [556, 178] on span "Looking for a thorough guide to bring an xpr file from vivado to linux for the …" at bounding box center [804, 192] width 640 height 37
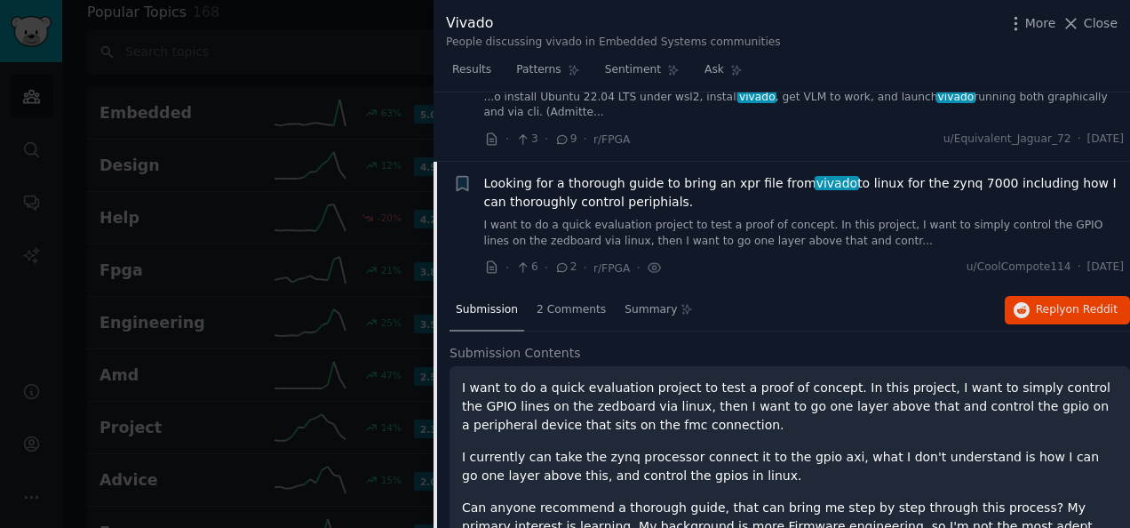
scroll to position [1450, 0]
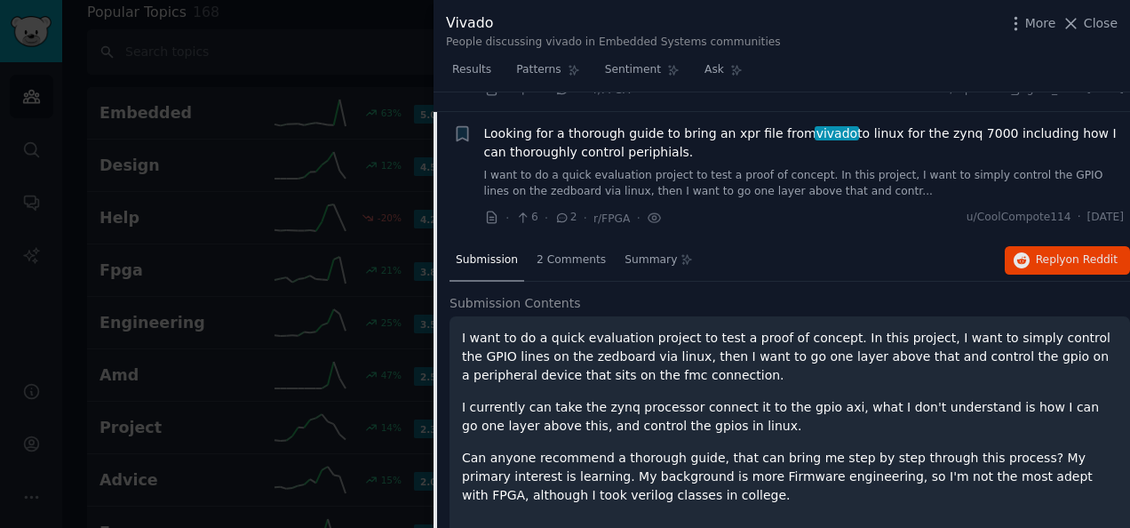
click at [612, 127] on span "Looking for a thorough guide to bring an xpr file from vivado to linux for the …" at bounding box center [804, 142] width 640 height 37
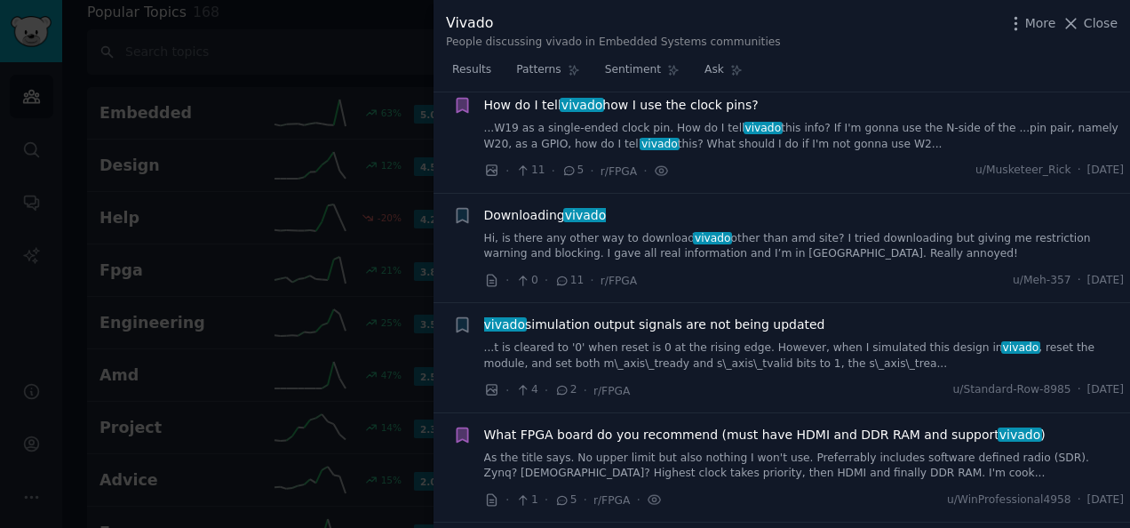
scroll to position [1806, 0]
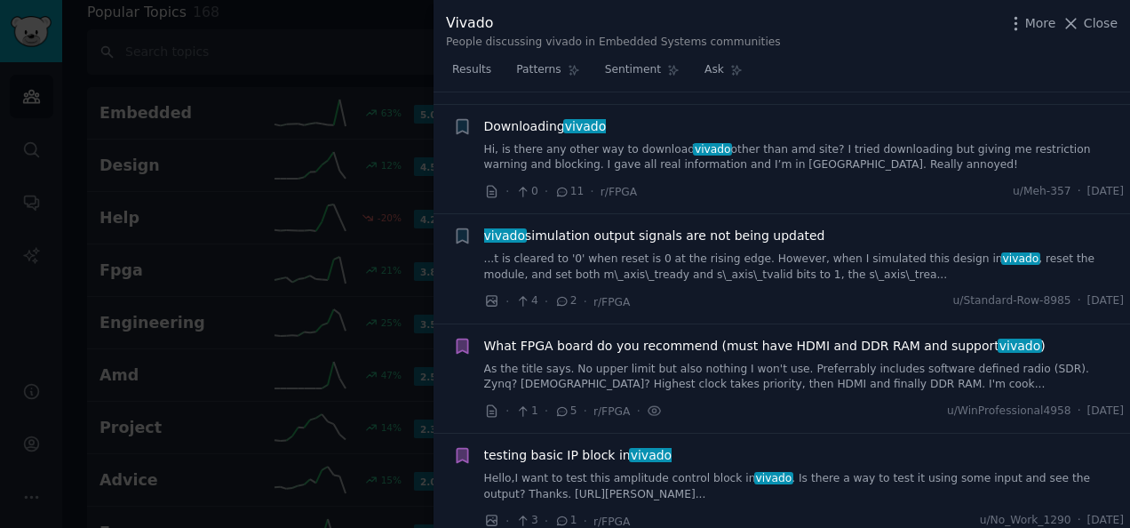
click at [579, 226] on span "vivado simulation output signals are not being updated" at bounding box center [654, 235] width 341 height 19
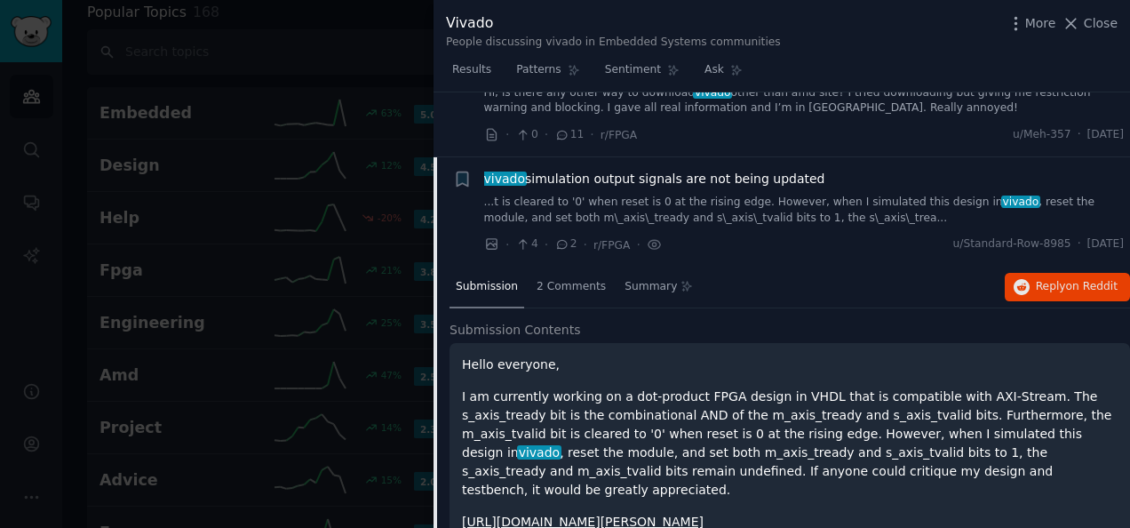
scroll to position [1907, 0]
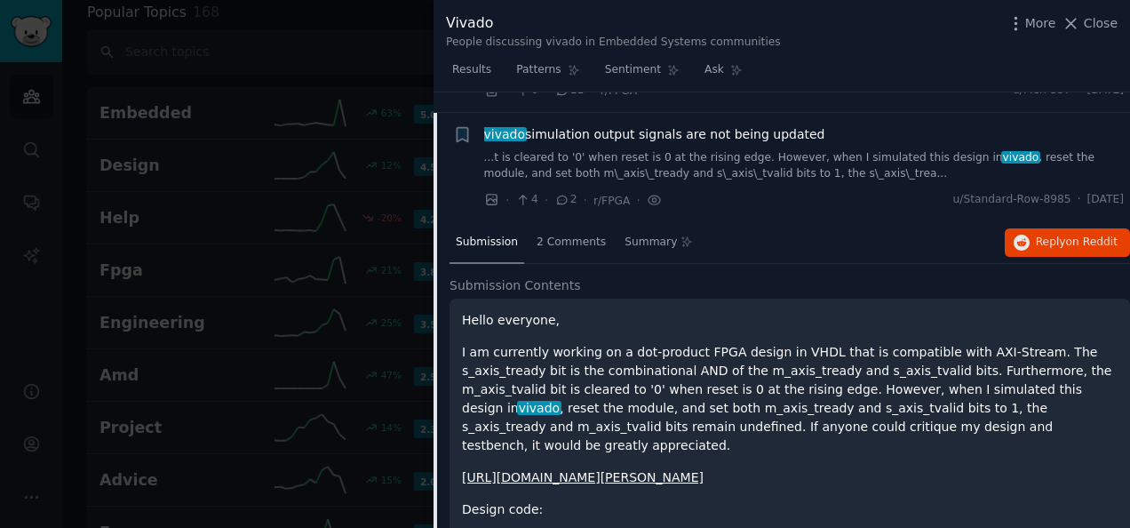
click at [599, 125] on span "vivado simulation output signals are not being updated" at bounding box center [654, 134] width 341 height 19
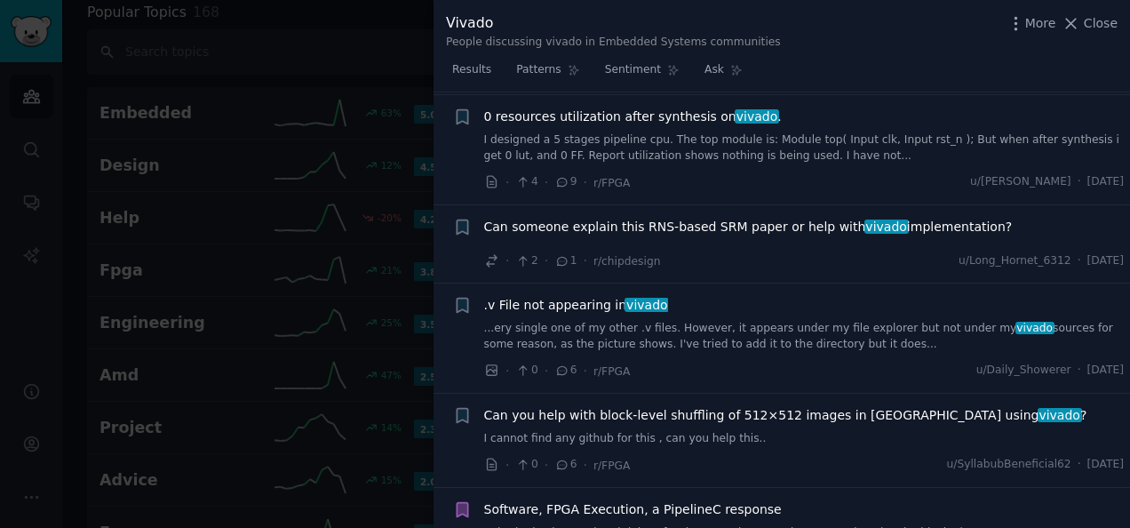
scroll to position [2973, 0]
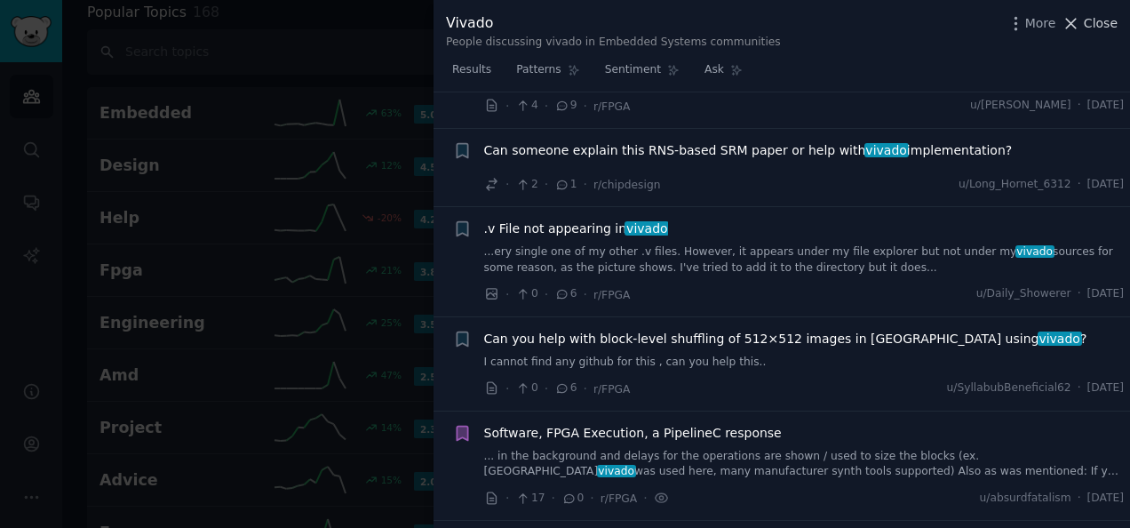
drag, startPoint x: 1124, startPoint y: 20, endPoint x: 1114, endPoint y: 20, distance: 10.7
click at [1123, 19] on div "Vivado People discussing vivado in Embedded Systems communities More Close" at bounding box center [781, 28] width 696 height 56
click at [1114, 20] on span "Close" at bounding box center [1101, 23] width 34 height 19
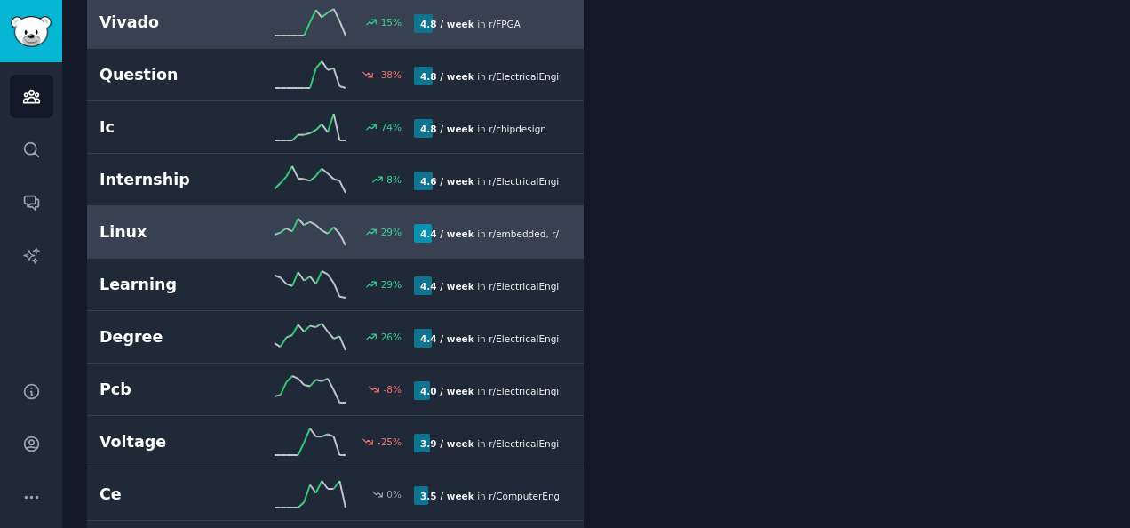
scroll to position [1875, 0]
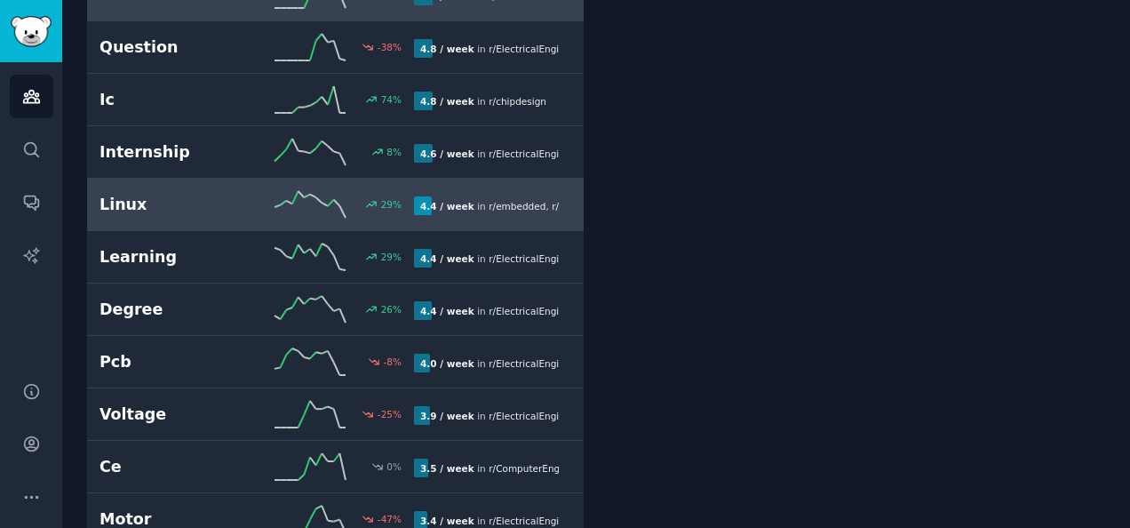
click at [176, 194] on h2 "Linux" at bounding box center [177, 205] width 157 height 22
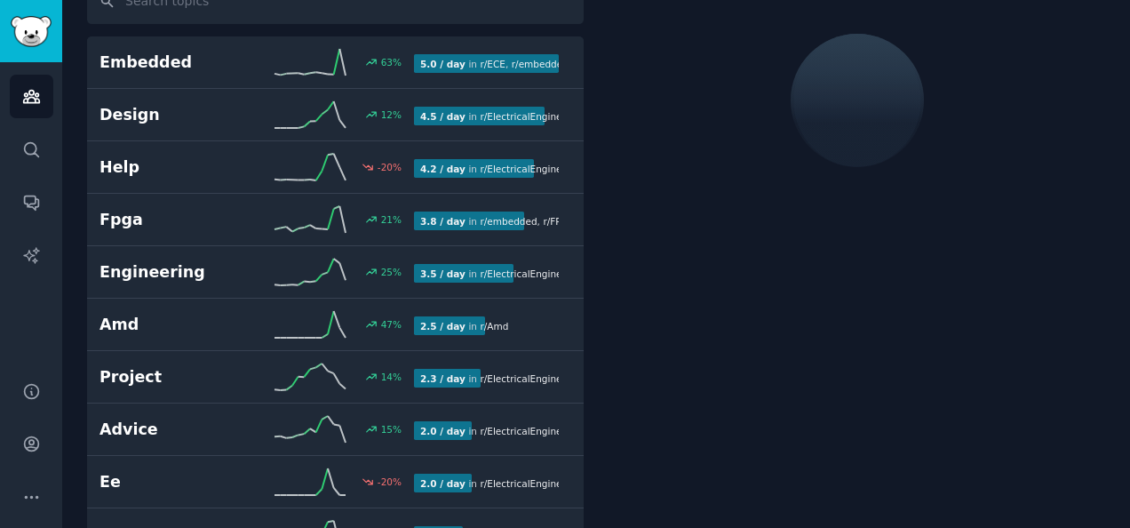
scroll to position [99, 0]
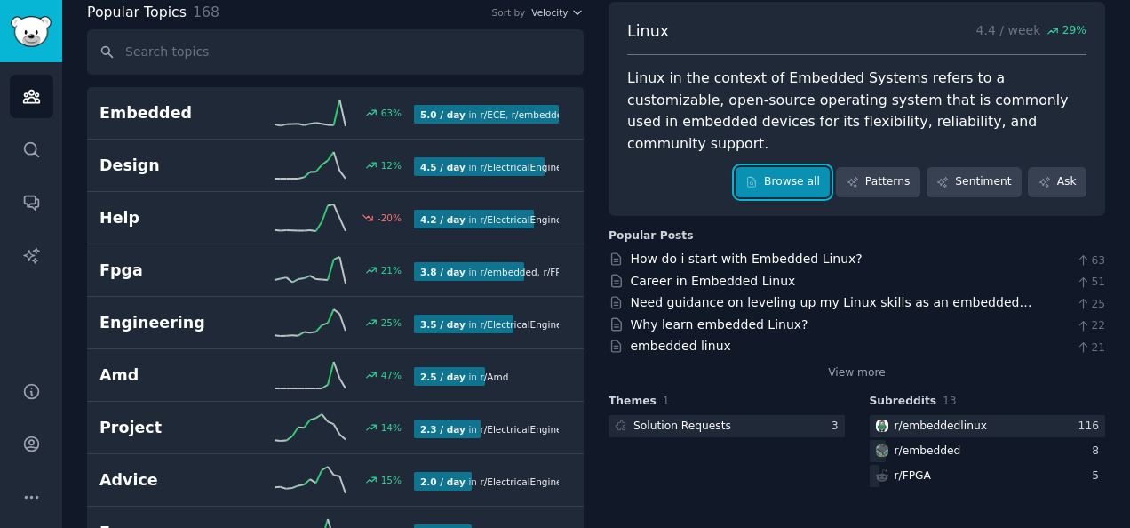
click at [782, 167] on link "Browse all" at bounding box center [782, 182] width 95 height 30
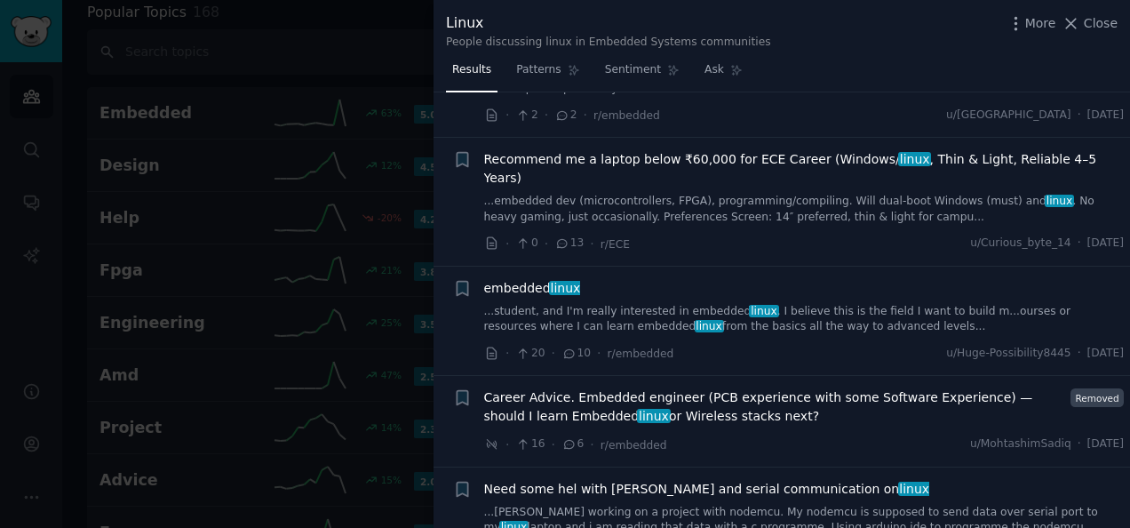
scroll to position [1421, 0]
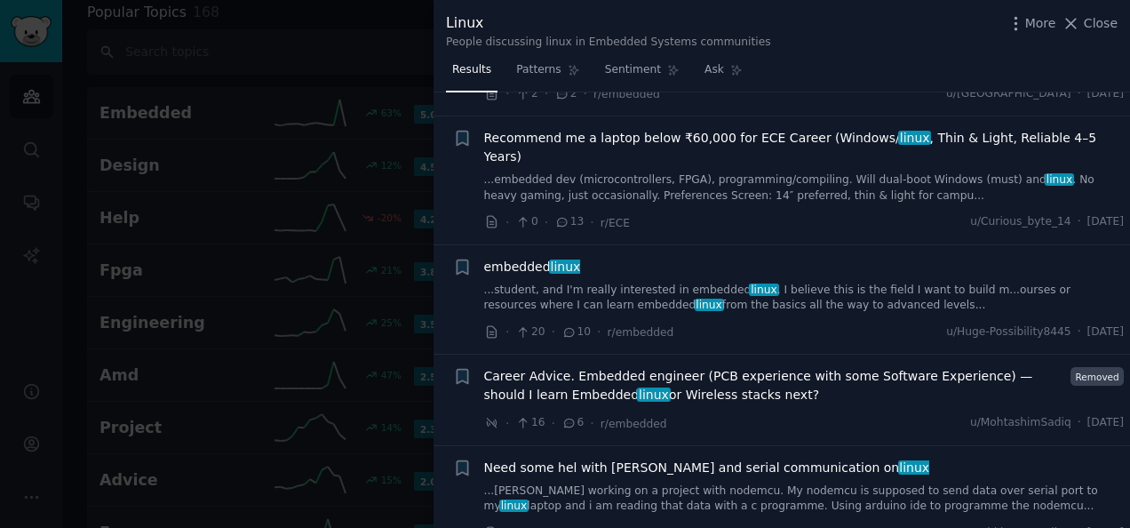
click at [512, 258] on span "embedded linux" at bounding box center [532, 267] width 97 height 19
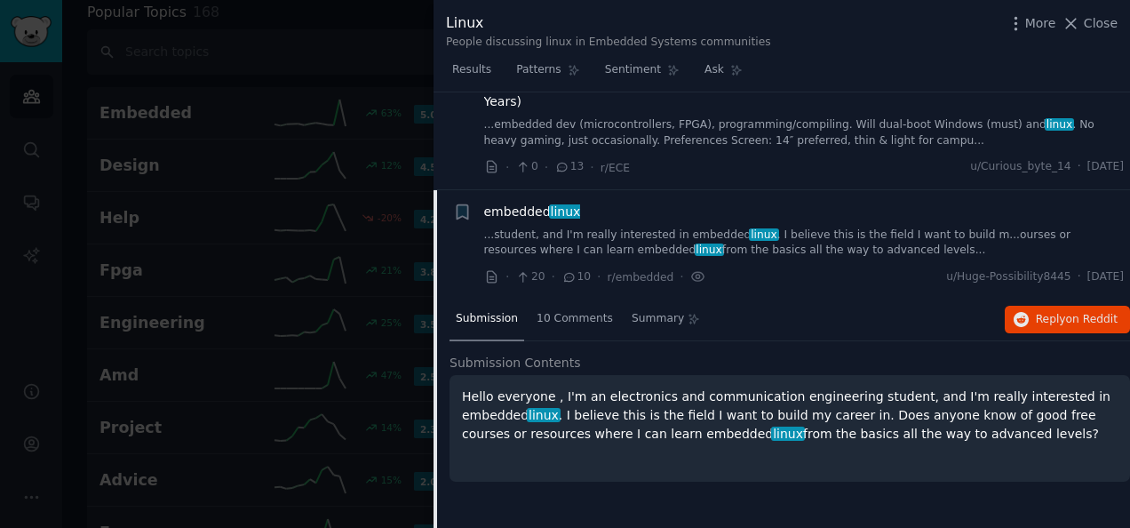
scroll to position [1516, 0]
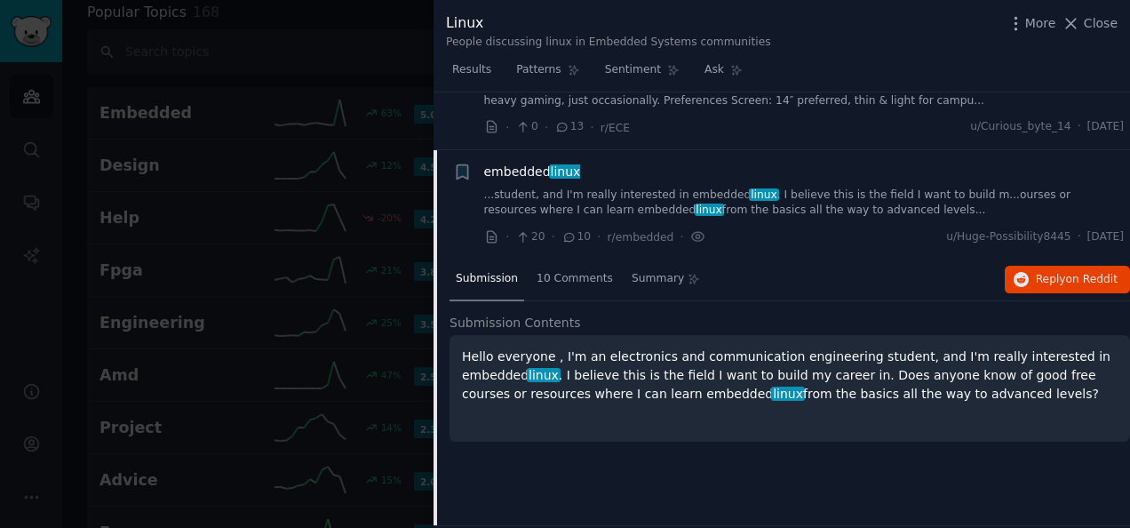
click at [623, 163] on div "embedded linux ...student, and I'm really interested in embedded linux . I beli…" at bounding box center [804, 191] width 640 height 56
drag, startPoint x: 548, startPoint y: 114, endPoint x: 556, endPoint y: 128, distance: 16.3
click at [549, 164] on span "linux" at bounding box center [565, 171] width 33 height 14
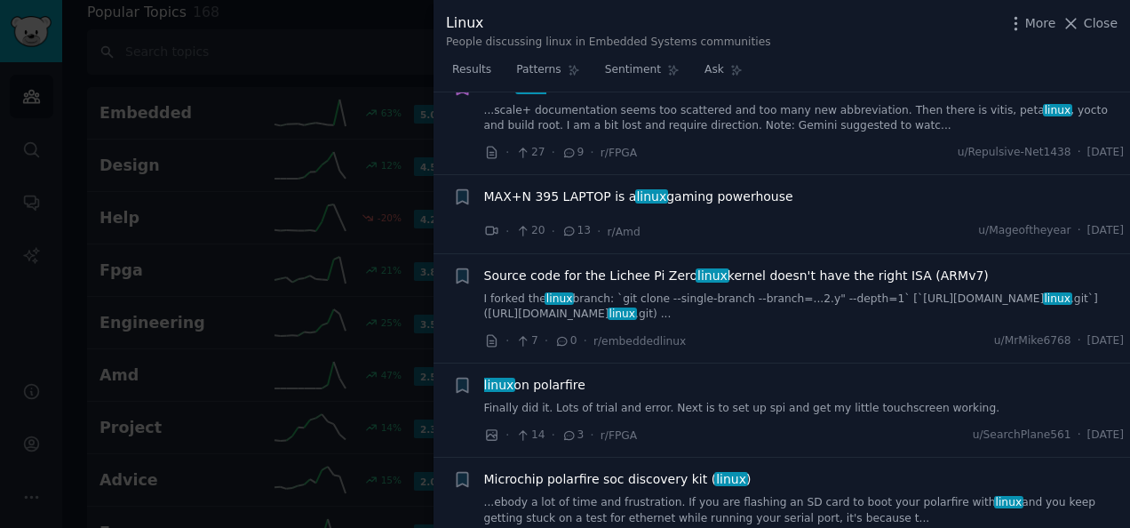
scroll to position [2227, 0]
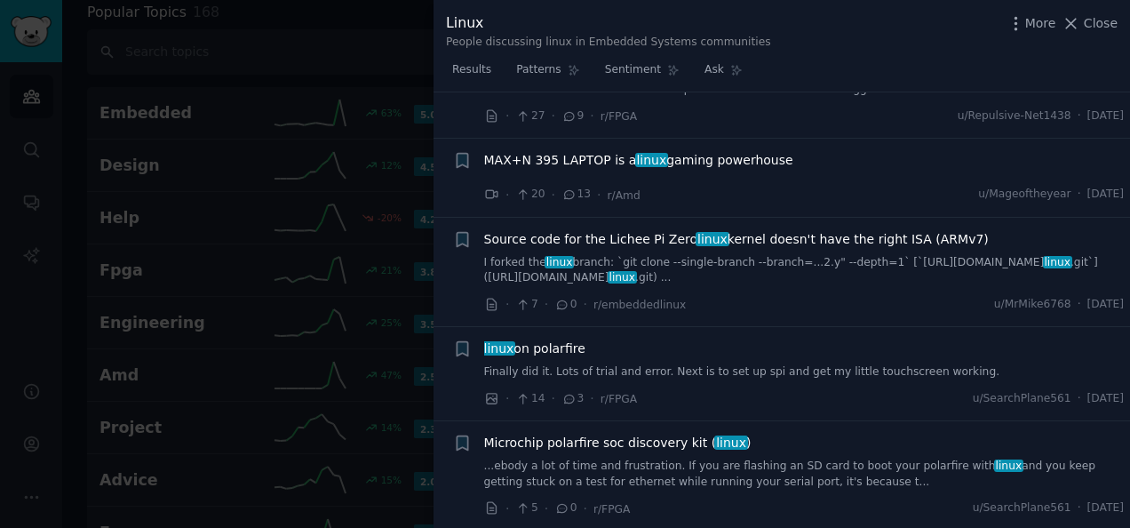
drag, startPoint x: 325, startPoint y: 92, endPoint x: 339, endPoint y: 76, distance: 21.4
click at [325, 88] on div at bounding box center [565, 264] width 1130 height 528
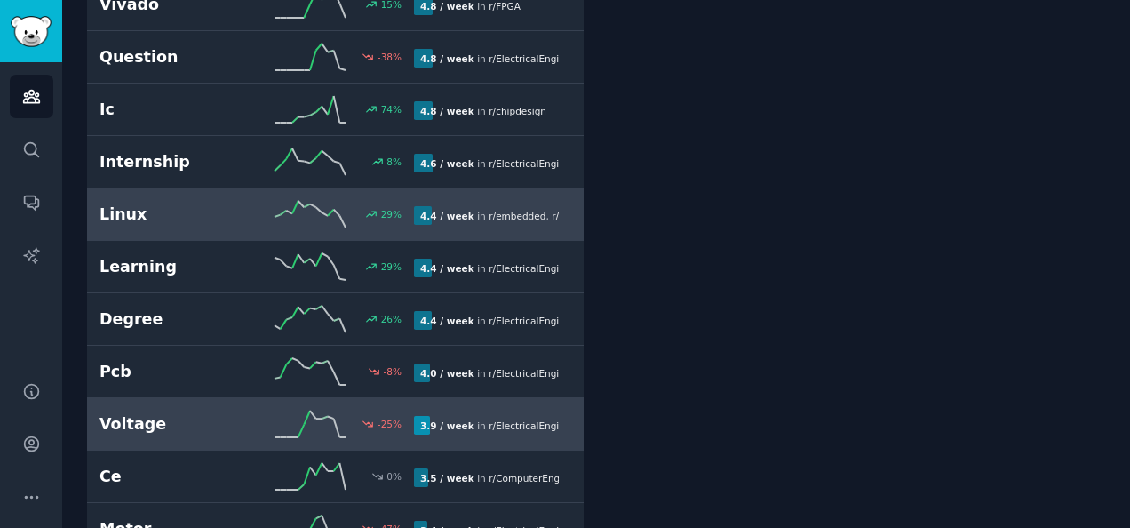
scroll to position [1954, 0]
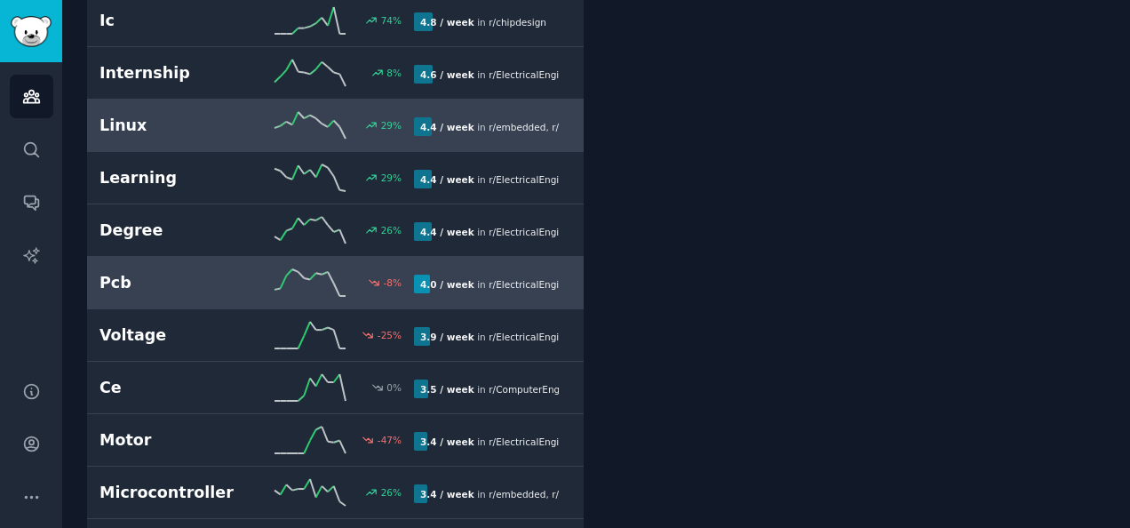
click at [259, 269] on div "-8 %" at bounding box center [335, 282] width 157 height 27
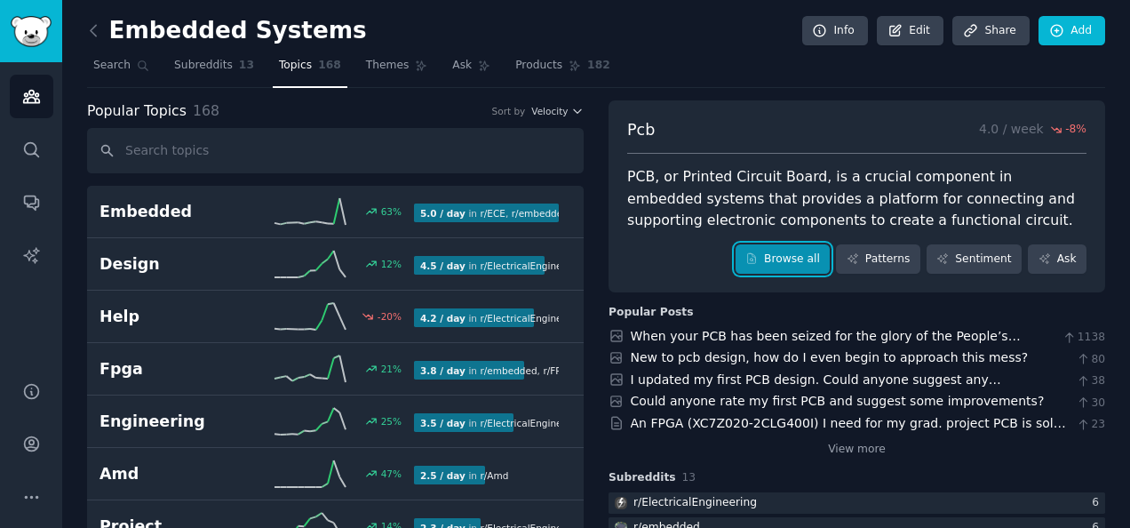
click at [804, 258] on link "Browse all" at bounding box center [782, 259] width 95 height 30
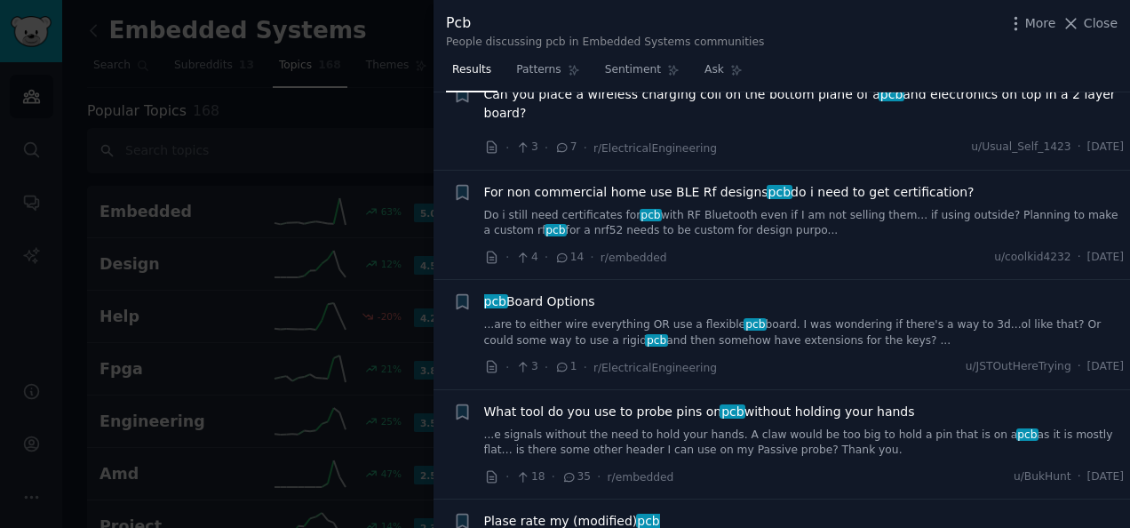
scroll to position [355, 0]
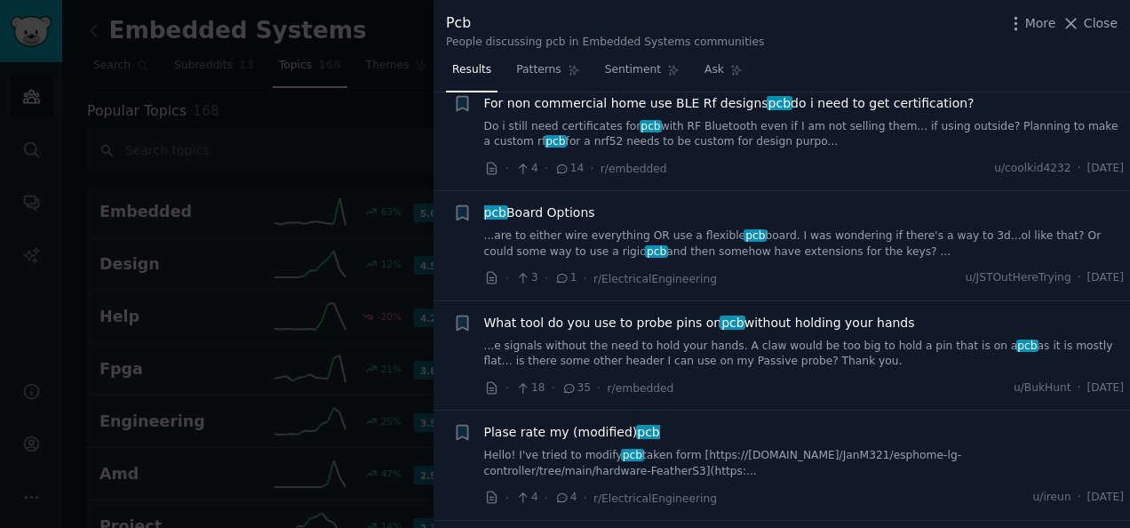
click at [620, 204] on div "pcb Board Options ...are to either wire everything OR use a flexible pcb board.…" at bounding box center [804, 231] width 640 height 56
click at [621, 228] on link "...are to either wire everything OR use a flexible pcb board. I was wondering i…" at bounding box center [804, 243] width 640 height 31
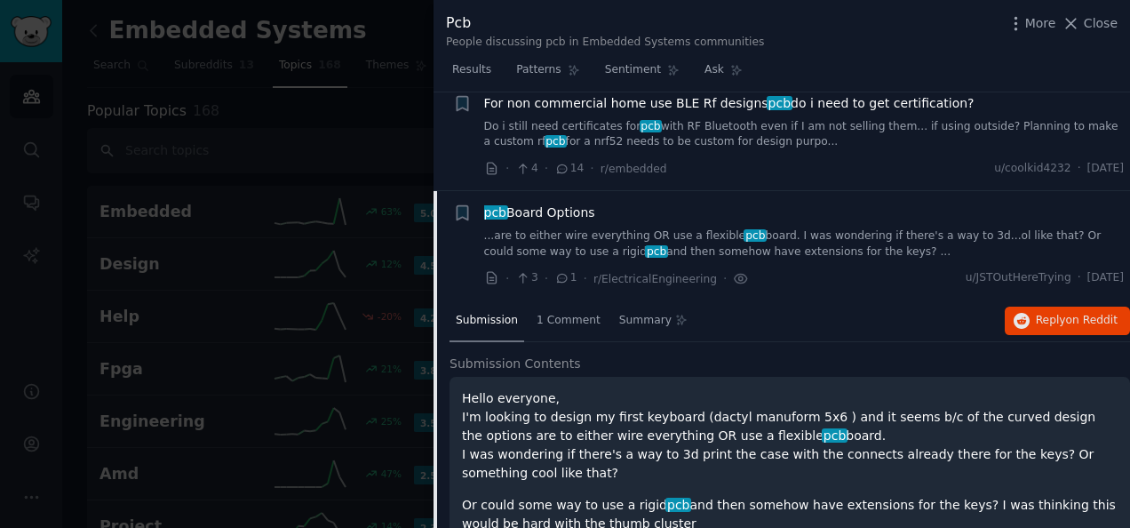
scroll to position [434, 0]
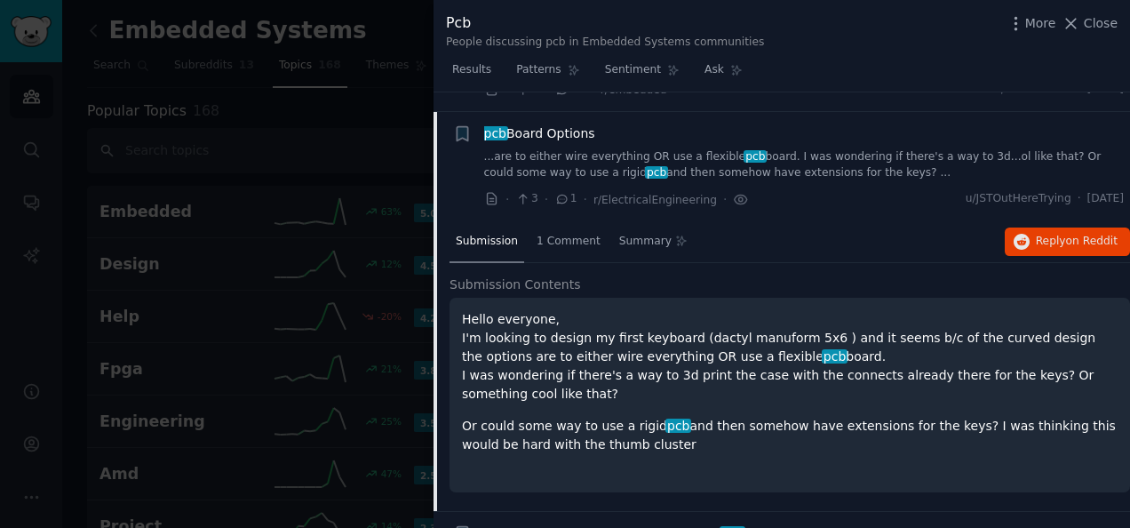
drag, startPoint x: 559, startPoint y: 113, endPoint x: 577, endPoint y: 115, distance: 18.8
click at [560, 124] on span "pcb Board Options" at bounding box center [539, 133] width 111 height 19
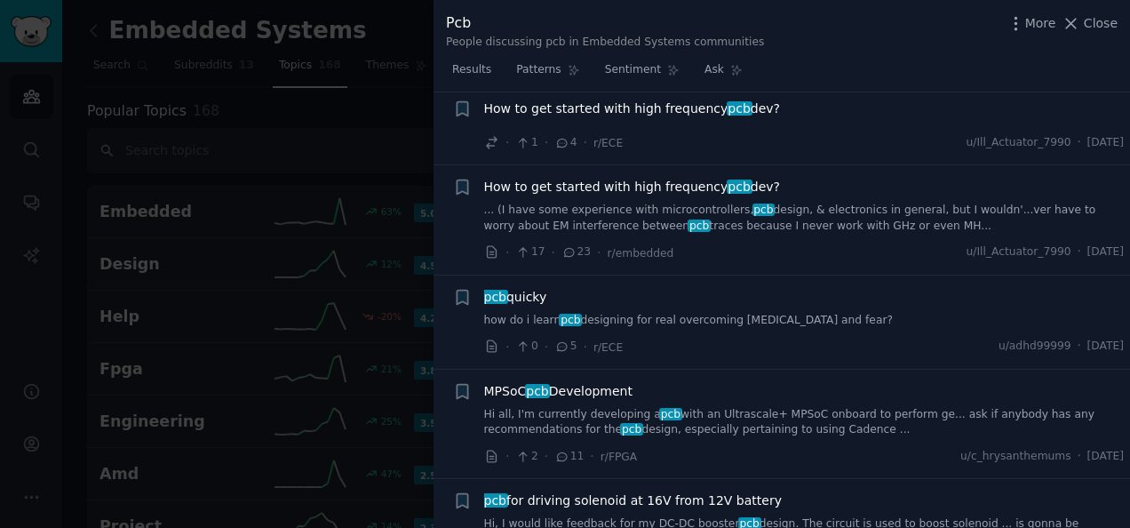
scroll to position [3010, 0]
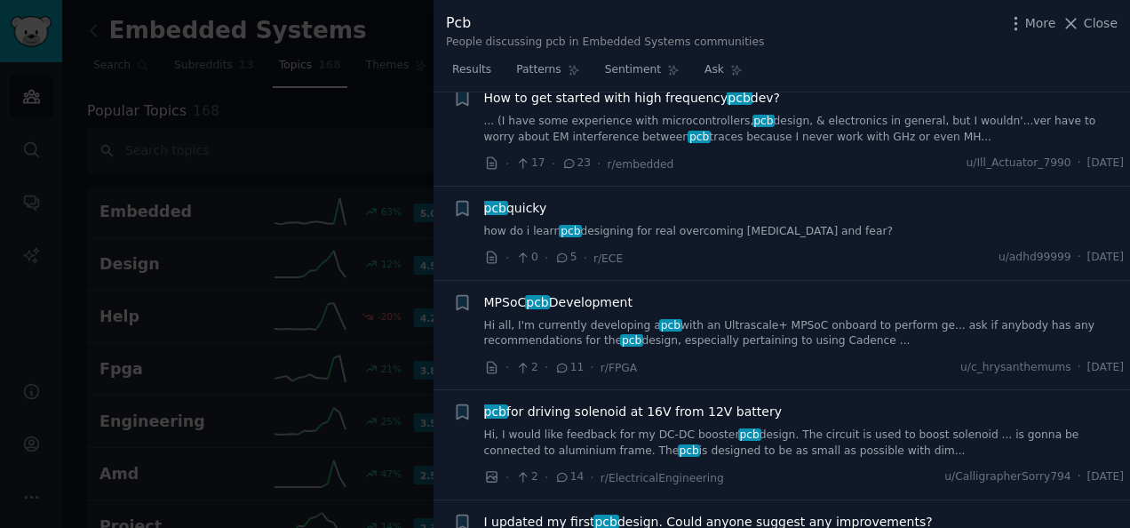
click at [593, 318] on link "Hi all, I'm currently developing a pcb with an Ultrascale+ MPSoC onboard to per…" at bounding box center [804, 333] width 640 height 31
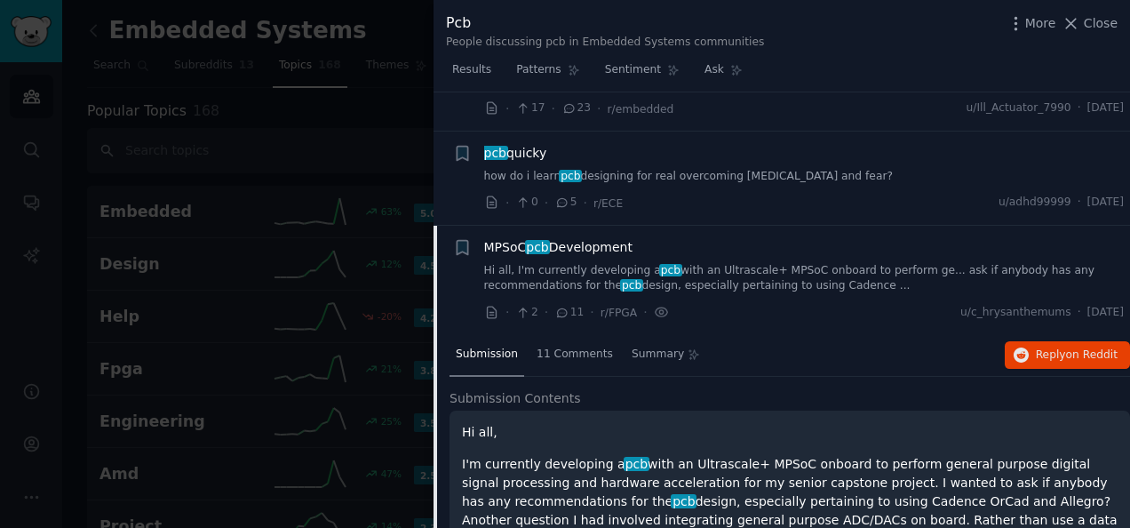
scroll to position [3099, 0]
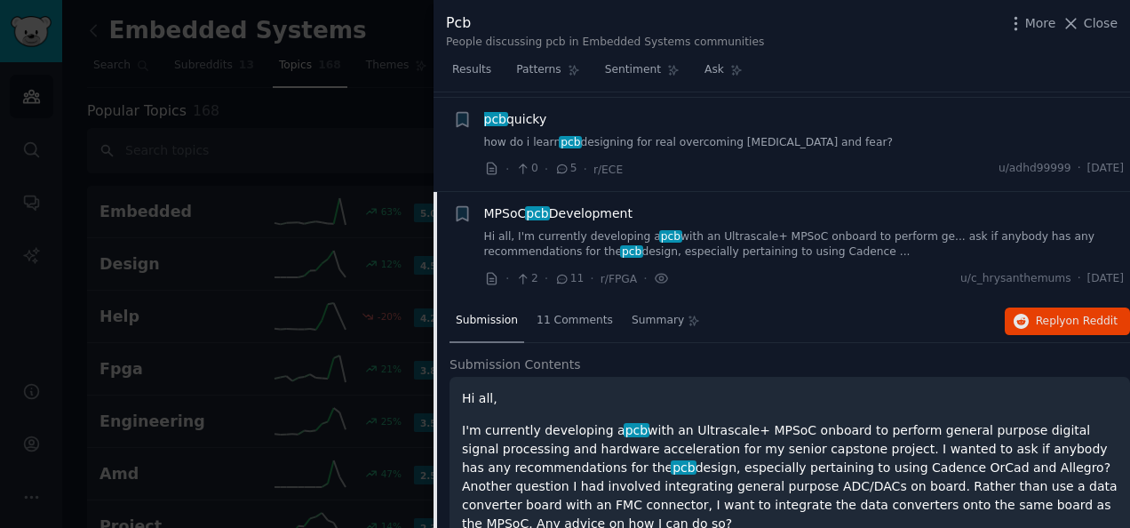
click at [726, 229] on link "Hi all, I'm currently developing a pcb with an Ultrascale+ MPSoC onboard to per…" at bounding box center [804, 244] width 640 height 31
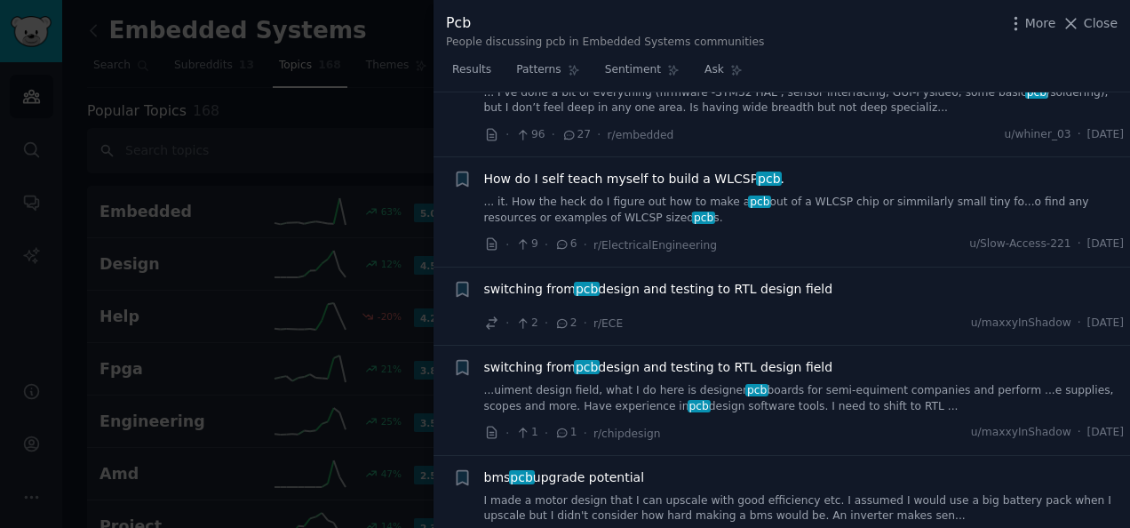
scroll to position [1234, 0]
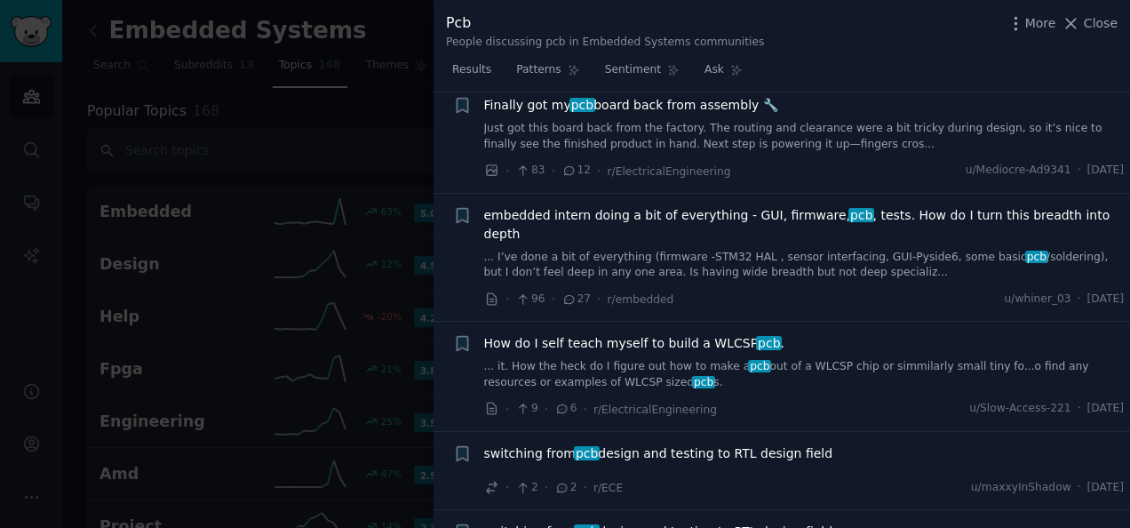
click at [400, 163] on div at bounding box center [565, 264] width 1130 height 528
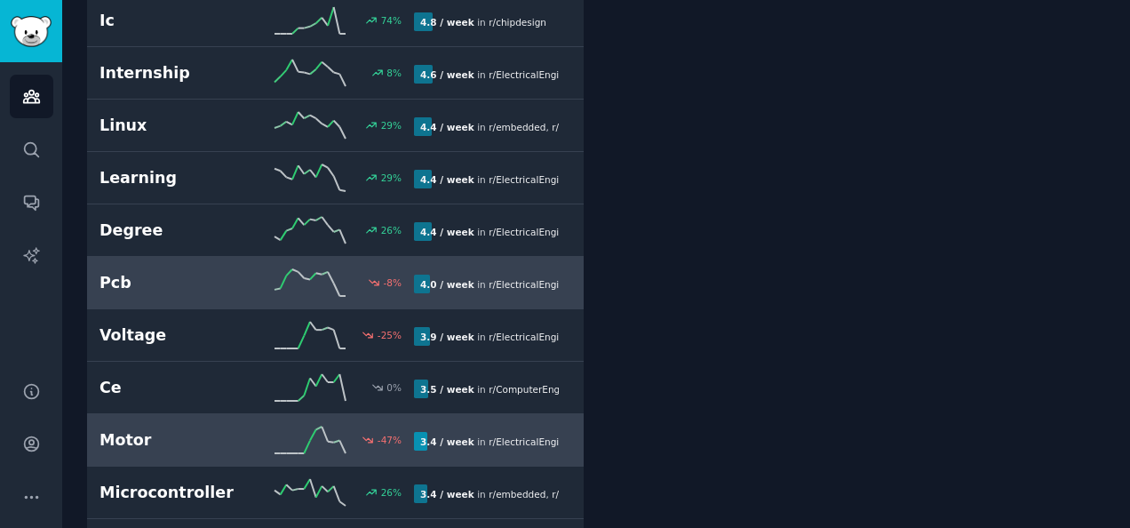
scroll to position [2043, 0]
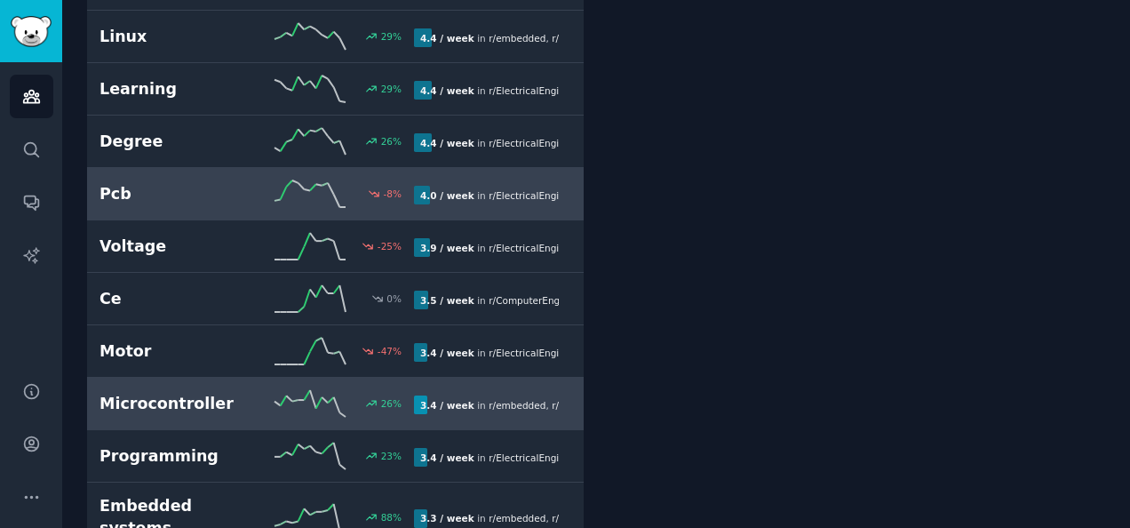
click at [225, 393] on h2 "Microcontroller" at bounding box center [177, 404] width 157 height 22
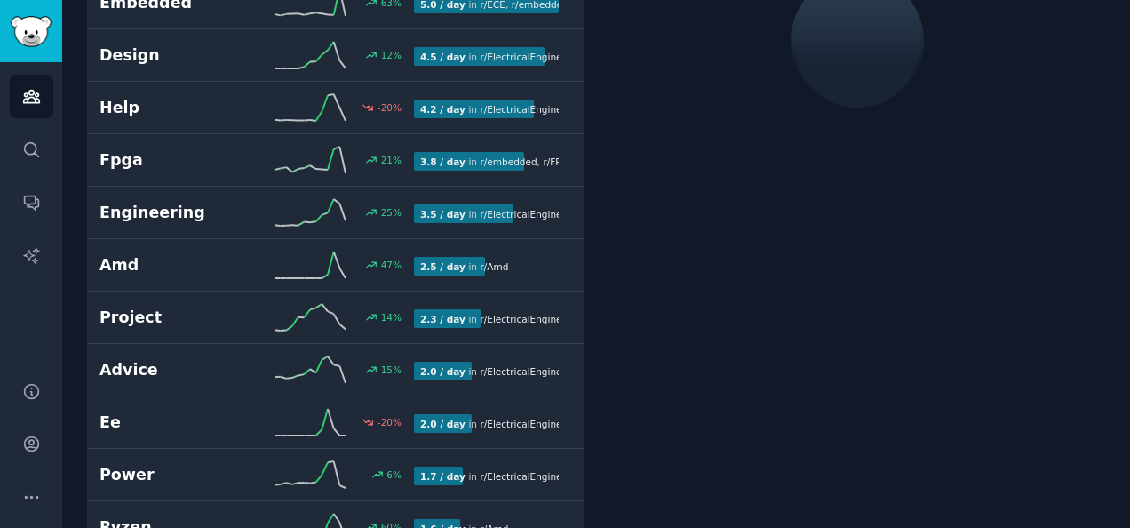
scroll to position [99, 0]
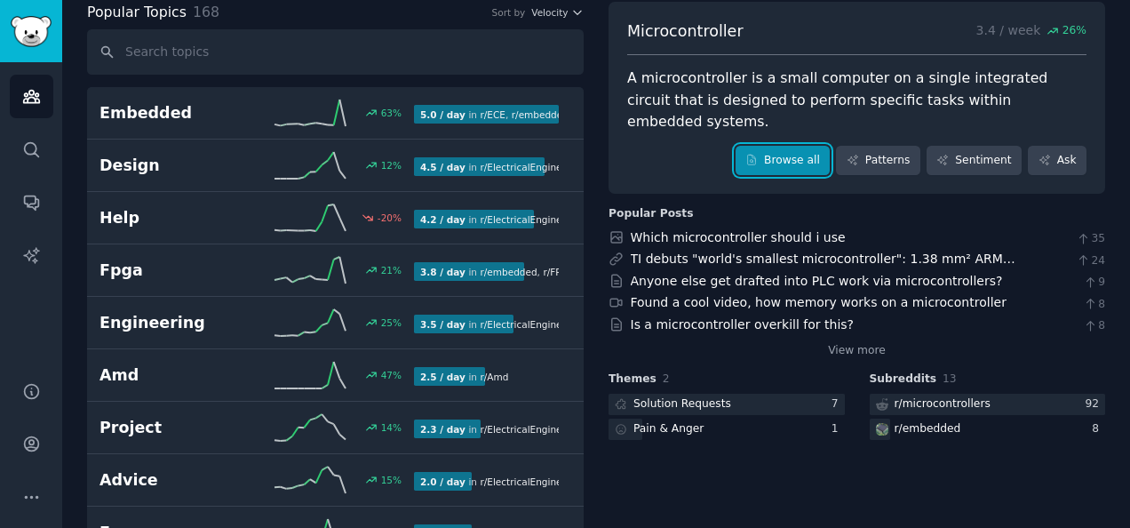
click at [800, 146] on link "Browse all" at bounding box center [782, 161] width 95 height 30
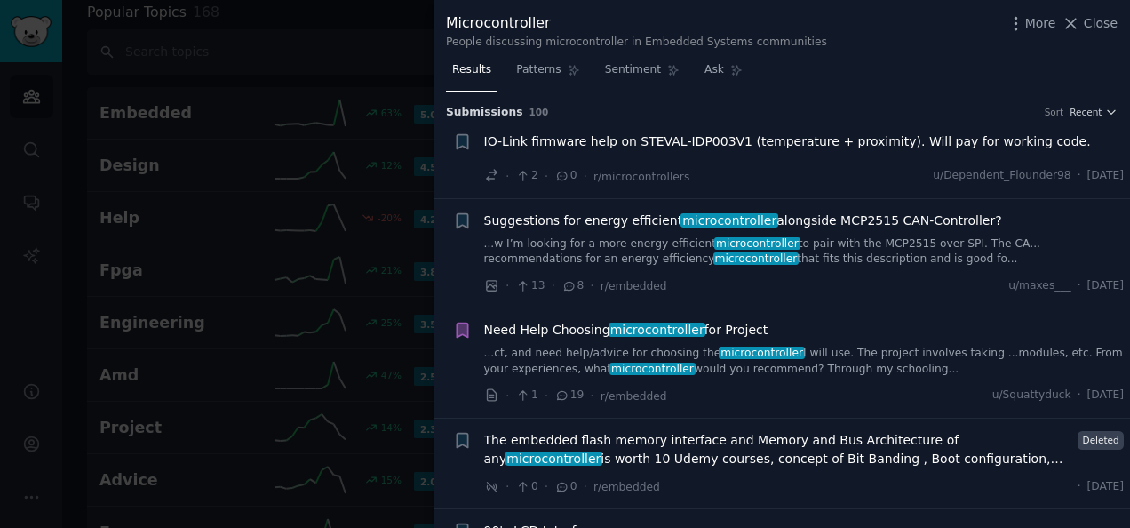
click at [846, 224] on span "Suggestions for energy efficient microcontroller alongside MCP2515 CAN-Controll…" at bounding box center [743, 220] width 518 height 19
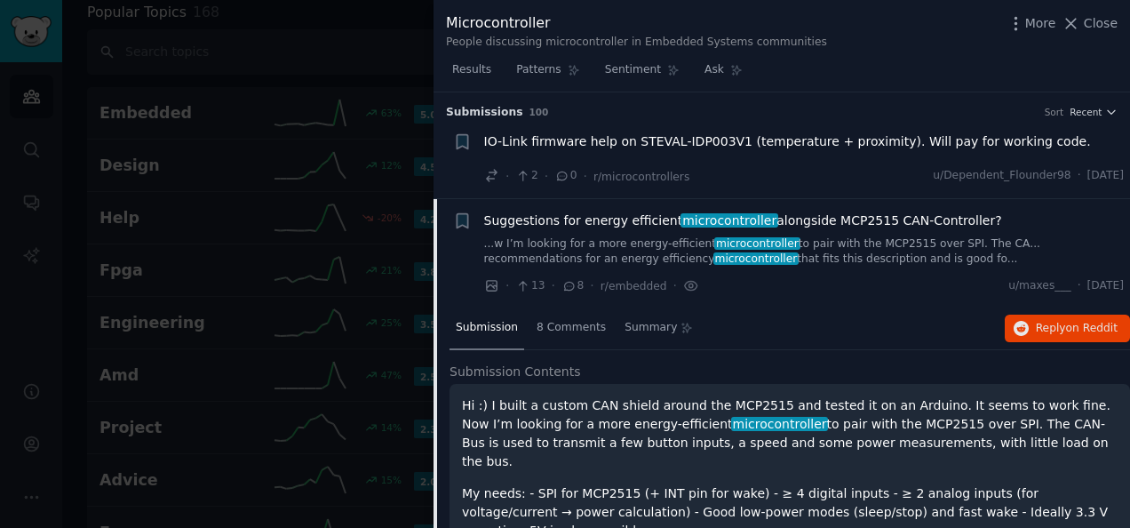
click at [600, 222] on span "Suggestions for energy efficient microcontroller alongside MCP2515 CAN-Controll…" at bounding box center [743, 220] width 518 height 19
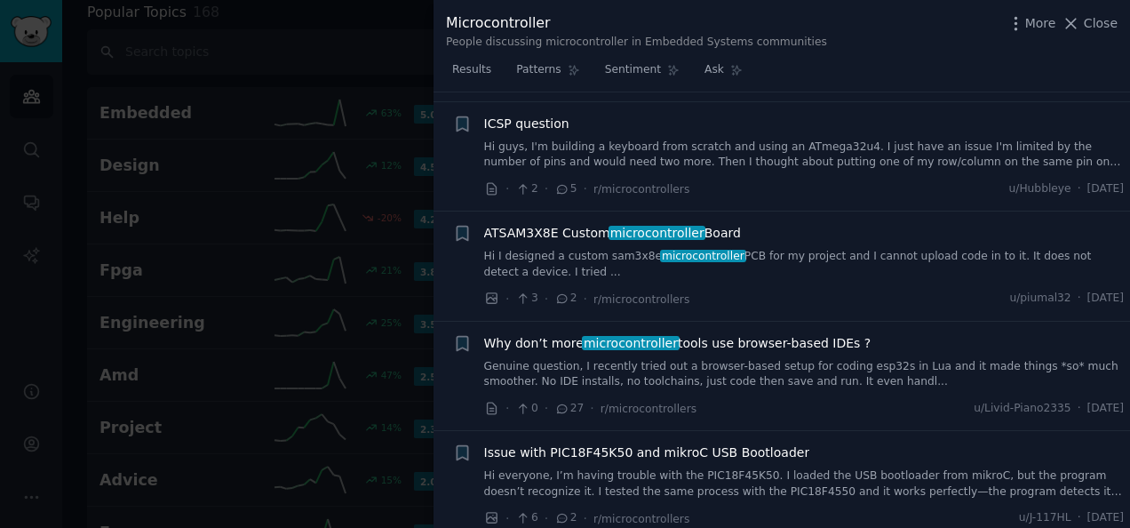
scroll to position [2060, 0]
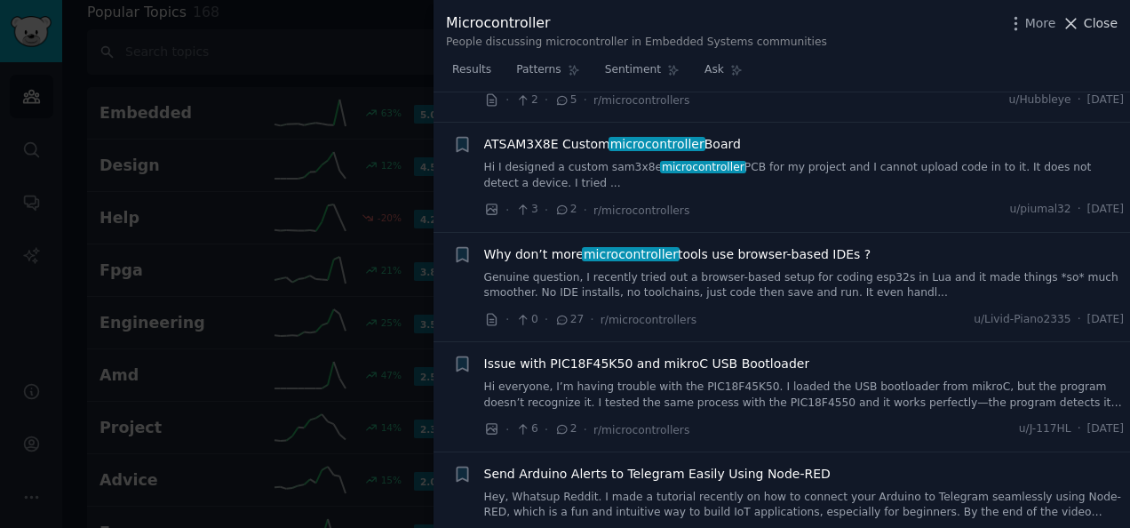
click at [1098, 14] on span "Close" at bounding box center [1101, 23] width 34 height 19
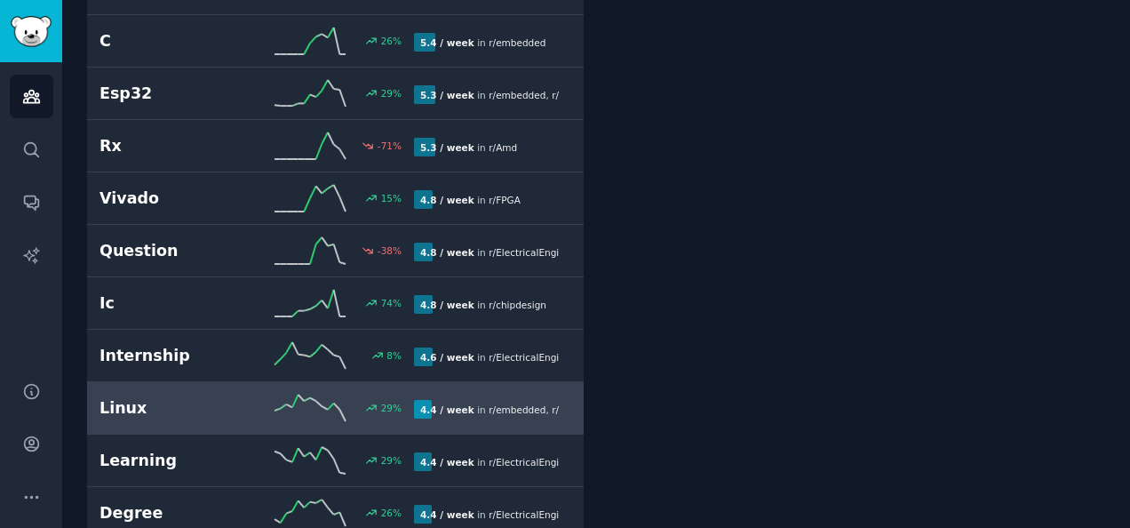
scroll to position [1697, 0]
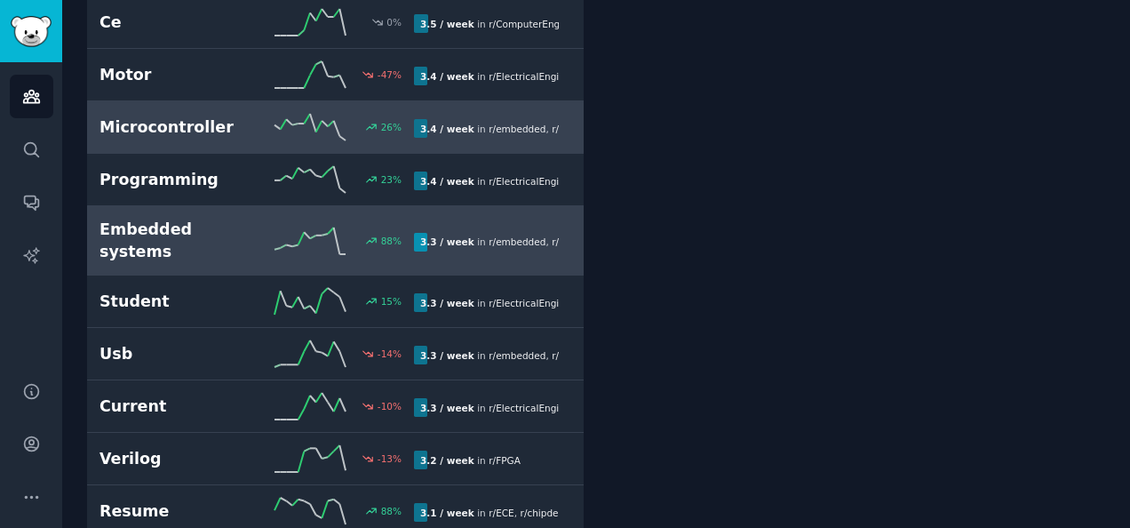
click at [219, 218] on div "Embedded systems 88 % 3.3 / week in r/ embedded , r/ EmbeddedRealTime" at bounding box center [335, 240] width 472 height 44
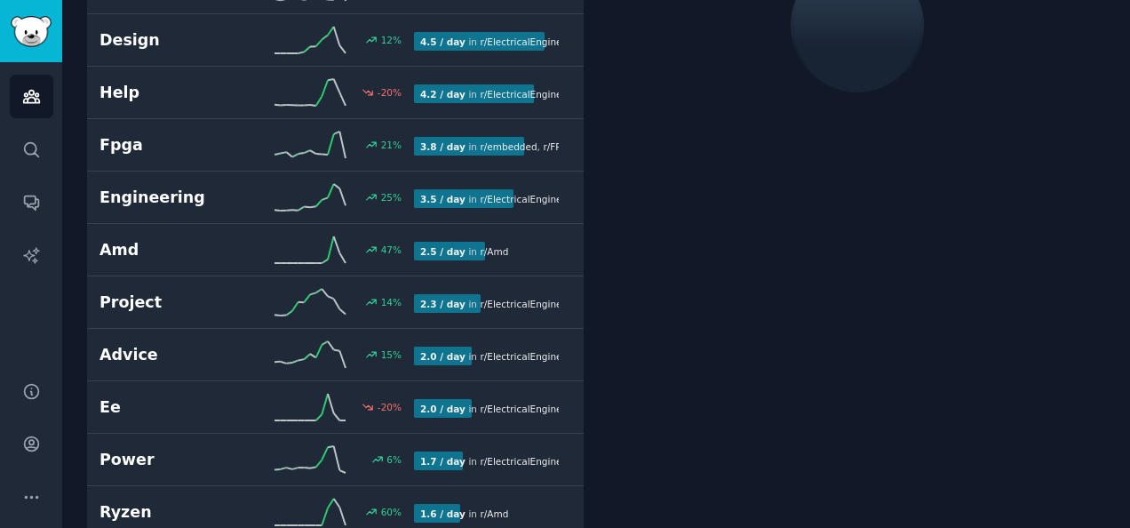
scroll to position [99, 0]
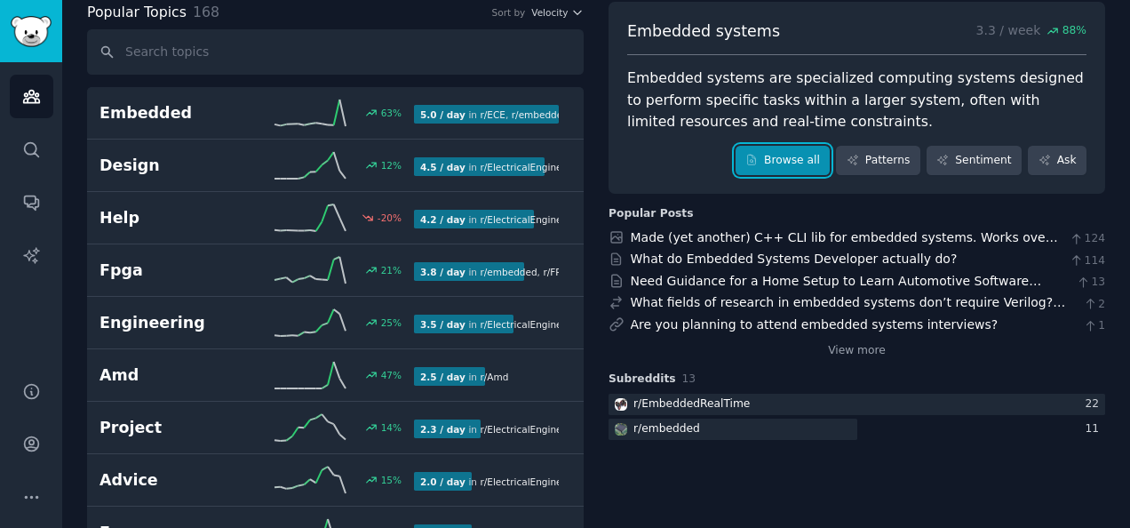
click at [777, 155] on link "Browse all" at bounding box center [782, 161] width 95 height 30
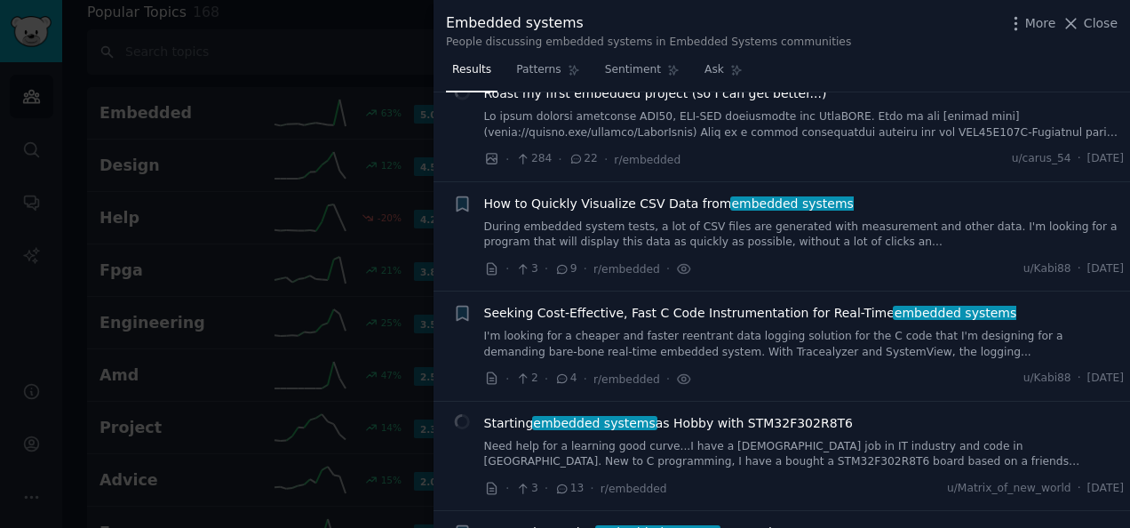
scroll to position [1066, 0]
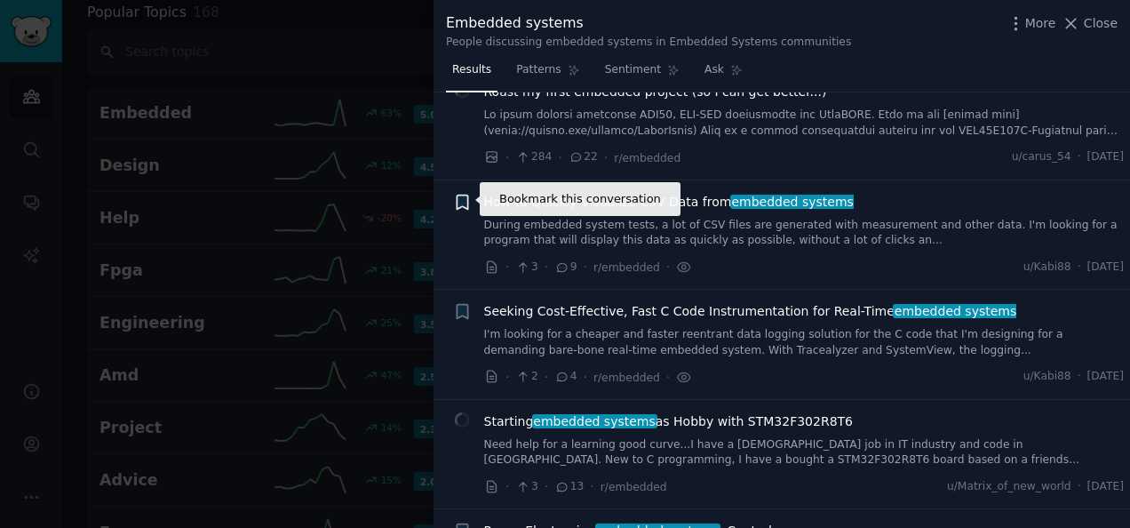
click at [458, 197] on icon "button" at bounding box center [462, 202] width 11 height 14
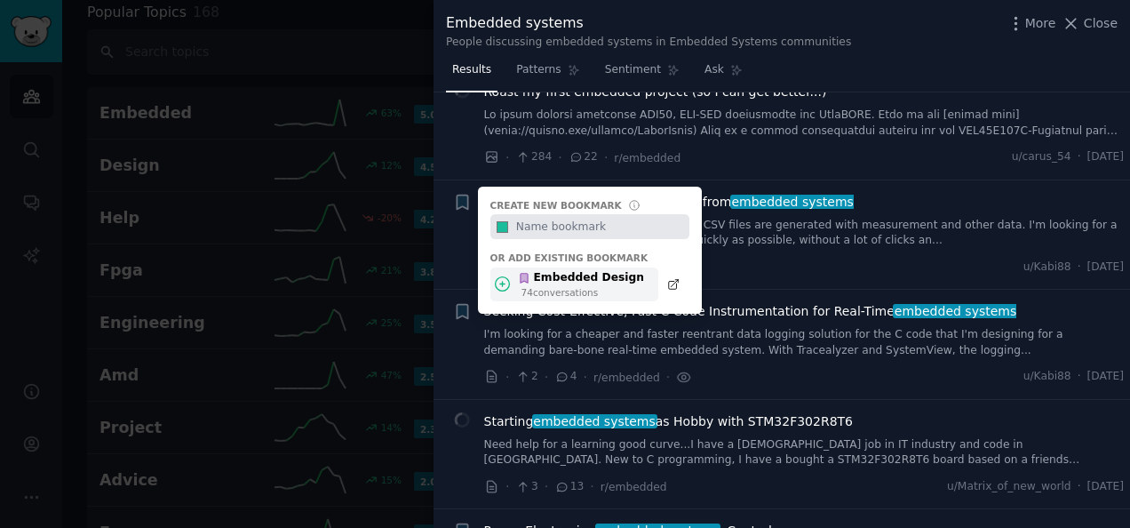
click at [554, 293] on div "74 conversation s" at bounding box center [582, 292] width 123 height 12
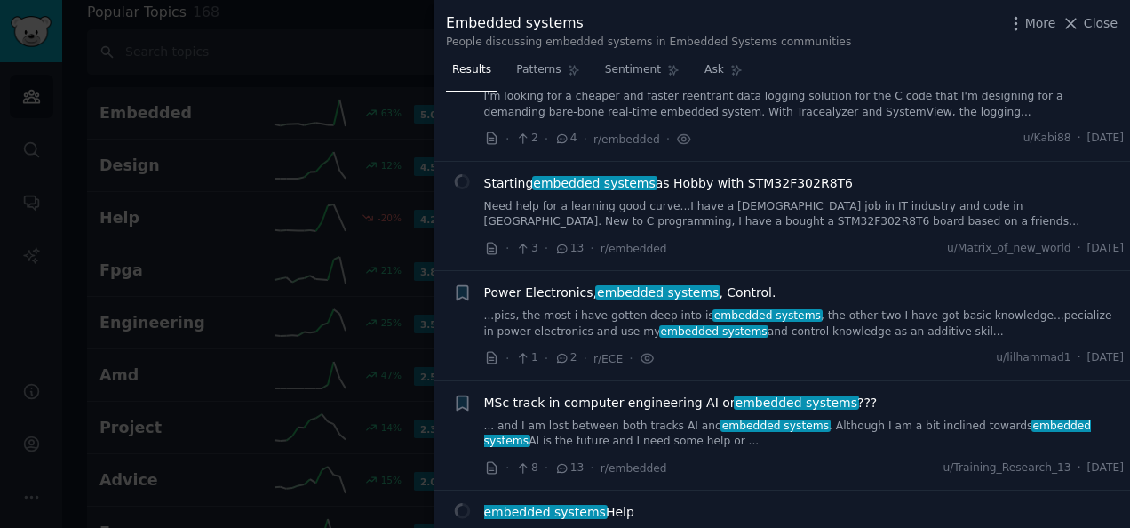
scroll to position [1332, 0]
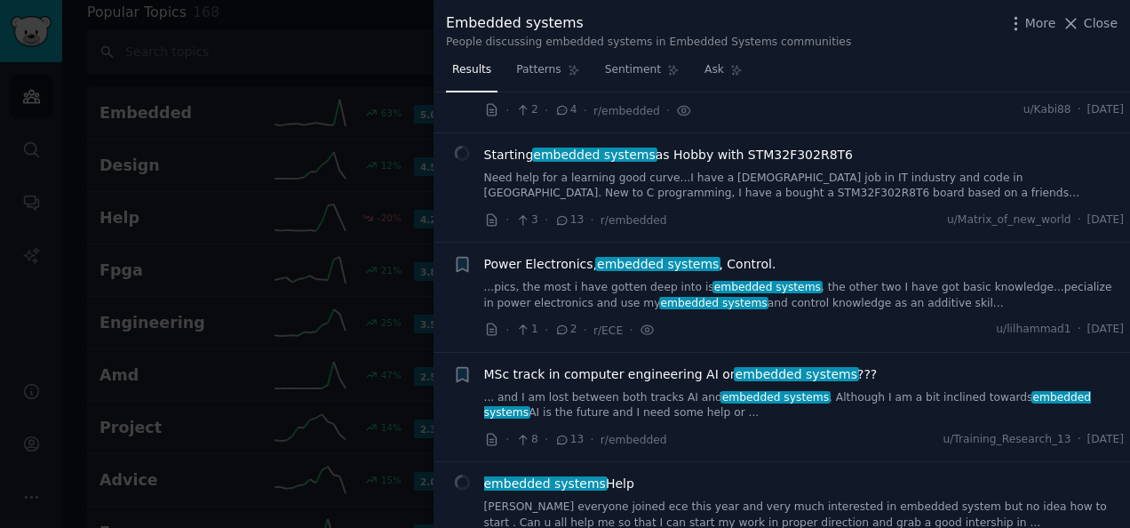
click at [566, 256] on span "Power Electronics, embedded systems , Control." at bounding box center [630, 264] width 292 height 19
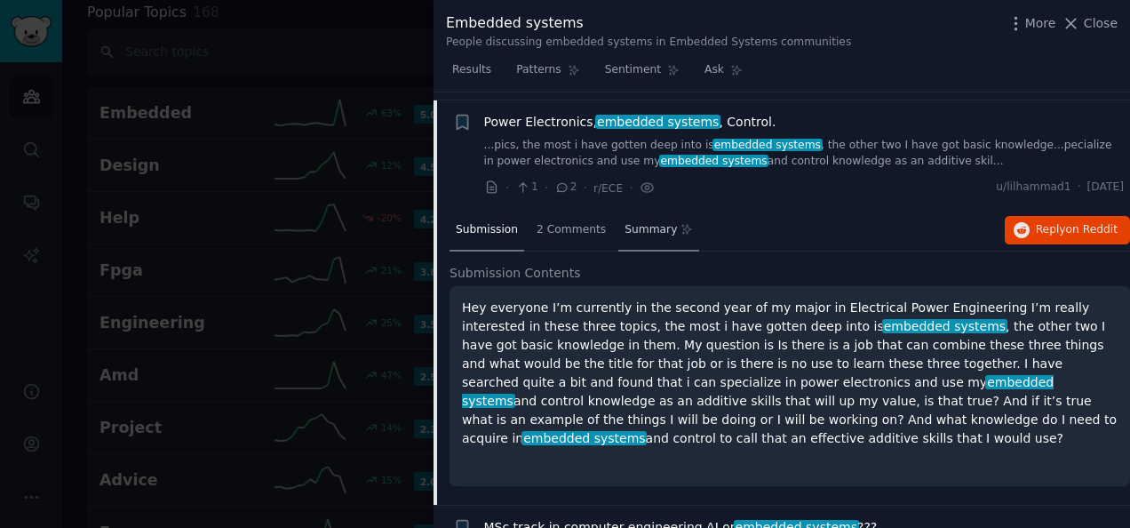
scroll to position [1478, 0]
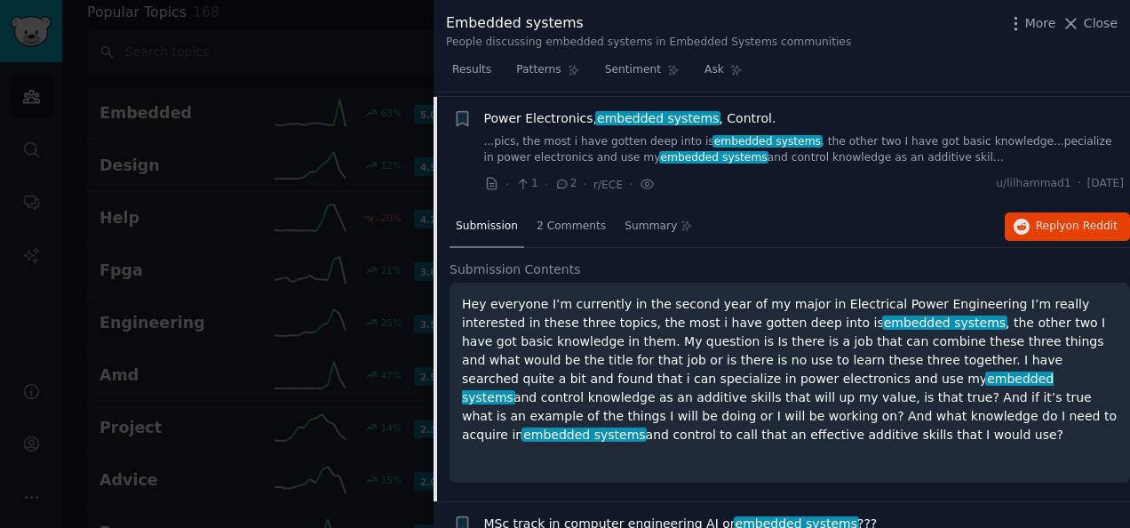
click at [545, 135] on link "...pics, the most i have gotten deep into is embedded systems , the other two I…" at bounding box center [804, 149] width 640 height 31
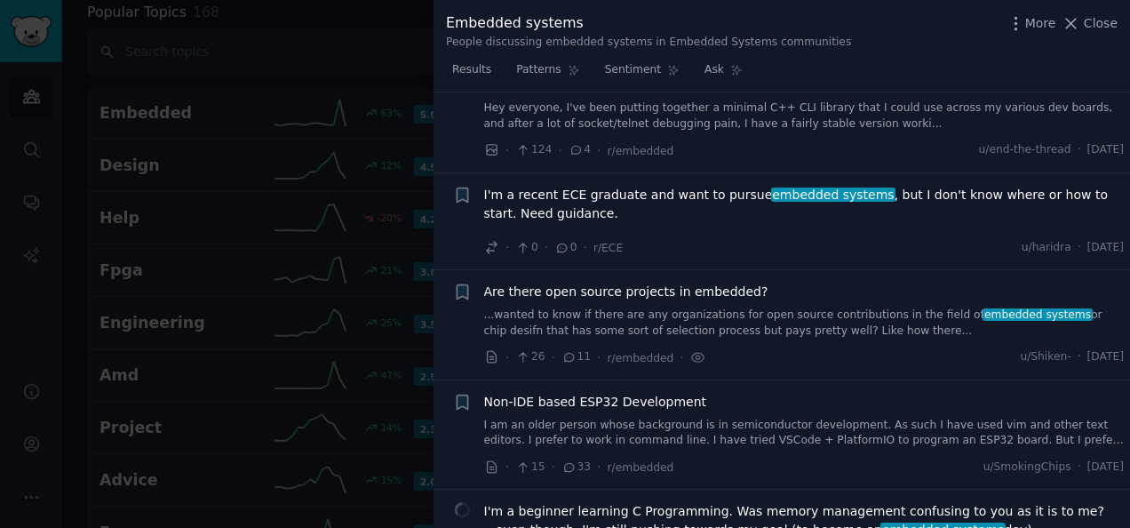
scroll to position [3165, 0]
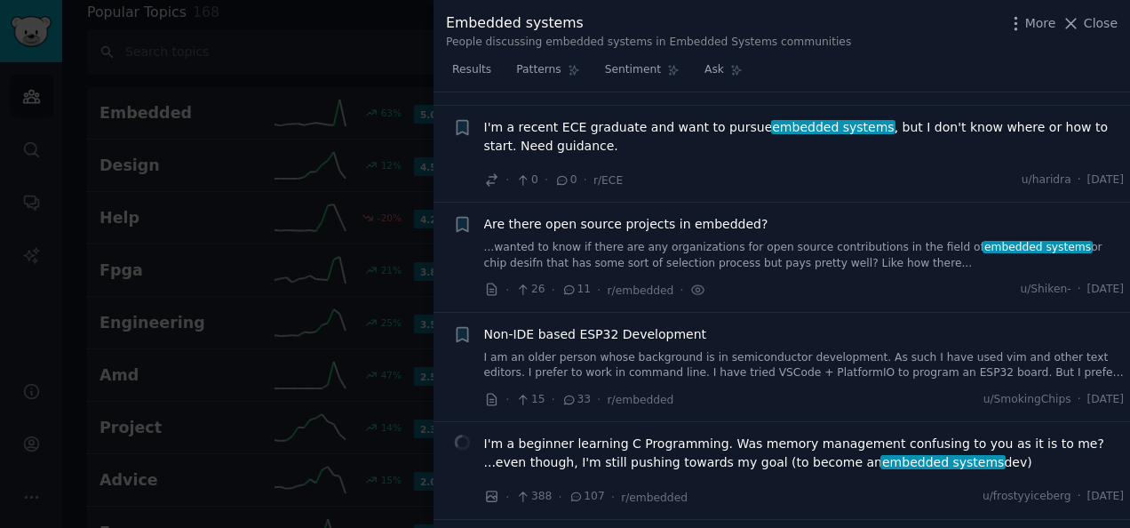
drag, startPoint x: 319, startPoint y: 67, endPoint x: 376, endPoint y: 139, distance: 91.7
click at [320, 67] on div at bounding box center [565, 264] width 1130 height 528
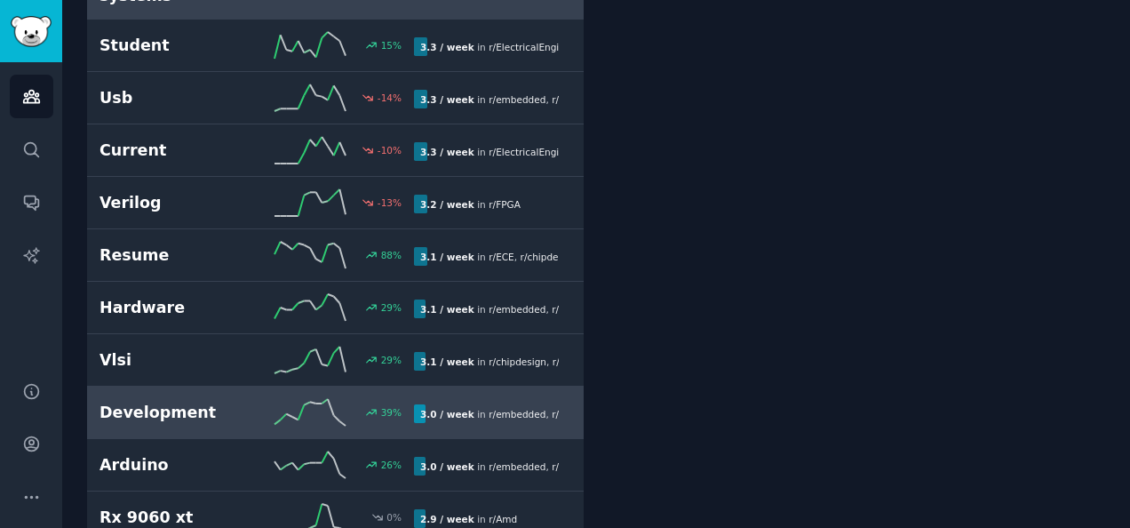
scroll to position [2586, 0]
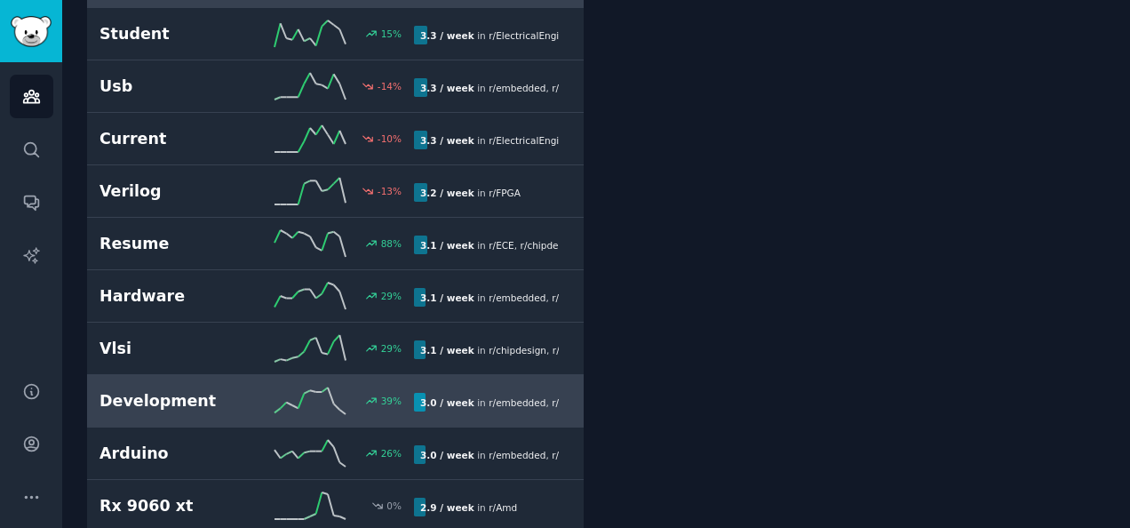
click at [211, 390] on h2 "Development" at bounding box center [177, 401] width 157 height 22
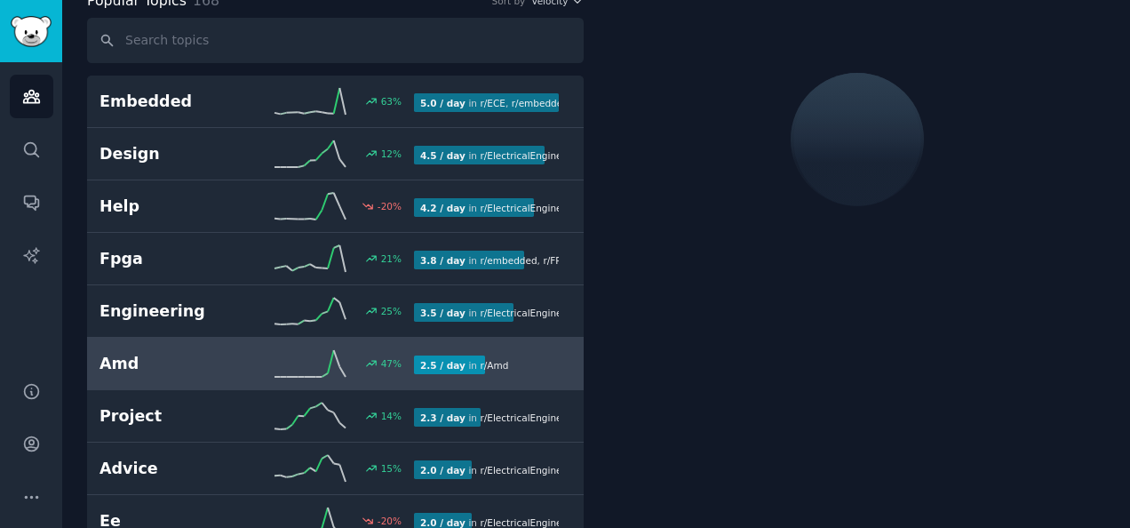
scroll to position [99, 0]
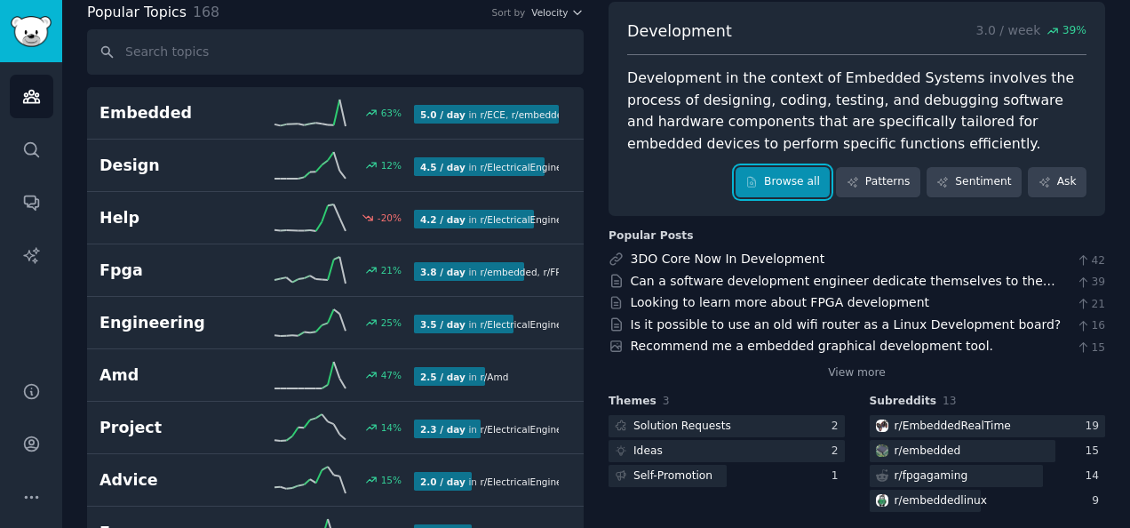
click at [807, 186] on link "Browse all" at bounding box center [782, 182] width 95 height 30
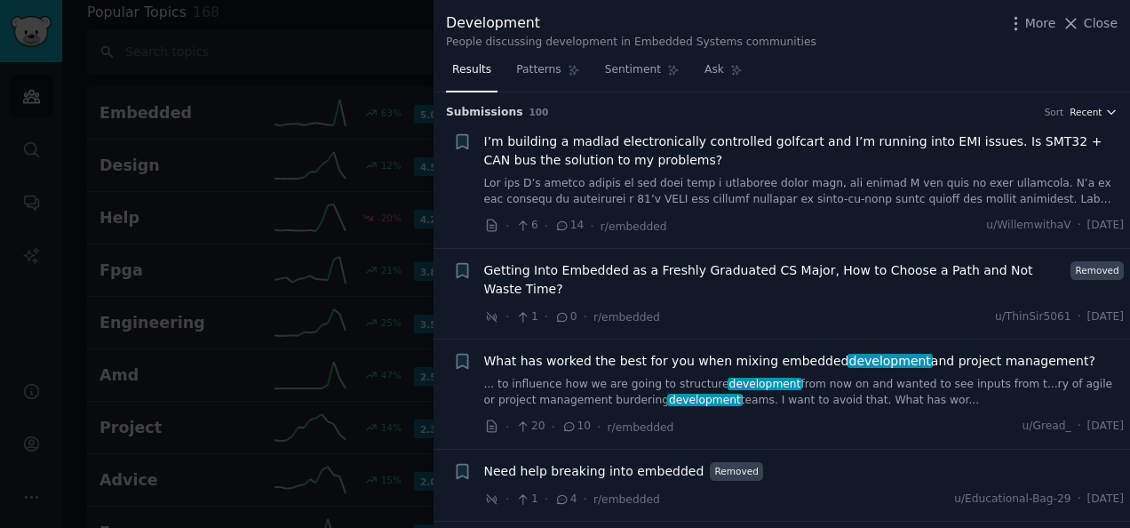
click at [1100, 114] on button "Recent" at bounding box center [1093, 112] width 48 height 12
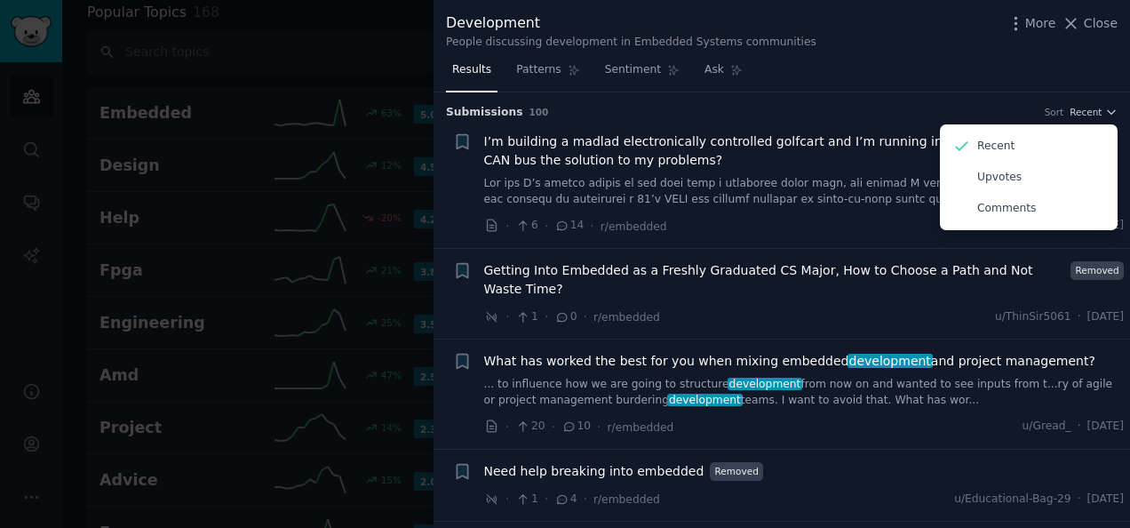
click at [861, 68] on div "Results Patterns Sentiment Ask" at bounding box center [781, 74] width 696 height 36
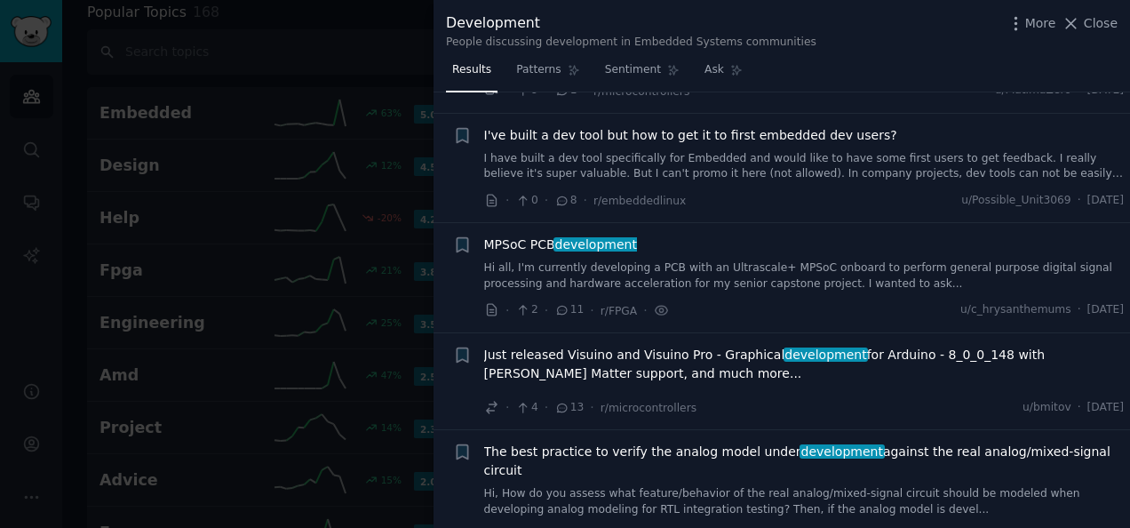
scroll to position [2398, 0]
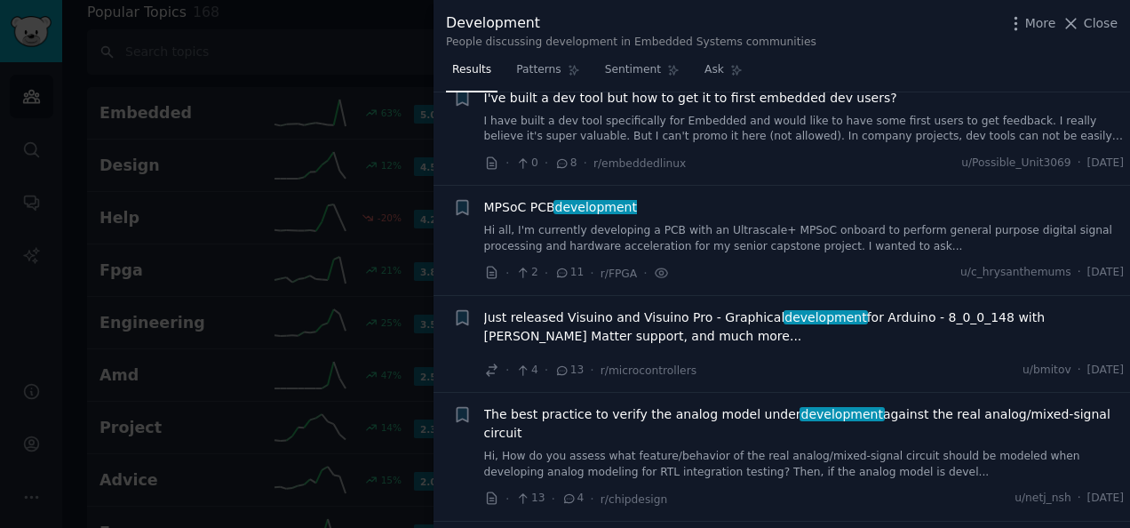
click at [634, 223] on link "Hi all, I'm currently developing a PCB with an Ultrascale+ MPSoC onboard to per…" at bounding box center [804, 238] width 640 height 31
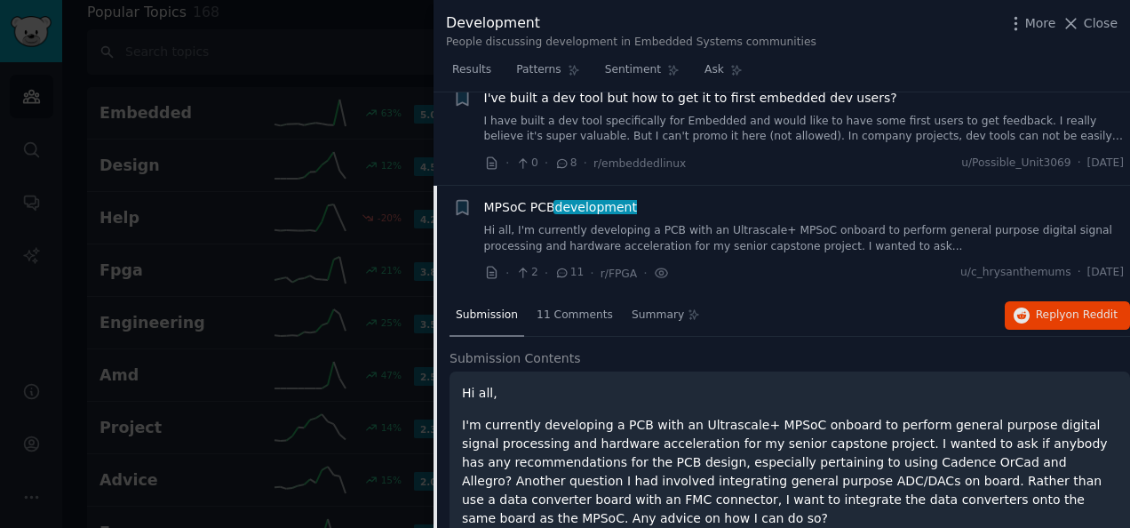
scroll to position [2465, 0]
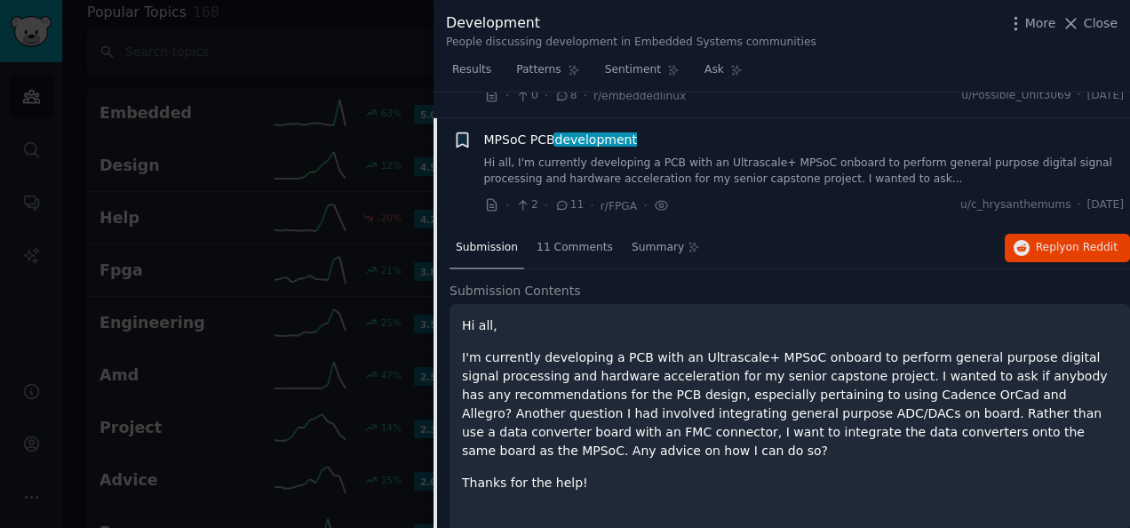
click at [455, 131] on icon "button" at bounding box center [462, 140] width 19 height 19
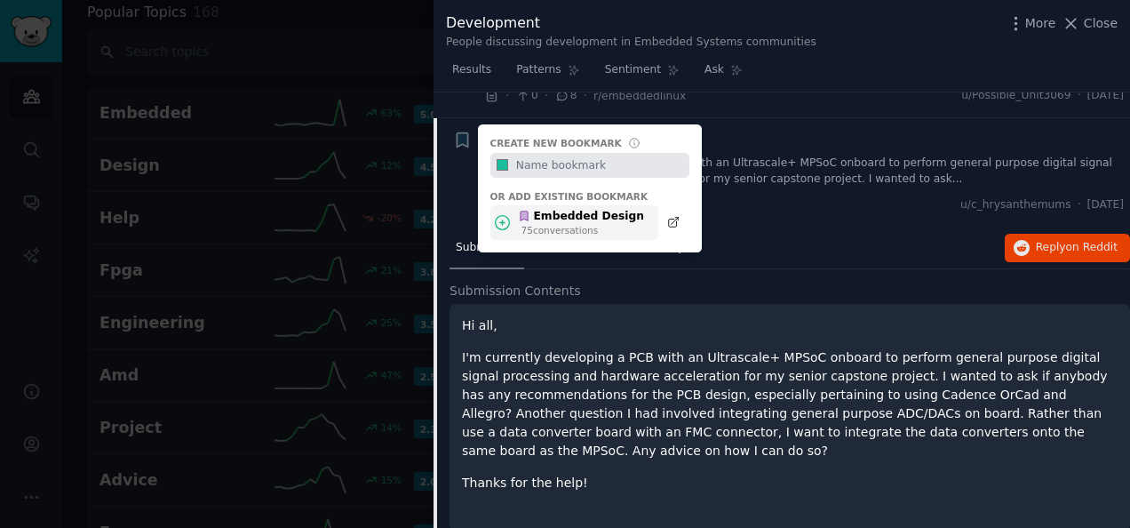
click at [546, 209] on div "Embedded Design" at bounding box center [581, 217] width 126 height 16
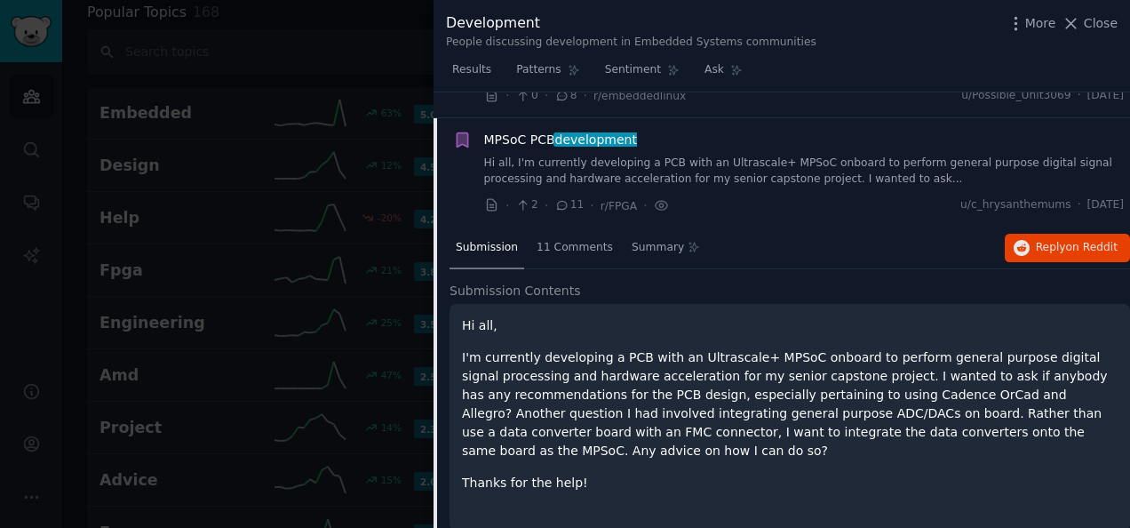
click at [748, 155] on link "Hi all, I'm currently developing a PCB with an Ultrascale+ MPSoC onboard to per…" at bounding box center [804, 170] width 640 height 31
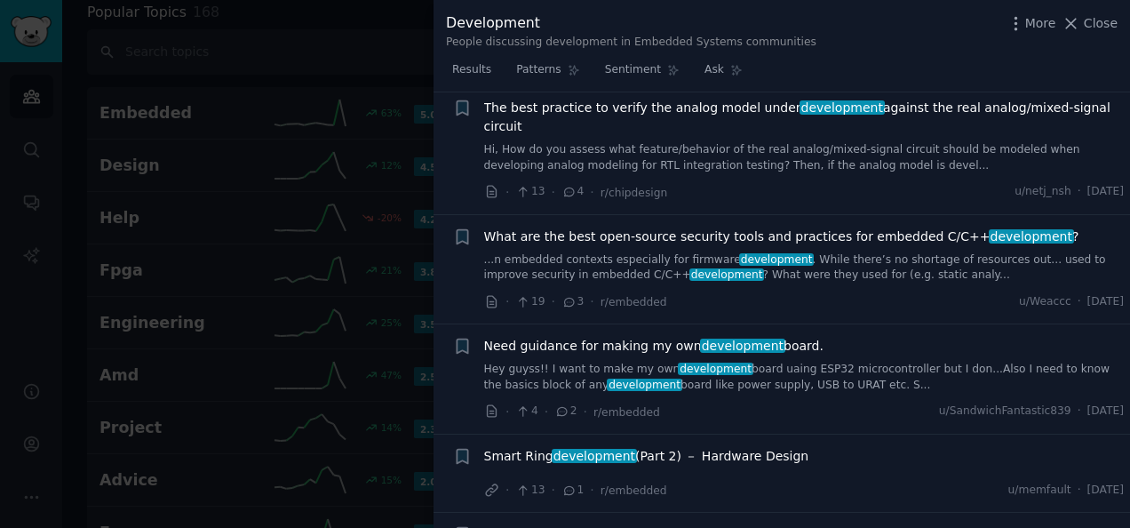
scroll to position [2732, 0]
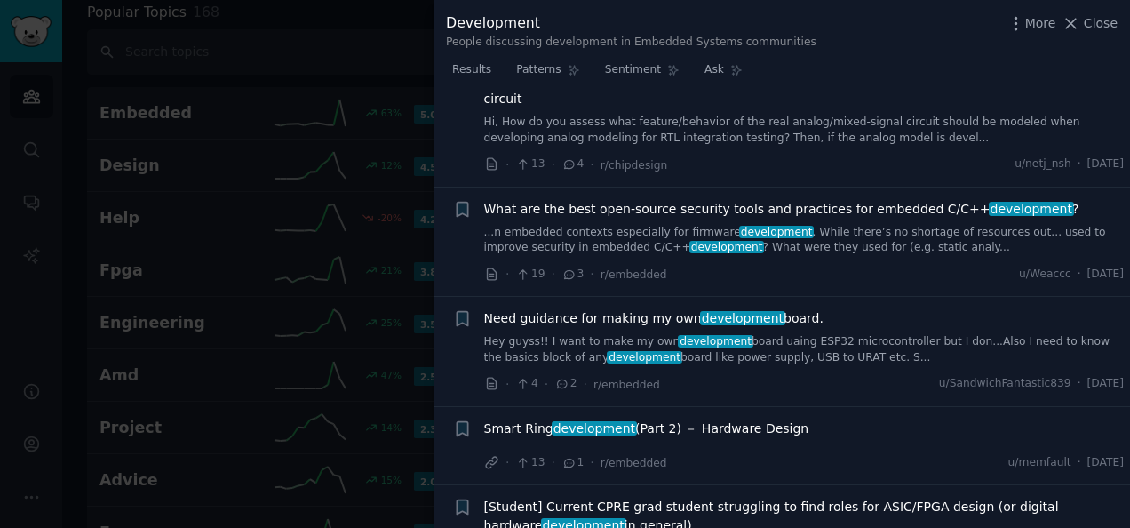
click at [748, 200] on span "What are the best open-source security tools and practices for embedded C/C++ d…" at bounding box center [781, 209] width 595 height 19
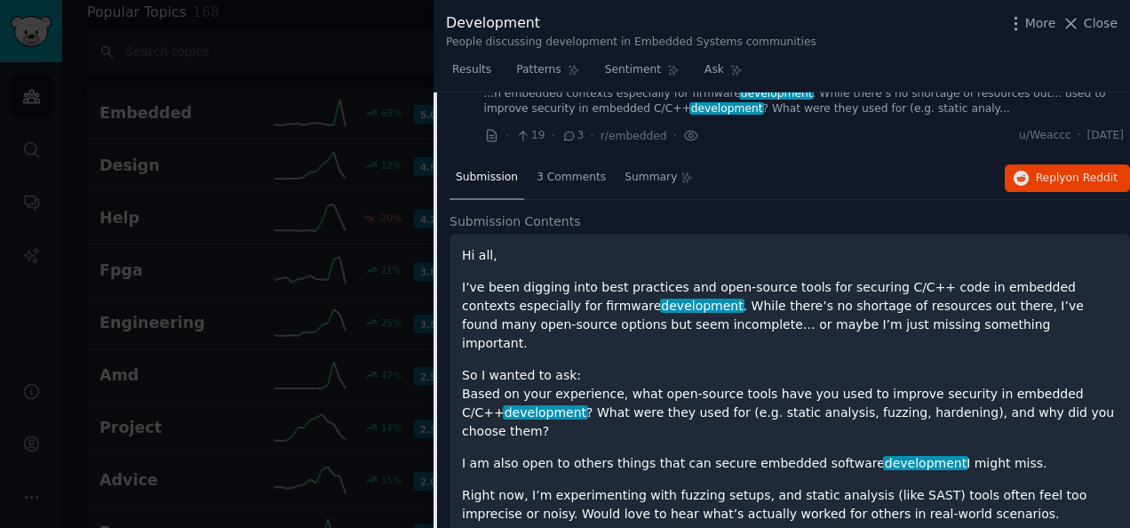
scroll to position [2782, 0]
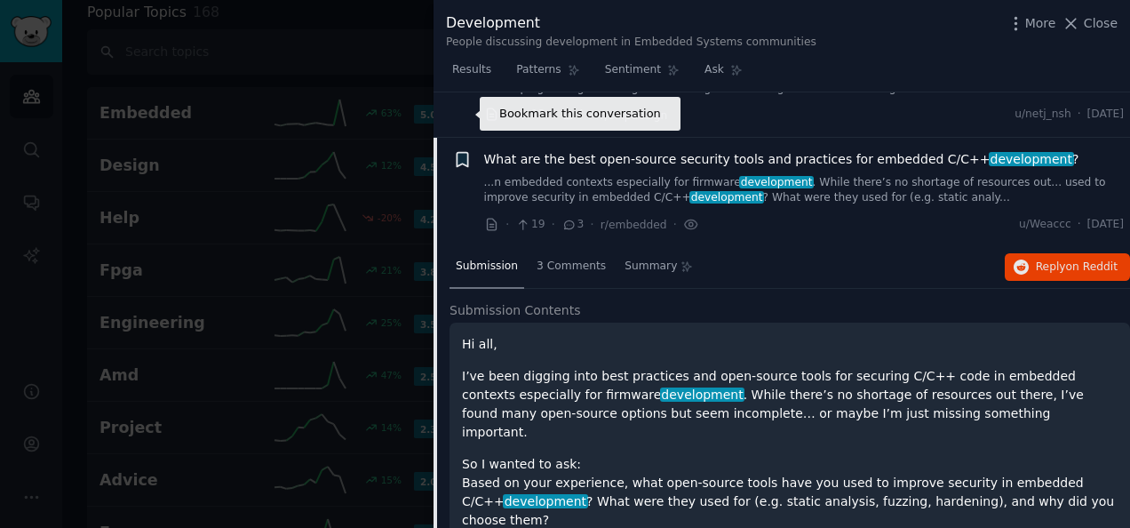
click at [461, 152] on icon "button" at bounding box center [462, 159] width 11 height 14
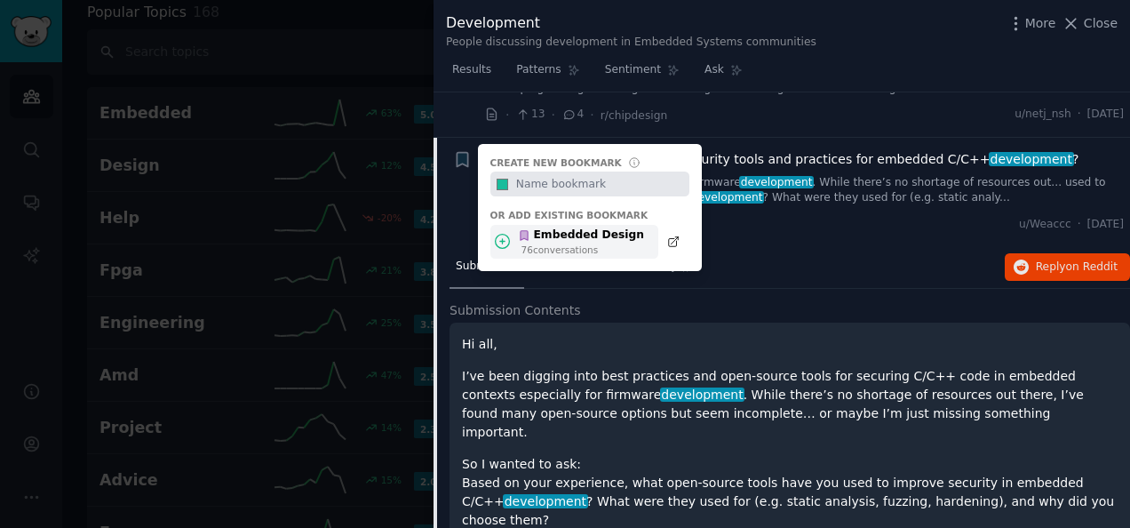
click at [567, 243] on div "76 conversation s" at bounding box center [582, 249] width 123 height 12
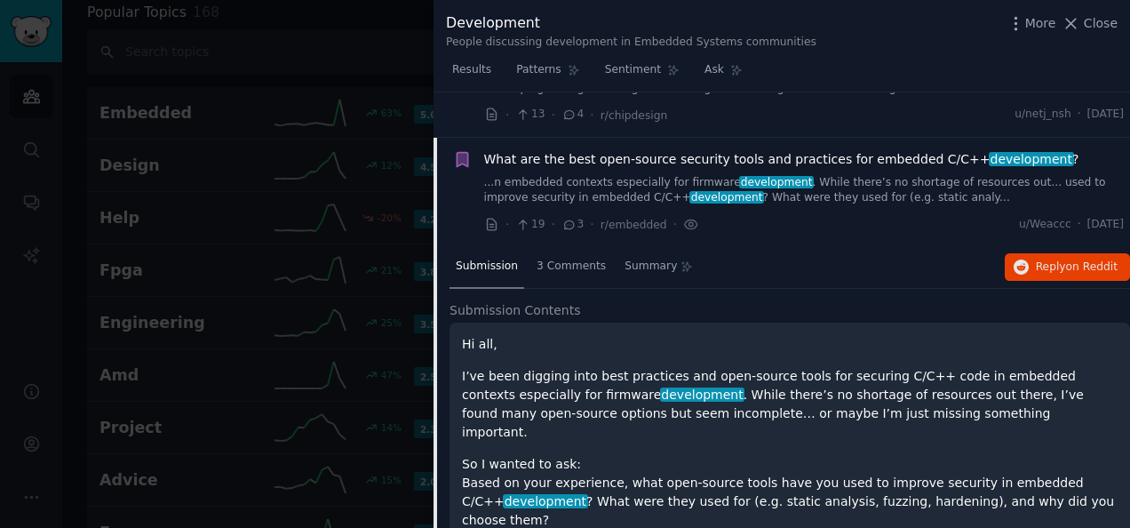
click at [812, 246] on div "Submission 3 Comments Summary Reply on Reddit" at bounding box center [789, 267] width 680 height 43
click at [844, 175] on link "...n embedded contexts especially for firmware development . While there’s no s…" at bounding box center [804, 190] width 640 height 31
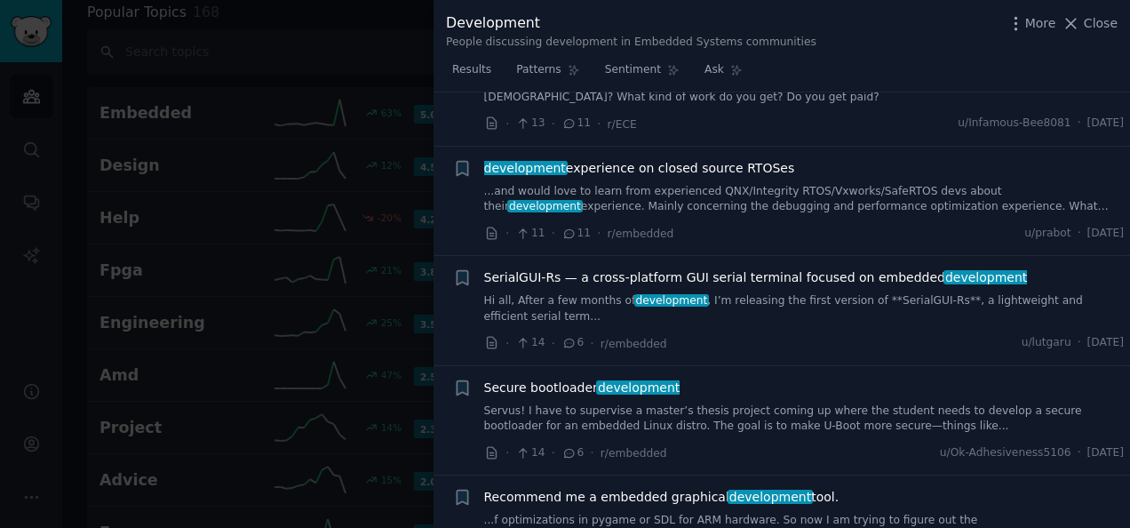
scroll to position [3492, 0]
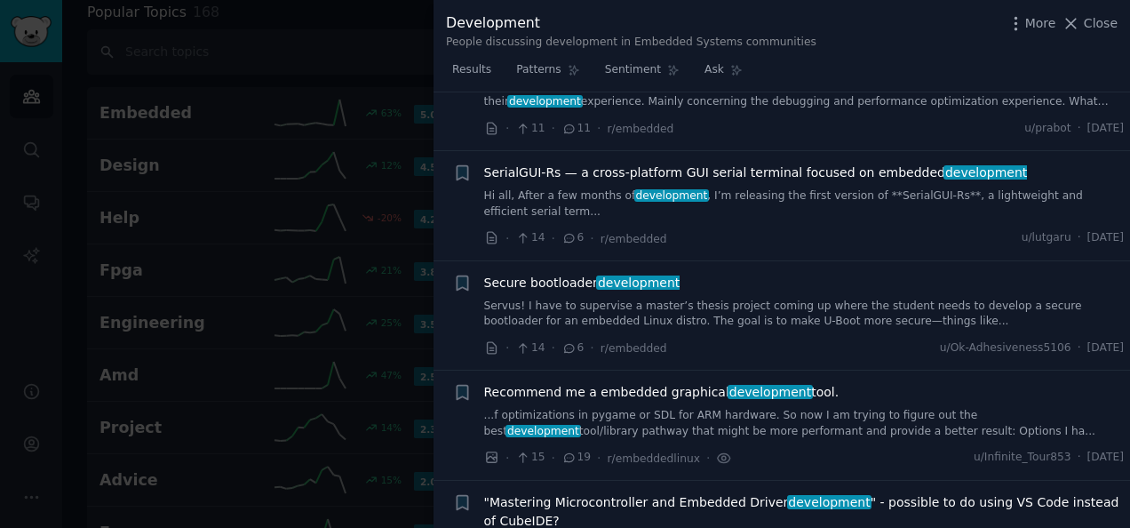
click at [218, 187] on div at bounding box center [565, 264] width 1130 height 528
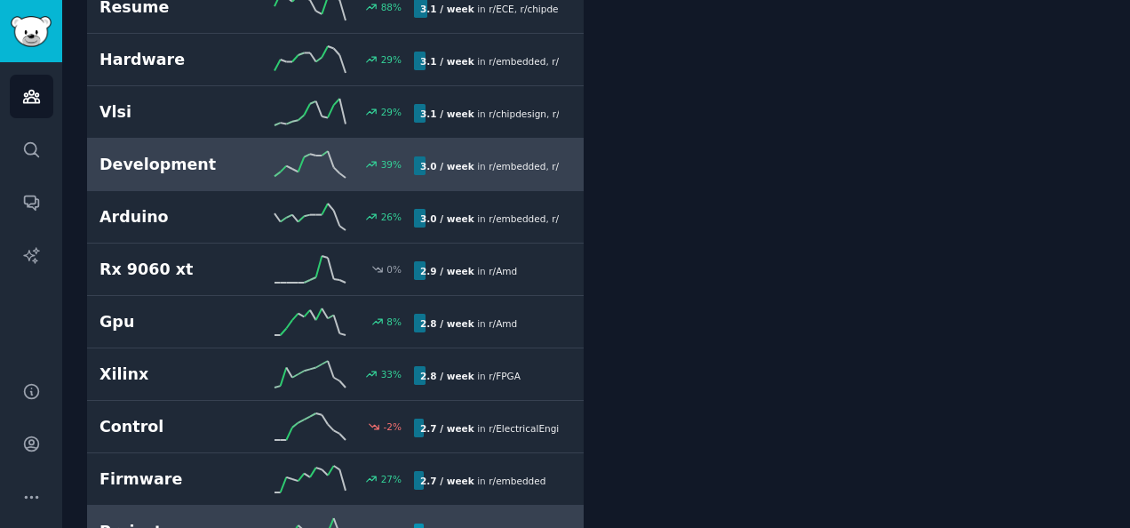
scroll to position [2852, 0]
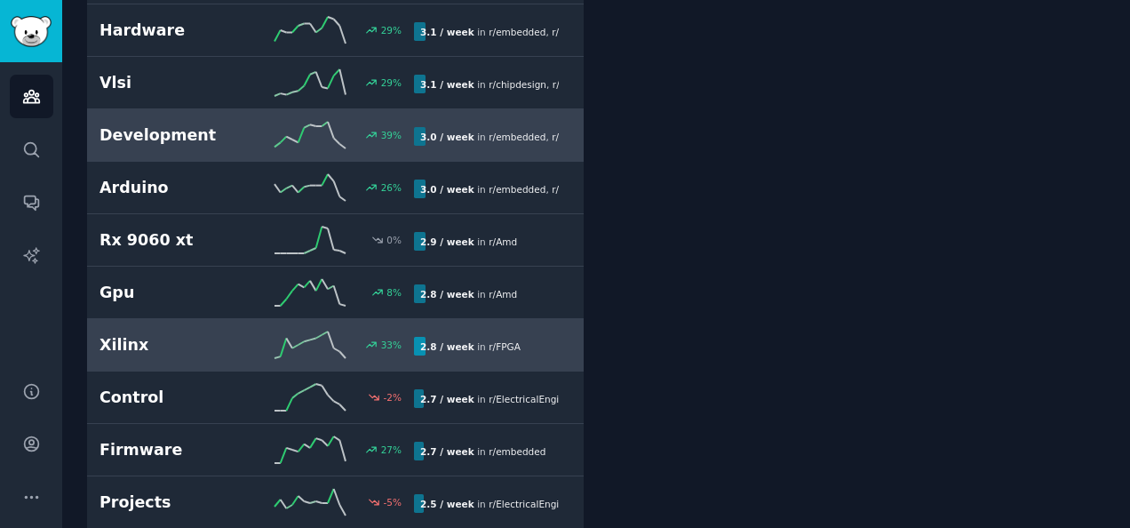
click at [187, 334] on h2 "Xilinx" at bounding box center [177, 345] width 157 height 22
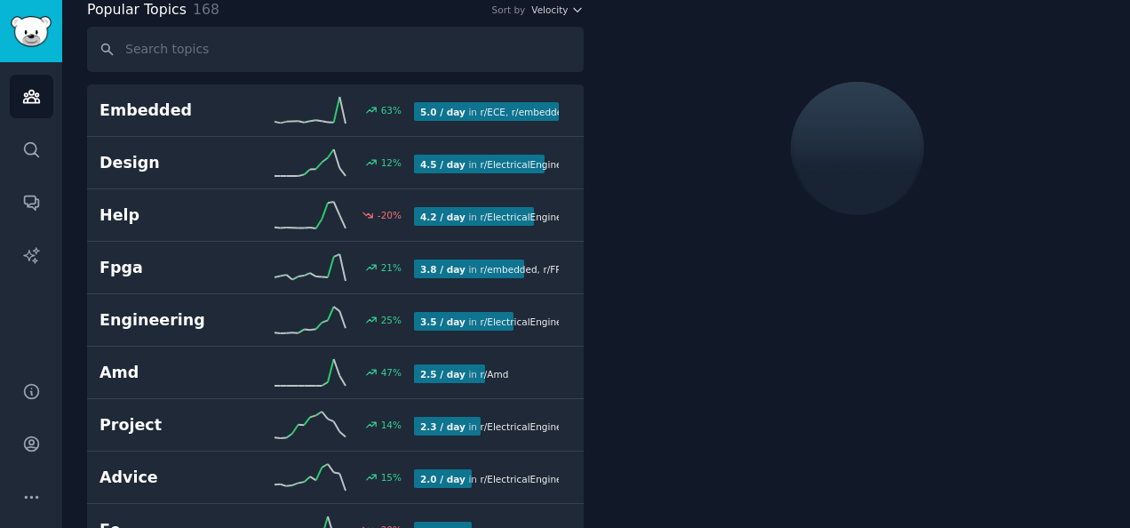
scroll to position [99, 0]
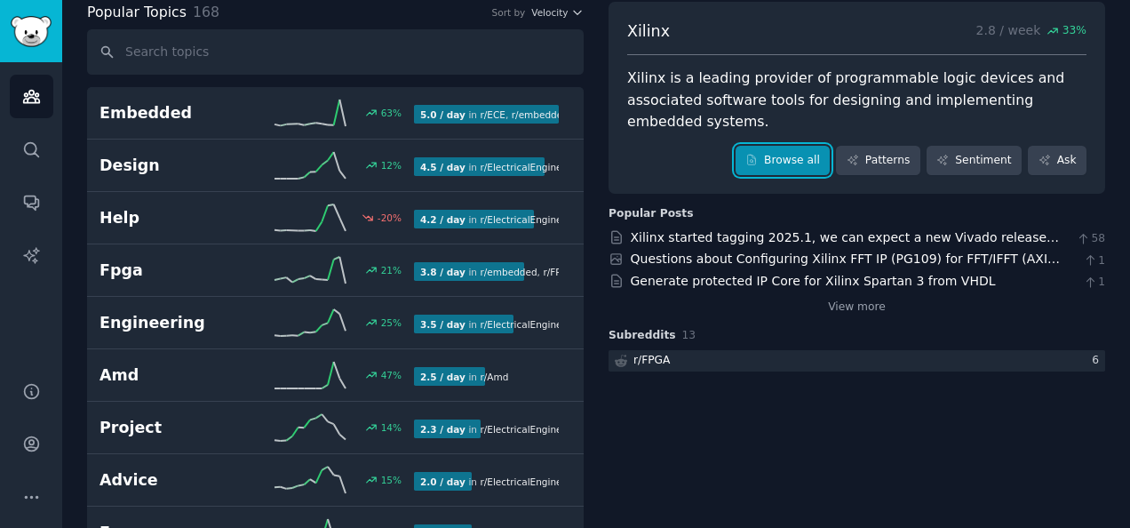
click at [791, 146] on link "Browse all" at bounding box center [782, 161] width 95 height 30
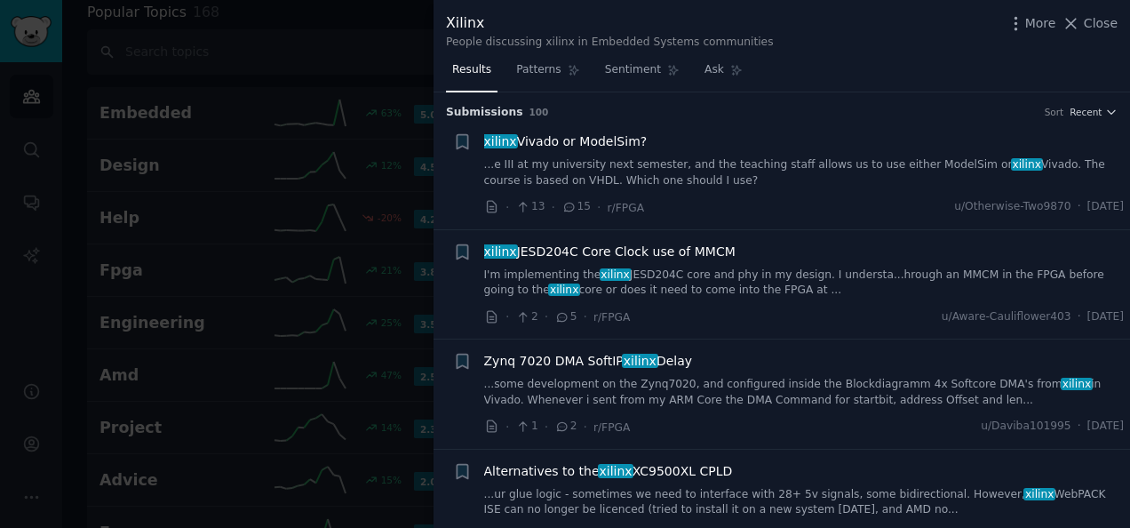
click at [674, 165] on link "...e III at my university next semester, and the teaching staff allows us to us…" at bounding box center [804, 172] width 640 height 31
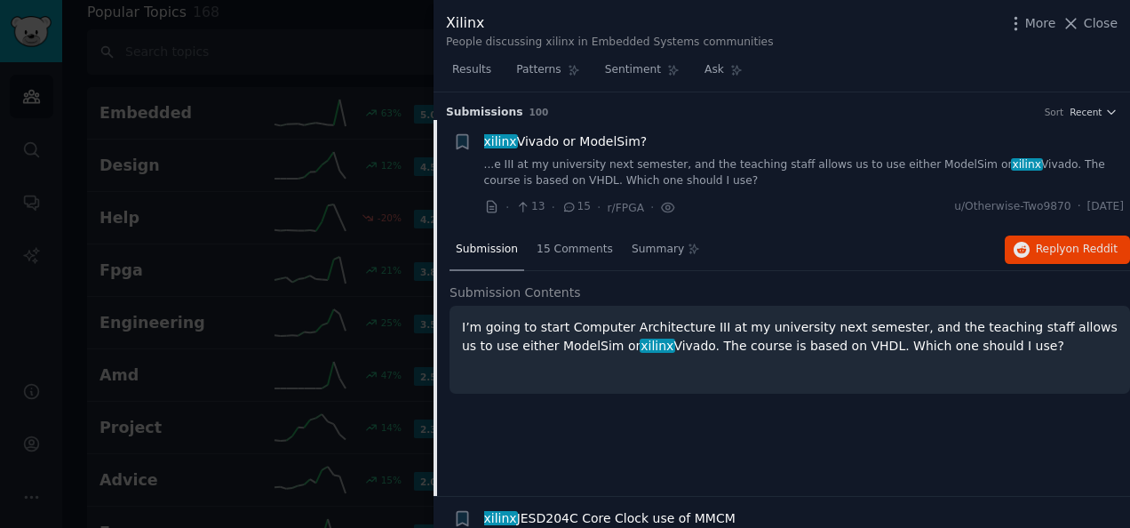
scroll to position [28, 0]
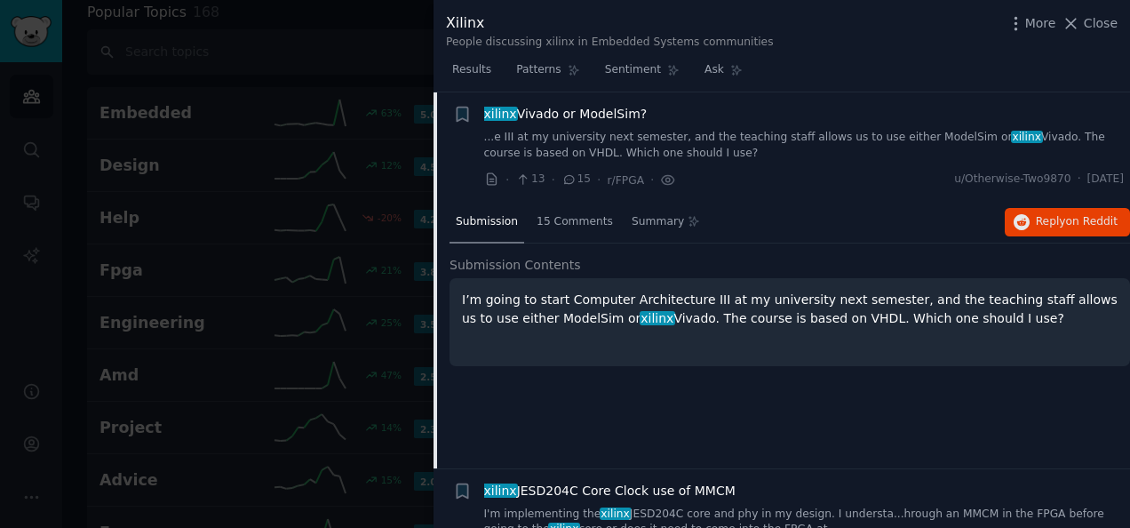
click at [700, 147] on link "...e III at my university next semester, and the teaching staff allows us to us…" at bounding box center [804, 145] width 640 height 31
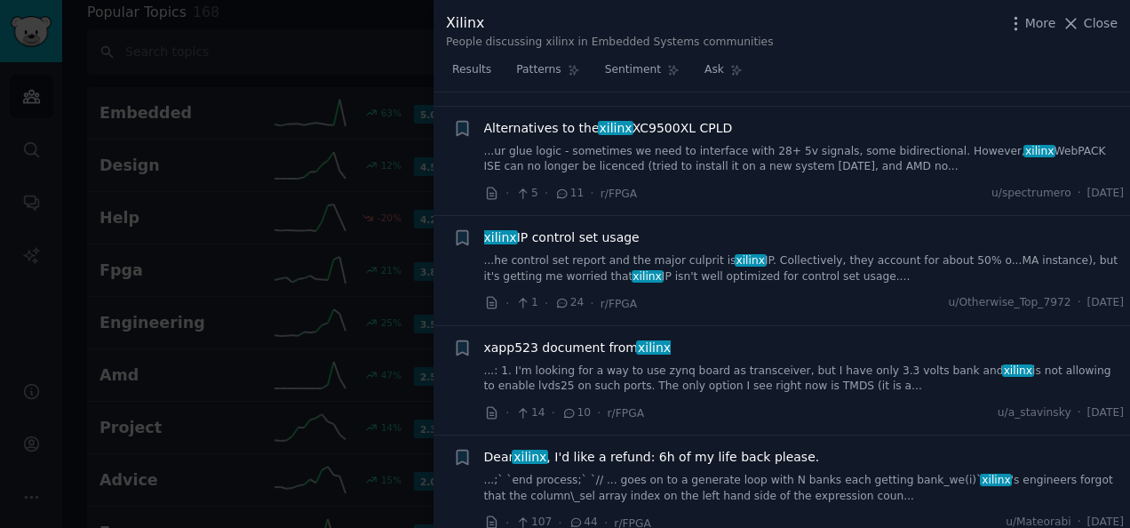
scroll to position [383, 0]
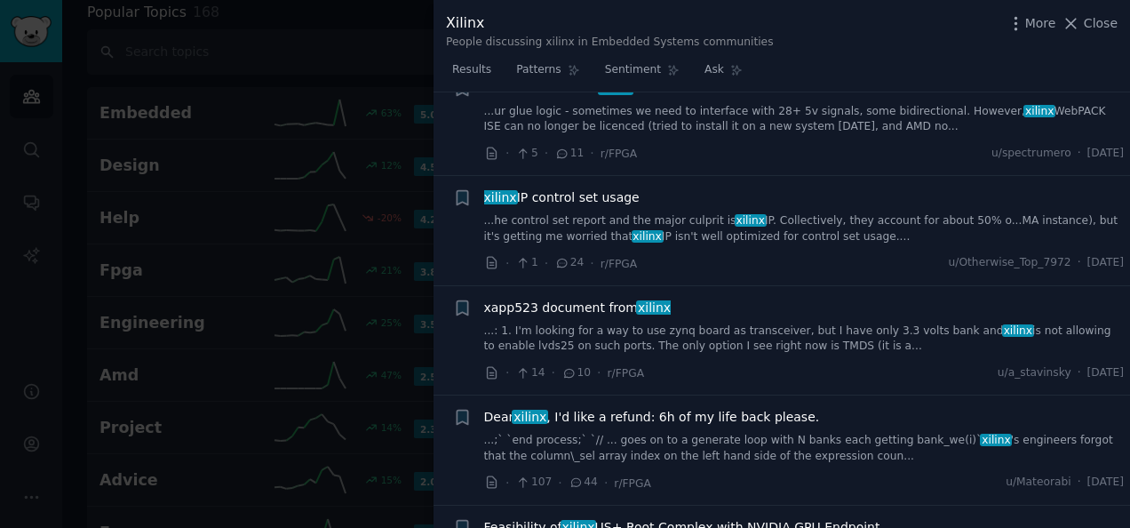
click at [656, 224] on link "...he control set report and the major culprit is xilinx IP. Collectively, they…" at bounding box center [804, 228] width 640 height 31
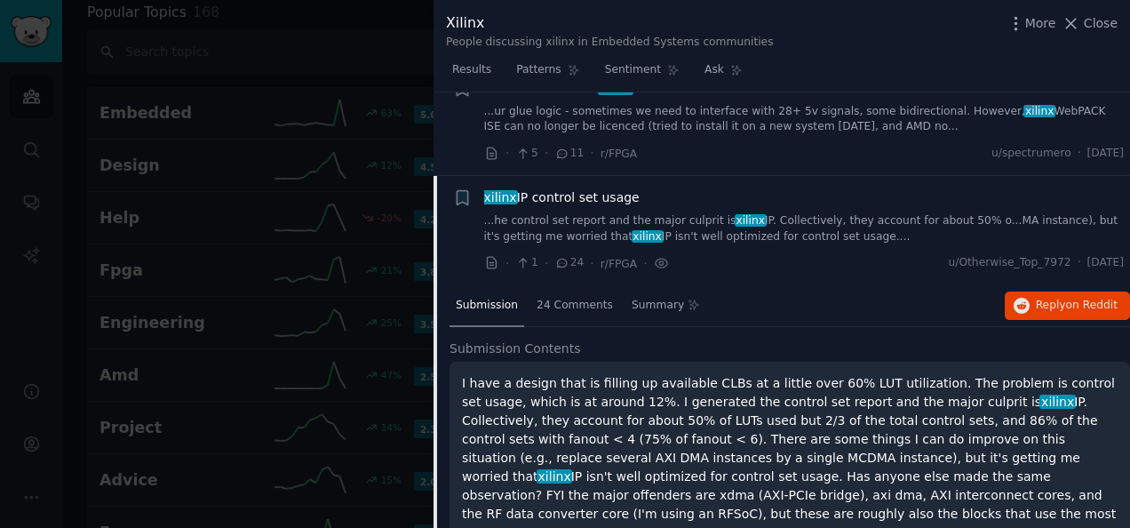
scroll to position [465, 0]
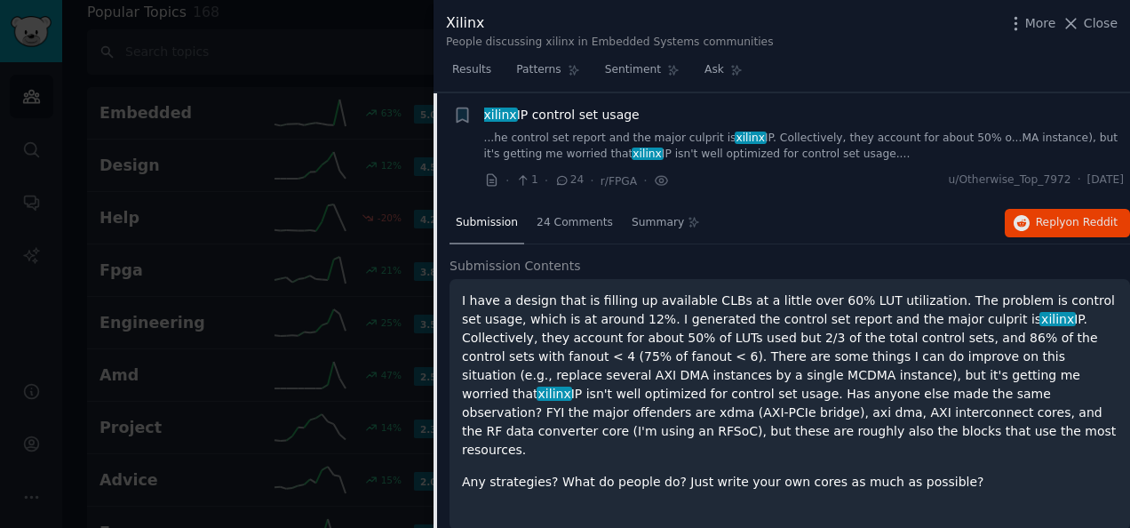
click at [661, 144] on link "...he control set report and the major culprit is xilinx IP. Collectively, they…" at bounding box center [804, 146] width 640 height 31
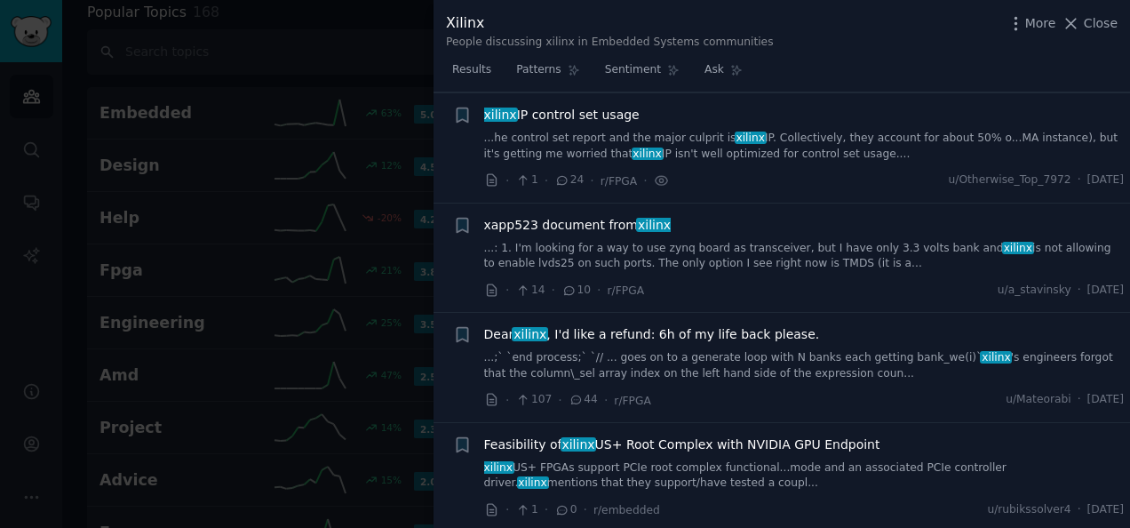
click at [641, 152] on link "...he control set report and the major culprit is xilinx IP. Collectively, they…" at bounding box center [804, 146] width 640 height 31
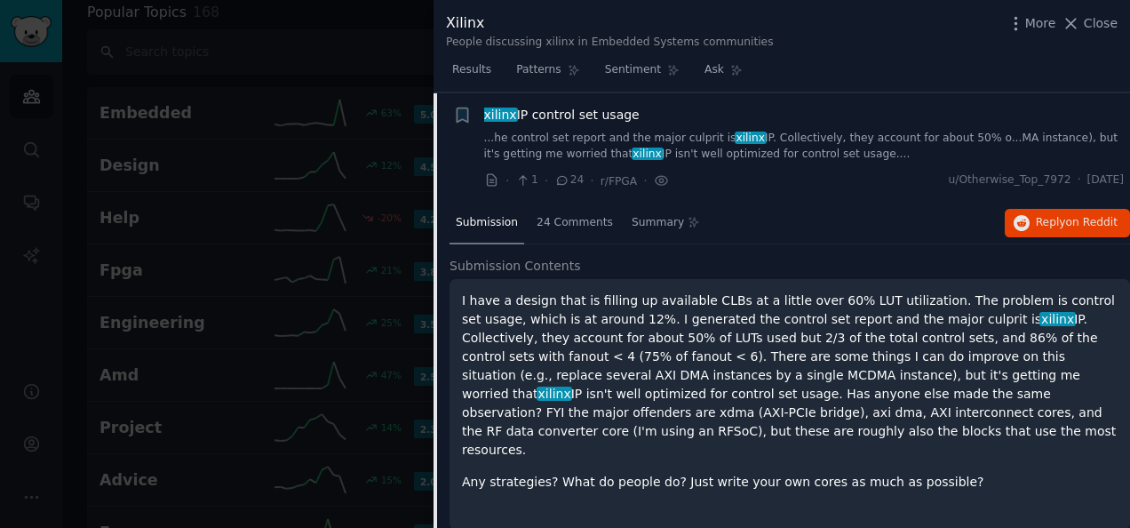
click at [642, 150] on link "...he control set report and the major culprit is xilinx IP. Collectively, they…" at bounding box center [804, 146] width 640 height 31
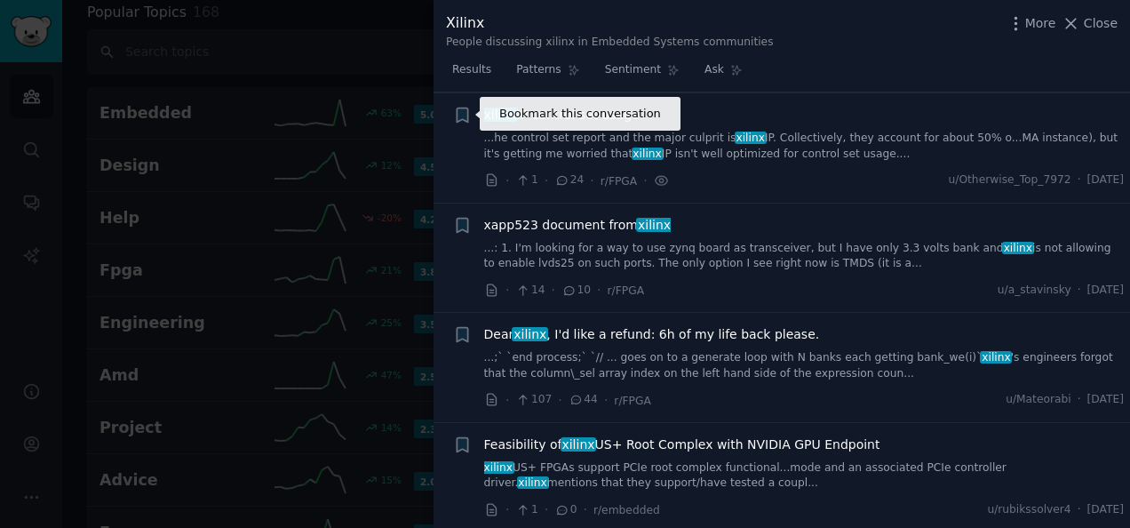
click at [469, 115] on icon "button" at bounding box center [462, 115] width 19 height 19
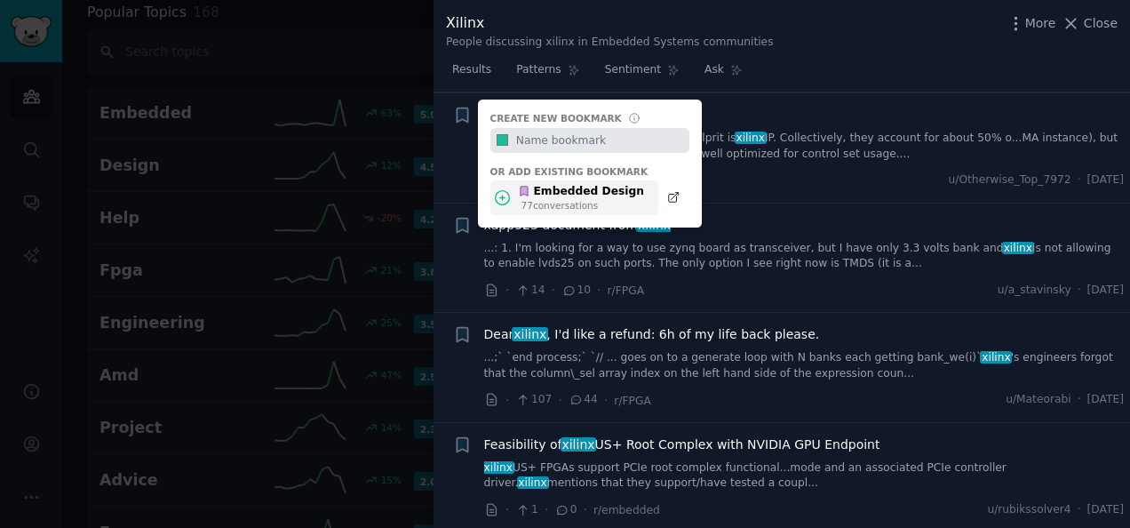
click at [513, 194] on div "Embedded Design 77 conversation s" at bounding box center [574, 197] width 168 height 35
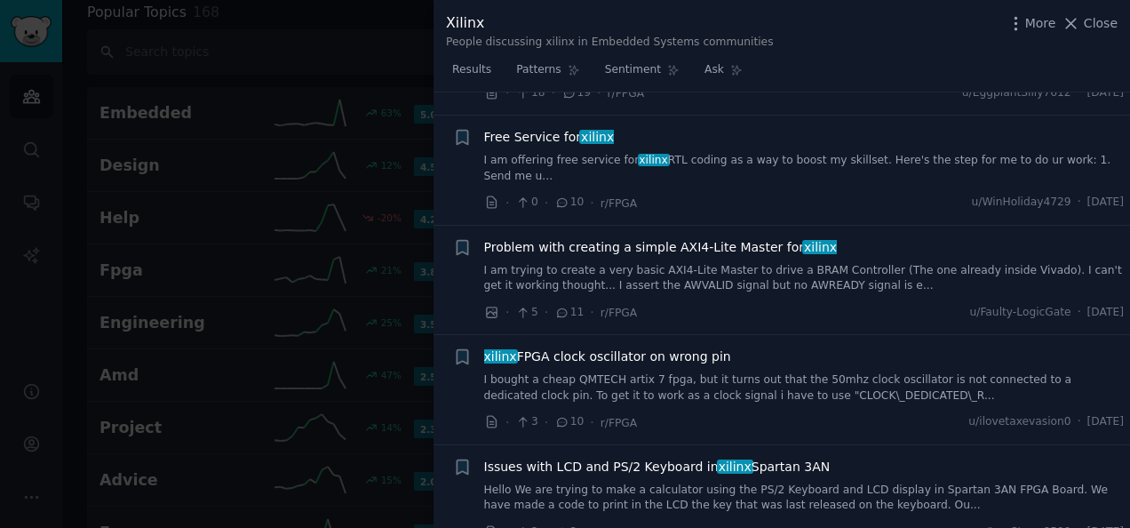
scroll to position [1975, 0]
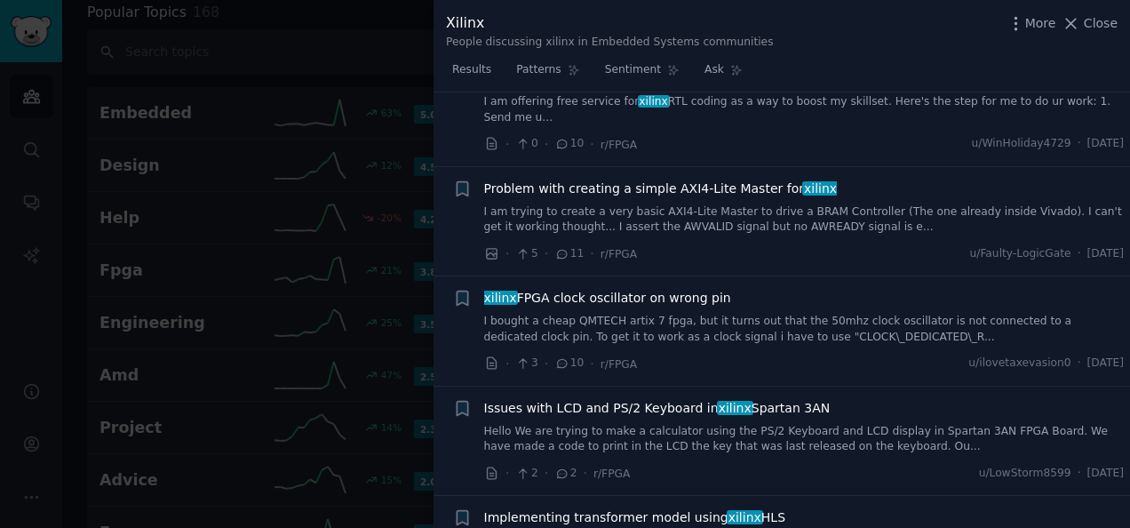
click at [400, 259] on div at bounding box center [565, 264] width 1130 height 528
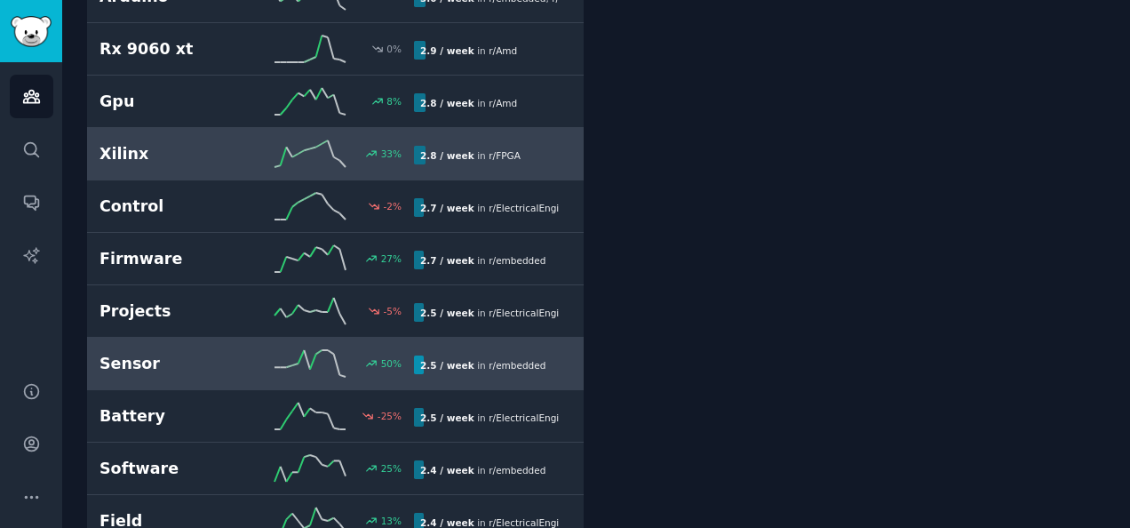
scroll to position [3029, 0]
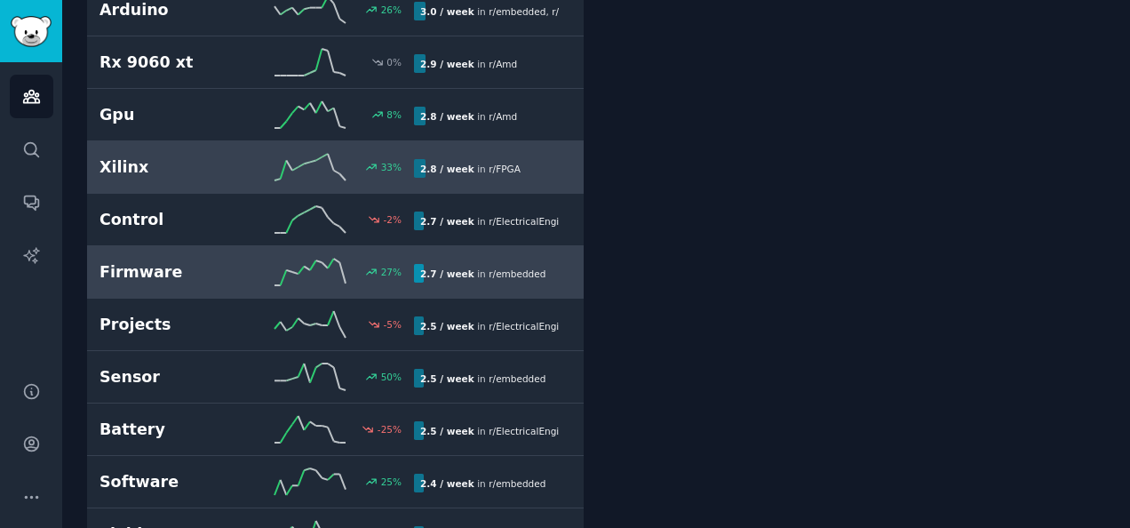
click at [204, 246] on link "Firmware 27 % 2.7 / week in r/ embedded 27% increase in mentions recently" at bounding box center [335, 272] width 496 height 52
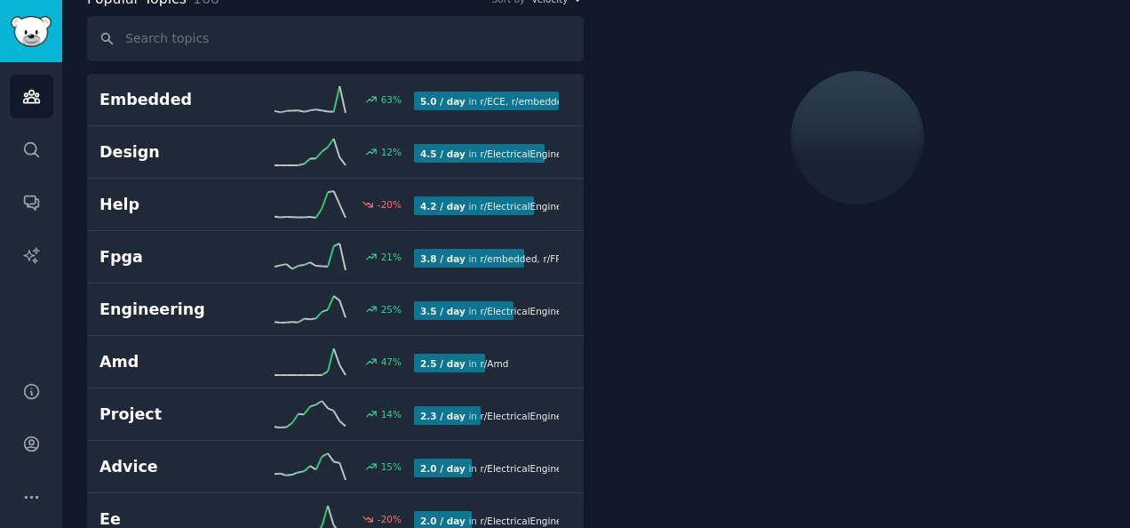
scroll to position [99, 0]
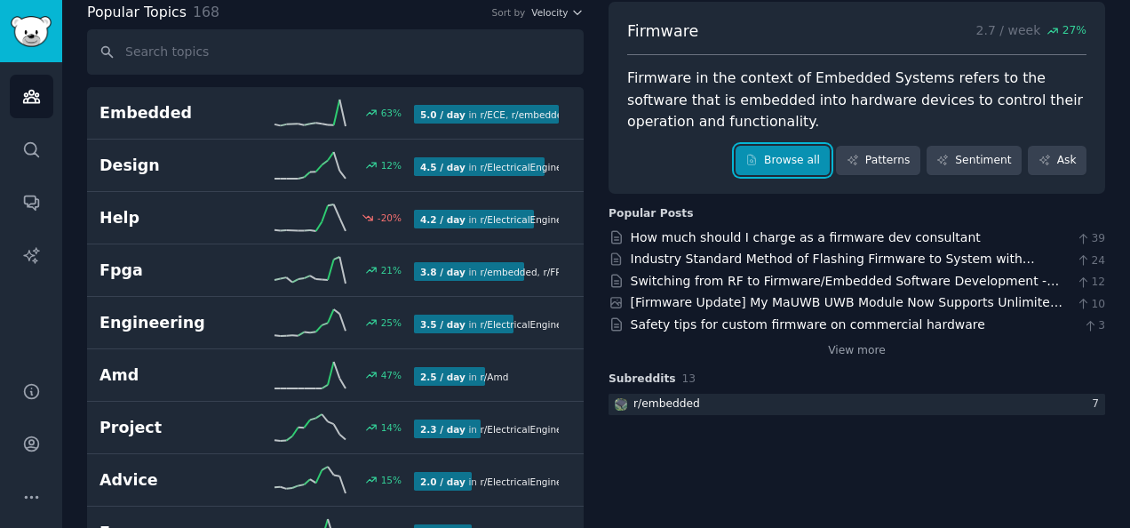
click at [807, 165] on link "Browse all" at bounding box center [782, 161] width 95 height 30
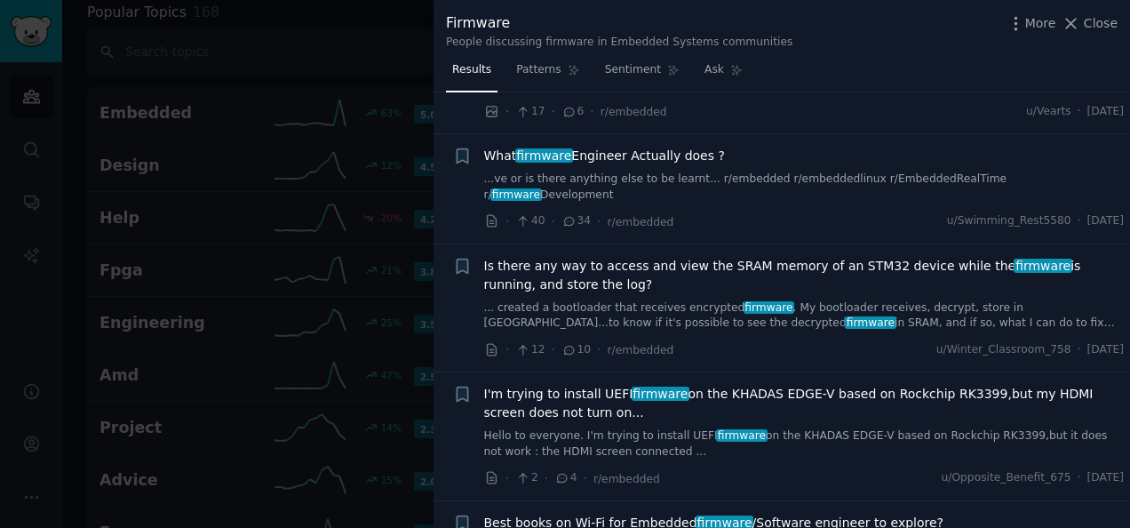
scroll to position [2220, 0]
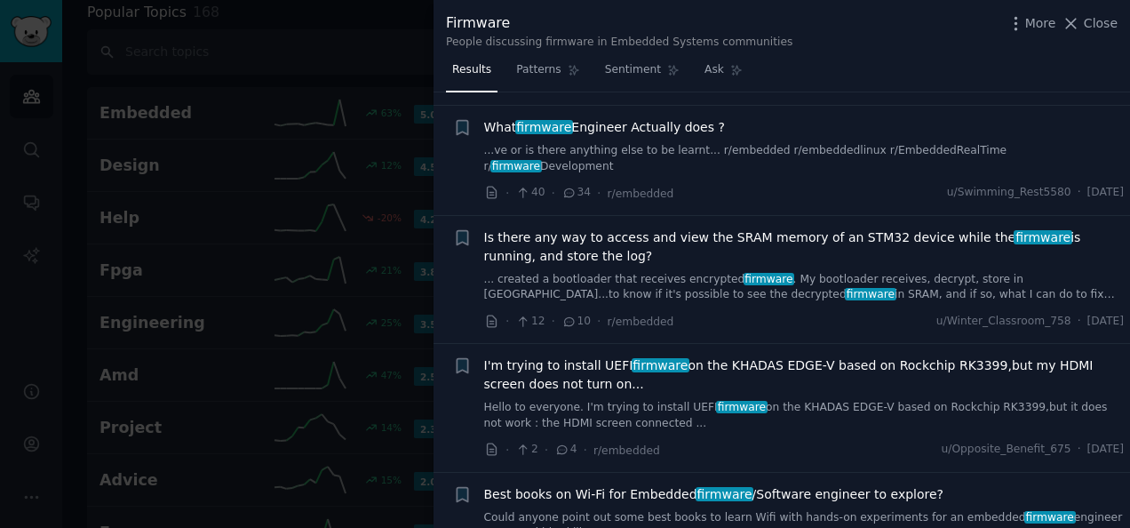
click at [329, 261] on div at bounding box center [565, 264] width 1130 height 528
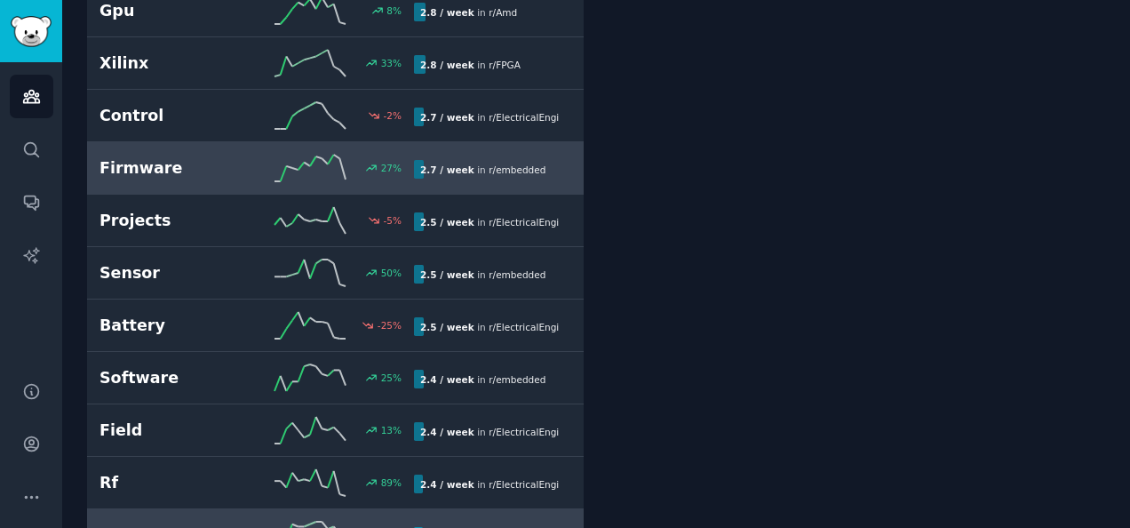
scroll to position [3029, 0]
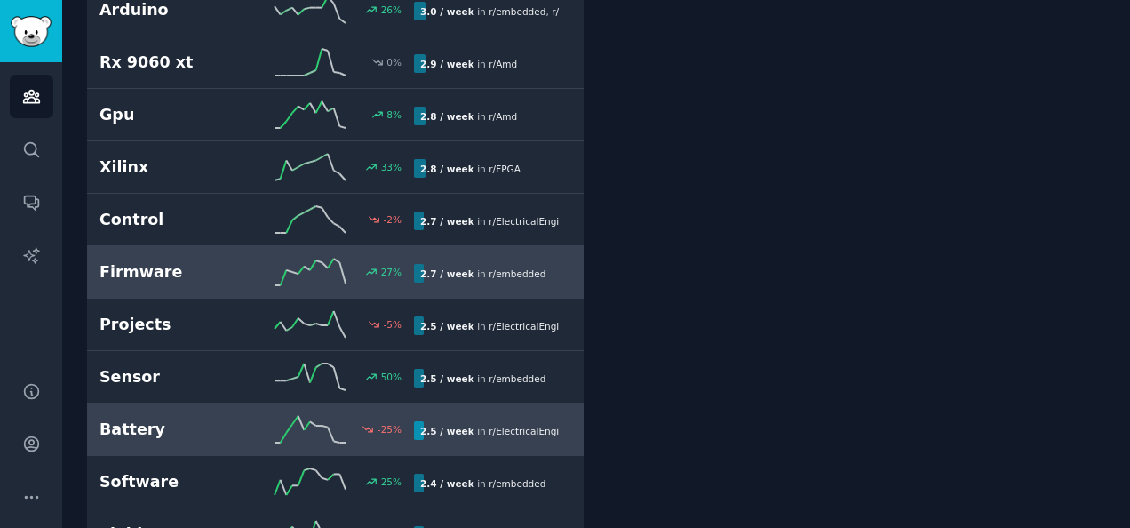
click at [219, 418] on h2 "Battery" at bounding box center [177, 429] width 157 height 22
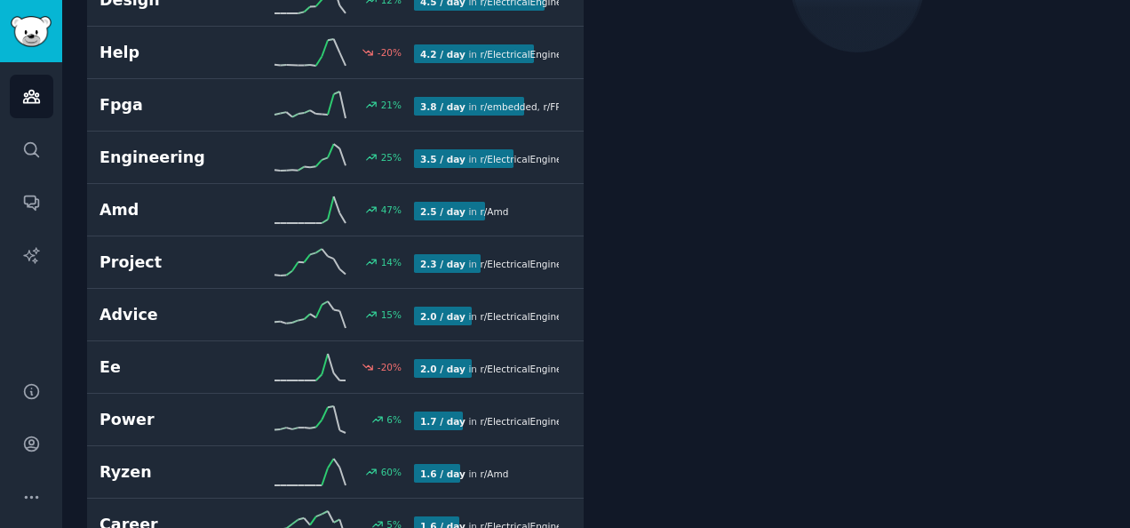
scroll to position [99, 0]
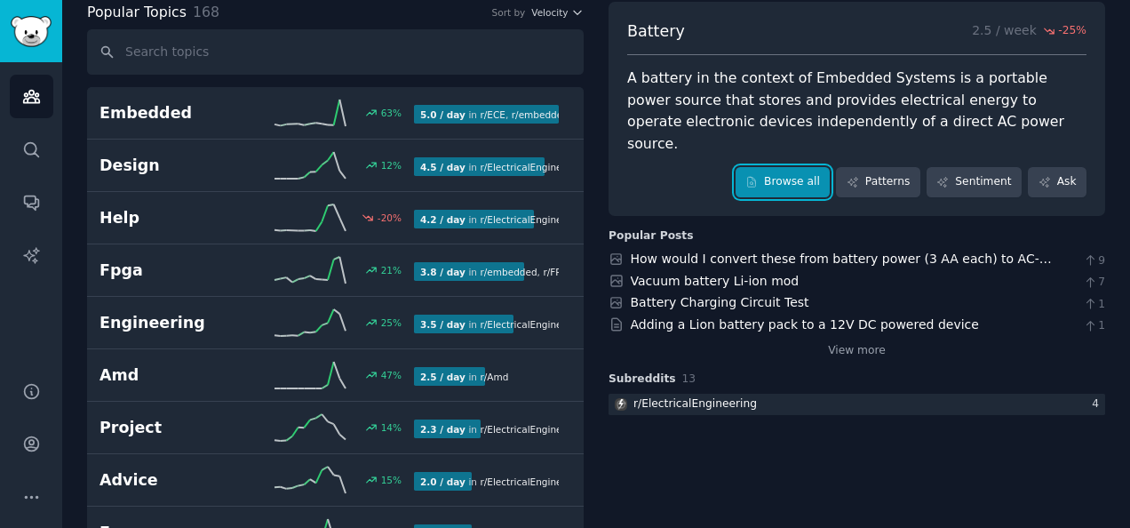
click at [806, 167] on link "Browse all" at bounding box center [782, 182] width 95 height 30
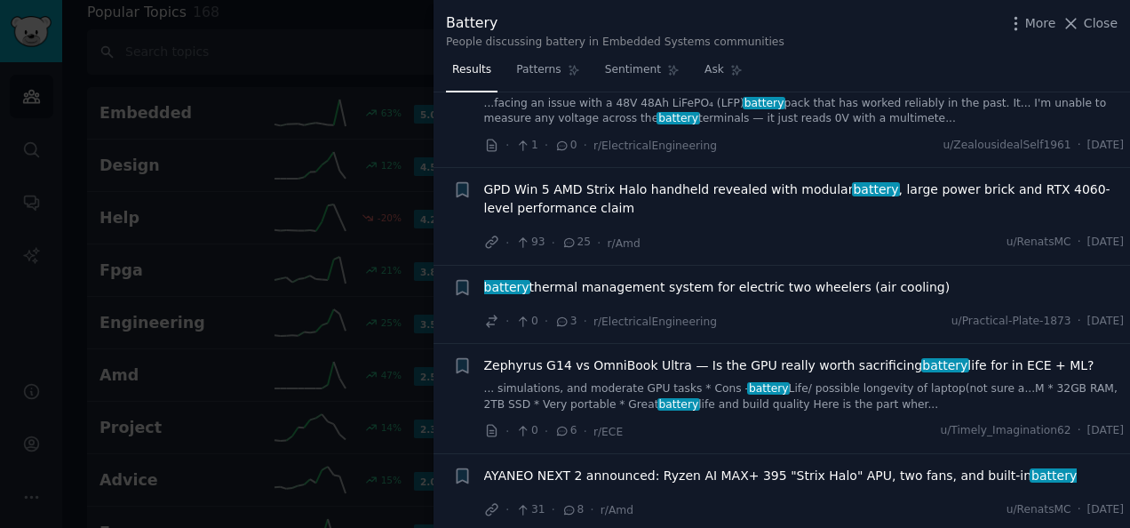
scroll to position [1510, 0]
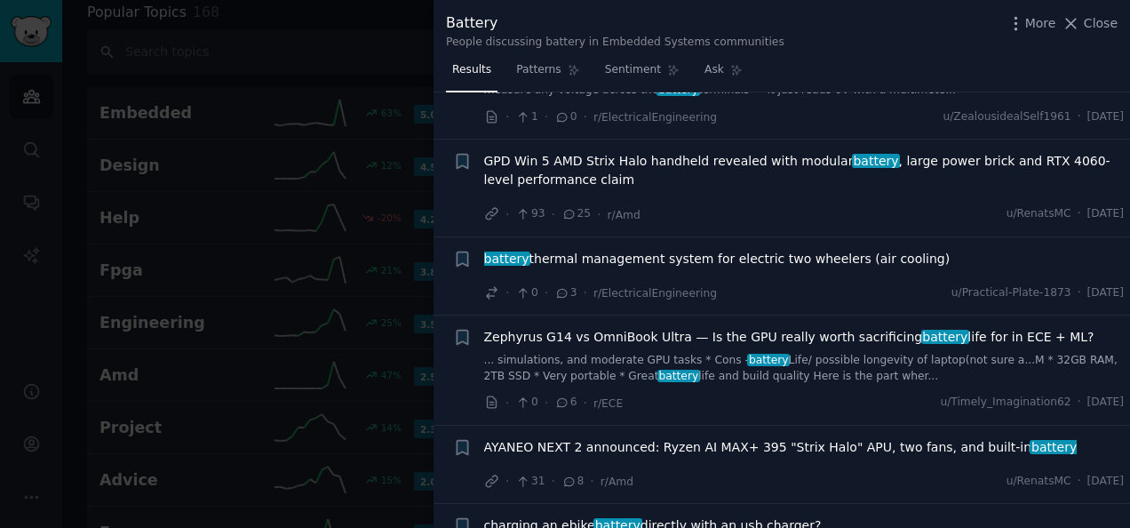
click at [366, 298] on div at bounding box center [565, 264] width 1130 height 528
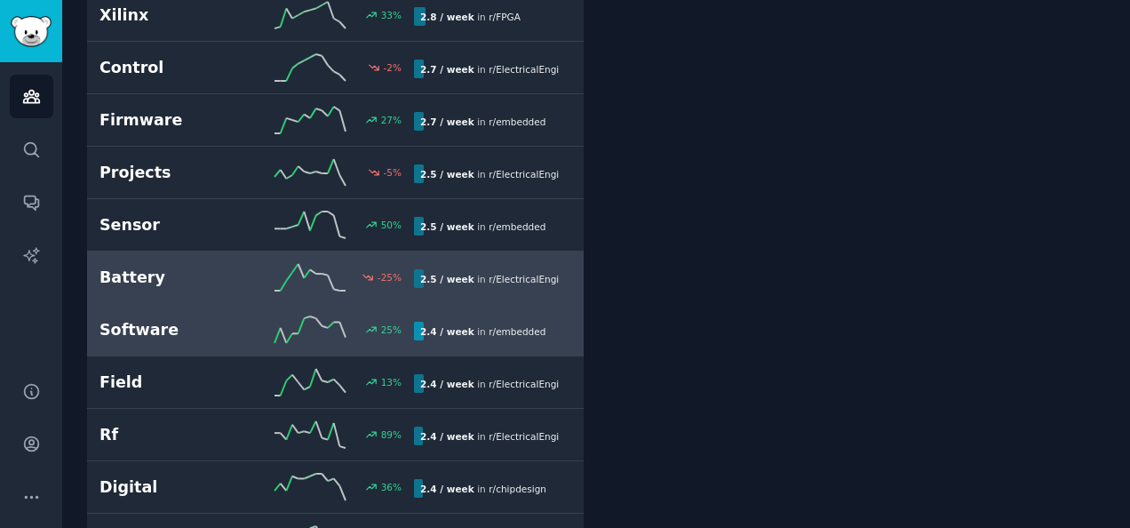
scroll to position [3207, 0]
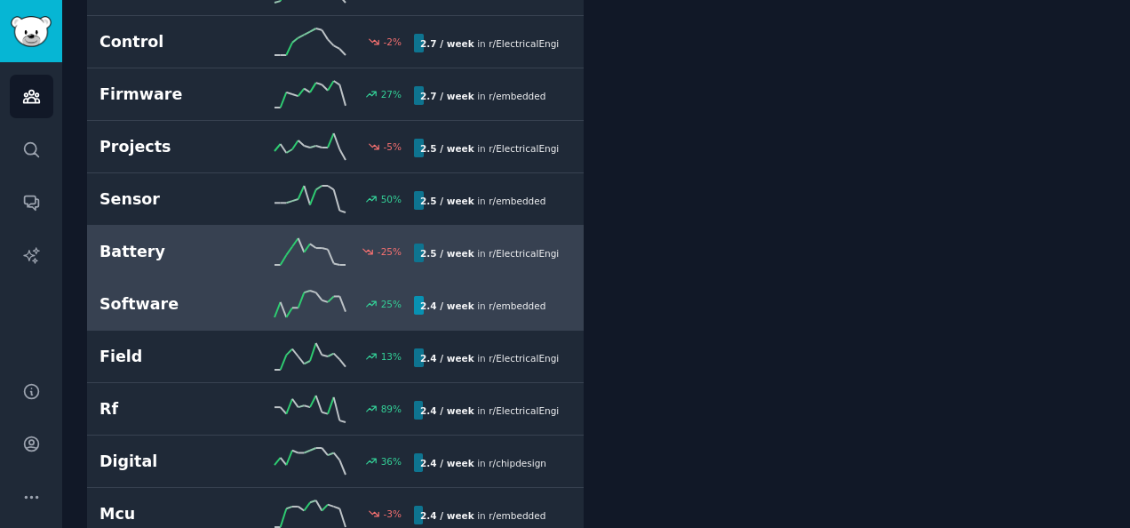
click at [206, 293] on h2 "Software" at bounding box center [177, 304] width 157 height 22
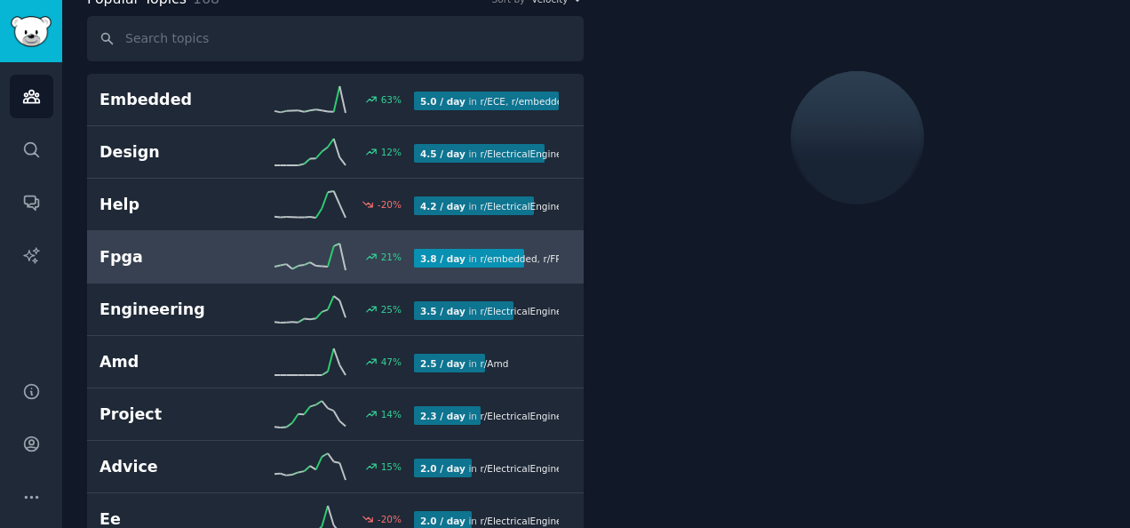
scroll to position [99, 0]
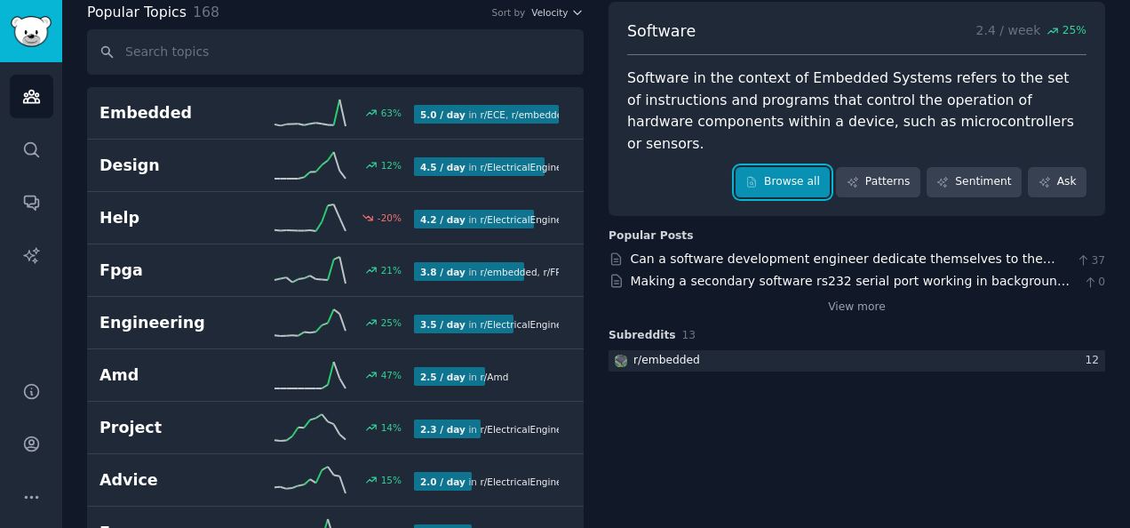
click at [806, 167] on link "Browse all" at bounding box center [782, 182] width 95 height 30
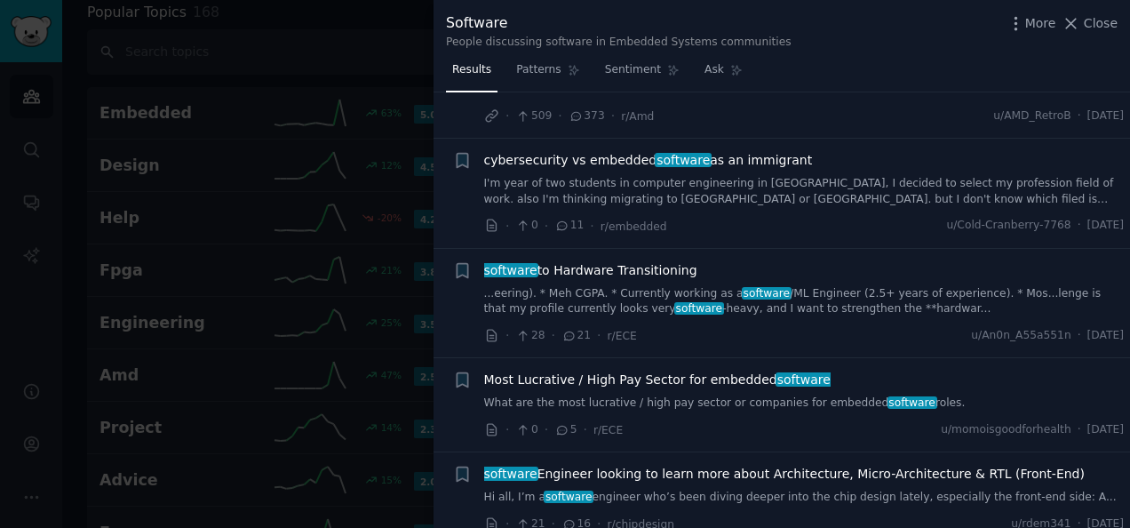
scroll to position [622, 0]
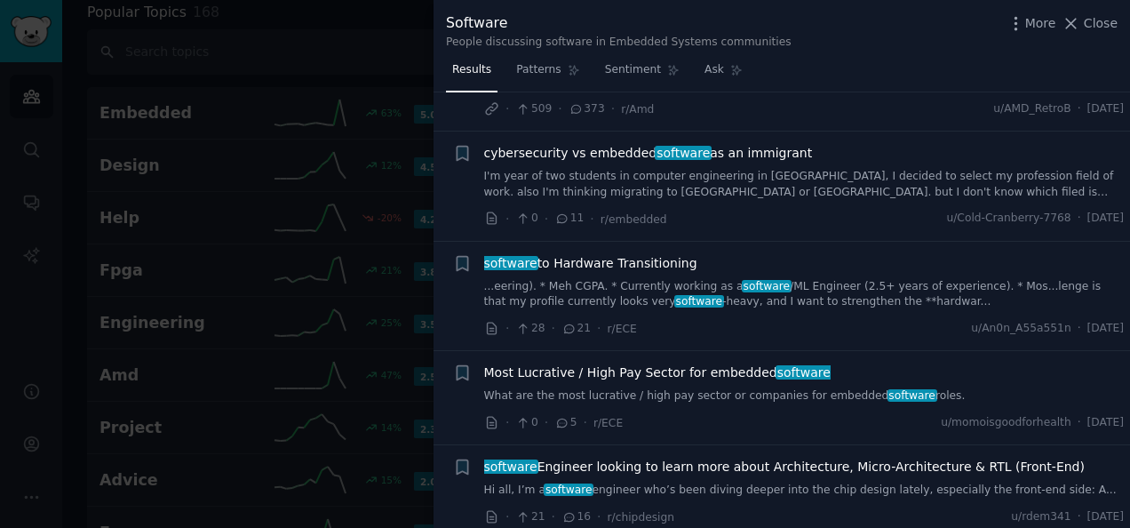
drag, startPoint x: 1096, startPoint y: 20, endPoint x: 1017, endPoint y: 222, distance: 217.4
click at [1096, 20] on span "Close" at bounding box center [1101, 23] width 34 height 19
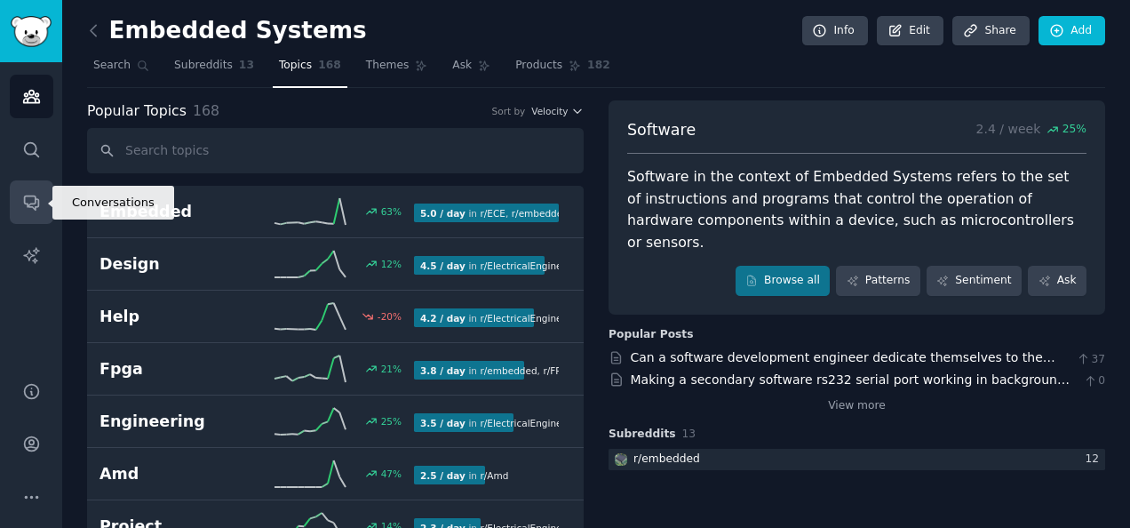
click at [28, 213] on link "Conversations" at bounding box center [32, 202] width 44 height 44
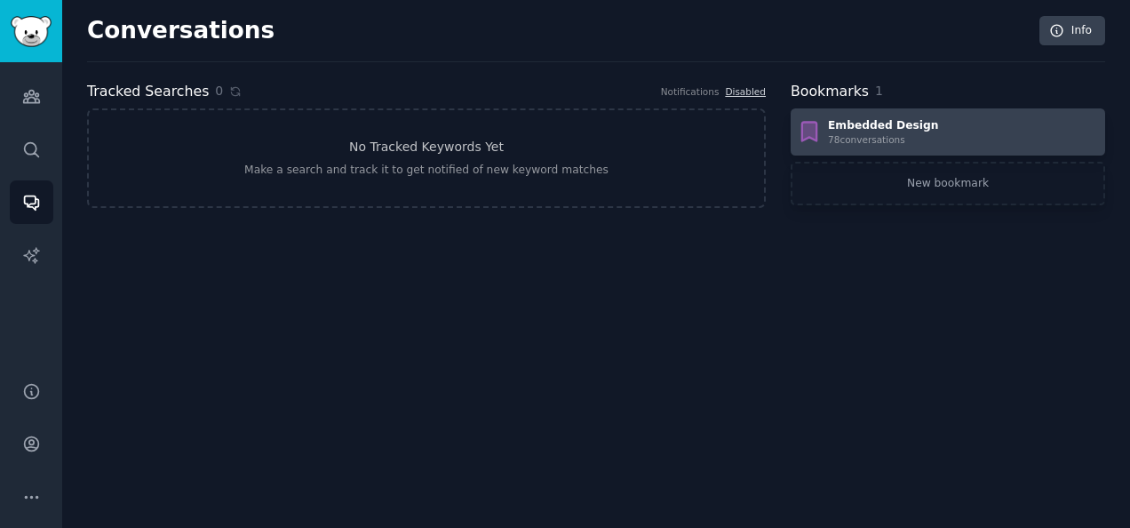
click at [882, 139] on div "78 conversation s" at bounding box center [883, 139] width 111 height 12
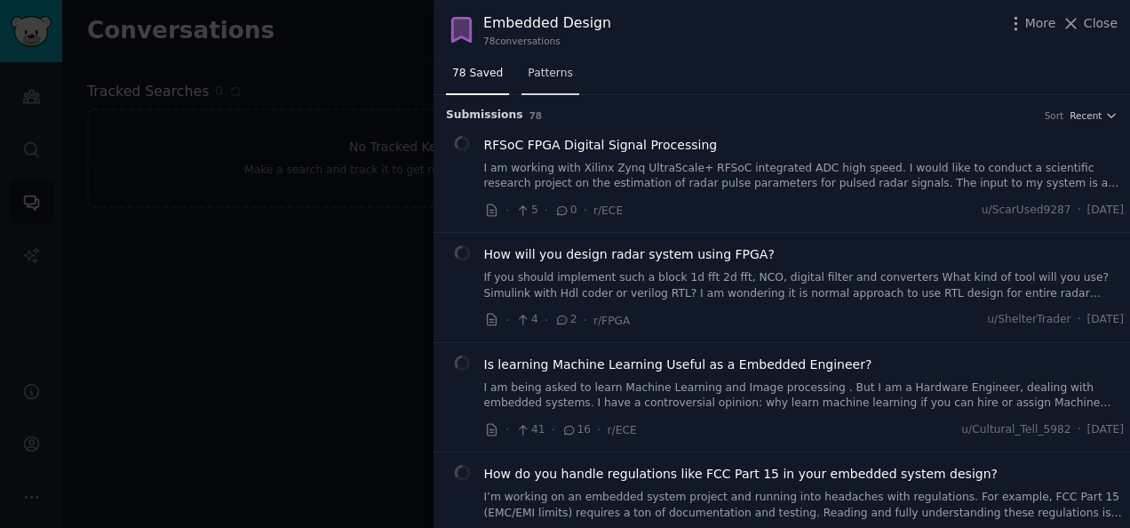
click at [544, 66] on span "Patterns" at bounding box center [550, 74] width 44 height 16
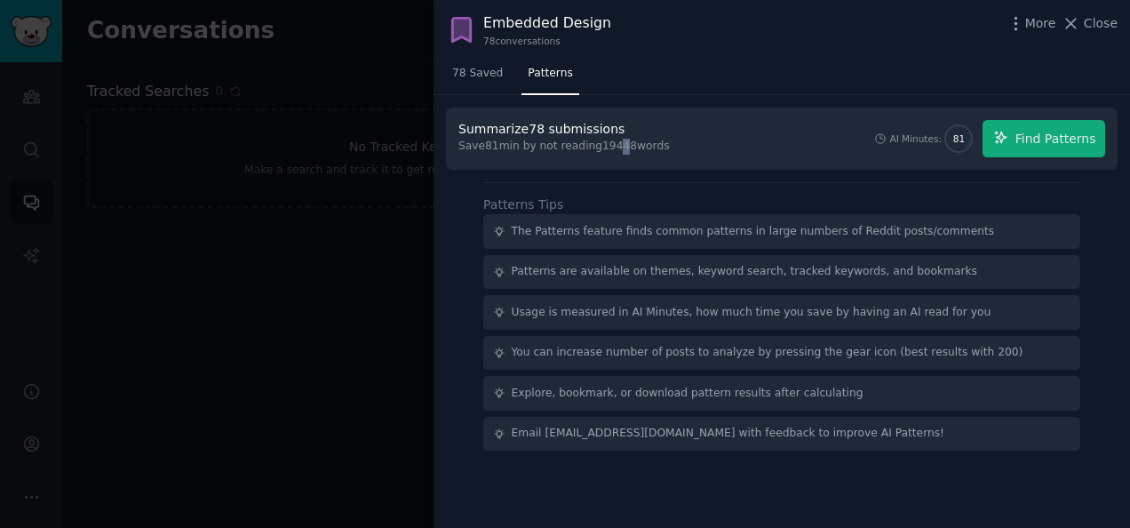
click at [614, 139] on div "Save 81 min by not reading 19448 words" at bounding box center [563, 147] width 211 height 16
drag, startPoint x: 614, startPoint y: 139, endPoint x: 580, endPoint y: 126, distance: 36.0
click at [580, 126] on div "Summarize 78 submissions" at bounding box center [541, 129] width 166 height 19
drag, startPoint x: 580, startPoint y: 126, endPoint x: 737, endPoint y: 140, distance: 157.8
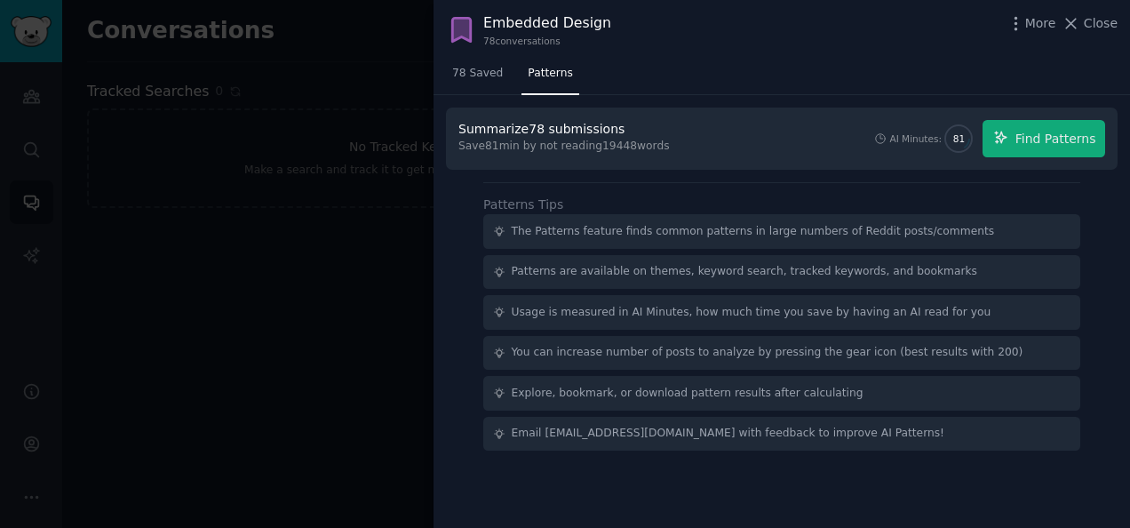
click at [735, 140] on div "Summarize 78 submissions Save 81 min by not reading 19448 words AI Minutes: 81 …" at bounding box center [781, 138] width 647 height 37
click at [1049, 139] on span "Find Patterns" at bounding box center [1055, 139] width 81 height 19
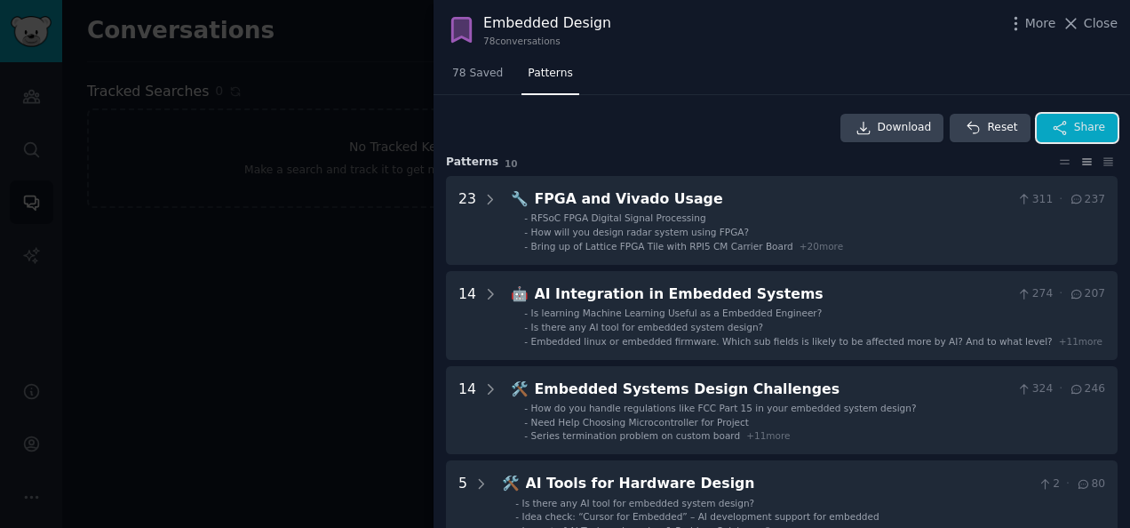
click at [1082, 124] on span "Share" at bounding box center [1089, 128] width 31 height 16
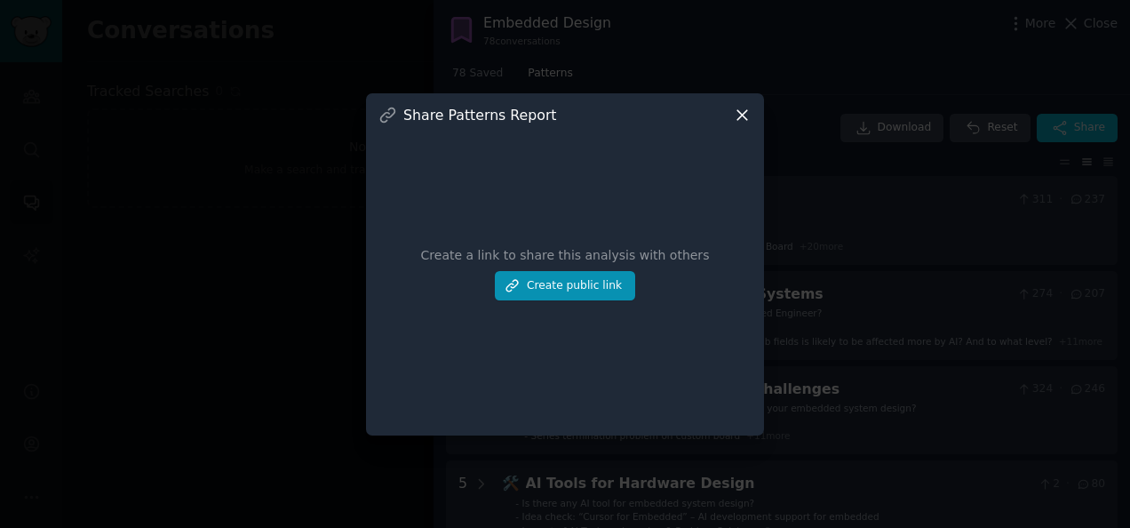
click at [743, 117] on icon at bounding box center [742, 115] width 19 height 19
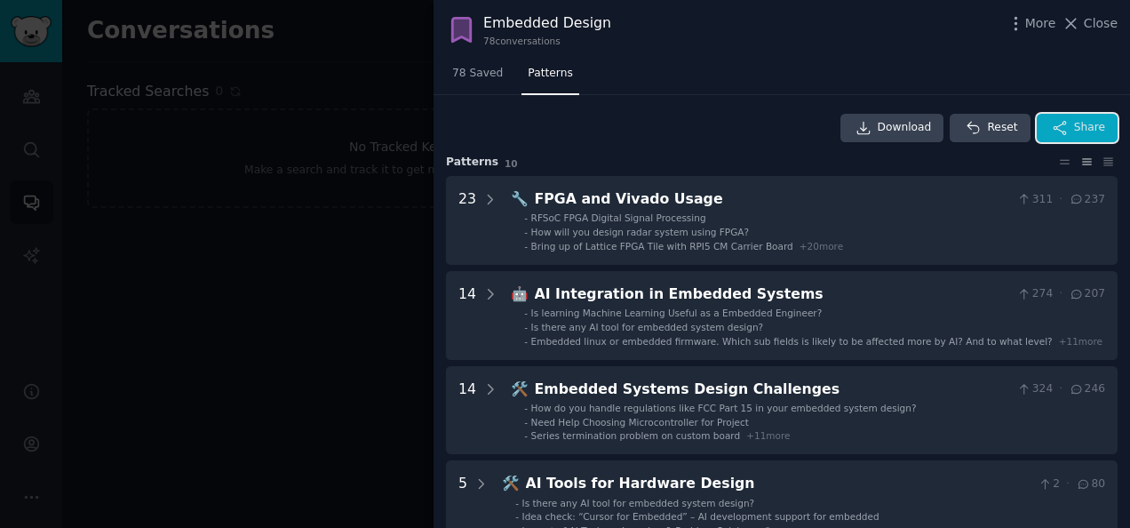
click at [1066, 127] on icon "button" at bounding box center [1060, 128] width 16 height 16
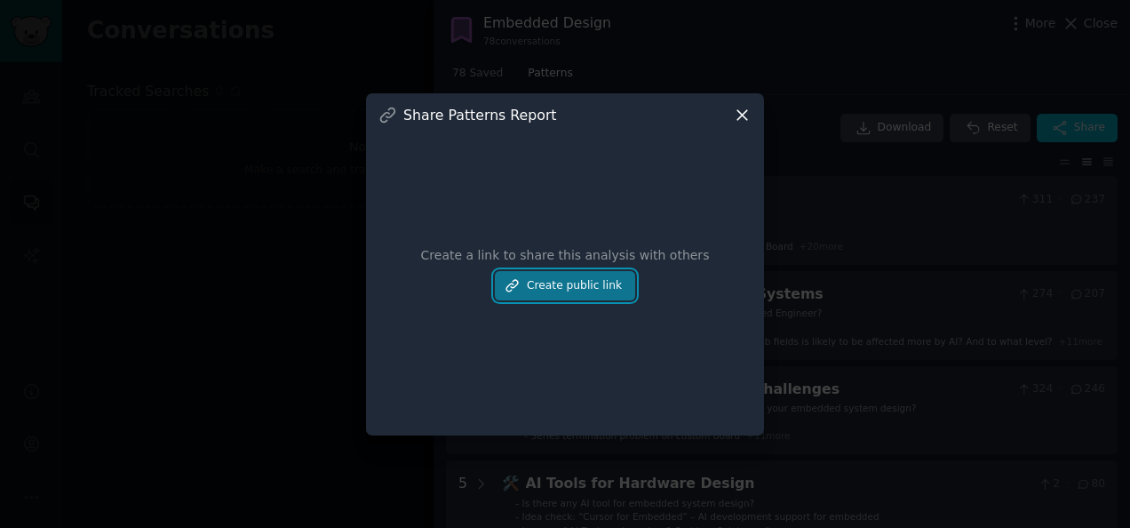
click at [580, 286] on button "Create public link" at bounding box center [565, 286] width 140 height 30
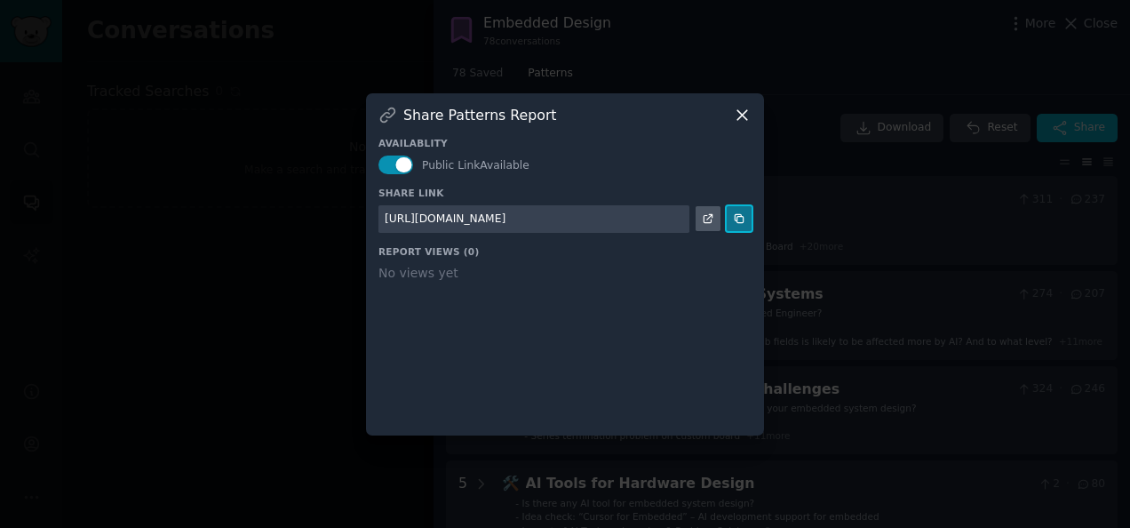
click at [739, 218] on icon at bounding box center [739, 218] width 12 height 12
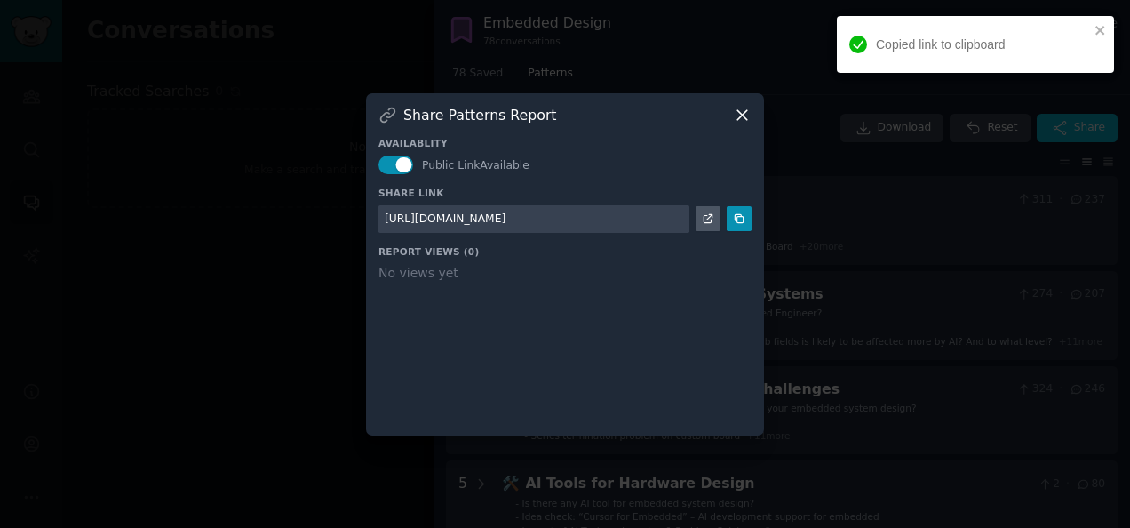
drag, startPoint x: 1110, startPoint y: 29, endPoint x: 1092, endPoint y: 29, distance: 17.8
click at [1101, 29] on div at bounding box center [565, 264] width 1130 height 528
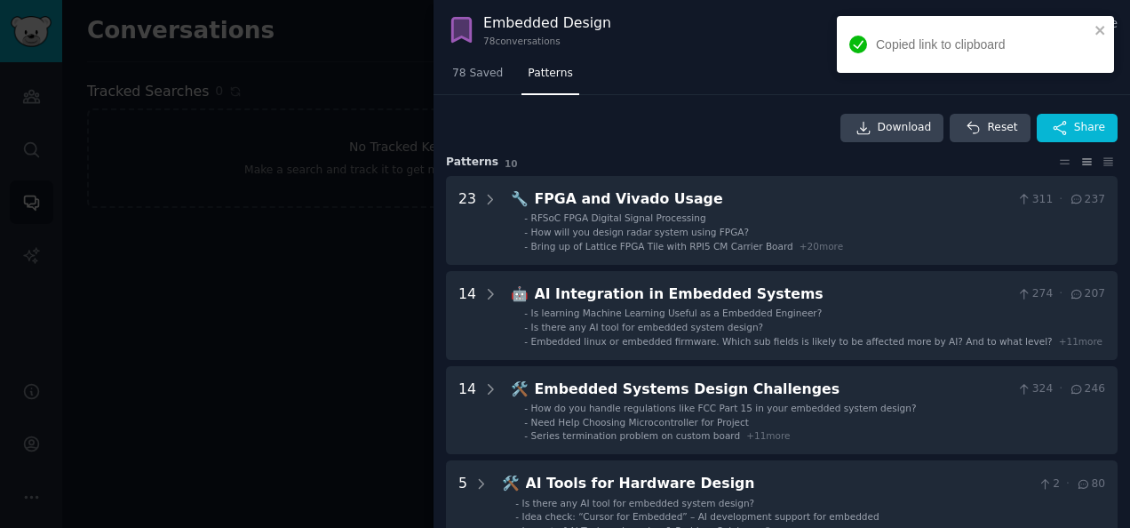
click at [1092, 30] on div "Copied link to clipboard" at bounding box center [969, 44] width 250 height 29
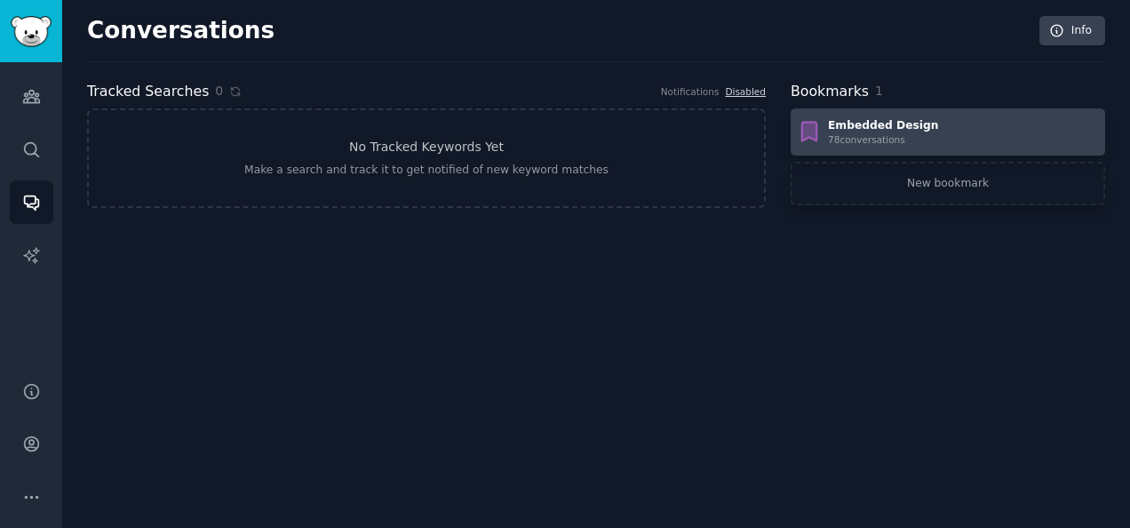
click at [970, 126] on div "Embedded Design 78 conversation s" at bounding box center [948, 132] width 302 height 28
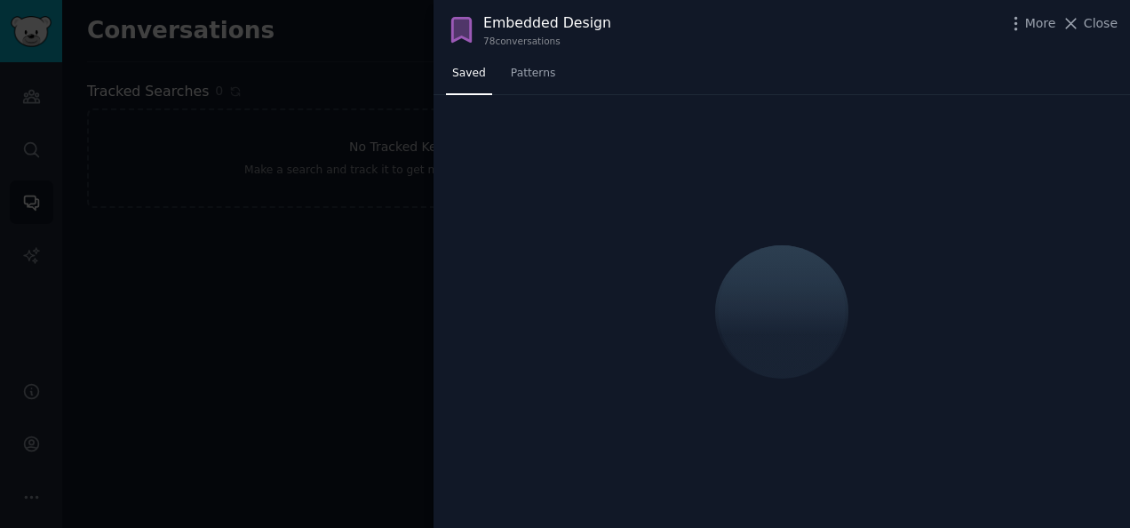
click at [161, 159] on div at bounding box center [565, 264] width 1130 height 528
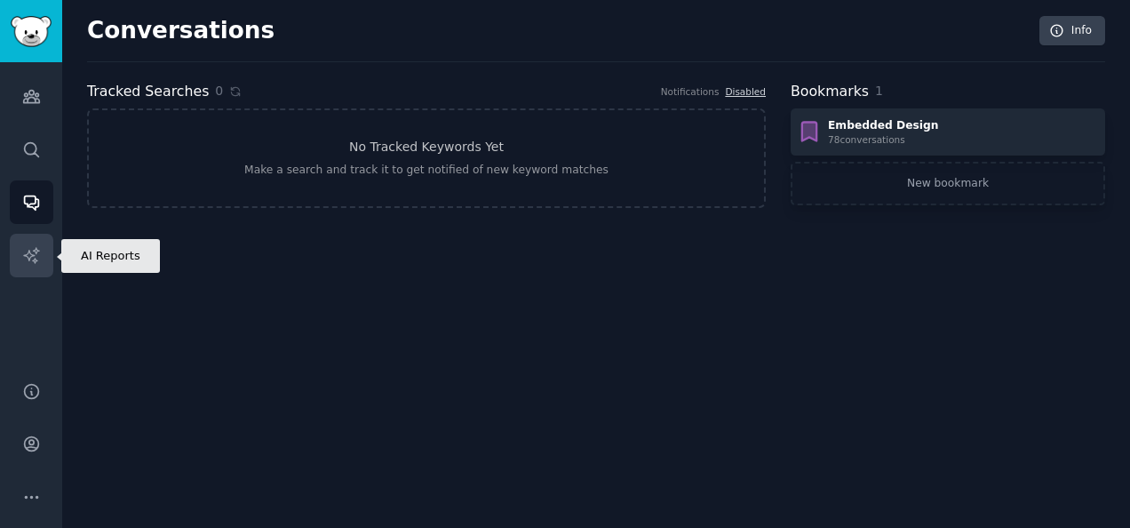
click at [18, 260] on link "AI Reports" at bounding box center [32, 256] width 44 height 44
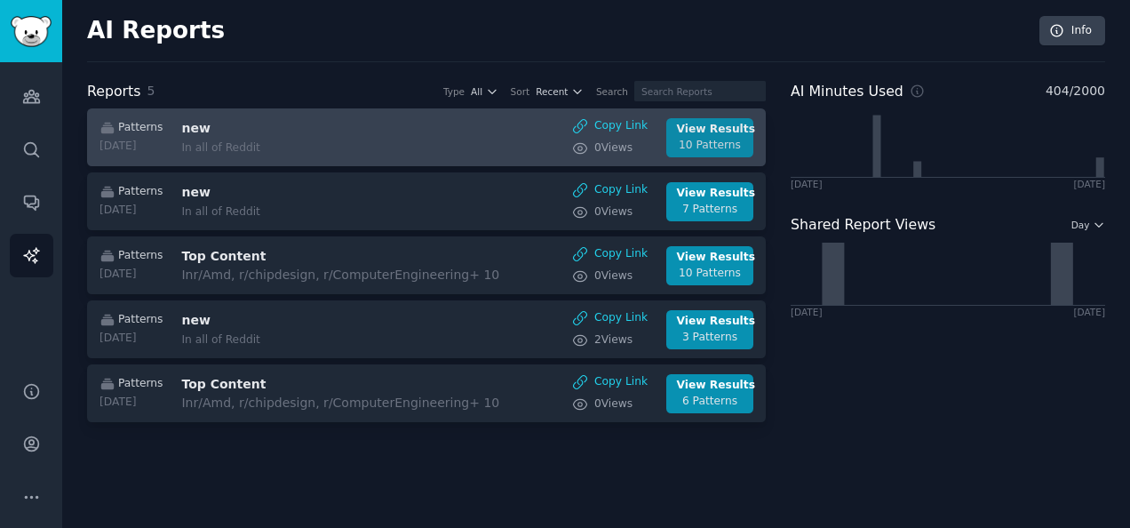
click at [726, 128] on div "View Results" at bounding box center [710, 130] width 67 height 16
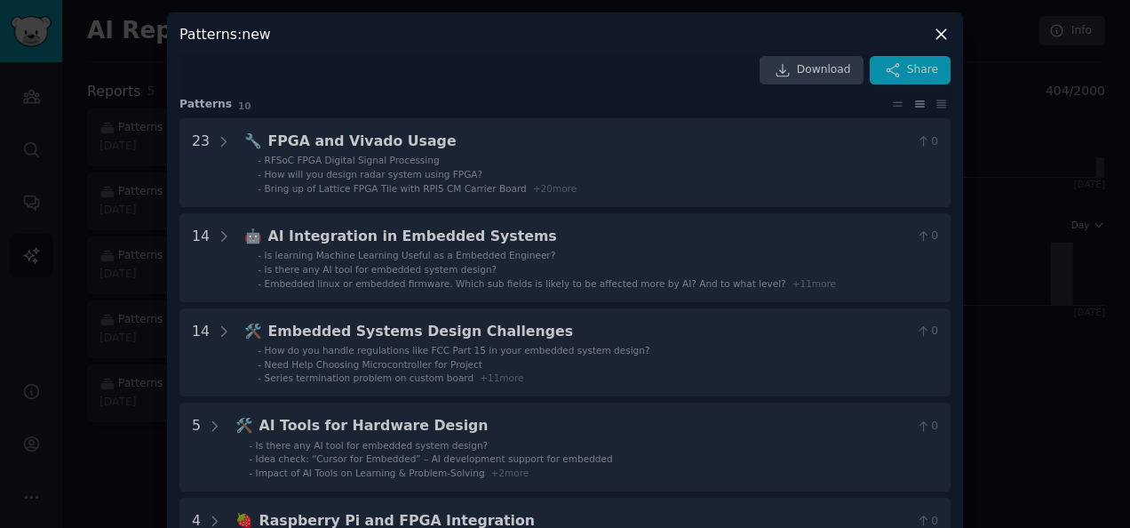
click at [812, 83] on div "Patterns : new Download Share Pattern s 10 23 🔧 FPGA and Vivado Usage 0 - RFSoC…" at bounding box center [565, 524] width 796 height 1024
click at [806, 67] on div "Patterns : new Download Share Pattern s 10 23 🔧 FPGA and Vivado Usage 0 - RFSoC…" at bounding box center [565, 524] width 796 height 1024
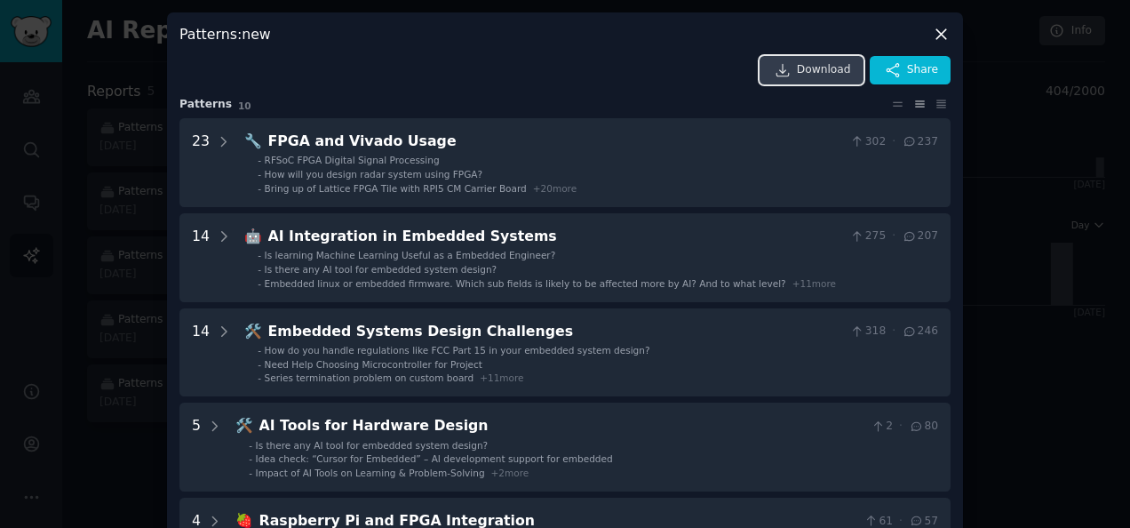
click at [815, 70] on span "Download" at bounding box center [824, 70] width 54 height 16
click at [941, 32] on icon at bounding box center [941, 34] width 19 height 19
